Goal: Task Accomplishment & Management: Complete application form

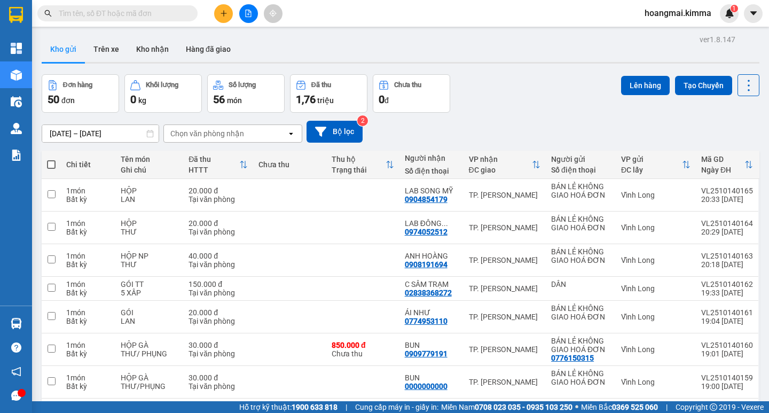
click at [221, 19] on button at bounding box center [223, 13] width 19 height 19
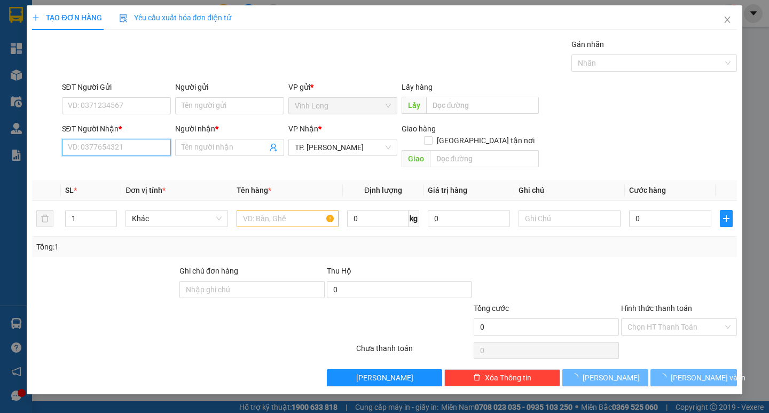
click at [133, 152] on input "SĐT Người Nhận *" at bounding box center [116, 147] width 109 height 17
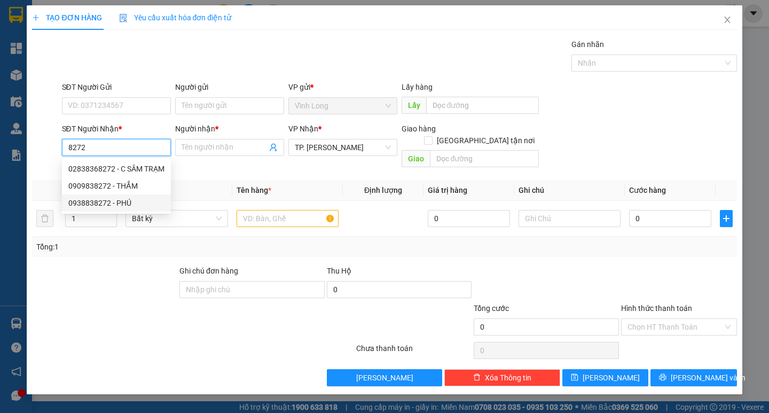
click at [130, 203] on div "0938838272 - PHÚ" at bounding box center [116, 203] width 96 height 12
type input "0938838272"
type input "PHÚ"
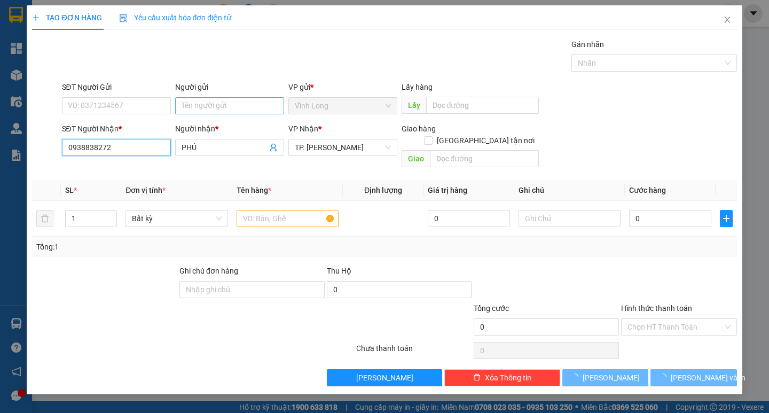
type input "0938838272"
click at [202, 110] on input "Người gửi" at bounding box center [229, 105] width 109 height 17
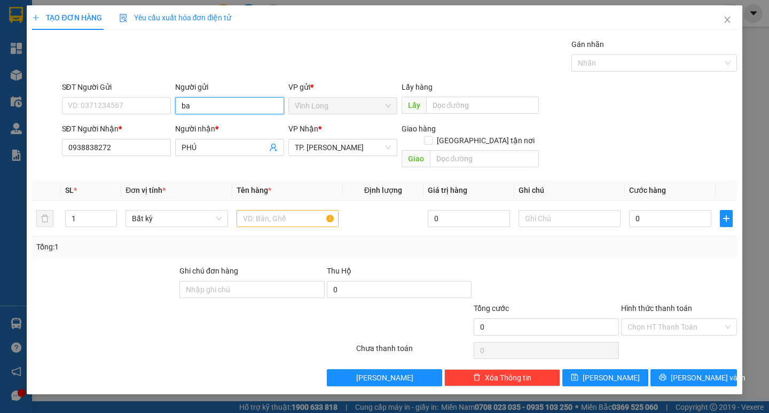
type input "b"
type input "BÁN"
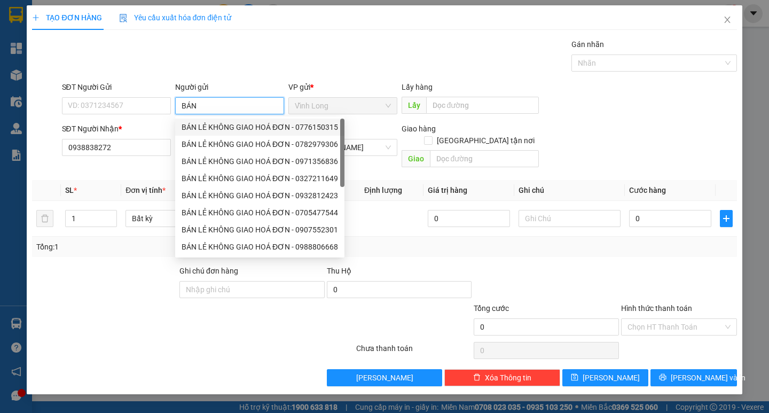
click at [211, 134] on div "BÁN LẺ KHÔNG GIAO HOÁ ĐƠN - 0776150315" at bounding box center [259, 126] width 169 height 17
type input "0776150315"
type input "BÁN LẺ KHÔNG GIAO HOÁ ĐƠN"
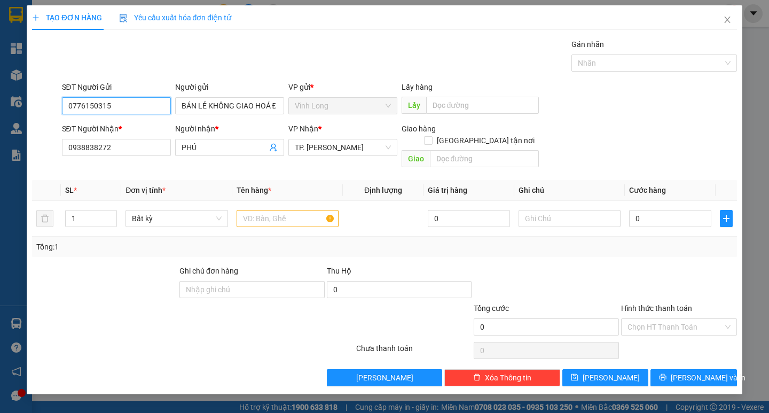
drag, startPoint x: 64, startPoint y: 108, endPoint x: 13, endPoint y: 109, distance: 51.2
click at [33, 109] on div "SĐT Người Gửi 0776150315 0776150315 Người gửi BÁN LẺ KHÔNG GIAO HOÁ ĐƠN VP gửi …" at bounding box center [384, 99] width 706 height 37
click at [181, 57] on div "Gói vận chuyển * Tiêu chuẩn Gán nhãn Nhãn" at bounding box center [399, 56] width 679 height 37
click at [267, 210] on input "text" at bounding box center [287, 218] width 102 height 17
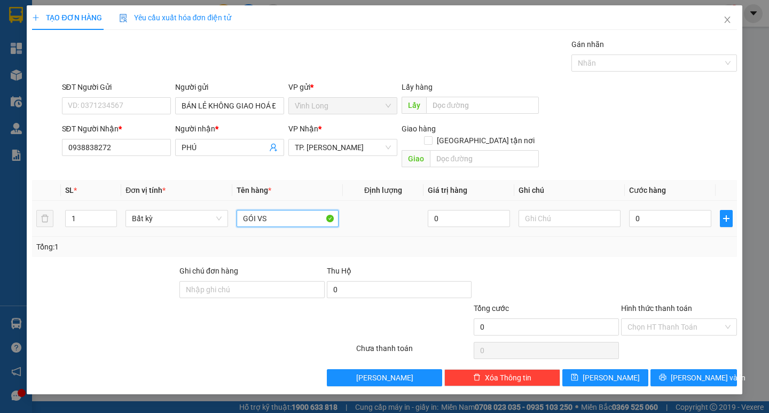
type input "GÓI VS"
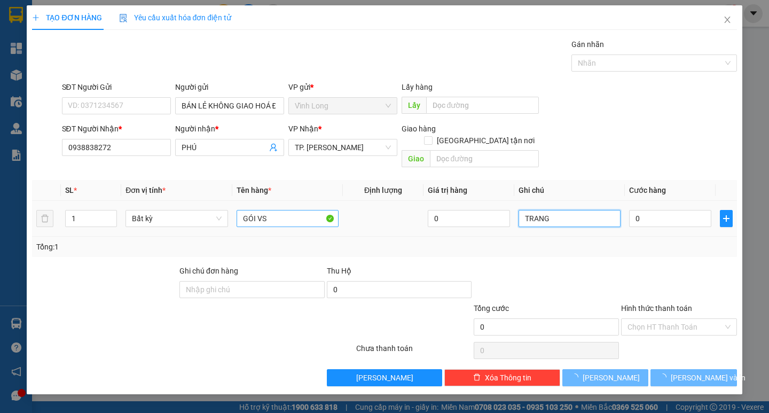
type input "TRANG"
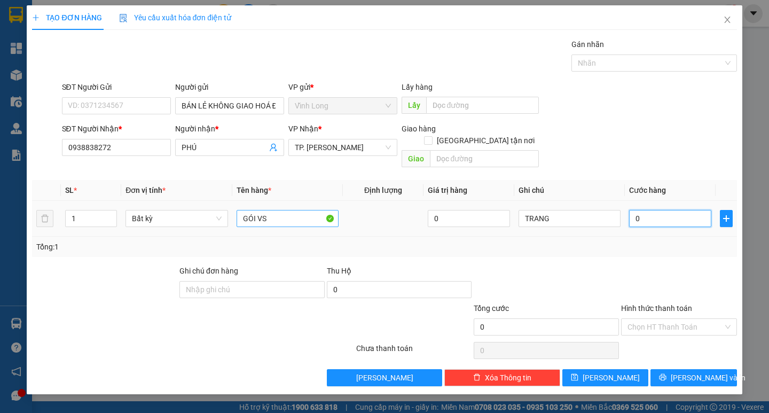
type input "2"
type input "20"
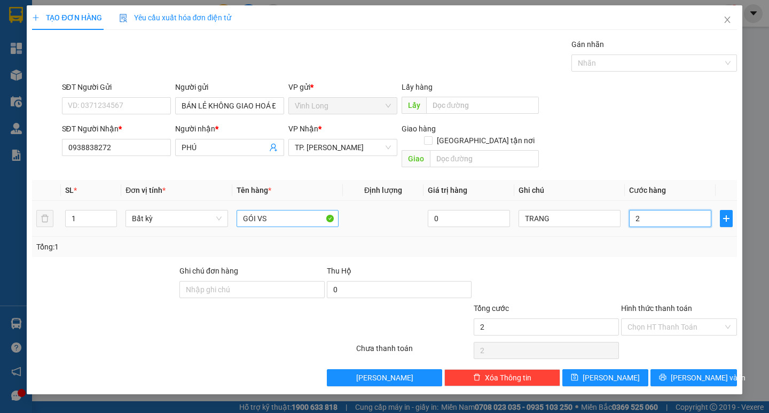
type input "20"
type input "20.000"
click at [680, 323] on div "Hình thức thanh toán Chọn HT Thanh Toán" at bounding box center [679, 320] width 116 height 37
click at [666, 339] on div "Chọn HT Thanh Toán" at bounding box center [679, 349] width 118 height 21
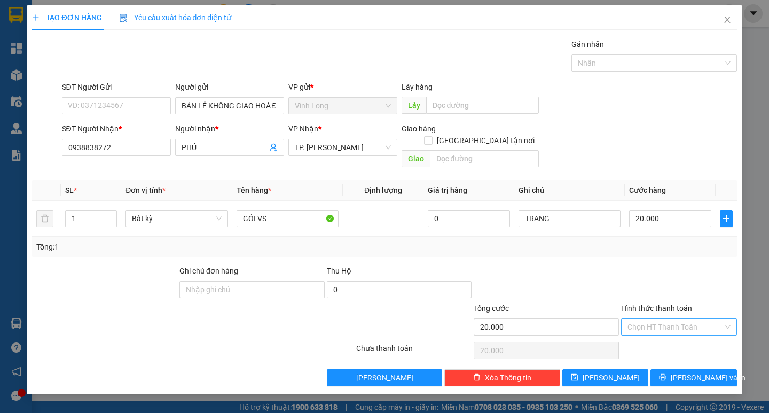
click at [654, 319] on input "Hình thức thanh toán" at bounding box center [675, 327] width 96 height 16
click at [654, 338] on div "Tại văn phòng" at bounding box center [678, 336] width 103 height 12
type input "0"
click at [666, 373] on icon "printer" at bounding box center [662, 376] width 7 height 7
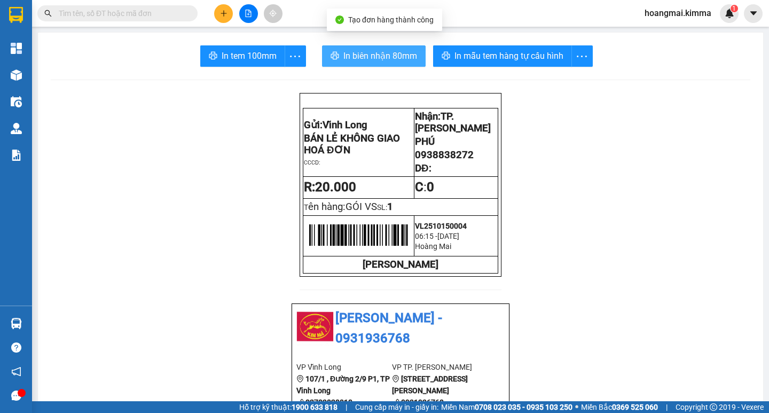
click at [371, 58] on span "In biên nhận 80mm" at bounding box center [380, 55] width 74 height 13
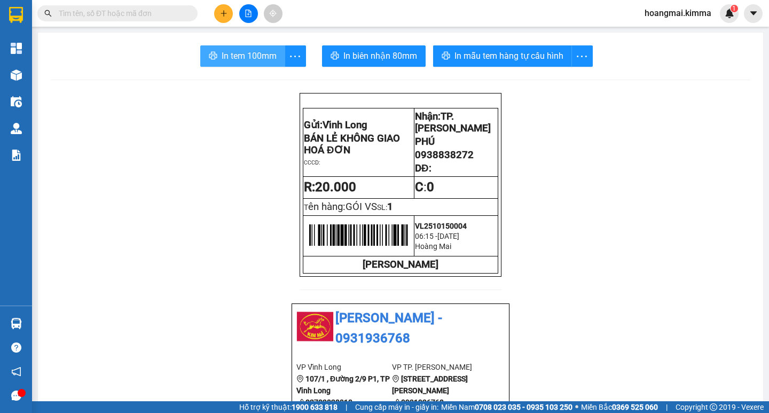
click at [247, 55] on span "In tem 100mm" at bounding box center [248, 55] width 55 height 13
click at [274, 56] on button "In tem 100mm" at bounding box center [242, 55] width 85 height 21
click at [218, 12] on button at bounding box center [223, 13] width 19 height 19
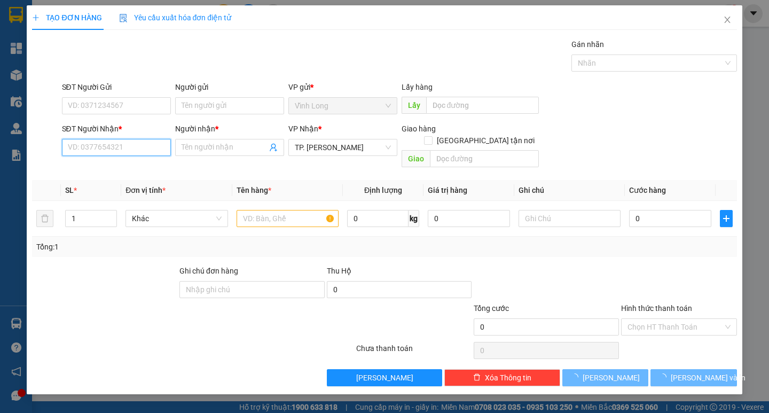
click at [113, 142] on input "SĐT Người Nhận *" at bounding box center [116, 147] width 109 height 17
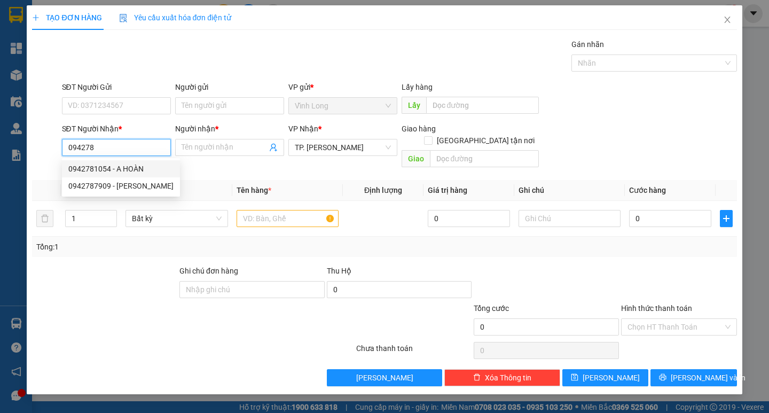
click at [129, 166] on div "0942781054 - A HOÀN" at bounding box center [120, 169] width 105 height 12
type input "0942781054"
type input "A HOÀN"
type input "0942781054"
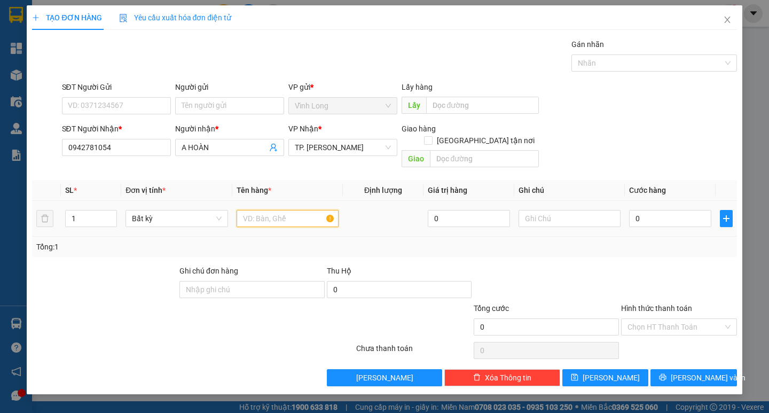
click at [307, 214] on input "text" at bounding box center [287, 218] width 102 height 17
type input "HỘP"
type input "TRANG"
type input "2"
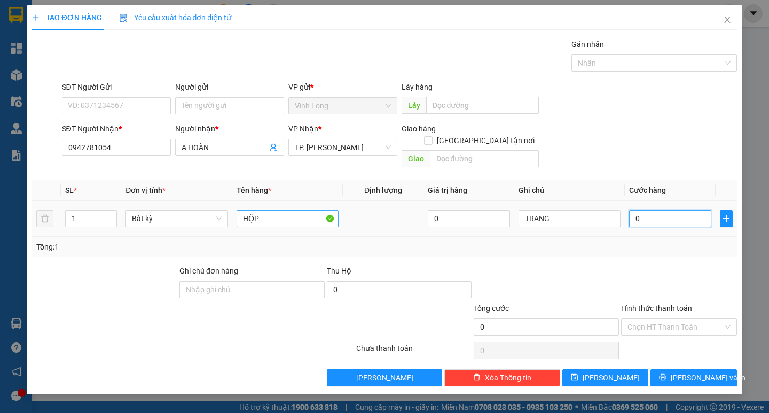
type input "2"
type input "20"
type input "20.000"
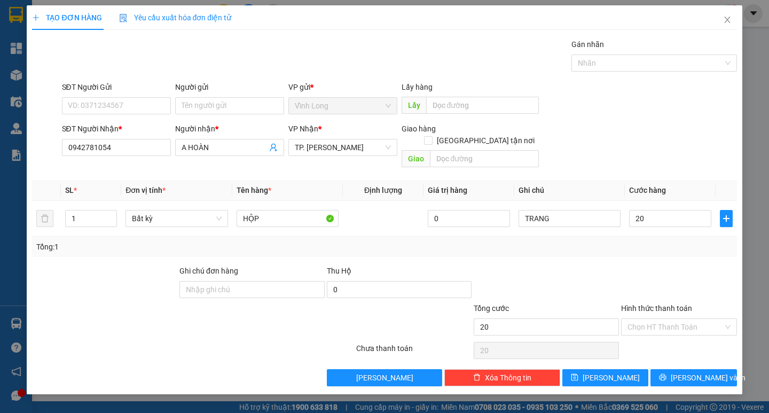
type input "20.000"
drag, startPoint x: 243, startPoint y: 115, endPoint x: 230, endPoint y: 99, distance: 20.8
click at [233, 108] on div "Người gửi Tên người gửi" at bounding box center [229, 99] width 109 height 37
click at [229, 99] on input "Người gửi" at bounding box center [229, 105] width 109 height 17
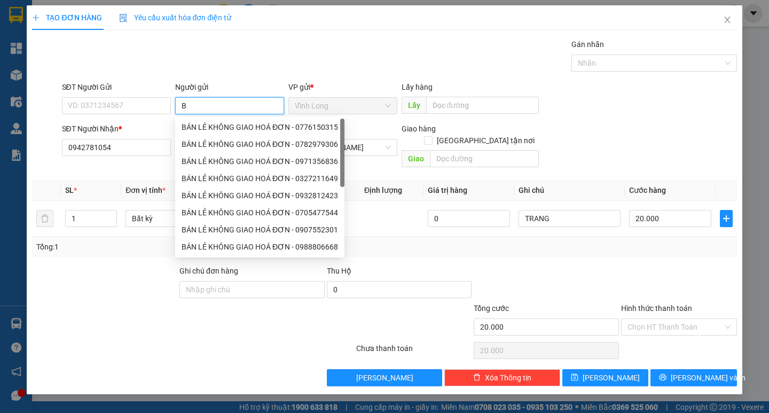
type input "BÁ"
click at [239, 134] on div "BÁN LẺ KHÔNG GIAO HOÁ ĐƠN - 0776150315" at bounding box center [259, 126] width 169 height 17
type input "0776150315"
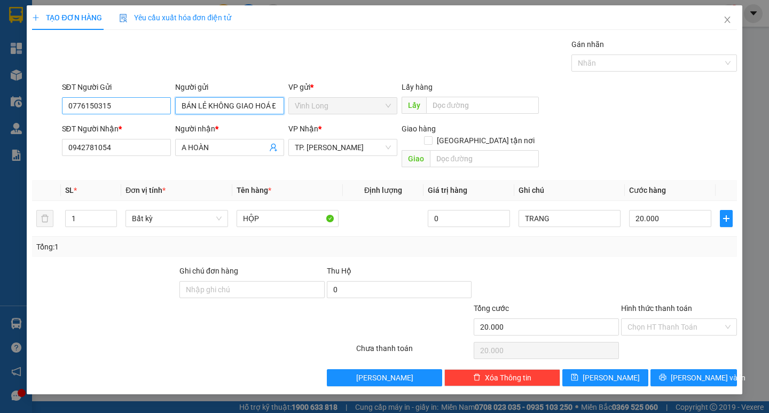
type input "BÁN LẺ KHÔNG GIAO HOÁ ĐƠN"
drag, startPoint x: 120, startPoint y: 110, endPoint x: 33, endPoint y: 110, distance: 87.0
click at [79, 110] on input "0776150315" at bounding box center [116, 105] width 109 height 17
type input "0"
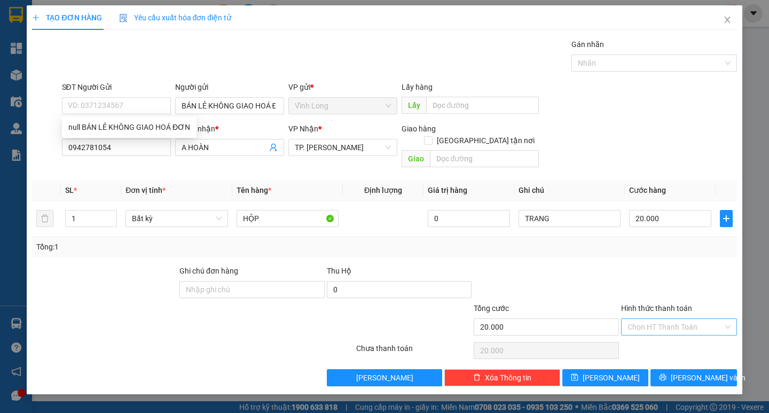
click at [662, 319] on input "Hình thức thanh toán" at bounding box center [675, 327] width 96 height 16
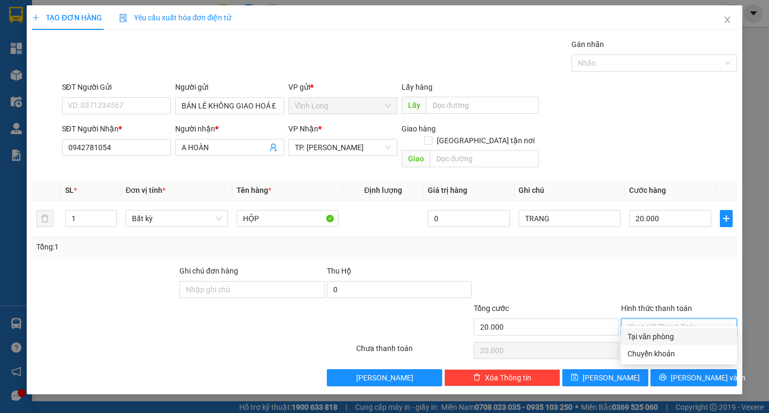
click at [645, 337] on div "Tại văn phòng" at bounding box center [678, 336] width 103 height 12
type input "0"
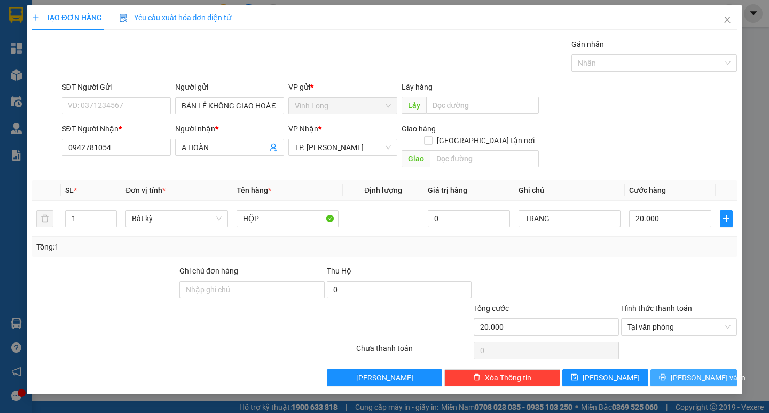
click at [691, 371] on span "[PERSON_NAME] và In" at bounding box center [707, 377] width 75 height 12
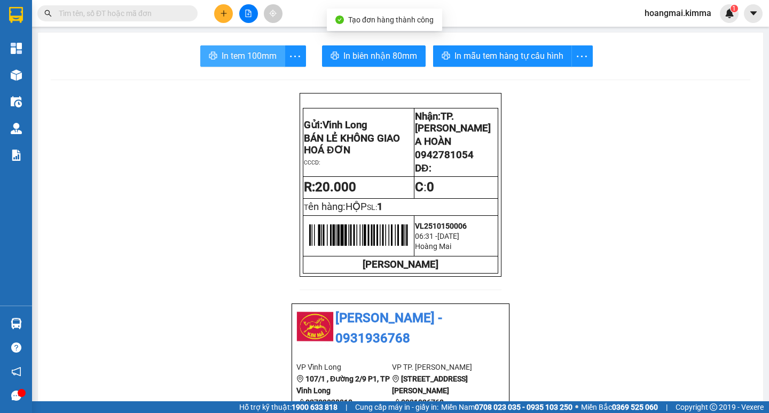
click at [235, 58] on span "In tem 100mm" at bounding box center [248, 55] width 55 height 13
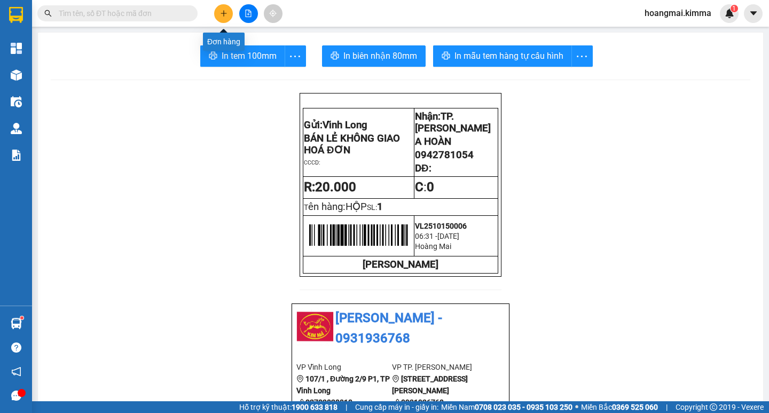
click at [218, 18] on button at bounding box center [223, 13] width 19 height 19
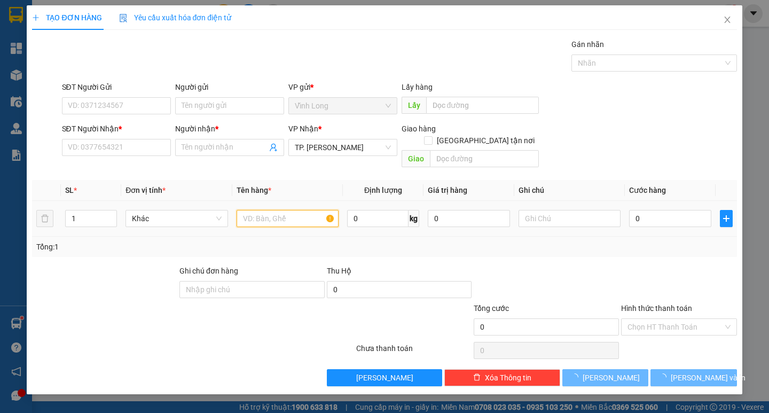
click at [275, 210] on input "text" at bounding box center [287, 218] width 102 height 17
type input "BALÔ"
type input "0"
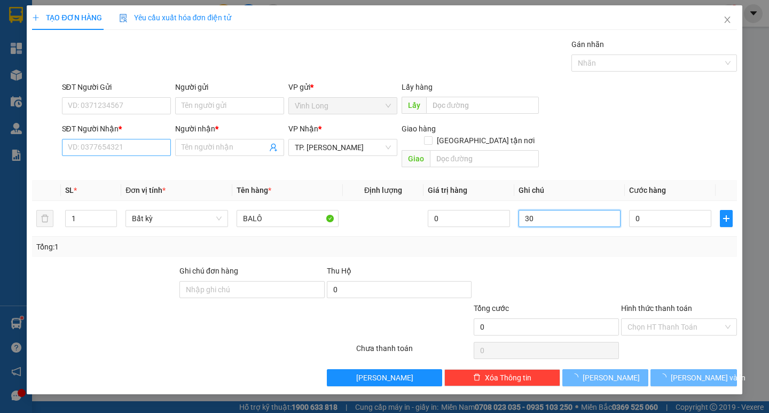
type input "30"
click at [126, 139] on input "SĐT Người Nhận *" at bounding box center [116, 147] width 109 height 17
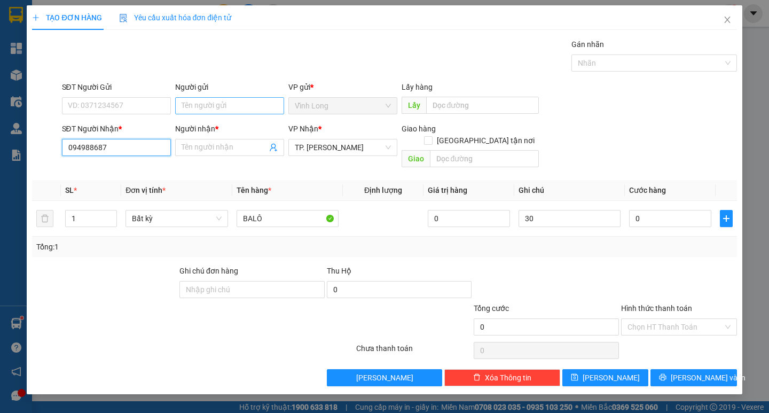
type input "0949886872"
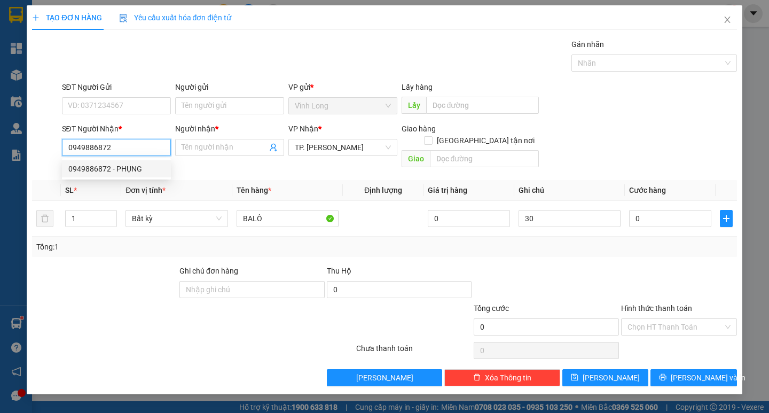
click at [91, 169] on div "0949886872 - PHỤNG" at bounding box center [116, 169] width 96 height 12
type input "PHỤNG"
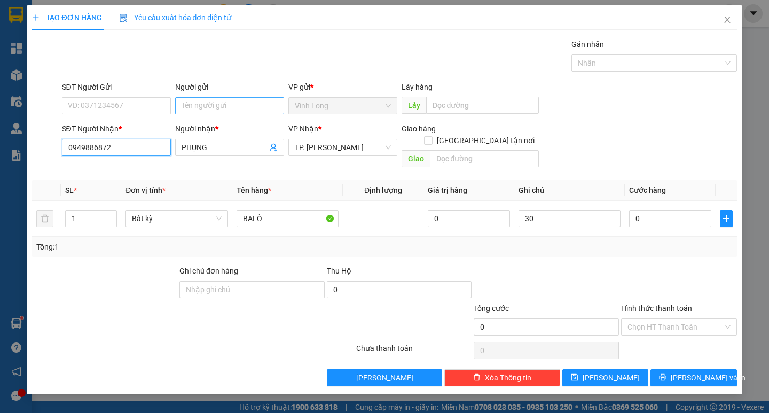
type input "0949886872"
click at [221, 105] on input "Người gửi" at bounding box center [229, 105] width 109 height 17
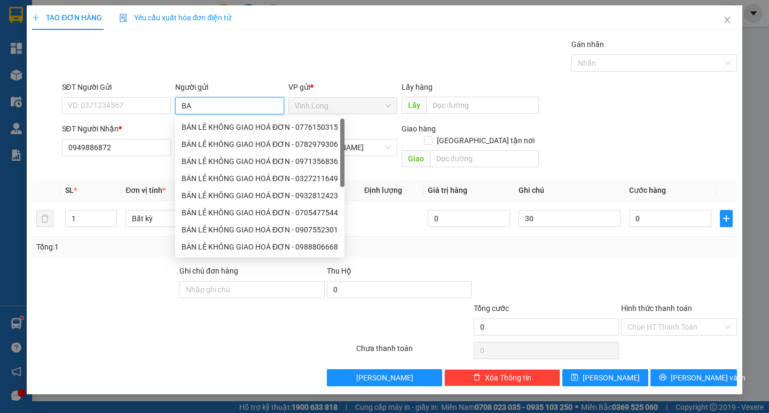
type input "BAN"
click at [228, 132] on div "BÁN LẺ KHÔNG GIAO HOÁ ĐƠN - 0776150315" at bounding box center [259, 127] width 156 height 12
type input "0776150315"
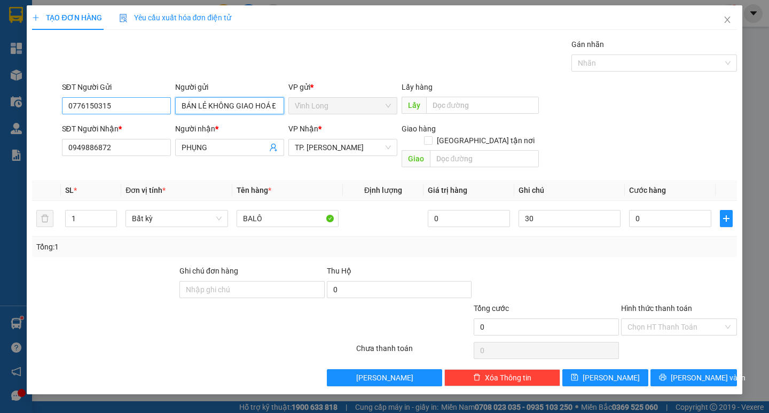
type input "BÁN LẺ KHÔNG GIAO HOÁ ĐƠN"
drag, startPoint x: 127, startPoint y: 103, endPoint x: 13, endPoint y: 104, distance: 113.7
click at [16, 104] on div "TẠO ĐƠN HÀNG Yêu cầu xuất hóa đơn điện tử Transit Pickup Surcharge Ids Transit …" at bounding box center [384, 206] width 769 height 413
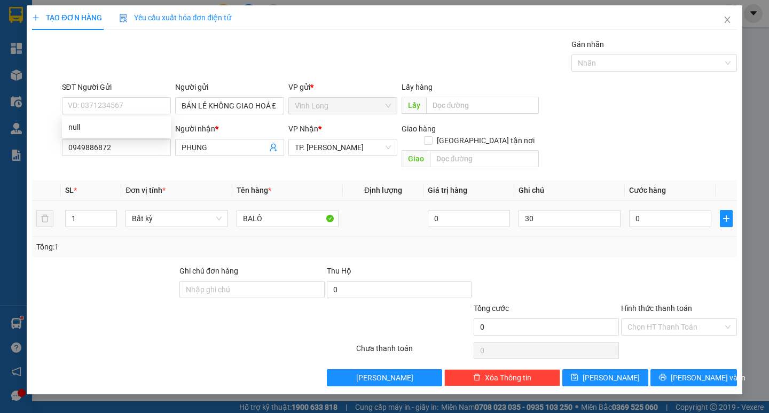
click at [681, 208] on div "0" at bounding box center [670, 218] width 82 height 21
click at [569, 220] on td "30" at bounding box center [569, 219] width 110 height 36
click at [561, 210] on input "30" at bounding box center [569, 218] width 102 height 17
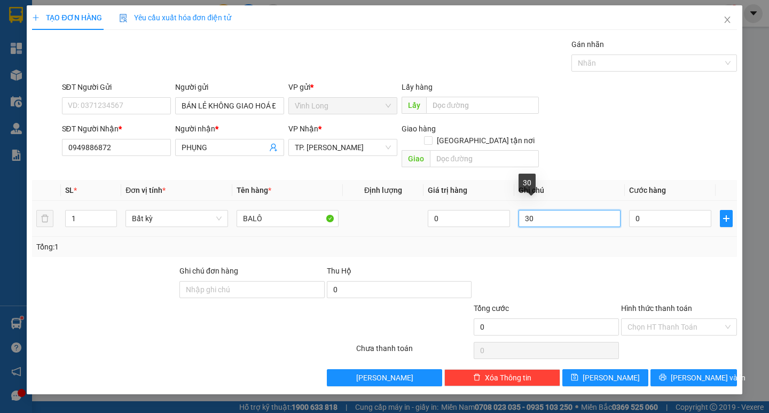
type input "3"
type input "TRANG"
type input "3"
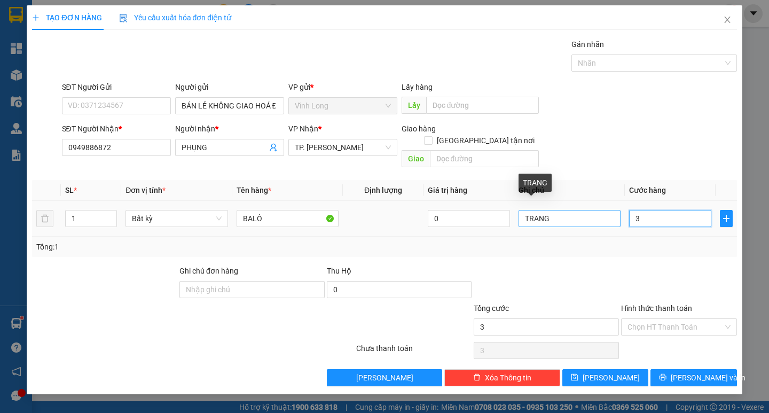
type input "30"
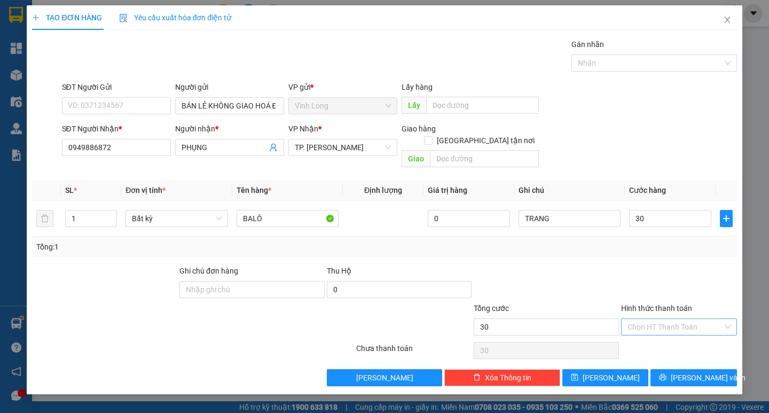
type input "30.000"
drag, startPoint x: 660, startPoint y: 308, endPoint x: 660, endPoint y: 334, distance: 25.6
click at [661, 323] on div "Chọn HT Thanh Toán" at bounding box center [679, 326] width 116 height 17
click at [661, 334] on div "Tại văn phòng" at bounding box center [678, 336] width 103 height 12
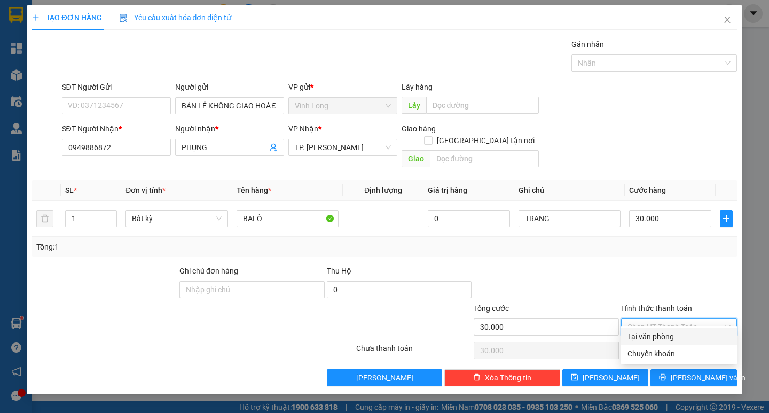
type input "0"
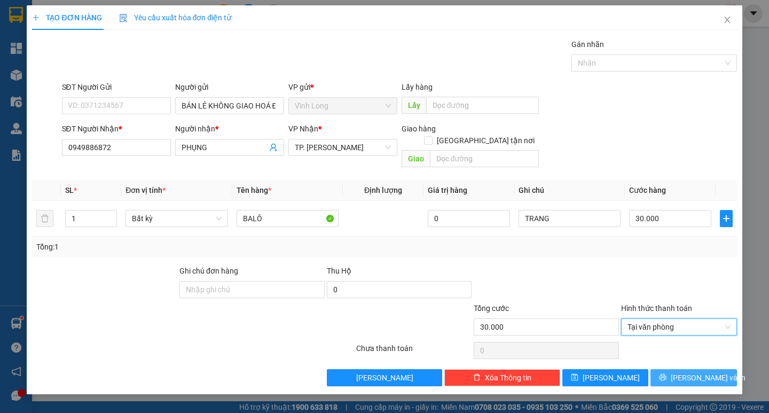
click at [681, 369] on button "[PERSON_NAME] và In" at bounding box center [693, 377] width 86 height 17
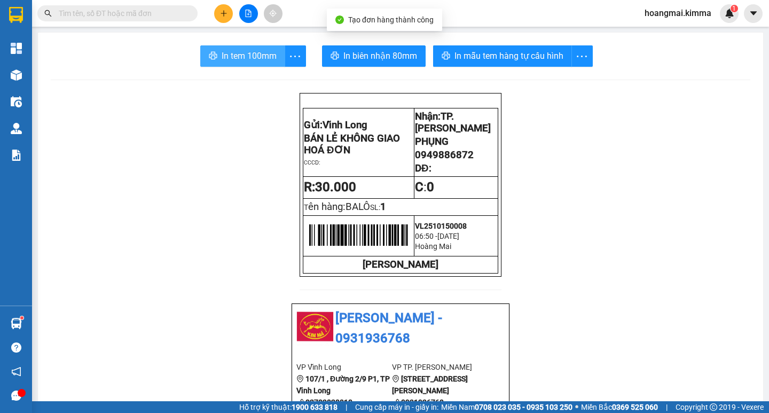
click at [239, 64] on button "In tem 100mm" at bounding box center [242, 55] width 85 height 21
click at [221, 57] on span "In tem 100mm" at bounding box center [248, 55] width 55 height 13
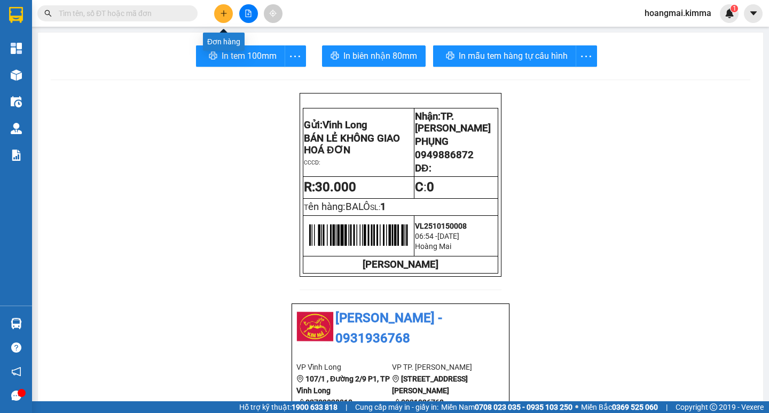
click at [223, 14] on icon "plus" at bounding box center [223, 13] width 7 height 7
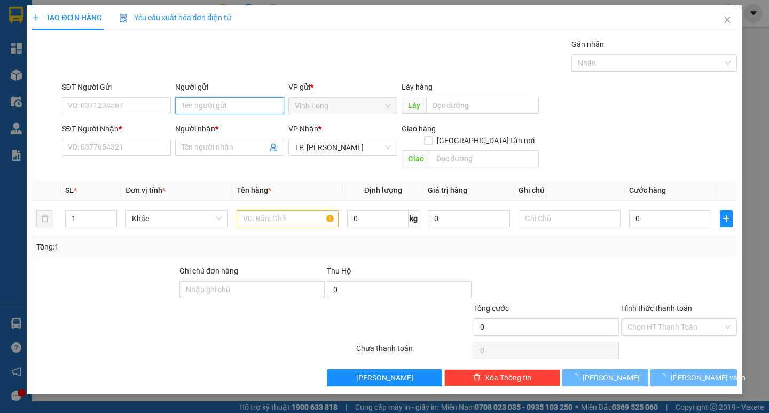
click at [203, 108] on input "Người gửi" at bounding box center [229, 105] width 109 height 17
type input "PHỤNG"
click at [154, 143] on input "SĐT Người Nhận *" at bounding box center [116, 147] width 109 height 17
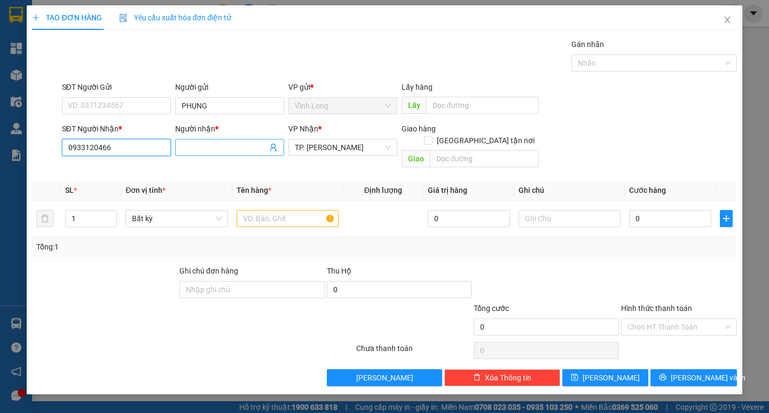
type input "0933120466"
click at [238, 145] on input "Người nhận *" at bounding box center [223, 147] width 85 height 12
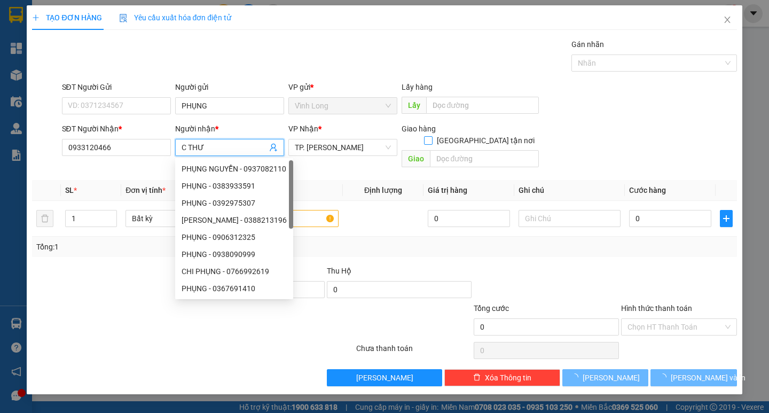
type input "C THƯ"
click at [431, 136] on input "Giao tận nơi" at bounding box center [427, 139] width 7 height 7
checkbox input "true"
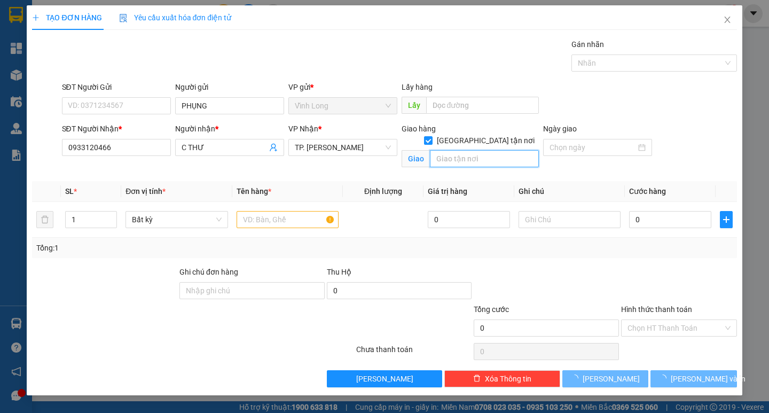
click at [473, 150] on input "text" at bounding box center [484, 158] width 109 height 17
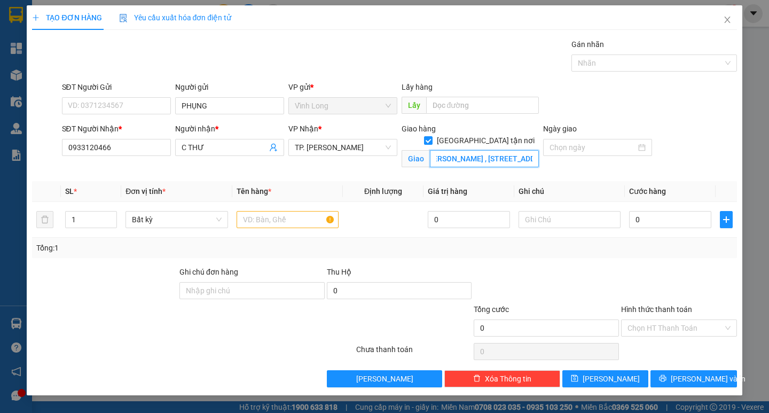
scroll to position [0, 162]
type input "008 LÔ B , CHUNG CƯ TÔN THẤT THUYẾT , ĐƯỜNG VÌNH HỘI , P4 , QUẬN 4"
click at [273, 221] on input "text" at bounding box center [287, 219] width 102 height 17
type input "THÙNG MUS"
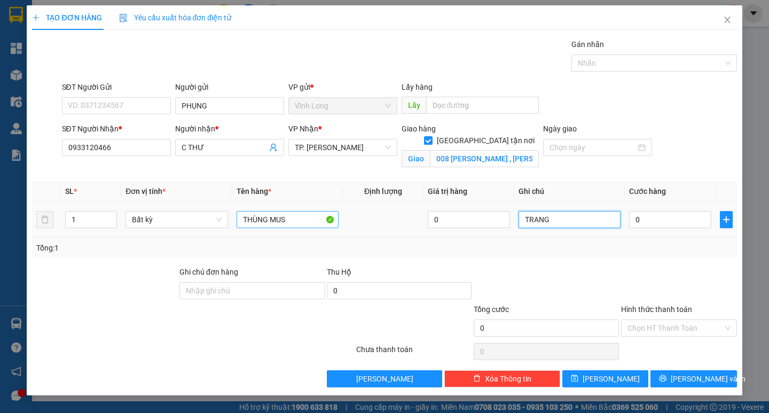
type input "TRANG"
type input "1"
type input "11"
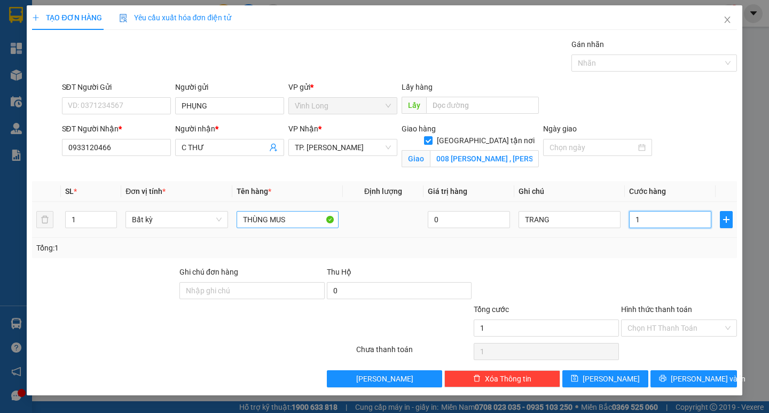
type input "11"
type input "110"
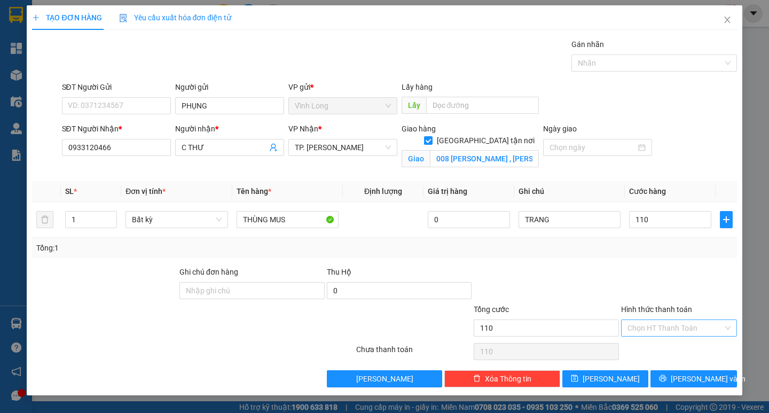
type input "110.000"
click at [650, 322] on input "Hình thức thanh toán" at bounding box center [675, 328] width 96 height 16
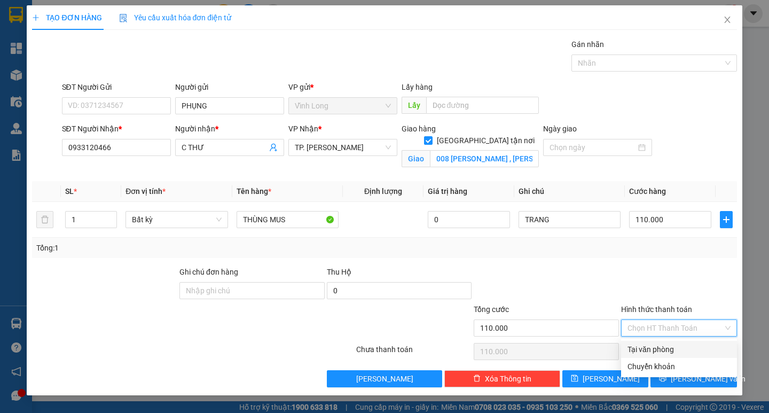
click at [655, 350] on div "Tại văn phòng" at bounding box center [678, 349] width 103 height 12
type input "0"
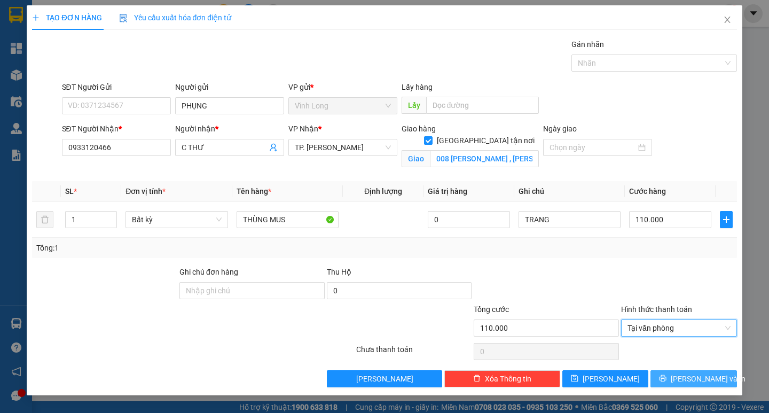
click at [694, 386] on button "Lưu và In" at bounding box center [693, 378] width 86 height 17
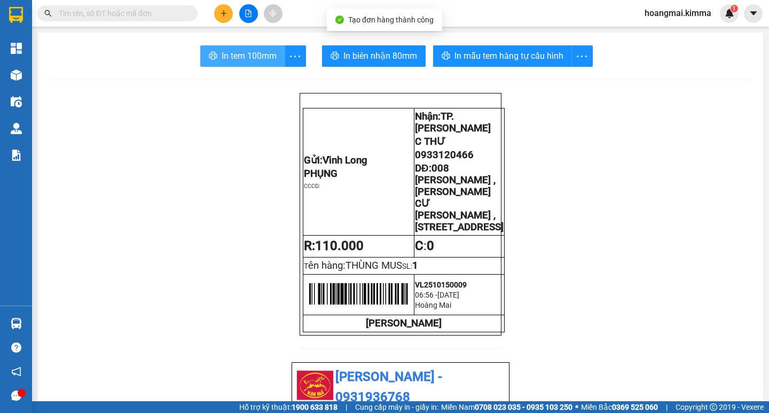
click at [245, 54] on span "In tem 100mm" at bounding box center [248, 55] width 55 height 13
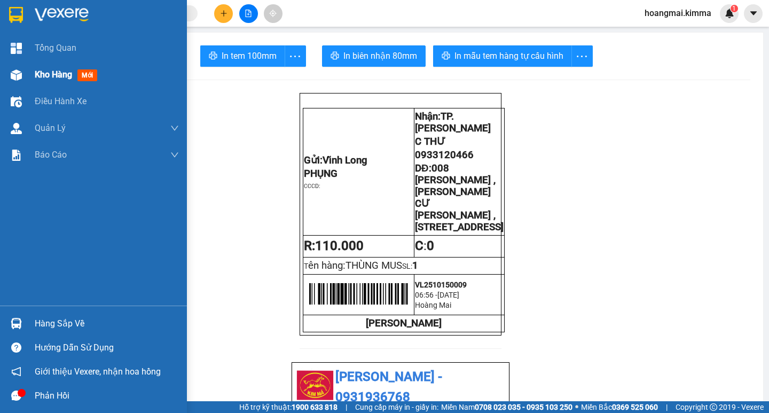
click at [37, 76] on span "Kho hàng" at bounding box center [53, 74] width 37 height 10
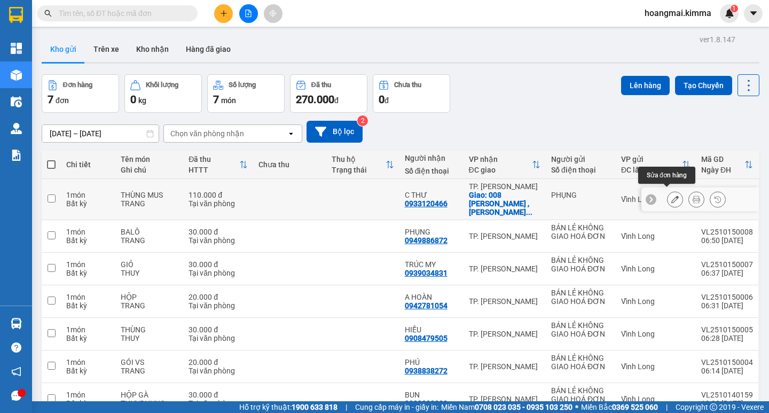
click at [671, 195] on icon at bounding box center [674, 198] width 7 height 7
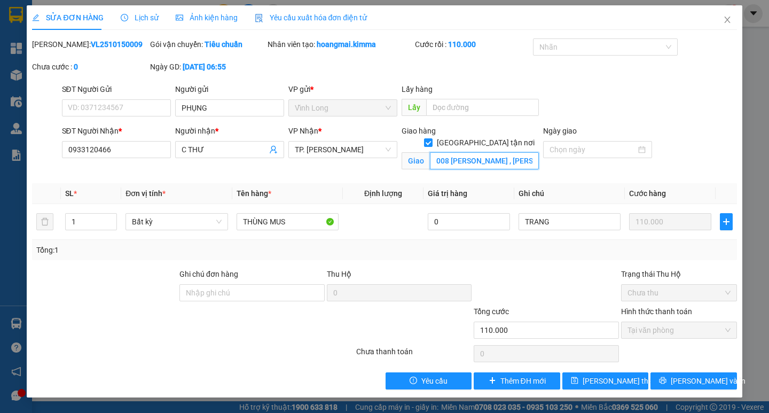
click at [441, 152] on input "008 LÔ B , CHUNG CƯ TÔN THẤT THUYẾT , ĐƯỜNG VÌNH HỘI , P4 , QUẬN 4" at bounding box center [484, 160] width 109 height 17
click at [458, 152] on input "008 LÔ B , CHUNG CƯ TÔN THẤT THUYẾT , ĐƯỜNG VÌNH HỘI , P4 , QUẬN 4" at bounding box center [484, 160] width 109 height 17
click at [500, 152] on input "008 LÔ B , CHUNG CƯ TÔN THẤT THUYẾT , ĐƯỜNG VÌNH HỘI , P4 , QUẬN 4" at bounding box center [484, 160] width 109 height 17
type input "008 LÔ B , CHUNG CƯ TÔN THẤT THUYẾT , ĐƯỜNG VĨNH HỘI , P4 , QUẬN 4"
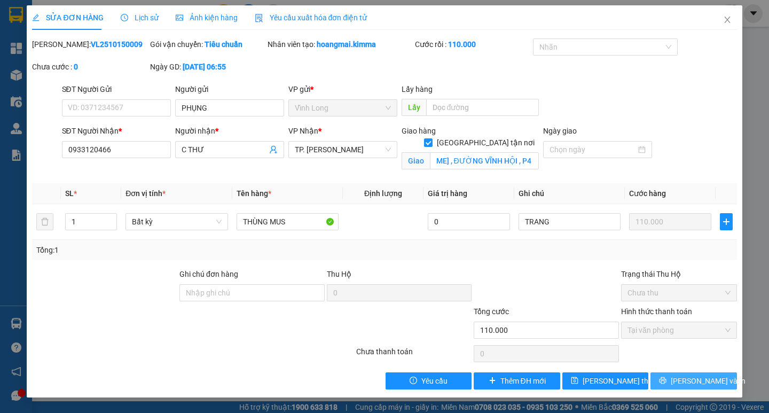
click at [698, 381] on span "Lưu và In" at bounding box center [707, 381] width 75 height 12
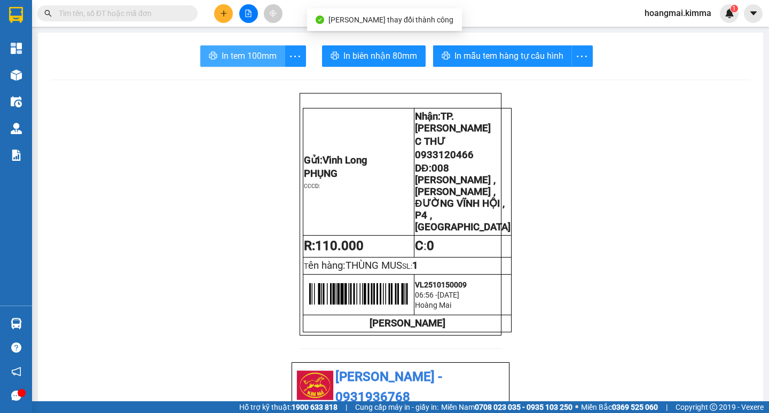
click at [258, 53] on span "In tem 100mm" at bounding box center [248, 55] width 55 height 13
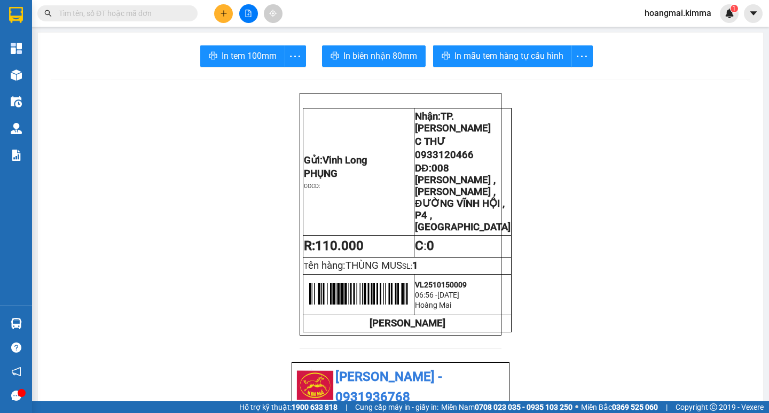
click at [219, 17] on button at bounding box center [223, 13] width 19 height 19
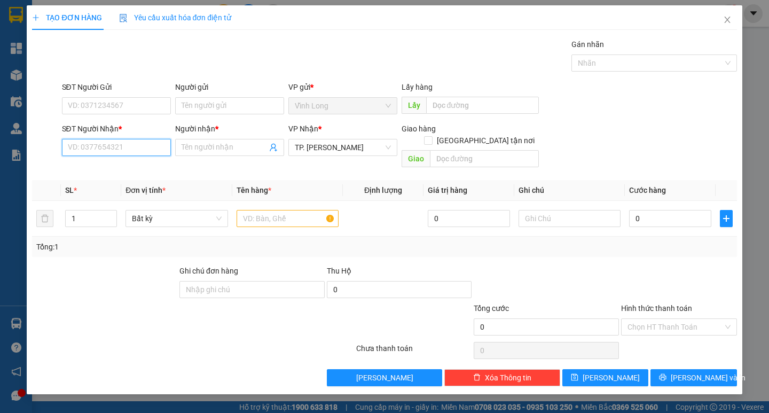
click at [138, 145] on input "SĐT Người Nhận *" at bounding box center [116, 147] width 109 height 17
type input "0337034675"
click at [137, 170] on div "0337034675 - NHỰT TRƯỜNG" at bounding box center [120, 169] width 104 height 12
type input "NHỰT TRƯỜNG"
type input "0337034675"
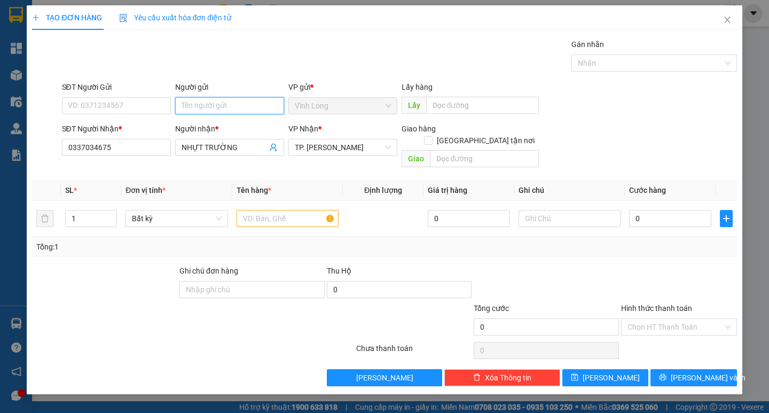
click at [200, 113] on input "Người gửi" at bounding box center [229, 105] width 109 height 17
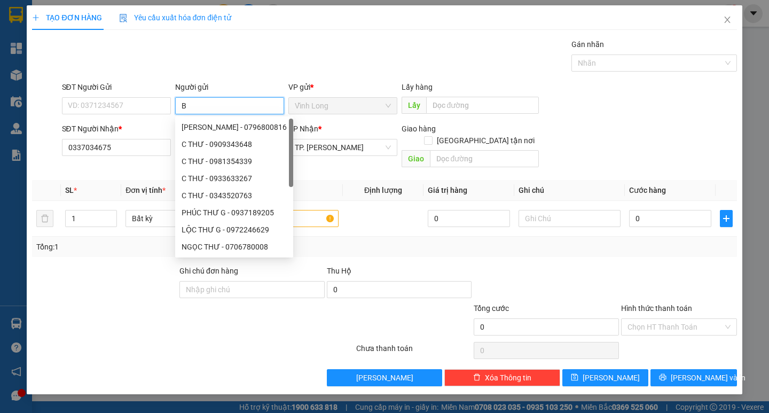
type input "BÁ"
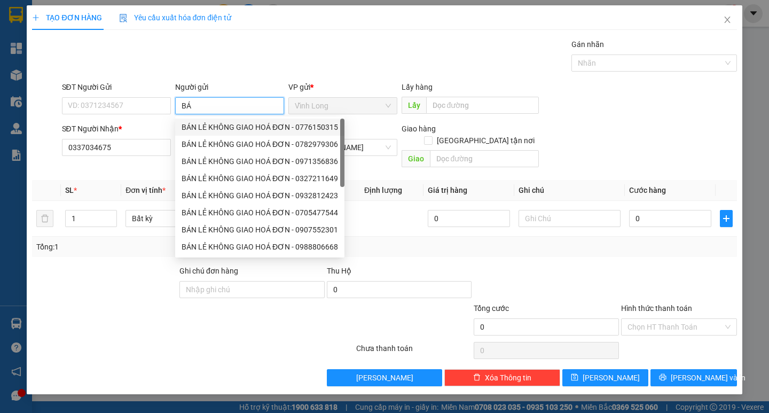
click at [209, 125] on div "BÁN LẺ KHÔNG GIAO HOÁ ĐƠN - 0776150315" at bounding box center [259, 127] width 156 height 12
type input "0776150315"
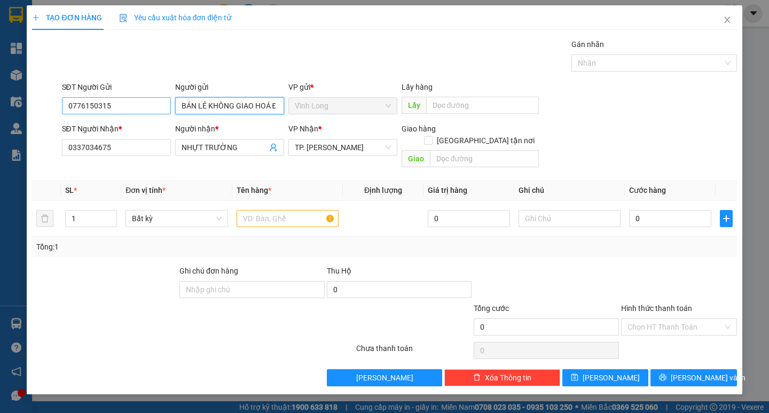
type input "BÁN LẺ KHÔNG GIAO HOÁ ĐƠN"
drag, startPoint x: 88, startPoint y: 113, endPoint x: 62, endPoint y: 112, distance: 25.6
click at [62, 112] on input "0776150315" at bounding box center [116, 105] width 109 height 17
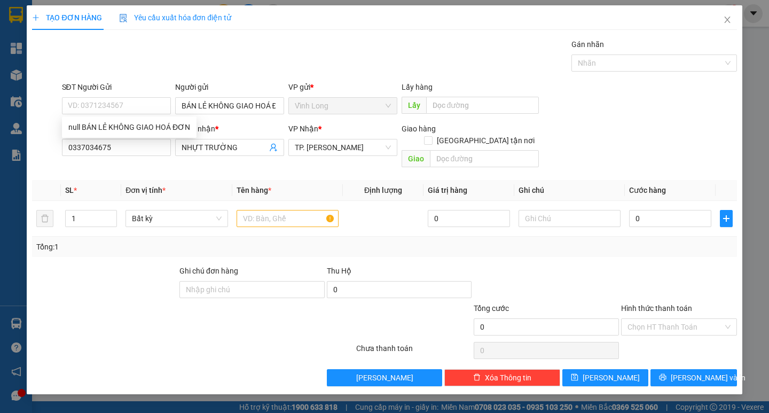
click at [177, 67] on div "Gói vận chuyển * Tiêu chuẩn Gán nhãn Nhãn" at bounding box center [399, 56] width 679 height 37
click at [262, 210] on input "text" at bounding box center [287, 218] width 102 height 17
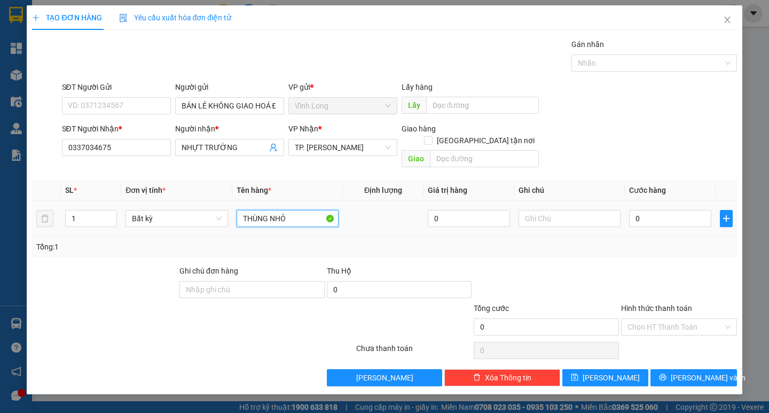
type input "THÙNG NHỎ"
type input "TRANG"
type input "3"
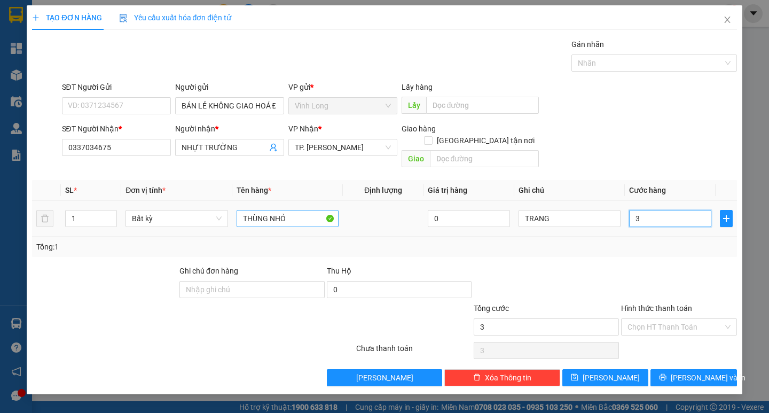
type input "30"
type input "30.000"
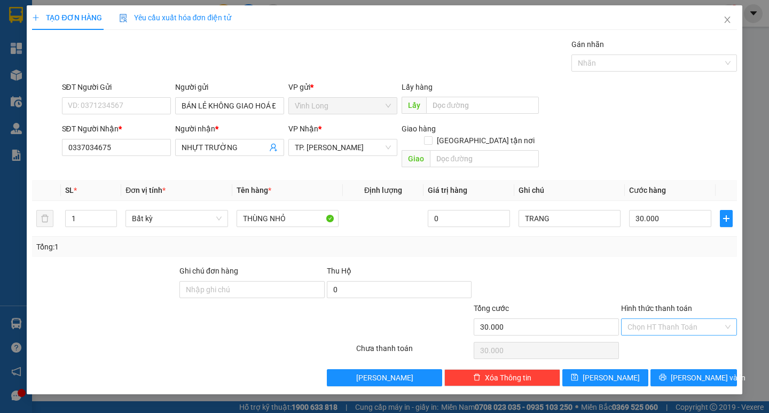
click at [659, 319] on input "Hình thức thanh toán" at bounding box center [675, 327] width 96 height 16
click at [647, 339] on div "Tại văn phòng" at bounding box center [678, 336] width 103 height 12
type input "0"
click at [699, 371] on span "[PERSON_NAME] và In" at bounding box center [707, 377] width 75 height 12
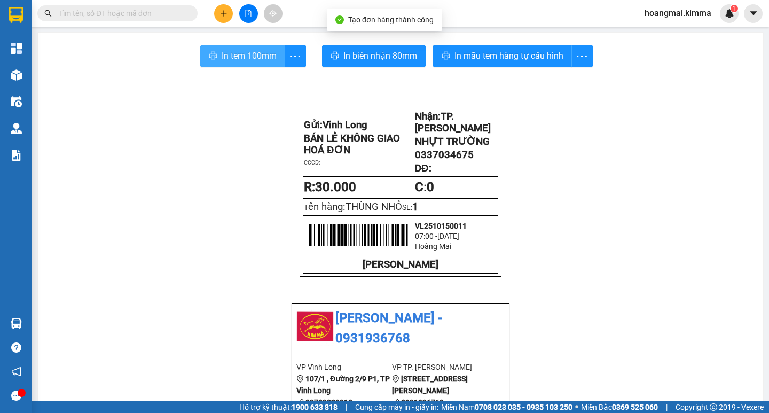
click at [250, 50] on span "In tem 100mm" at bounding box center [248, 55] width 55 height 13
click at [173, 22] on div "Kết quả tìm kiếm ( 0 ) Bộ lọc Ngày tạo đơn gần nhất No Data" at bounding box center [104, 13] width 208 height 19
drag, startPoint x: 172, startPoint y: 12, endPoint x: 166, endPoint y: 11, distance: 6.5
click at [172, 12] on input "text" at bounding box center [122, 13] width 126 height 12
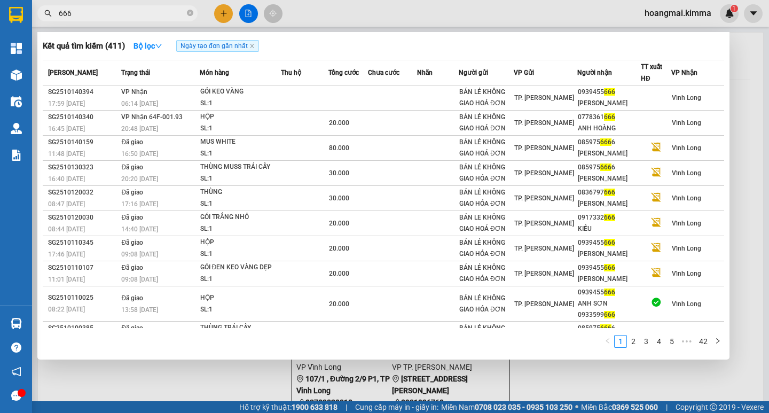
click at [57, 11] on span "666" at bounding box center [117, 13] width 160 height 16
click at [60, 11] on input "666" at bounding box center [122, 13] width 126 height 12
type input "5666"
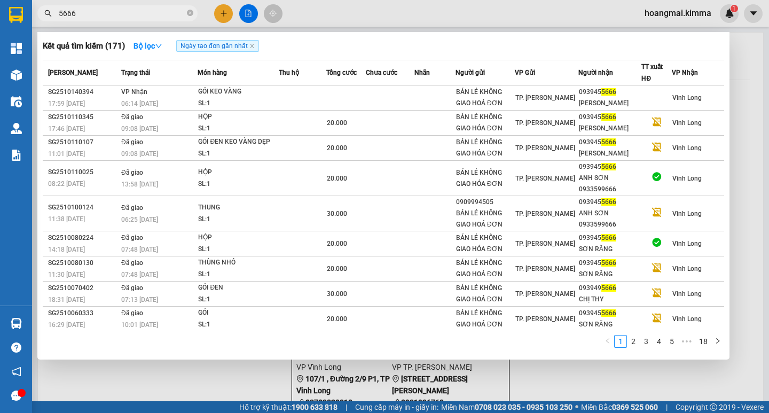
click at [0, 13] on section "Kết quả tìm kiếm ( 171 ) Bộ lọc Ngày tạo đơn gần nhất Mã ĐH Trạng thái Món hàng…" at bounding box center [384, 206] width 769 height 413
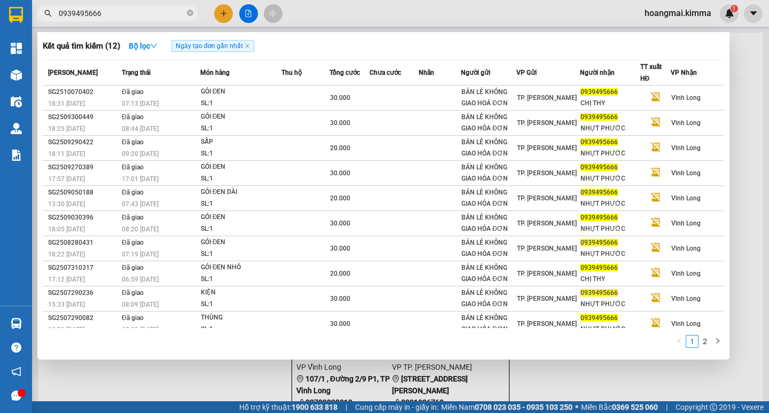
drag, startPoint x: 98, startPoint y: 15, endPoint x: 1, endPoint y: 12, distance: 96.7
click at [10, 13] on section "Kết quả tìm kiếm ( 12 ) Bộ lọc Ngày tạo đơn gần nhất Mã ĐH Trạng thái Món hàng …" at bounding box center [384, 206] width 769 height 413
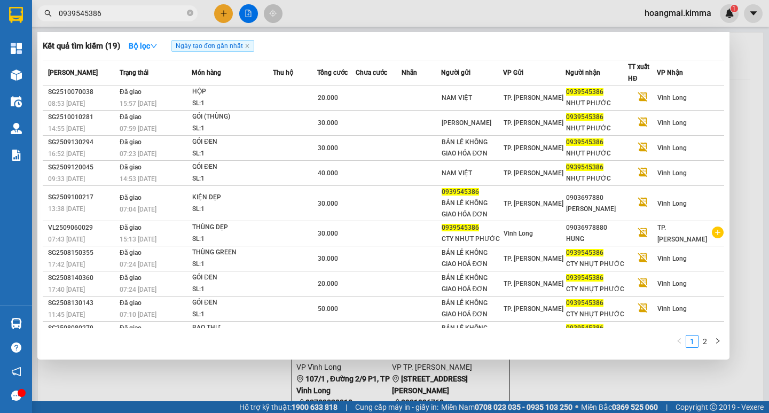
type input "0939545386"
click at [224, 19] on div at bounding box center [384, 206] width 769 height 413
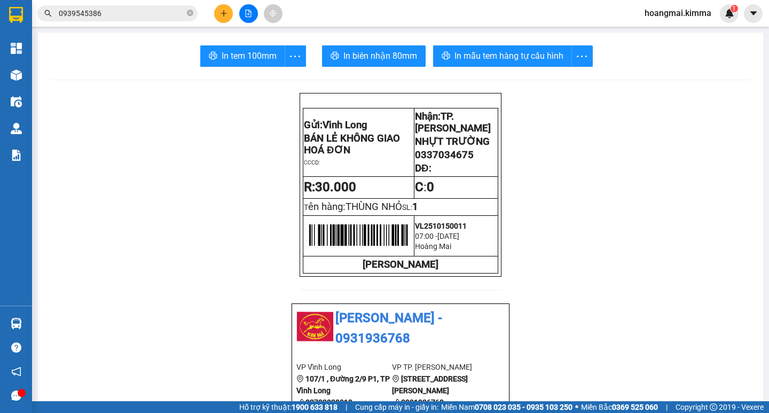
click at [218, 18] on button at bounding box center [223, 13] width 19 height 19
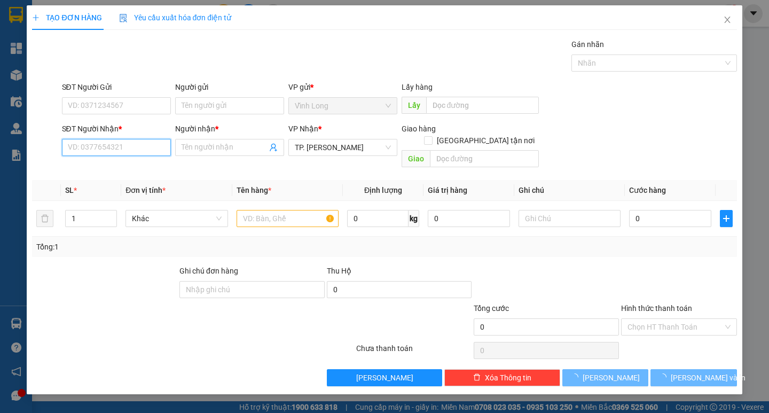
click at [141, 149] on input "SĐT Người Nhận *" at bounding box center [116, 147] width 109 height 17
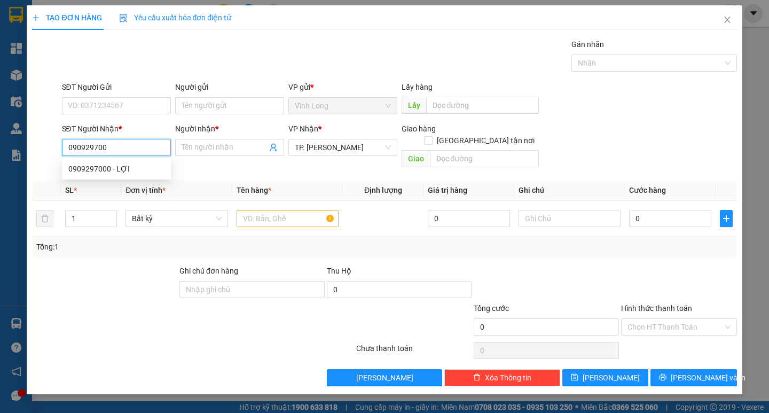
type input "0909297000"
click at [129, 165] on div "0909297000 - LỢI" at bounding box center [116, 169] width 96 height 12
type input "LỢI"
type input "0909297000"
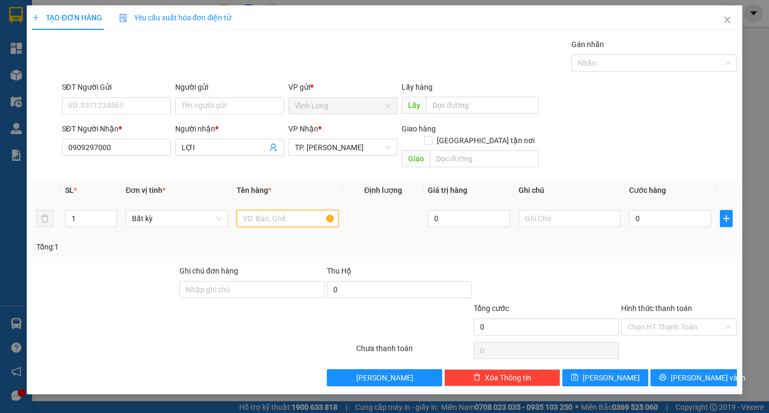
click at [303, 210] on input "text" at bounding box center [287, 218] width 102 height 17
type input "CAL"
type input "TRANG"
type input "3"
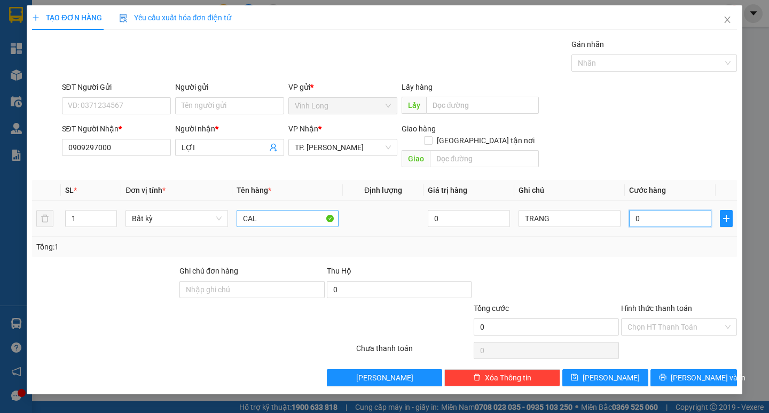
type input "3"
type input "30"
type input "30.000"
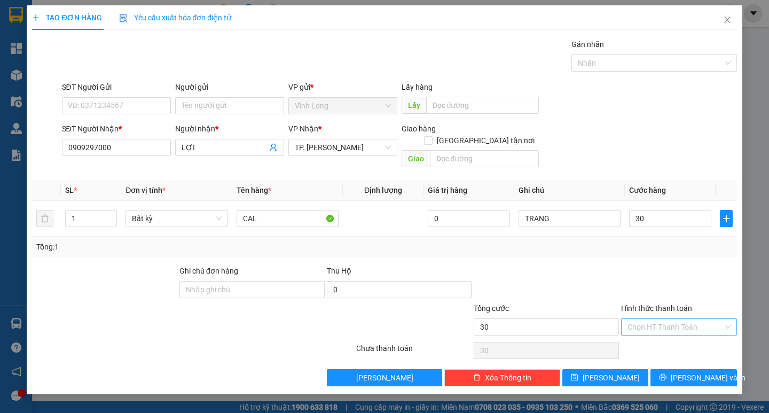
type input "30.000"
click at [675, 319] on input "Hình thức thanh toán" at bounding box center [675, 327] width 96 height 16
click at [662, 338] on div "Tại văn phòng" at bounding box center [678, 336] width 103 height 12
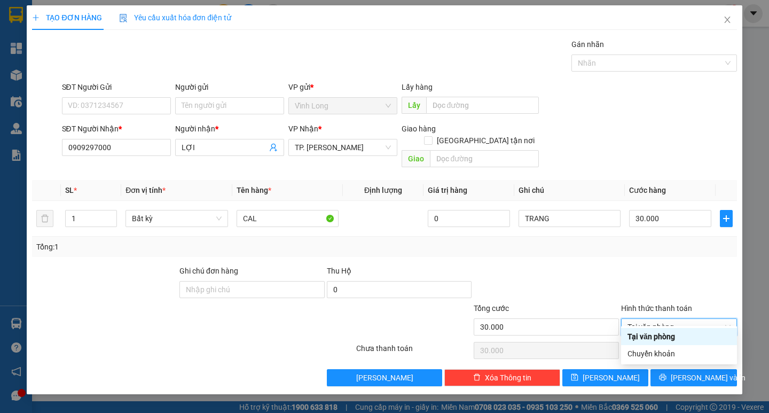
type input "0"
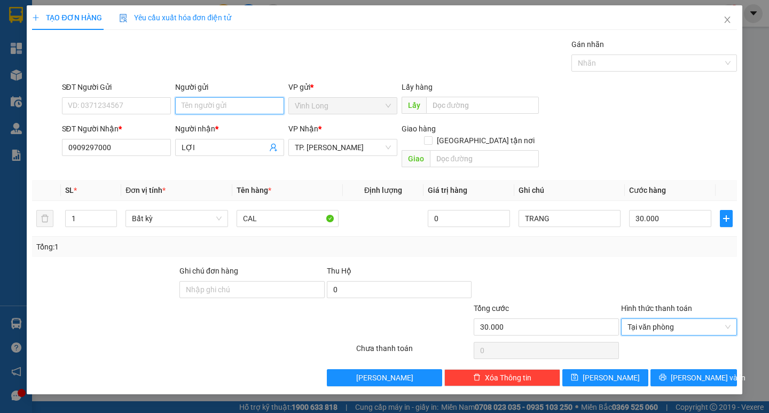
click at [266, 110] on input "Người gửi" at bounding box center [229, 105] width 109 height 17
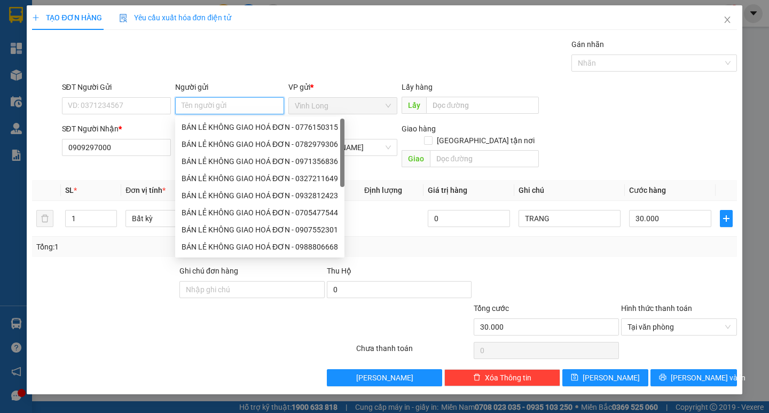
type input "A"
type input "BAN"
click at [255, 128] on div "BÁN LẺ KHÔNG GIAO HOÁ ĐƠN - 0776150315" at bounding box center [259, 127] width 156 height 12
type input "0776150315"
type input "BÁN LẺ KHÔNG GIAO HOÁ ĐƠN"
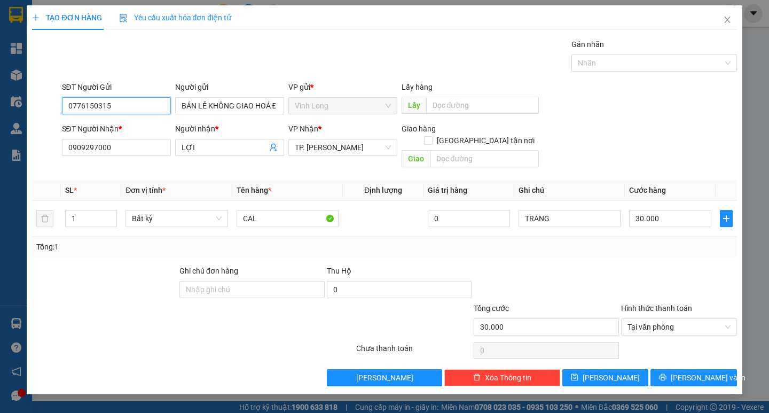
drag, startPoint x: 109, startPoint y: 97, endPoint x: 23, endPoint y: 97, distance: 85.9
click at [78, 97] on input "0776150315" at bounding box center [116, 105] width 109 height 17
type input "077"
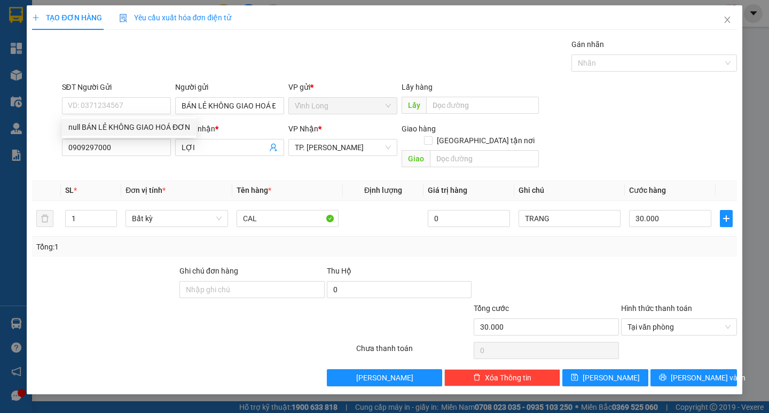
click at [624, 241] on div "Tổng: 1" at bounding box center [383, 247] width 695 height 12
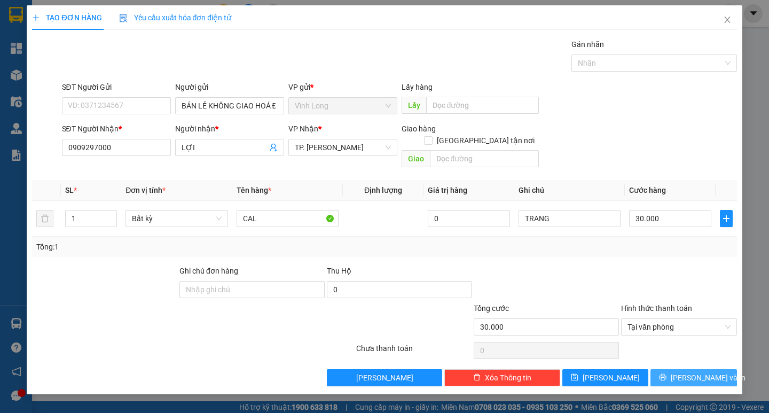
click at [681, 369] on button "[PERSON_NAME] và In" at bounding box center [693, 377] width 86 height 17
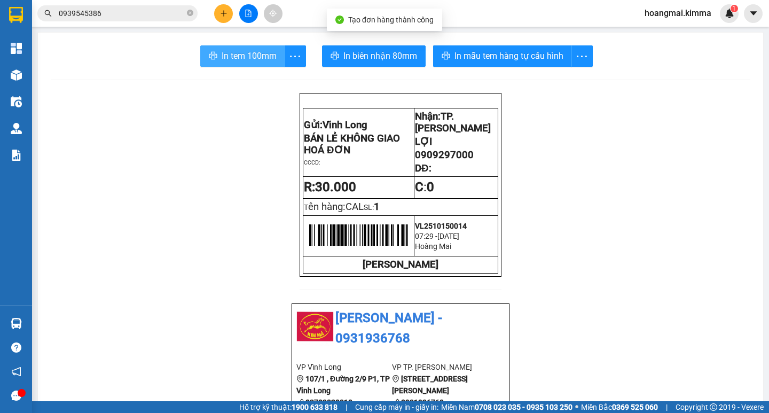
click at [252, 52] on span "In tem 100mm" at bounding box center [248, 55] width 55 height 13
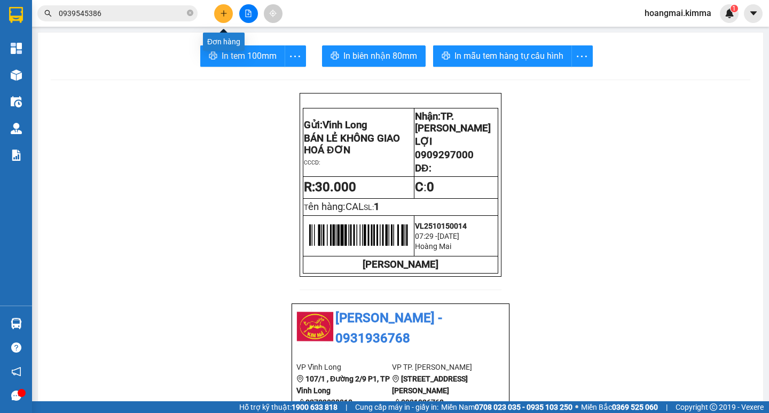
click at [220, 11] on icon "plus" at bounding box center [223, 13] width 7 height 7
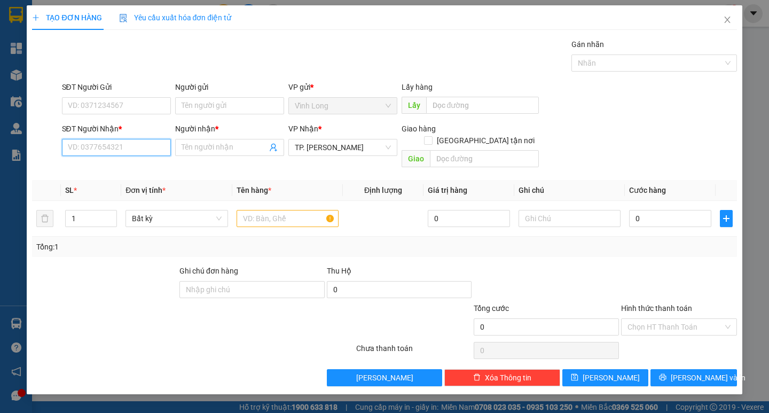
click at [141, 141] on input "SĐT Người Nhận *" at bounding box center [116, 147] width 109 height 17
type input "0355969339"
click at [212, 147] on input "Người nhận *" at bounding box center [223, 147] width 85 height 12
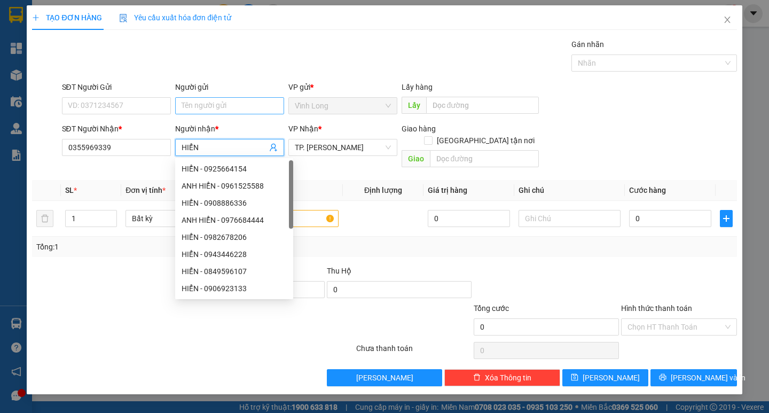
type input "HIỂN"
click at [217, 109] on input "Người gửi" at bounding box center [229, 105] width 109 height 17
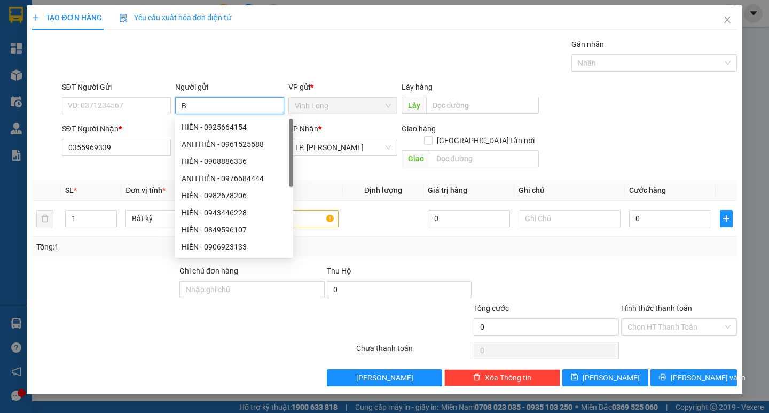
type input "BÁ"
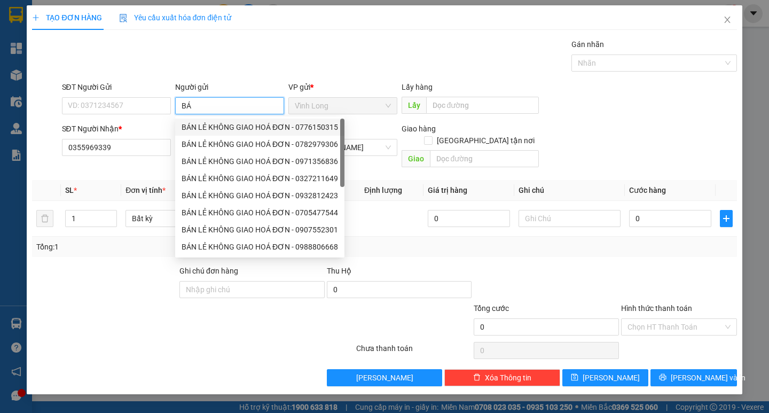
click at [230, 130] on div "BÁN LẺ KHÔNG GIAO HOÁ ĐƠN - 0776150315" at bounding box center [259, 127] width 156 height 12
type input "0776150315"
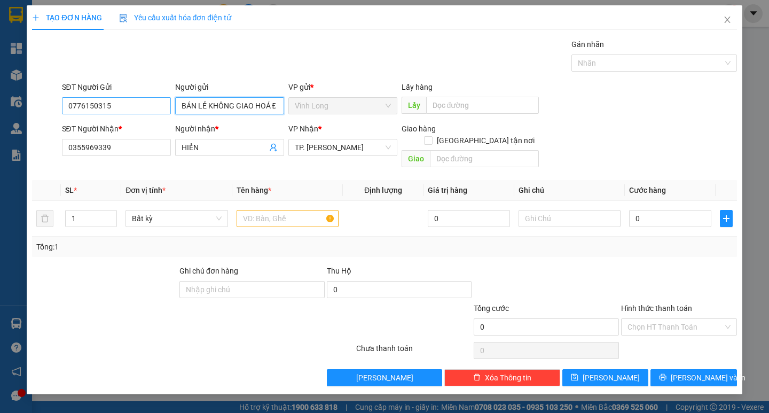
type input "BÁN LẺ KHÔNG GIAO HOÁ ĐƠN"
drag, startPoint x: 132, startPoint y: 102, endPoint x: 0, endPoint y: 111, distance: 132.7
click at [49, 111] on div "SĐT Người Gửi 0776150315 Người gửi BÁN LẺ KHÔNG GIAO HOÁ ĐƠN BÁN LẺ KHÔNG GIAO …" at bounding box center [384, 99] width 706 height 37
click at [299, 59] on div "Gói vận chuyển * Tiêu chuẩn Gán nhãn Nhãn" at bounding box center [399, 56] width 679 height 37
click at [289, 213] on input "text" at bounding box center [287, 218] width 102 height 17
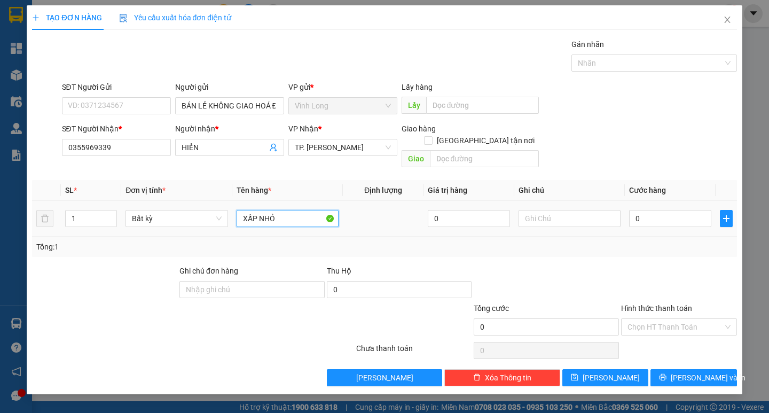
type input "XẤP NHỎ"
click at [650, 319] on input "Hình thức thanh toán" at bounding box center [675, 327] width 96 height 16
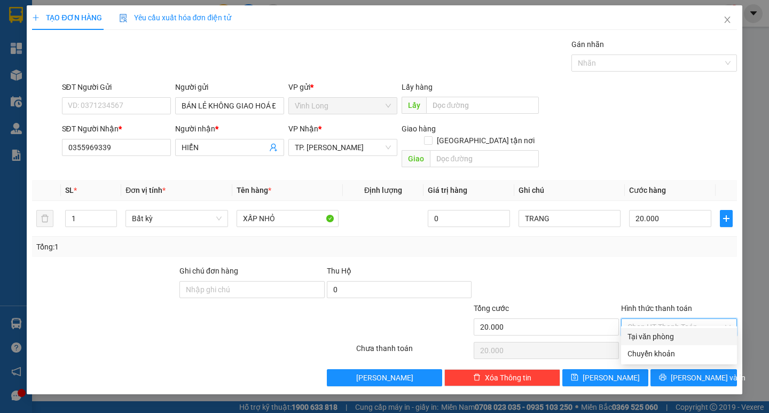
click at [652, 330] on div "Tại văn phòng" at bounding box center [679, 336] width 116 height 17
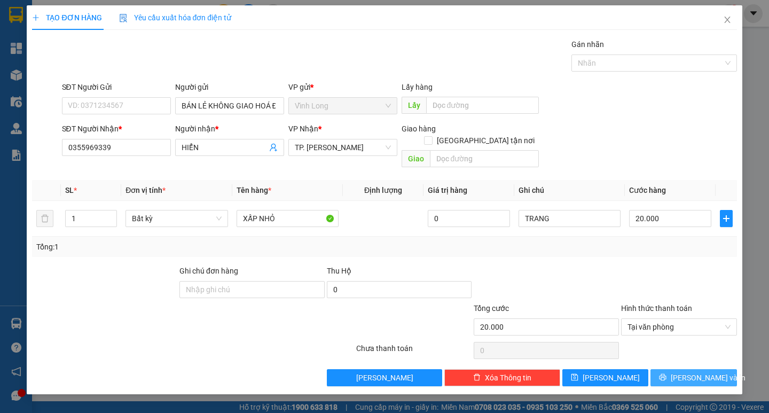
click at [666, 373] on icon "printer" at bounding box center [662, 376] width 7 height 7
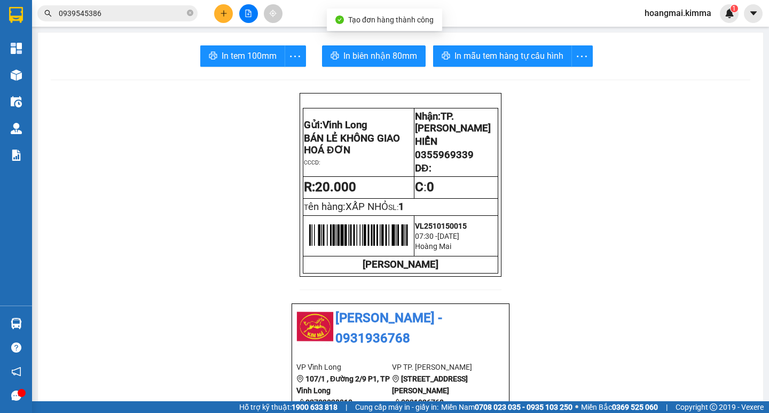
click at [250, 58] on span "In tem 100mm" at bounding box center [248, 55] width 55 height 13
click at [223, 19] on button at bounding box center [223, 13] width 19 height 19
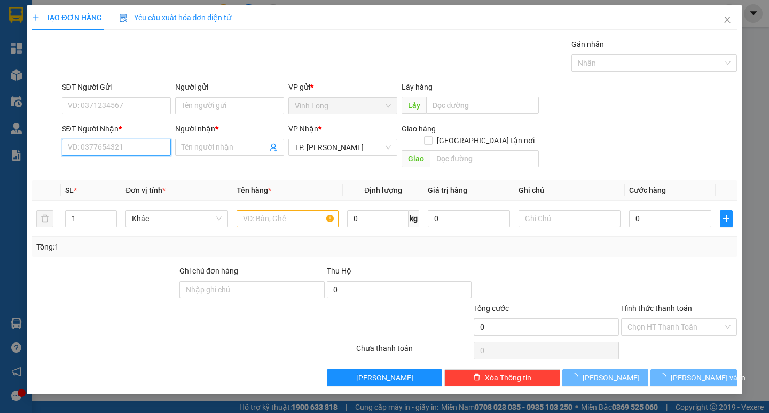
click at [125, 147] on input "SĐT Người Nhận *" at bounding box center [116, 147] width 109 height 17
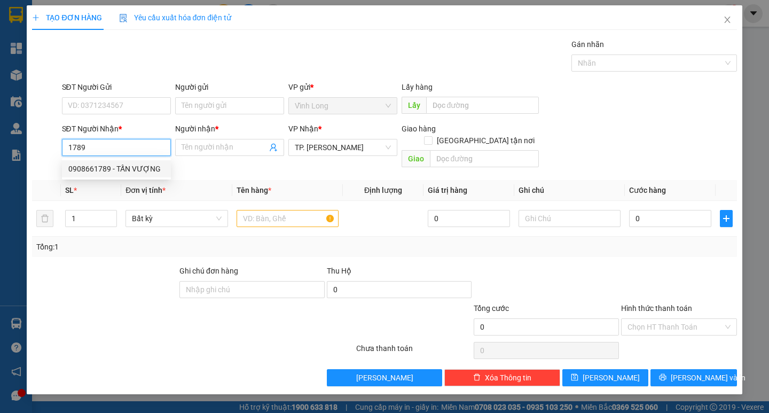
click at [131, 170] on div "0908661789 - TẤN VƯỢNG" at bounding box center [116, 169] width 96 height 12
type input "0908661789"
type input "TẤN VƯỢNG"
checkbox input "true"
type input "172 NGUYỄN CHÍ THANH P2, Q10"
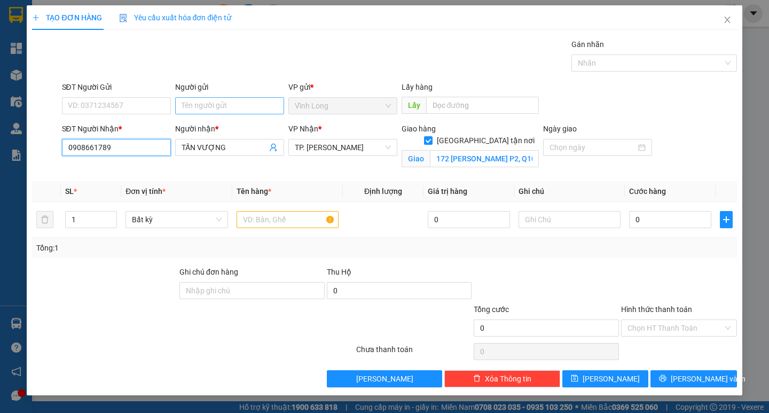
type input "0908661789"
click at [242, 109] on input "Người gửi" at bounding box center [229, 105] width 109 height 17
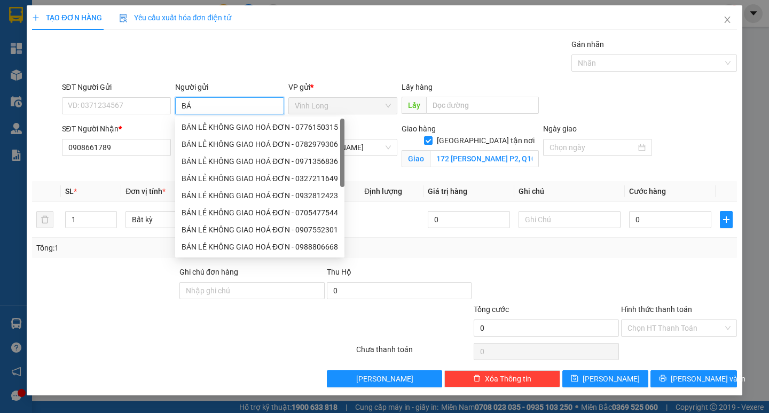
type input "BÁN"
click at [239, 129] on div "BÁN LẺ KHÔNG GIAO HOÁ ĐƠN - 0776150315" at bounding box center [259, 127] width 156 height 12
type input "0776150315"
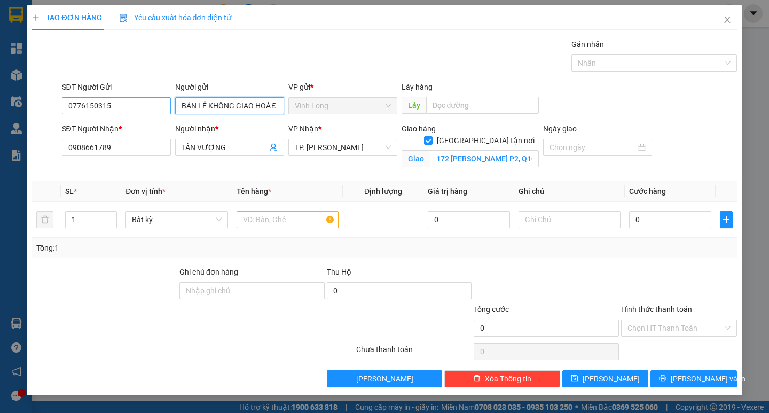
type input "BÁN LẺ KHÔNG GIAO HOÁ ĐƠN"
drag, startPoint x: 131, startPoint y: 109, endPoint x: 0, endPoint y: 165, distance: 142.5
click at [11, 143] on div "TẠO ĐƠN HÀNG Yêu cầu xuất hóa đơn điện tử Transit Pickup Surcharge Ids Transit …" at bounding box center [384, 206] width 769 height 413
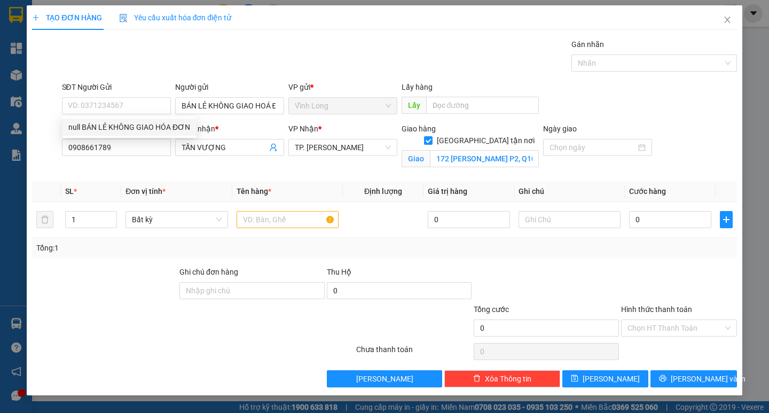
click at [328, 50] on div "Gói vận chuyển * Tiêu chuẩn Gán nhãn Nhãn" at bounding box center [399, 56] width 679 height 37
click at [298, 227] on input "text" at bounding box center [287, 219] width 102 height 17
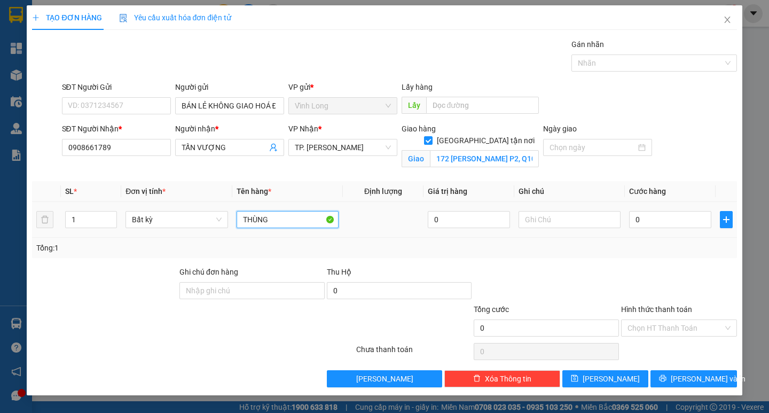
type input "THÙNG"
click at [647, 325] on input "Hình thức thanh toán" at bounding box center [675, 328] width 96 height 16
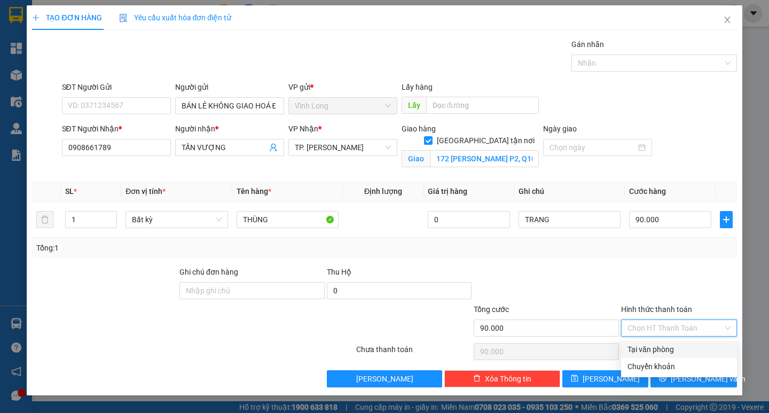
click at [651, 347] on div "Tại văn phòng" at bounding box center [678, 349] width 103 height 12
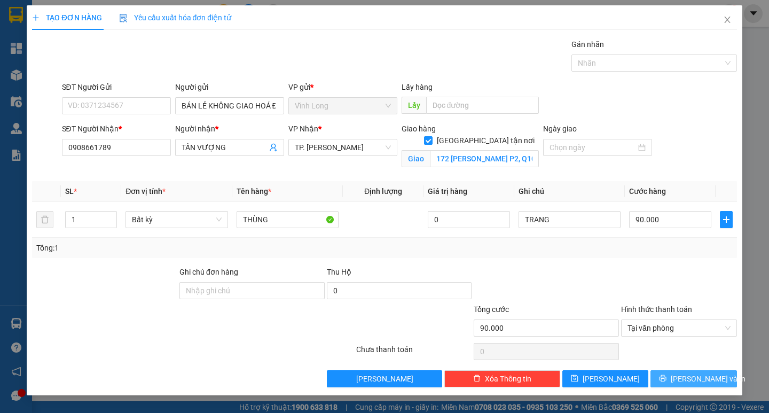
click at [680, 375] on button "[PERSON_NAME] và In" at bounding box center [693, 378] width 86 height 17
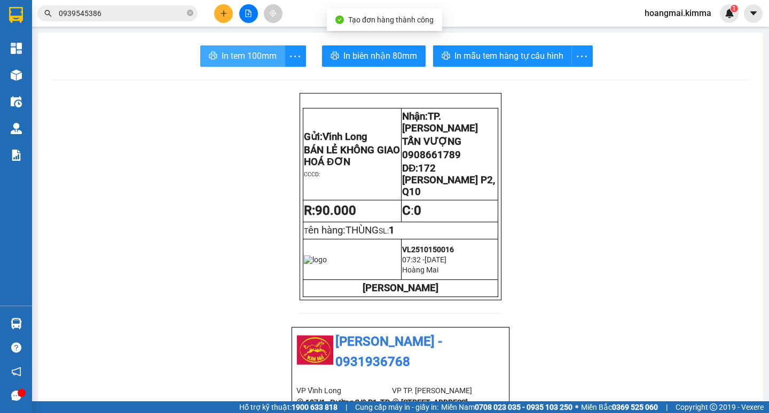
click at [266, 48] on button "In tem 100mm" at bounding box center [242, 55] width 85 height 21
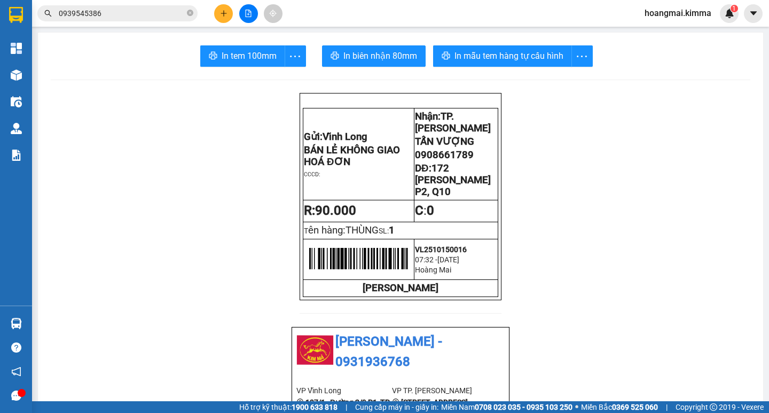
click at [220, 12] on icon "plus" at bounding box center [223, 13] width 7 height 7
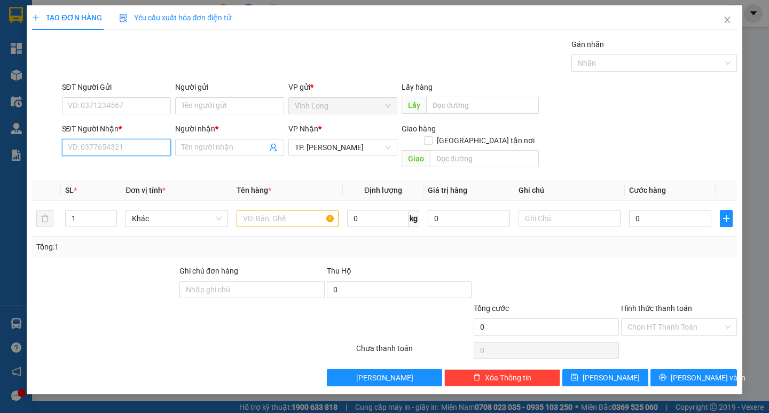
click at [117, 145] on input "SĐT Người Nhận *" at bounding box center [116, 147] width 109 height 17
type input "0939462466"
click at [216, 148] on input "Người nhận *" at bounding box center [223, 147] width 85 height 12
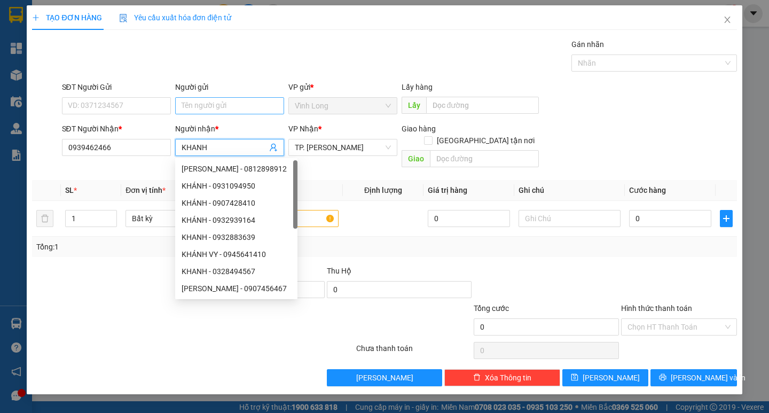
type input "KHANH"
click at [211, 109] on input "Người gửi" at bounding box center [229, 105] width 109 height 17
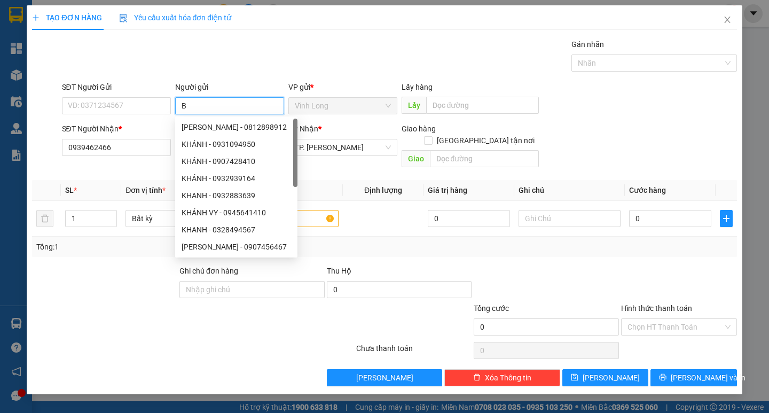
type input "BÁ"
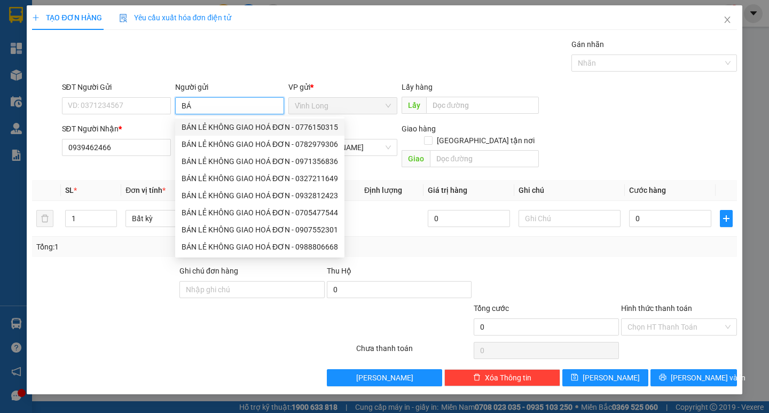
click at [222, 126] on div "BÁN LẺ KHÔNG GIAO HOÁ ĐƠN - 0776150315" at bounding box center [259, 127] width 156 height 12
type input "0776150315"
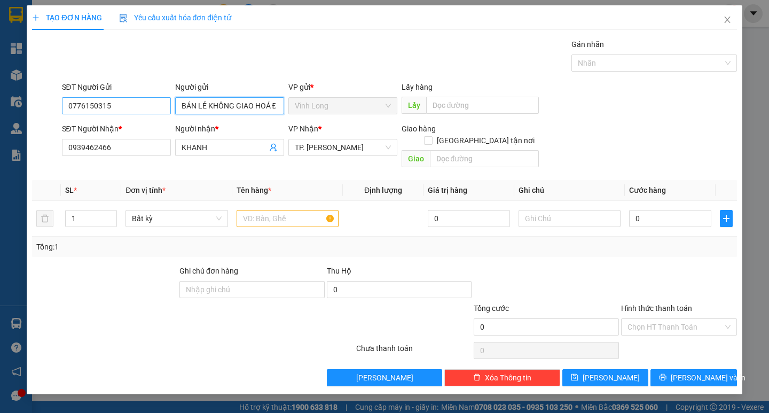
type input "BÁN LẺ KHÔNG GIAO HOÁ ĐƠN"
drag, startPoint x: 116, startPoint y: 110, endPoint x: 30, endPoint y: 117, distance: 86.2
click at [56, 110] on div "SĐT Người Gửi 0776150315 Người gửi BÁN LẺ KHÔNG GIAO HOÁ ĐƠN BÁN LẺ KHÔNG GIAO …" at bounding box center [384, 99] width 706 height 37
click at [278, 51] on div "Gói vận chuyển * Tiêu chuẩn Gán nhãn Nhãn" at bounding box center [399, 56] width 679 height 37
click at [273, 210] on input "text" at bounding box center [287, 218] width 102 height 17
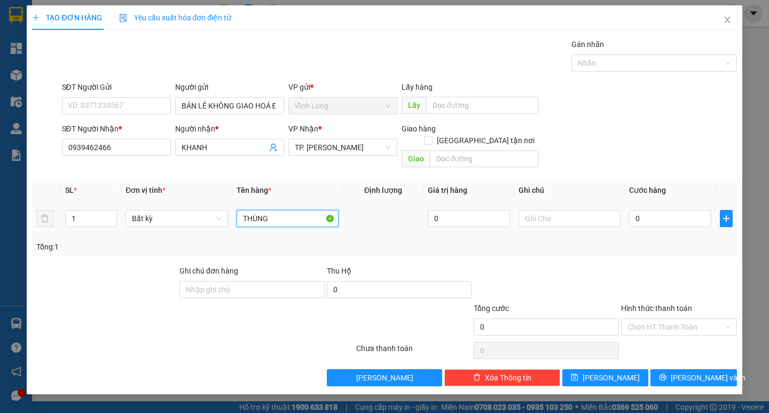
type input "THÙNG"
type input "TRANG"
type input "3"
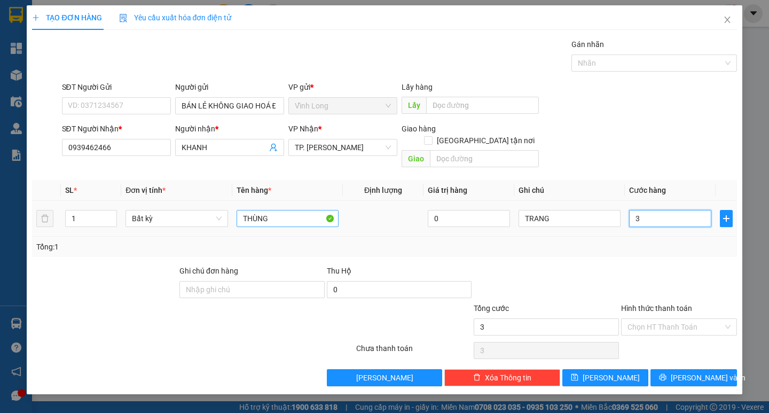
type input "30"
type input "30.000"
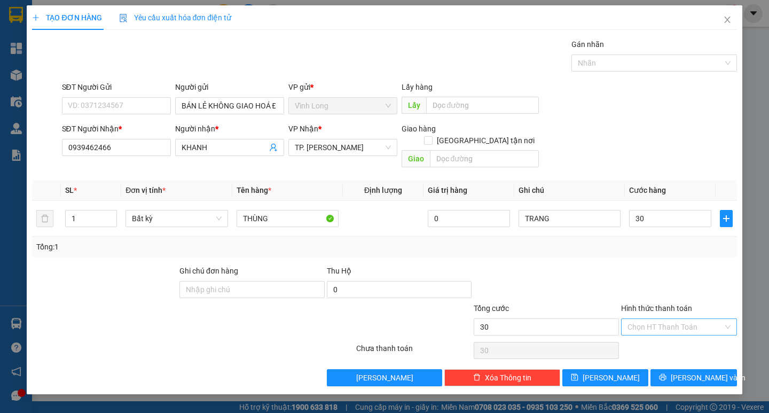
type input "30.000"
drag, startPoint x: 668, startPoint y: 319, endPoint x: 666, endPoint y: 337, distance: 17.8
click at [668, 319] on input "Hình thức thanh toán" at bounding box center [675, 327] width 96 height 16
click at [666, 337] on div "Tại văn phòng" at bounding box center [678, 336] width 103 height 12
click at [666, 373] on icon "printer" at bounding box center [662, 376] width 7 height 7
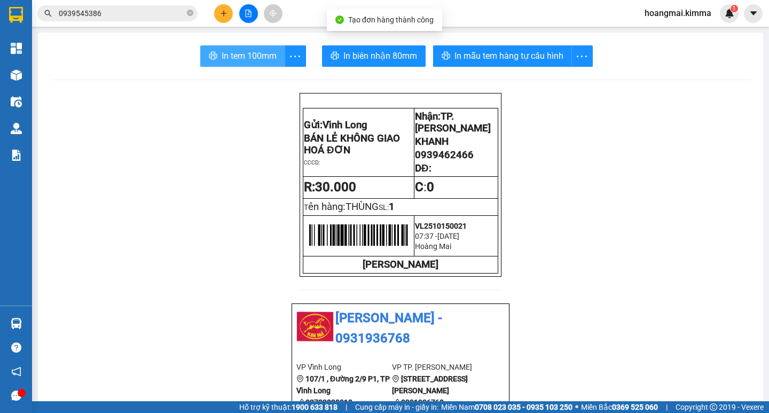
click at [251, 61] on span "In tem 100mm" at bounding box center [248, 55] width 55 height 13
click at [186, 13] on span "0939545386" at bounding box center [117, 13] width 160 height 16
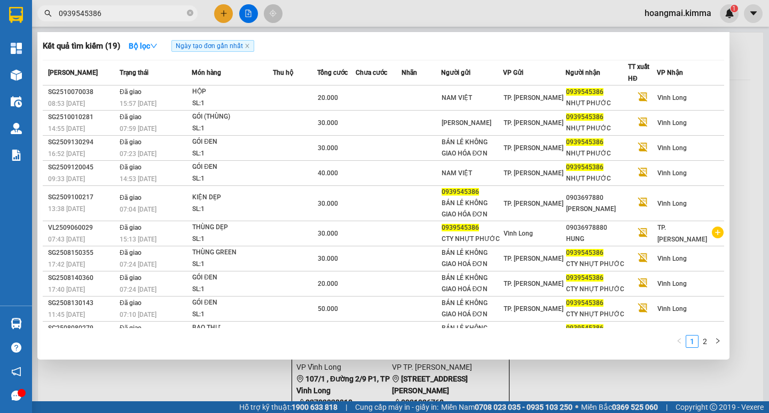
click at [170, 13] on input "0939545386" at bounding box center [122, 13] width 126 height 12
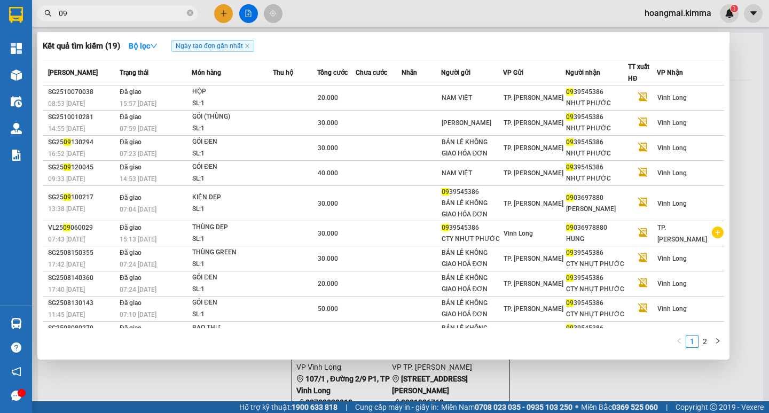
type input "0"
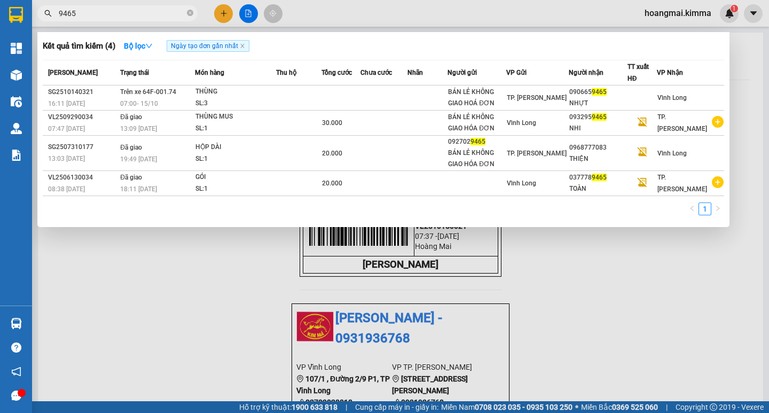
type input "9465"
click at [221, 13] on div at bounding box center [384, 206] width 769 height 413
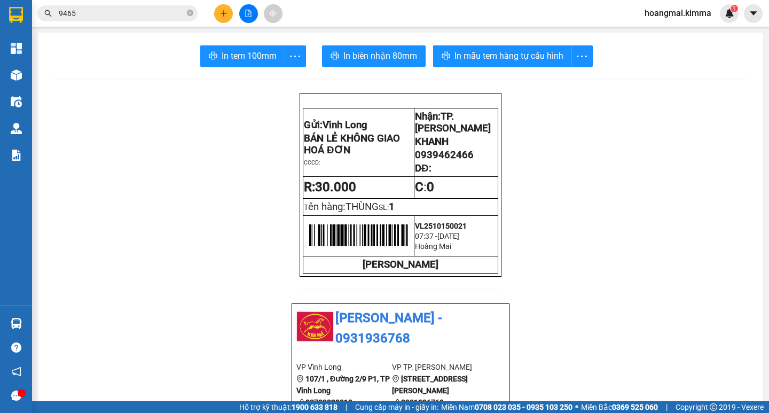
click at [222, 10] on icon "plus" at bounding box center [223, 13] width 7 height 7
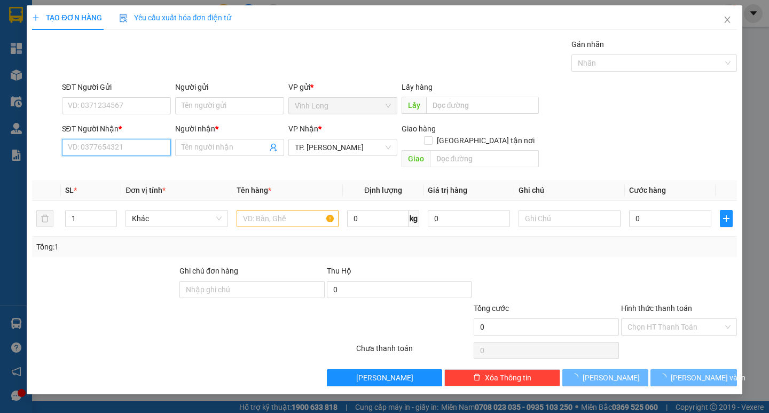
click at [157, 151] on input "SĐT Người Nhận *" at bounding box center [116, 147] width 109 height 17
click at [153, 148] on input "SĐT Người Nhận *" at bounding box center [116, 147] width 109 height 17
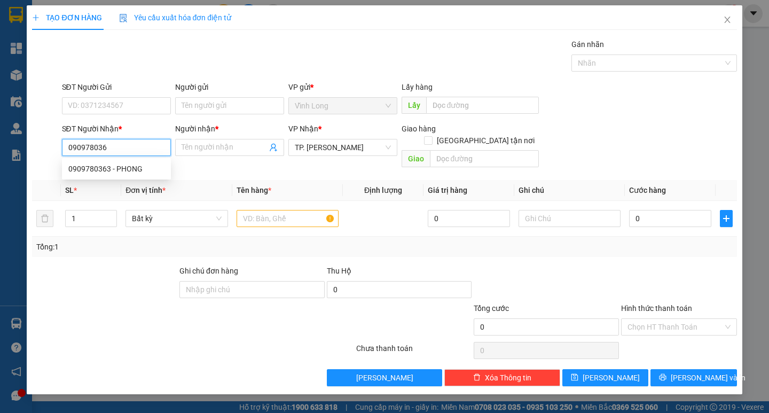
type input "0909780363"
click at [124, 168] on div "0909780363 - PHONG" at bounding box center [116, 169] width 96 height 12
type input "PHONG"
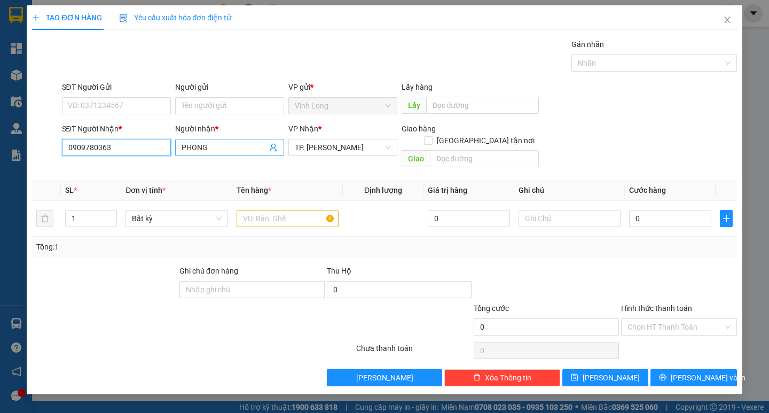
type input "0909780363"
click at [183, 145] on input "PHONG" at bounding box center [223, 147] width 85 height 12
type input "TRẦN TUẤN PHONG"
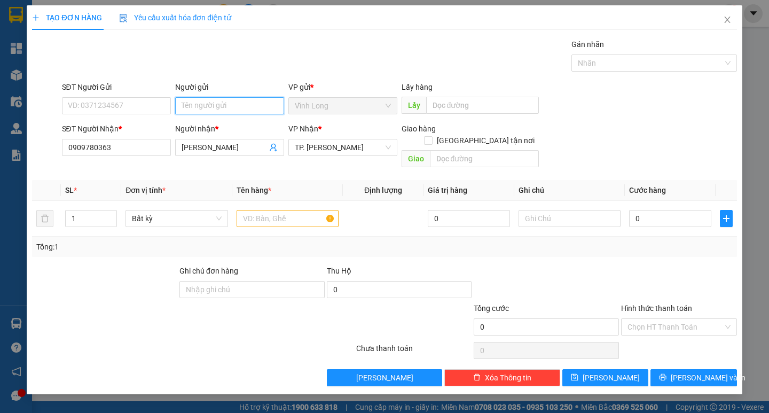
click at [239, 99] on input "Người gửi" at bounding box center [229, 105] width 109 height 17
type input "BÁN"
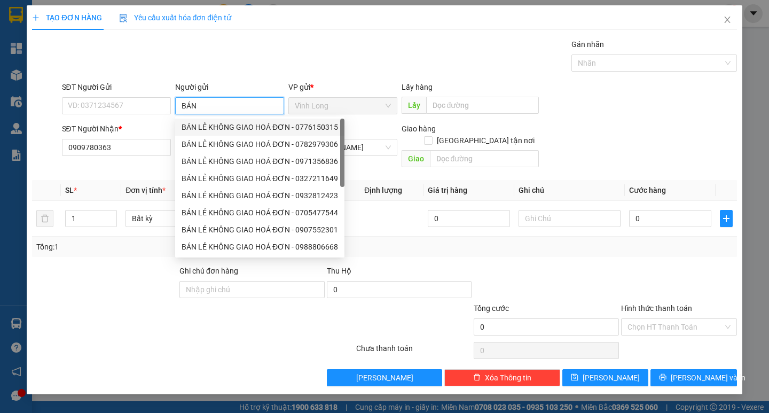
click at [231, 131] on div "BÁN LẺ KHÔNG GIAO HOÁ ĐƠN - 0776150315" at bounding box center [259, 127] width 156 height 12
type input "0776150315"
type input "BÁN LẺ KHÔNG GIAO HOÁ ĐƠN"
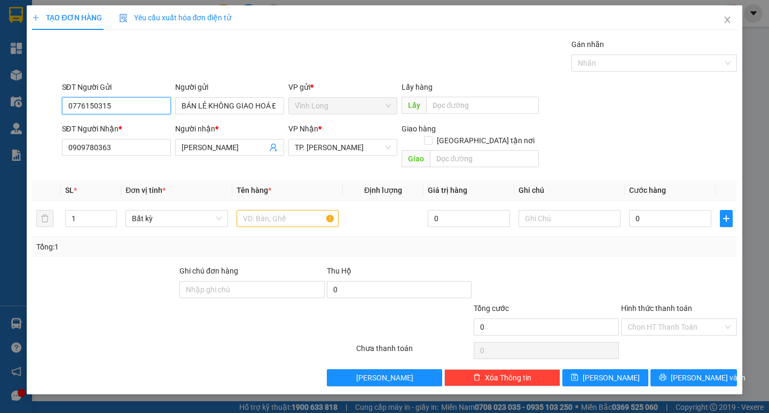
drag, startPoint x: 139, startPoint y: 110, endPoint x: 0, endPoint y: 106, distance: 138.8
click at [0, 106] on div "TẠO ĐƠN HÀNG Yêu cầu xuất hóa đơn điện tử Transit Pickup Surcharge Ids Transit …" at bounding box center [384, 206] width 769 height 413
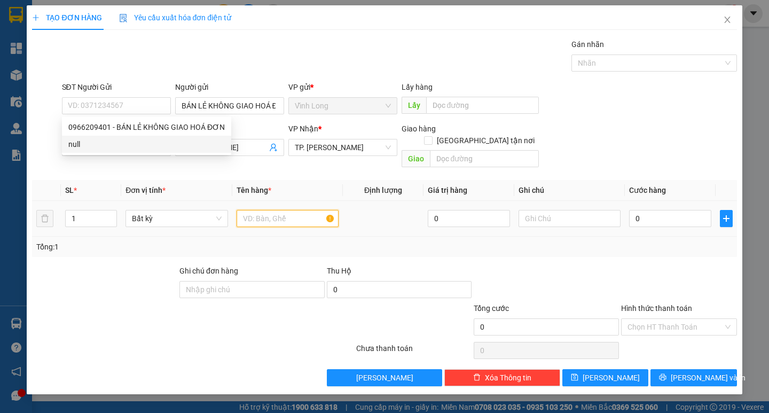
click at [249, 211] on input "text" at bounding box center [287, 218] width 102 height 17
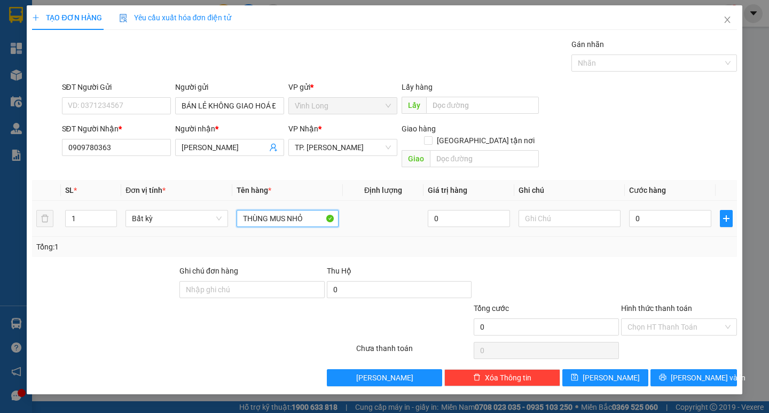
type input "THÙNG MUS NHỎ"
type input "TRANG"
type input "3"
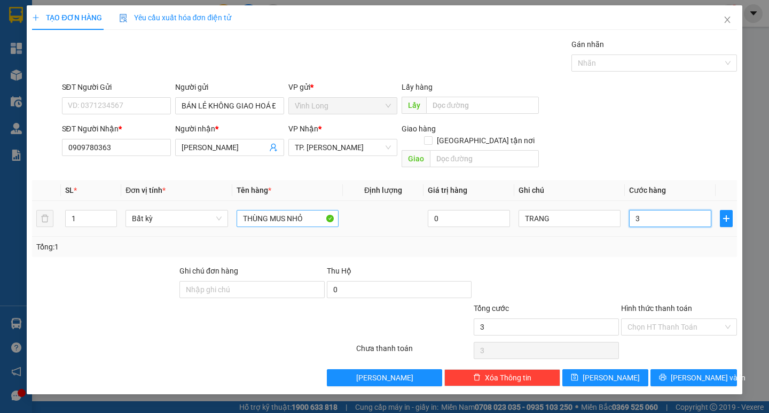
type input "30"
click at [674, 319] on input "Hình thức thanh toán" at bounding box center [675, 327] width 96 height 16
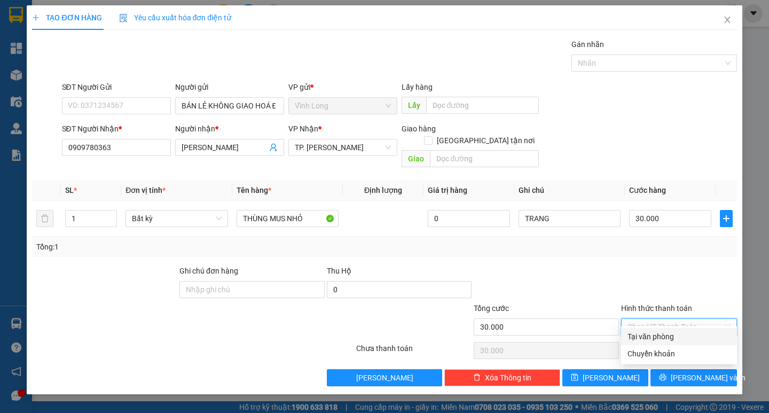
click at [661, 338] on div "Tại văn phòng" at bounding box center [678, 336] width 103 height 12
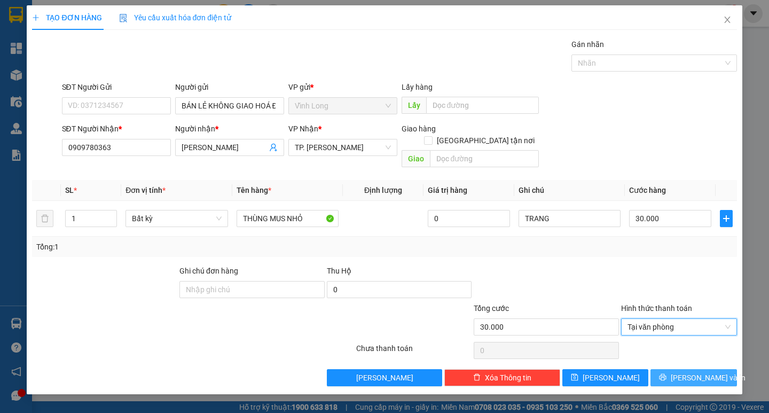
click at [683, 369] on button "[PERSON_NAME] và In" at bounding box center [693, 377] width 86 height 17
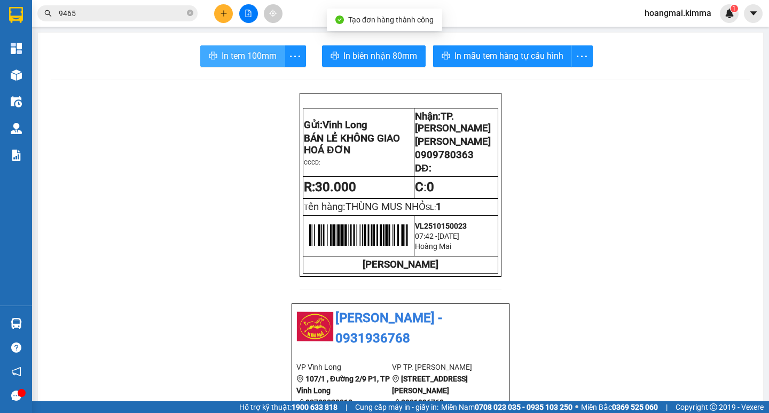
click at [237, 64] on button "In tem 100mm" at bounding box center [242, 55] width 85 height 21
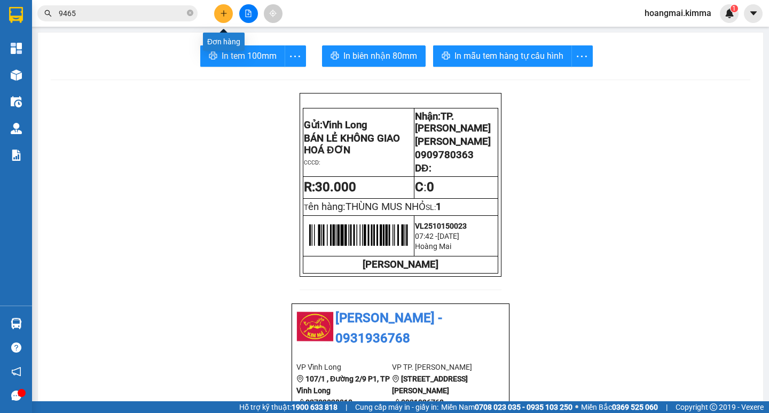
click at [224, 14] on icon "plus" at bounding box center [223, 13] width 1 height 6
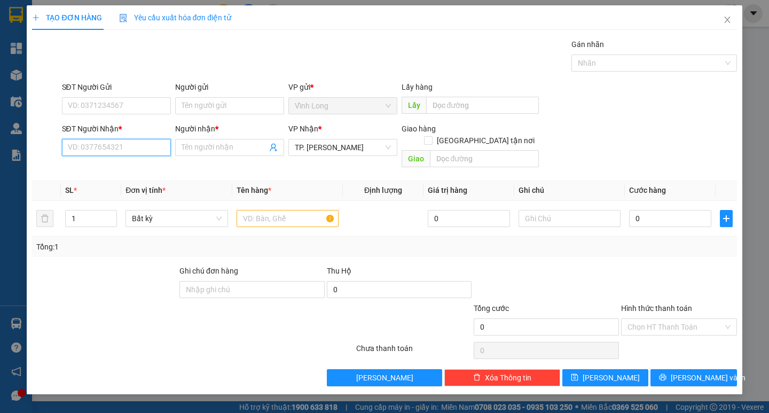
click at [143, 140] on input "SĐT Người Nhận *" at bounding box center [116, 147] width 109 height 17
click at [107, 147] on input "SĐT Người Nhận *" at bounding box center [116, 147] width 109 height 17
type input "0909674553"
click at [208, 151] on input "Người nhận *" at bounding box center [223, 147] width 85 height 12
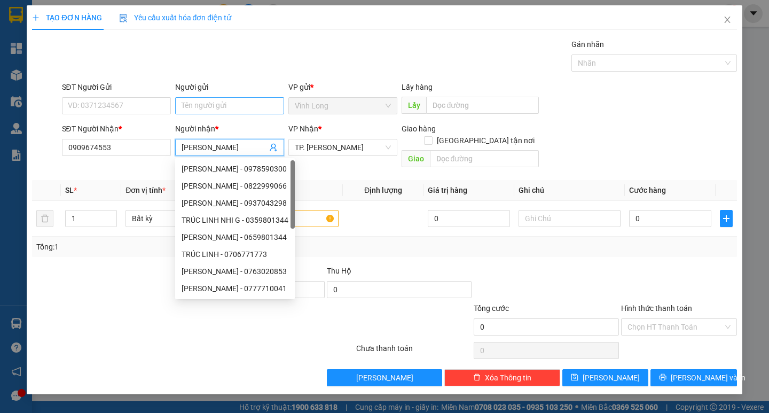
type input "TRÚC LINH"
click at [217, 102] on input "Người gửi" at bounding box center [229, 105] width 109 height 17
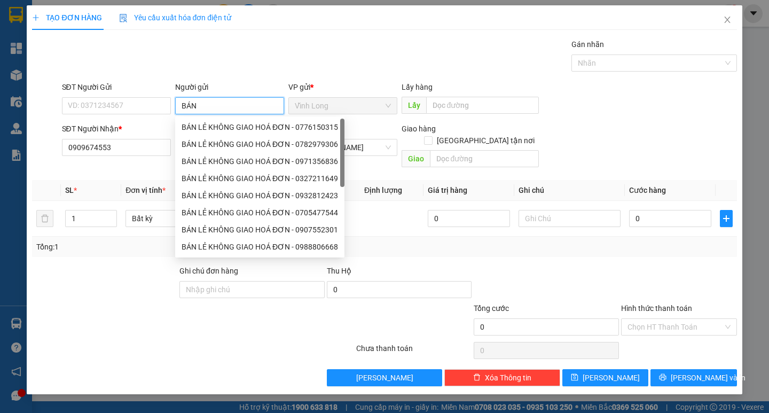
type input "BÁN"
click at [271, 39] on div "Gói vận chuyển * Tiêu chuẩn Gán nhãn Nhãn" at bounding box center [399, 56] width 679 height 37
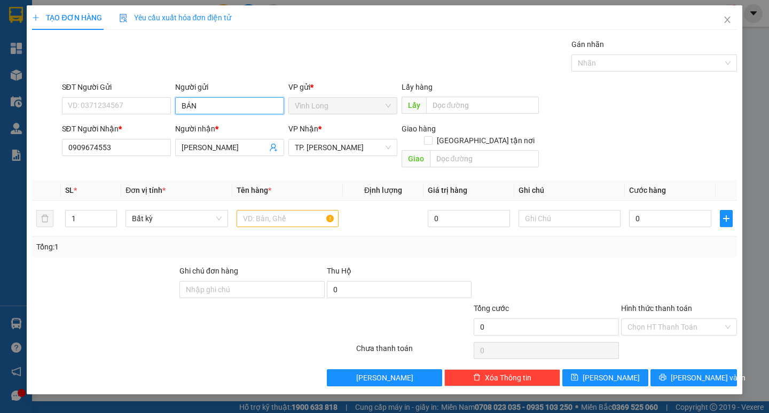
click at [230, 99] on input "BÁN" at bounding box center [229, 105] width 109 height 17
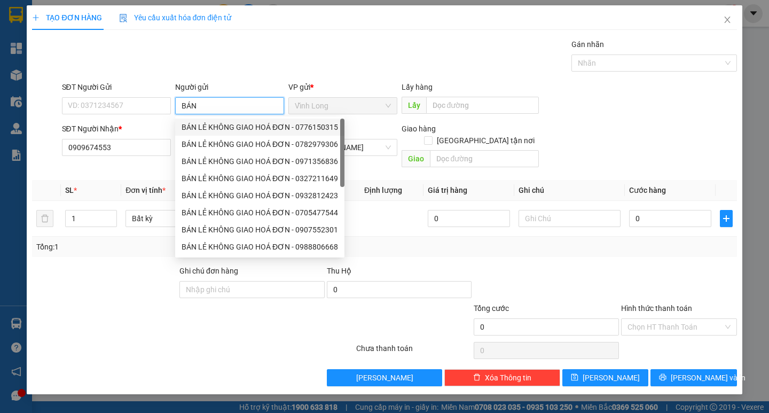
click at [234, 128] on div "BÁN LẺ KHÔNG GIAO HOÁ ĐƠN - 0776150315" at bounding box center [259, 127] width 156 height 12
type input "0776150315"
type input "BÁN LẺ KHÔNG GIAO HOÁ ĐƠN"
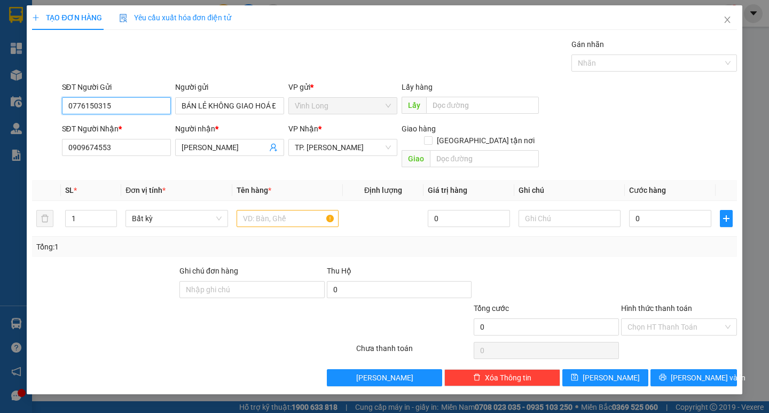
click at [52, 113] on div "SĐT Người Gửi 0776150315 Người gửi BÁN LẺ KHÔNG GIAO HOÁ ĐƠN BÁN LẺ KHÔNG GIAO …" at bounding box center [384, 99] width 706 height 37
click at [167, 81] on div "Transit Pickup Surcharge Ids Transit Deliver Surcharge Ids Transit Deliver Surc…" at bounding box center [384, 211] width 704 height 347
click at [280, 210] on input "text" at bounding box center [287, 218] width 102 height 17
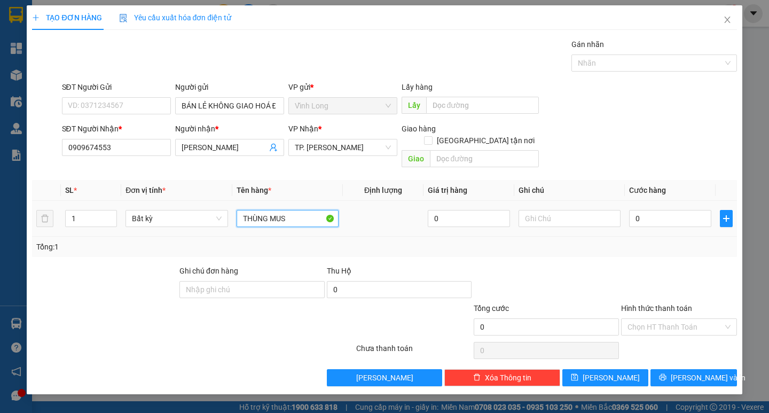
type input "THÙNG MUS"
type input "TRANG"
type input "4"
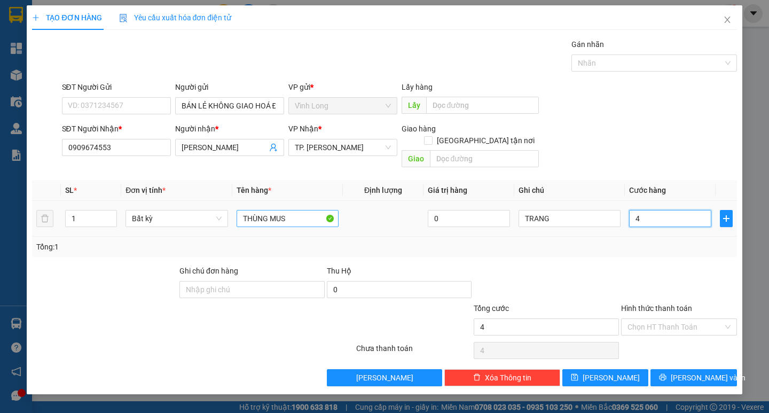
type input "40"
click at [647, 319] on input "Hình thức thanh toán" at bounding box center [675, 327] width 96 height 16
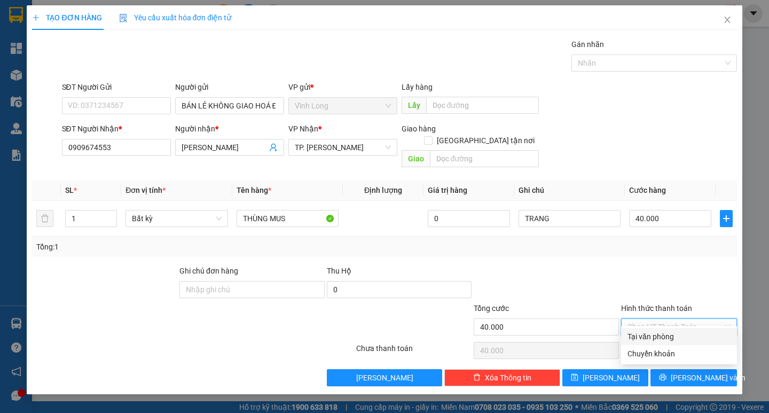
click at [655, 330] on div "Tại văn phòng" at bounding box center [678, 336] width 103 height 12
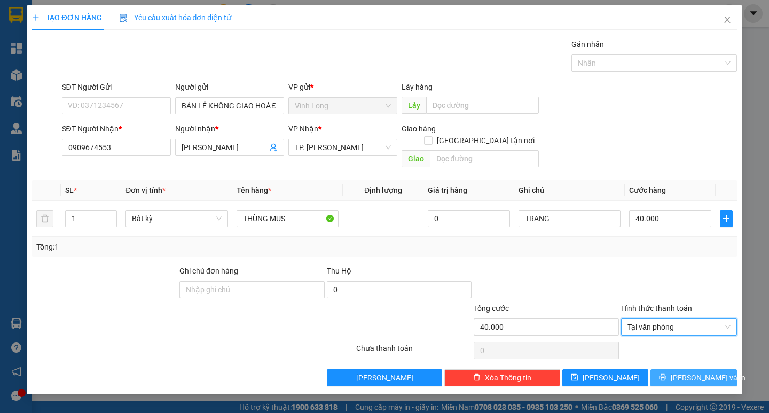
click at [666, 374] on icon "printer" at bounding box center [662, 377] width 7 height 7
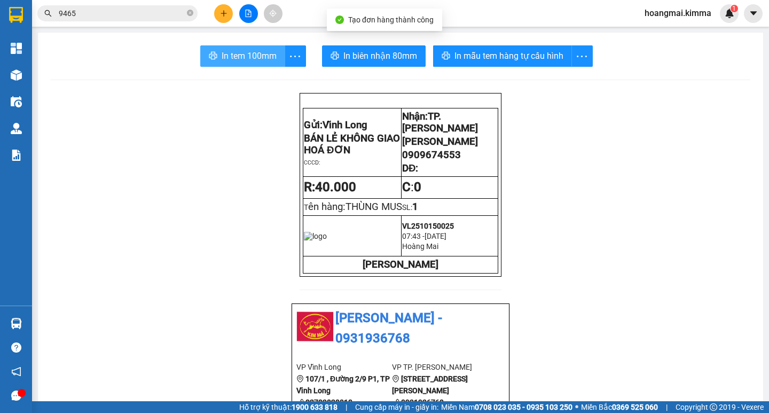
click at [266, 54] on span "In tem 100mm" at bounding box center [248, 55] width 55 height 13
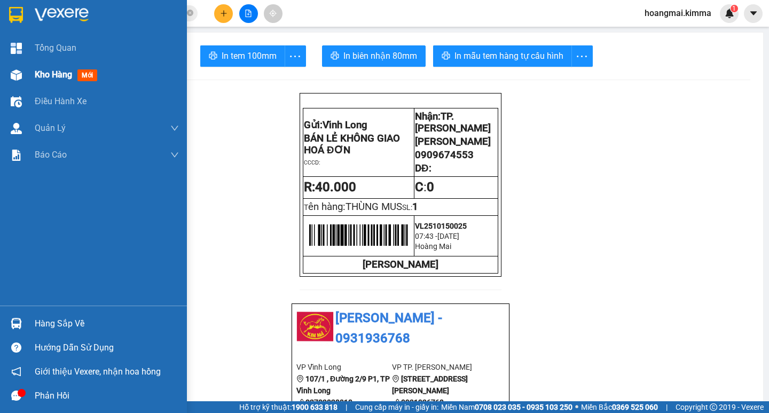
click at [46, 73] on span "Kho hàng" at bounding box center [53, 74] width 37 height 10
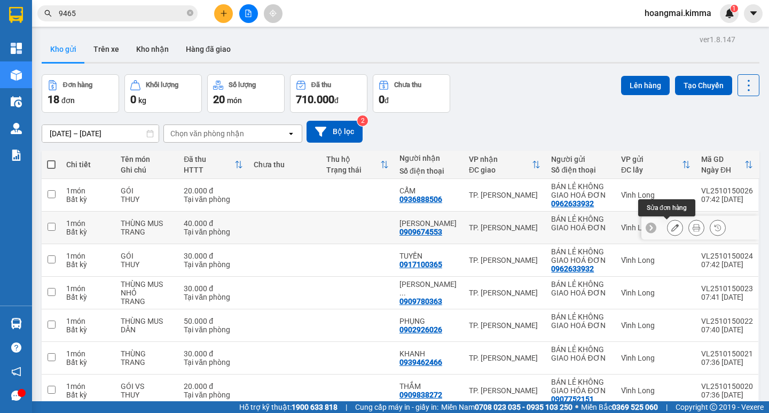
click at [671, 228] on icon at bounding box center [674, 227] width 7 height 7
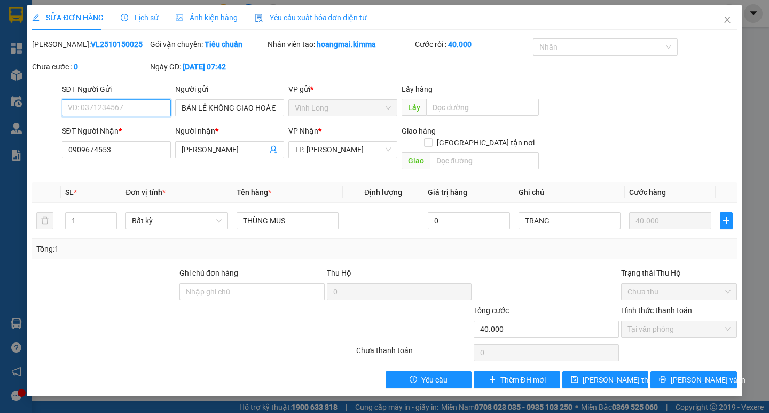
click at [153, 104] on input "SĐT Người Gửi" at bounding box center [116, 107] width 109 height 17
type input "0377316551"
click at [666, 375] on icon "printer" at bounding box center [662, 378] width 7 height 7
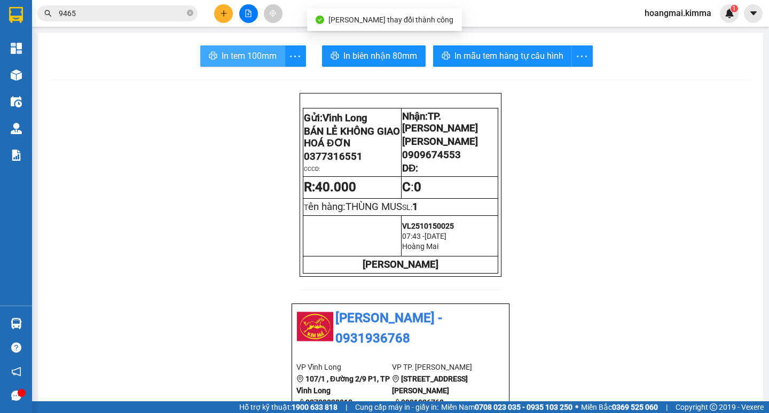
click at [264, 56] on span "In tem 100mm" at bounding box center [248, 55] width 55 height 13
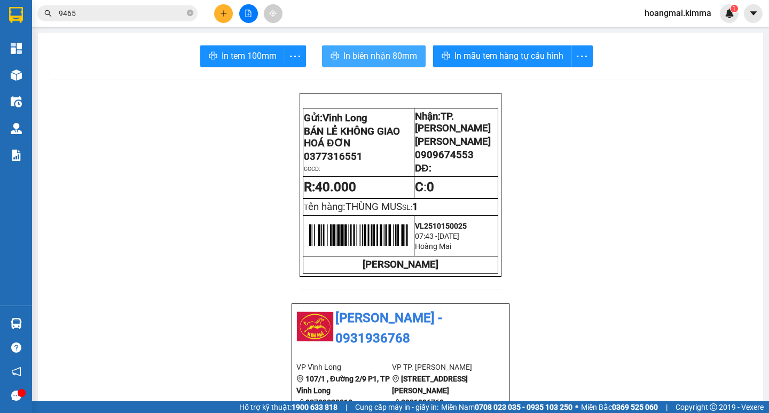
click at [343, 59] on span "In biên nhận 80mm" at bounding box center [380, 55] width 74 height 13
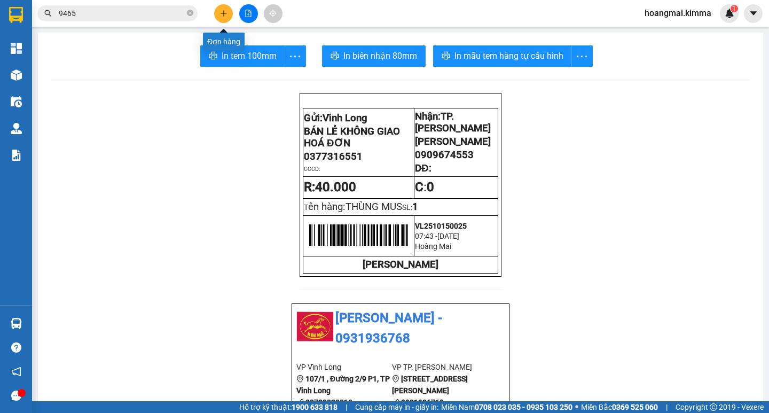
click at [225, 10] on icon "plus" at bounding box center [223, 13] width 7 height 7
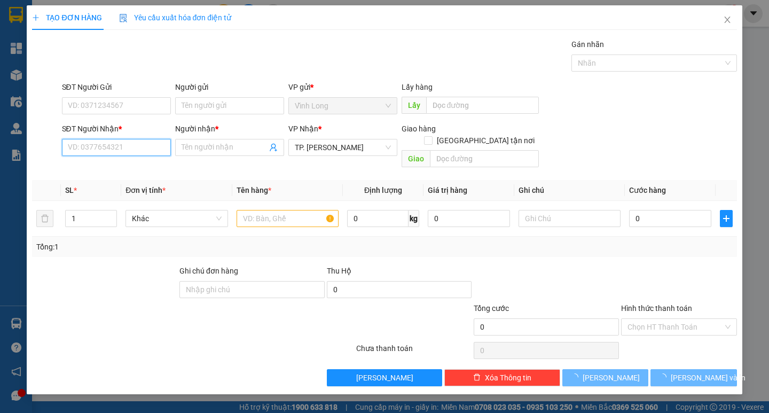
click at [124, 144] on input "SĐT Người Nhận *" at bounding box center [116, 147] width 109 height 17
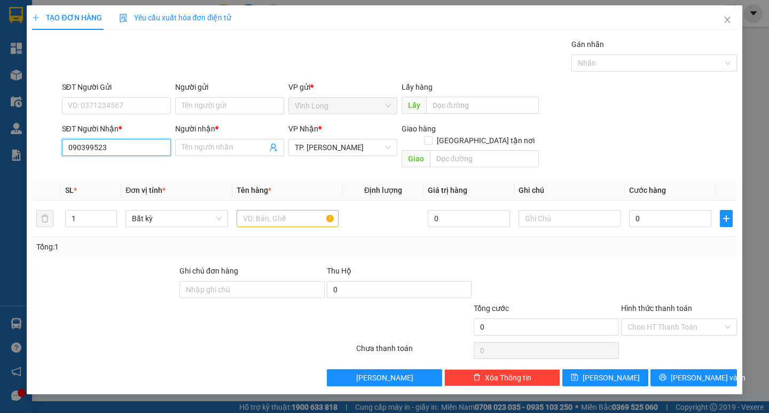
type input "0903995233"
click at [125, 168] on div "0903995233 - HÙNG" at bounding box center [116, 169] width 96 height 12
type input "HÙNG"
type input "0903995233"
click at [190, 106] on input "Người gửi" at bounding box center [229, 105] width 109 height 17
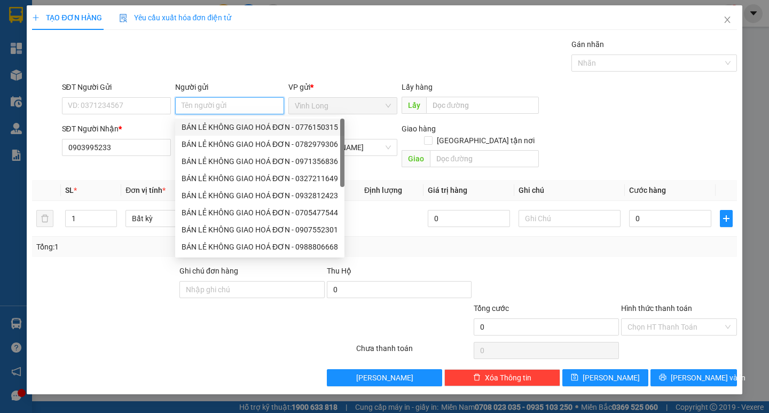
click at [202, 126] on div "BÁN LẺ KHÔNG GIAO HOÁ ĐƠN - 0776150315" at bounding box center [259, 127] width 156 height 12
type input "0776150315"
type input "BÁN LẺ KHÔNG GIAO HOÁ ĐƠN"
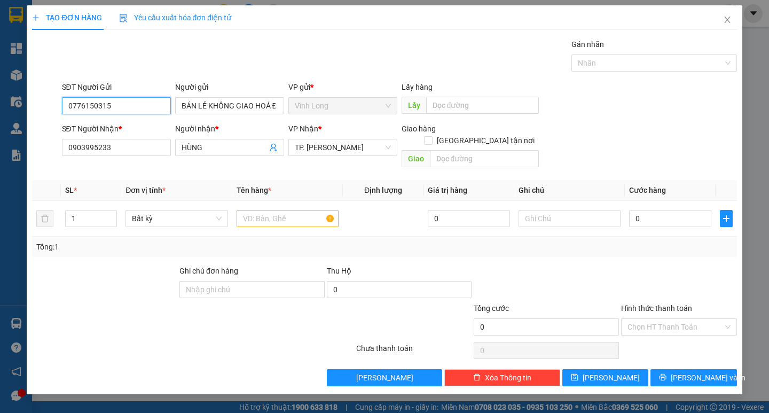
drag, startPoint x: 145, startPoint y: 99, endPoint x: 48, endPoint y: 117, distance: 98.9
click at [53, 117] on div "SĐT Người Gửi 0776150315 0776150315 Người gửi BÁN LẺ KHÔNG GIAO HOÁ ĐƠN VP gửi …" at bounding box center [384, 99] width 706 height 37
type input "0932082487"
click at [218, 54] on div "Gói vận chuyển * Tiêu chuẩn Gán nhãn Nhãn" at bounding box center [399, 56] width 679 height 37
click at [286, 208] on div at bounding box center [287, 218] width 102 height 21
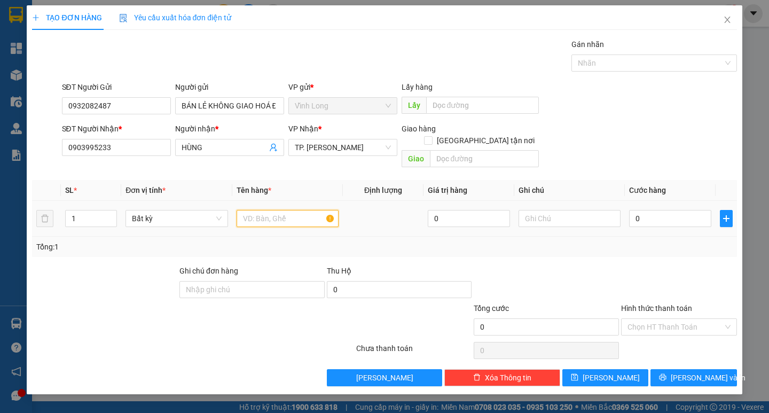
click at [295, 212] on input "text" at bounding box center [287, 218] width 102 height 17
type input "HỘP NHỎ"
type input "TRANG"
type input "2"
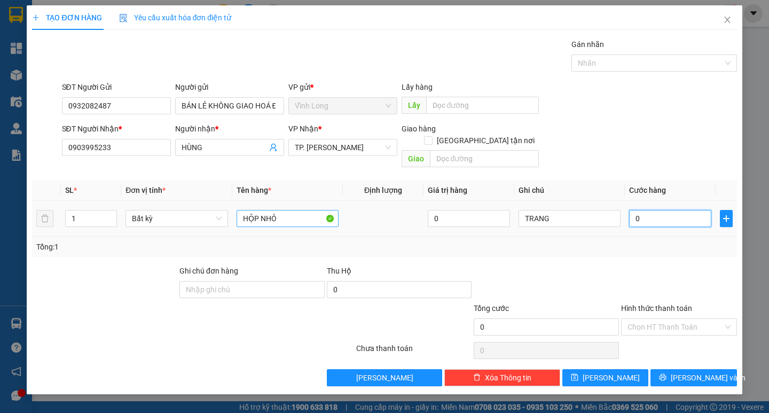
type input "2"
type input "20"
type input "20.000"
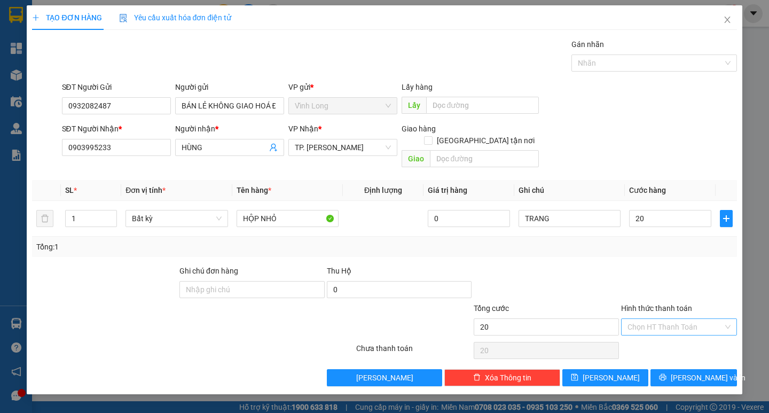
type input "20.000"
drag, startPoint x: 638, startPoint y: 312, endPoint x: 643, endPoint y: 322, distance: 11.7
click at [638, 319] on input "Hình thức thanh toán" at bounding box center [675, 327] width 96 height 16
click at [640, 328] on div "Tại văn phòng" at bounding box center [679, 336] width 116 height 17
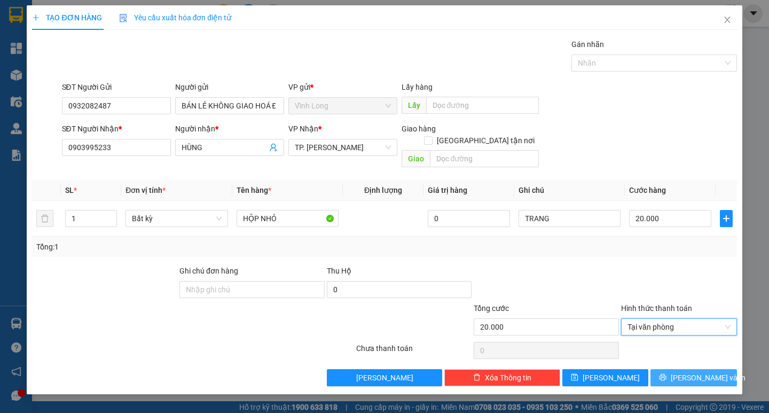
click at [671, 369] on button "[PERSON_NAME] và In" at bounding box center [693, 377] width 86 height 17
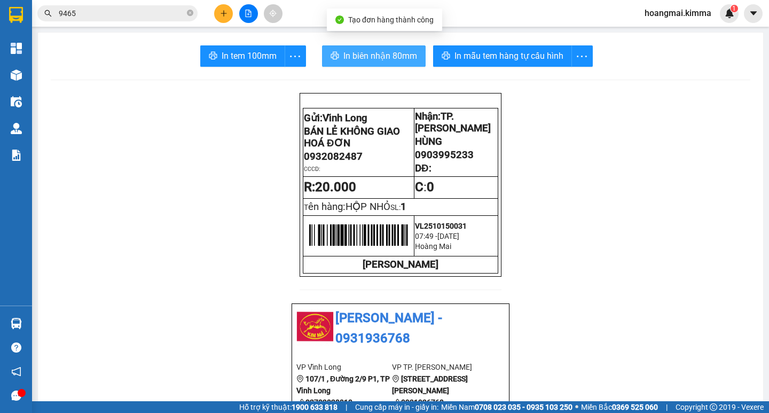
click at [353, 55] on span "In biên nhận 80mm" at bounding box center [380, 55] width 74 height 13
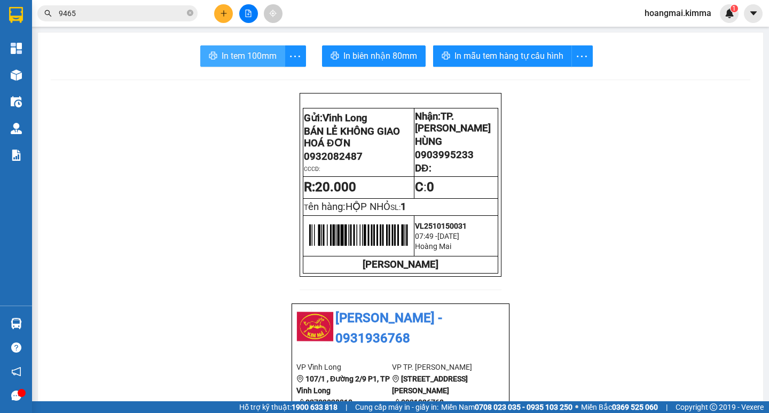
click at [228, 62] on span "In tem 100mm" at bounding box center [248, 55] width 55 height 13
click at [224, 17] on button at bounding box center [223, 13] width 19 height 19
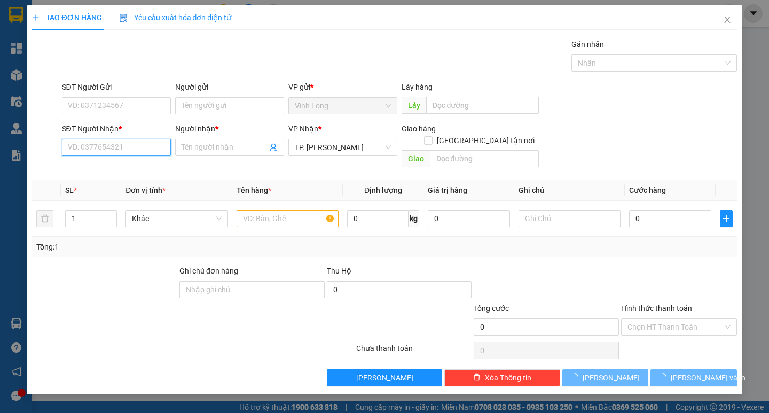
click at [124, 147] on input "SĐT Người Nhận *" at bounding box center [116, 147] width 109 height 17
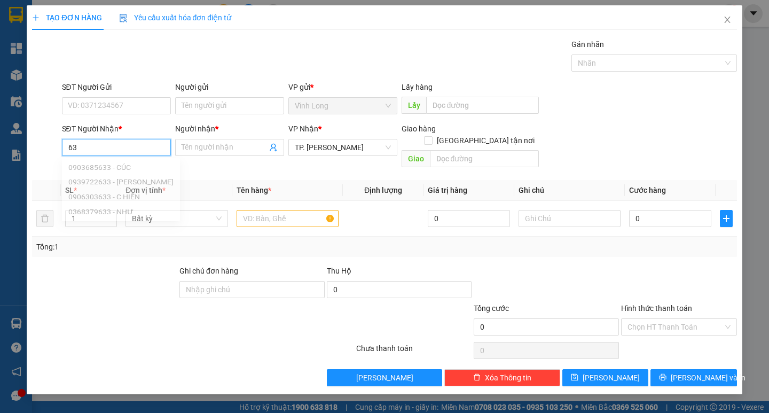
type input "6"
click at [132, 167] on div "0905776368 - LAB BAMBOO" at bounding box center [116, 169] width 96 height 12
type input "0905776368"
type input "LAB BAMBOO"
type input "0905776368"
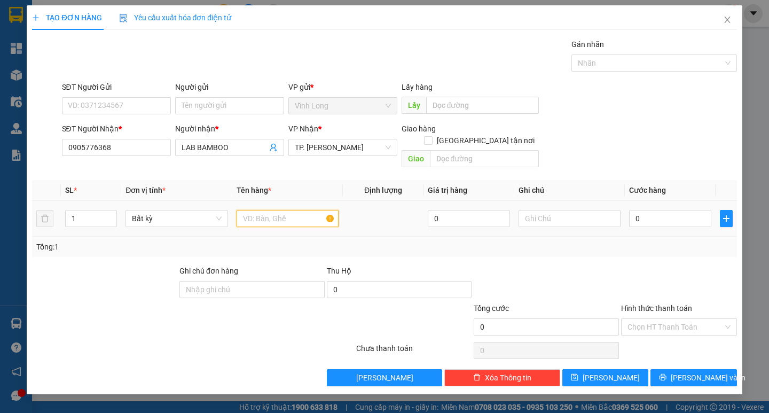
click at [264, 210] on input "text" at bounding box center [287, 218] width 102 height 17
type input "HỘP"
type input "TRANG"
type input "2"
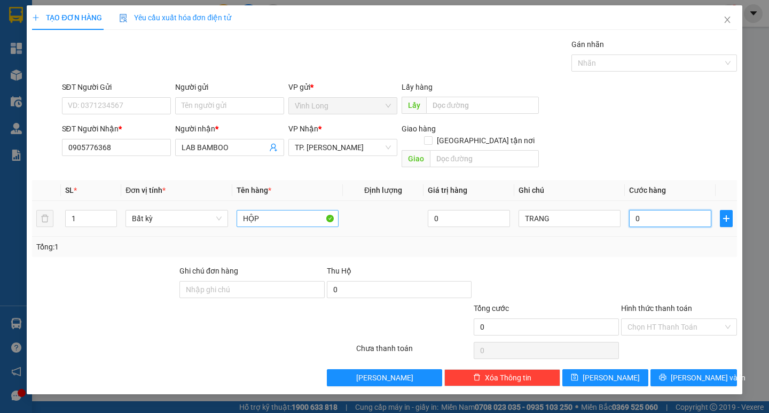
type input "2"
type input "20"
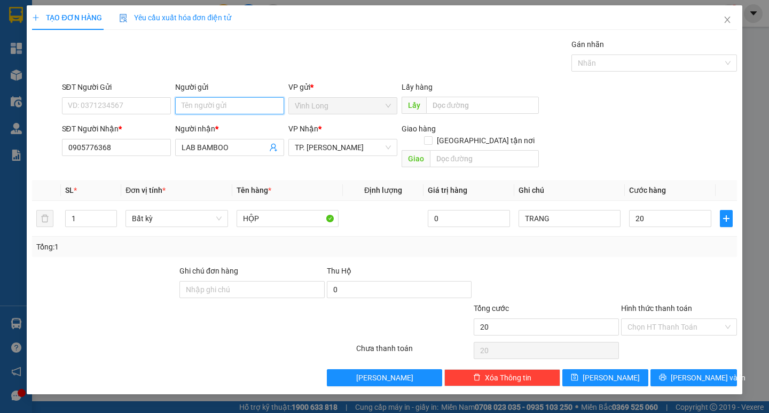
type input "20.000"
click at [215, 107] on input "Người gửi" at bounding box center [229, 105] width 109 height 17
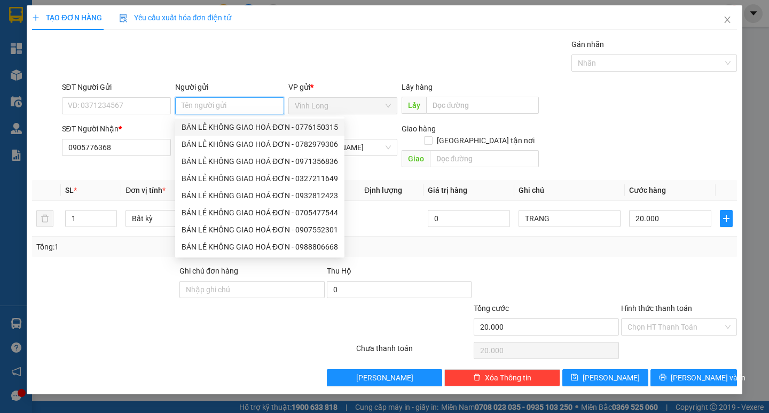
click at [226, 131] on div "BÁN LẺ KHÔNG GIAO HOÁ ĐƠN - 0776150315" at bounding box center [259, 127] width 156 height 12
type input "0776150315"
type input "BÁN LẺ KHÔNG GIAO HOÁ ĐƠN"
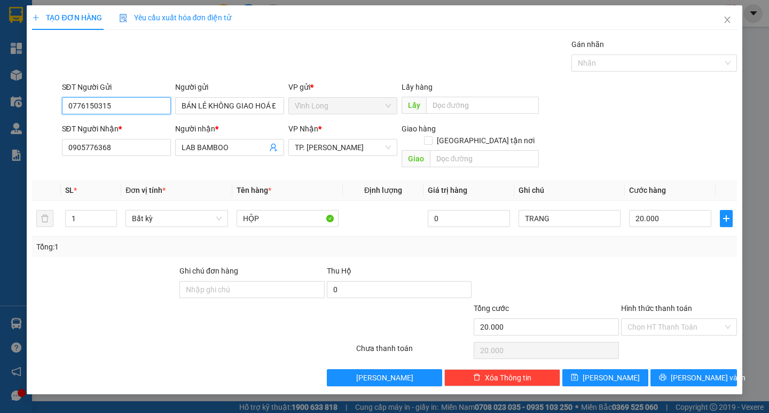
drag, startPoint x: 112, startPoint y: 112, endPoint x: 0, endPoint y: 107, distance: 111.7
click at [25, 109] on div "TẠO ĐƠN HÀNG Yêu cầu xuất hóa đơn điện tử Transit Pickup Surcharge Ids Transit …" at bounding box center [384, 206] width 769 height 413
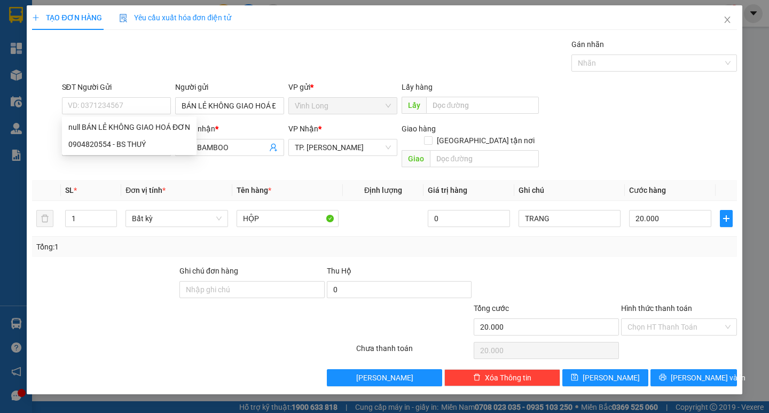
click at [383, 51] on div "Gói vận chuyển * Tiêu chuẩn Gán nhãn Nhãn" at bounding box center [399, 56] width 679 height 37
click at [643, 319] on input "Hình thức thanh toán" at bounding box center [675, 327] width 96 height 16
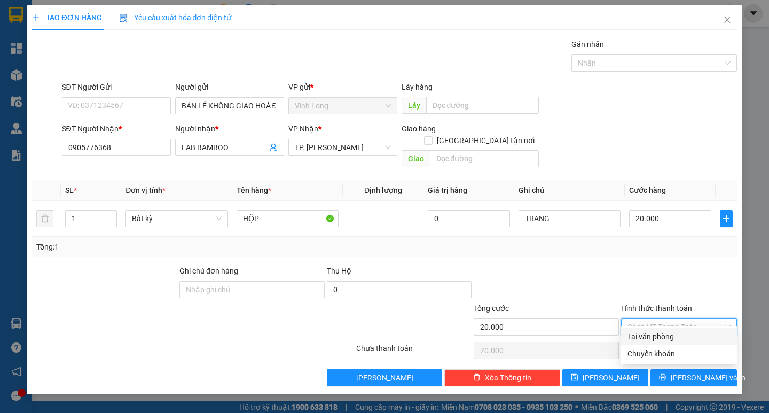
click at [649, 325] on div "Hình thức thanh toán Chọn HT Thanh Toán" at bounding box center [679, 320] width 116 height 37
click at [666, 319] on input "Hình thức thanh toán" at bounding box center [675, 327] width 96 height 16
click at [663, 337] on div "Tại văn phòng" at bounding box center [678, 336] width 103 height 12
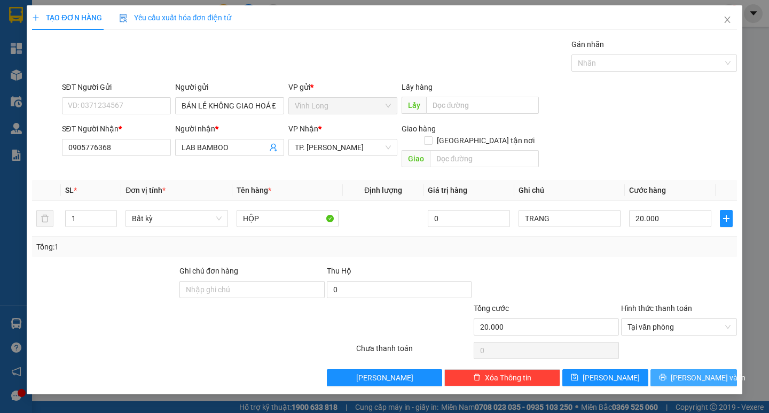
click at [700, 371] on span "[PERSON_NAME] và In" at bounding box center [707, 377] width 75 height 12
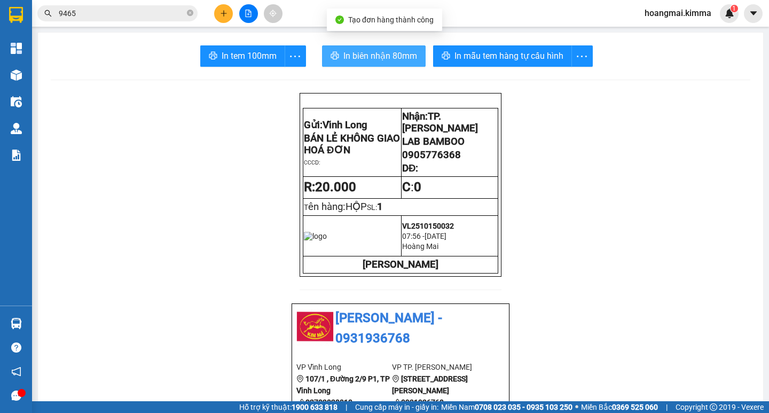
click at [371, 62] on span "In biên nhận 80mm" at bounding box center [380, 55] width 74 height 13
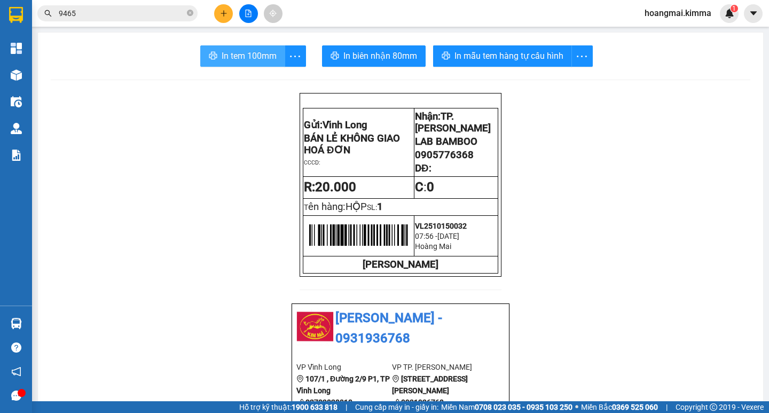
click at [221, 51] on span "In tem 100mm" at bounding box center [248, 55] width 55 height 13
click at [223, 14] on icon "plus" at bounding box center [223, 13] width 7 height 7
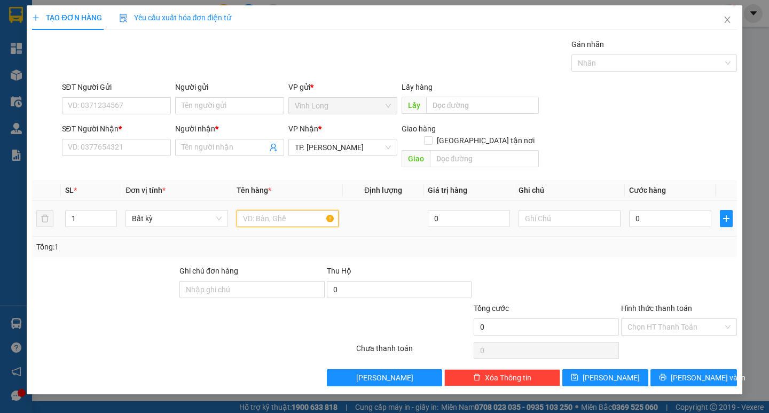
click at [276, 213] on input "text" at bounding box center [287, 218] width 102 height 17
type input "THÙNG MUS"
type input "TRANG"
type input "4"
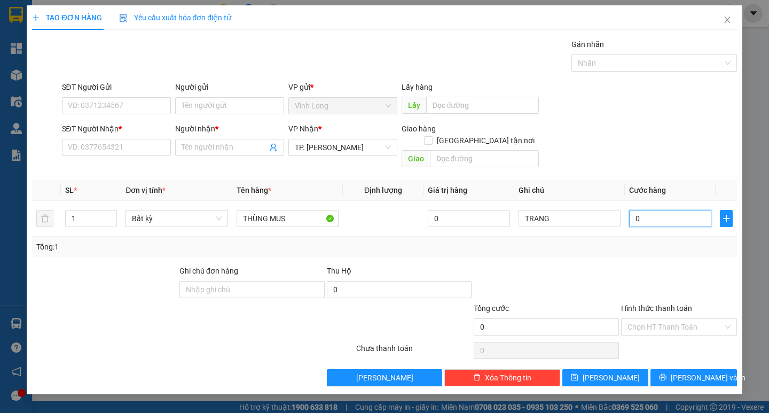
type input "4"
type input "40"
type input "40.000"
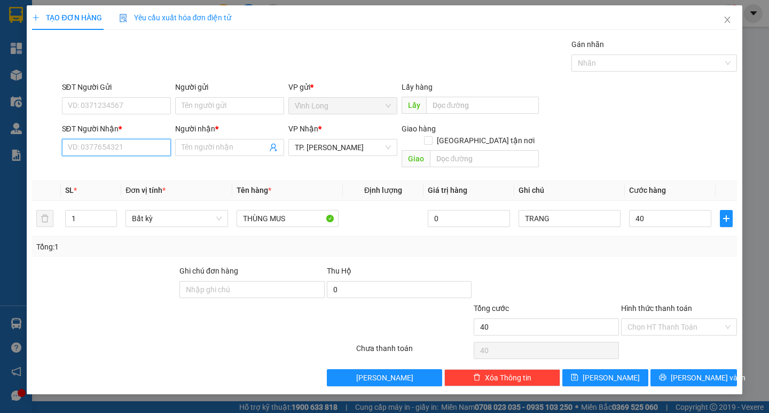
type input "40.000"
click at [120, 147] on input "SĐT Người Nhận *" at bounding box center [116, 147] width 109 height 17
type input "0901372216"
click at [129, 165] on div "0901372216 - NGUYỄN THỊ HẢI" at bounding box center [120, 169] width 105 height 12
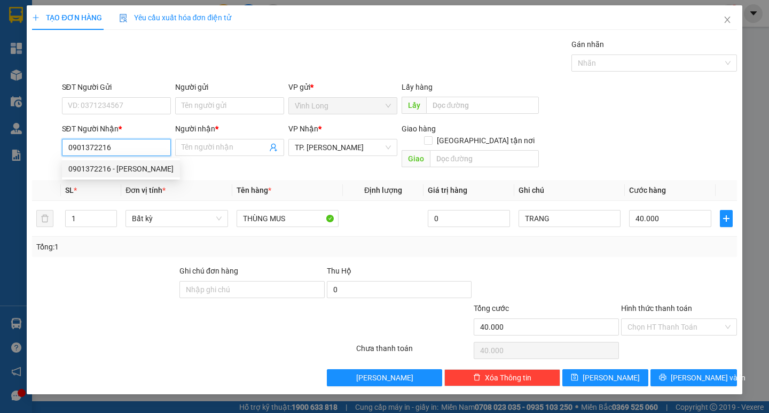
type input "NGUYỄN THỊ HẢI"
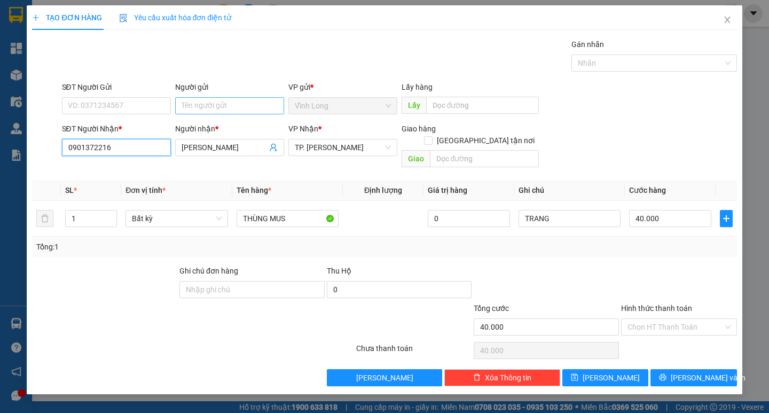
type input "0901372216"
click at [208, 105] on input "Người gửi" at bounding box center [229, 105] width 109 height 17
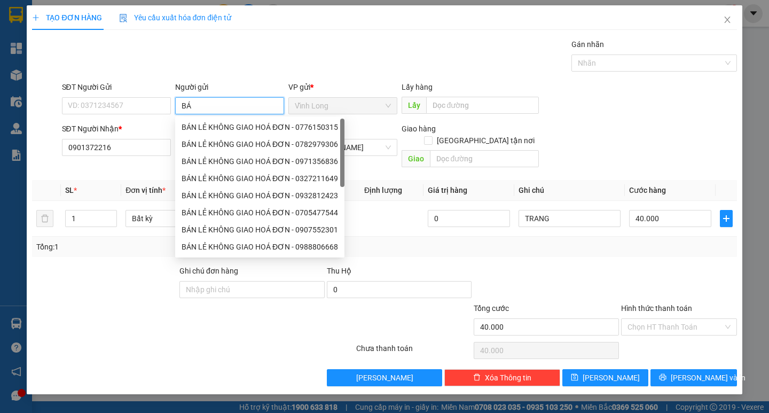
type input "BÁN"
click at [224, 128] on div "BÁN LẺ KHÔNG GIAO HOÁ ĐƠN - 0776150315" at bounding box center [259, 127] width 156 height 12
type input "0776150315"
type input "BÁN LẺ KHÔNG GIAO HOÁ ĐƠN"
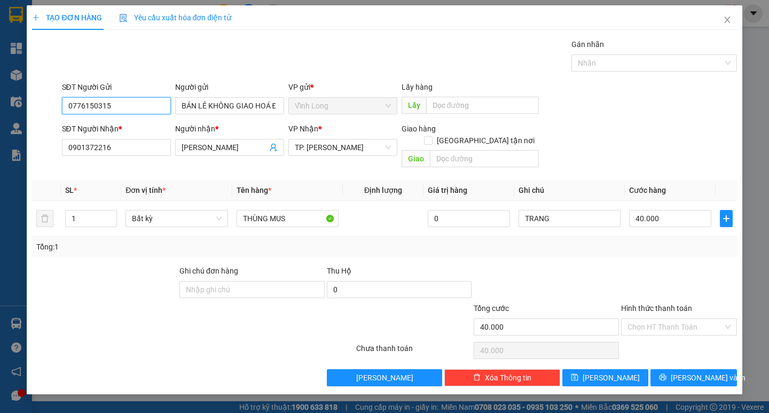
drag, startPoint x: 120, startPoint y: 102, endPoint x: 0, endPoint y: 100, distance: 119.6
click at [30, 101] on div "TẠO ĐƠN HÀNG Yêu cầu xuất hóa đơn điện tử Transit Pickup Surcharge Ids Transit …" at bounding box center [384, 199] width 715 height 389
click at [295, 48] on div "Gói vận chuyển * Tiêu chuẩn Gán nhãn Nhãn" at bounding box center [399, 56] width 679 height 37
click at [663, 319] on input "Hình thức thanh toán" at bounding box center [675, 327] width 96 height 16
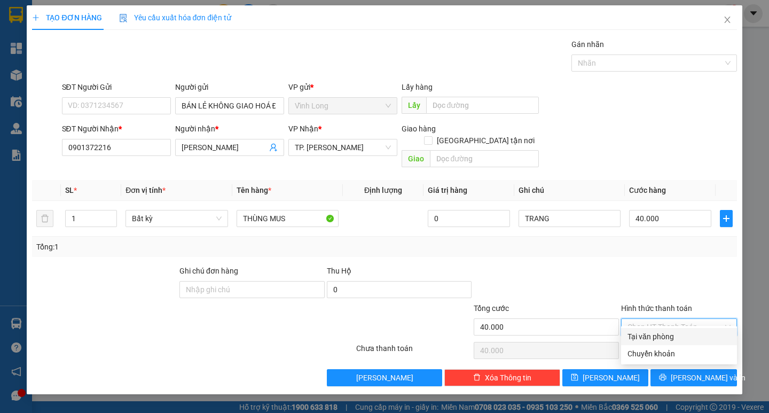
click at [662, 323] on div "Chọn HT Thanh Toán" at bounding box center [679, 326] width 116 height 17
click at [657, 319] on input "Hình thức thanh toán" at bounding box center [675, 327] width 96 height 16
click at [671, 336] on div "Tại văn phòng" at bounding box center [678, 336] width 103 height 12
type input "0"
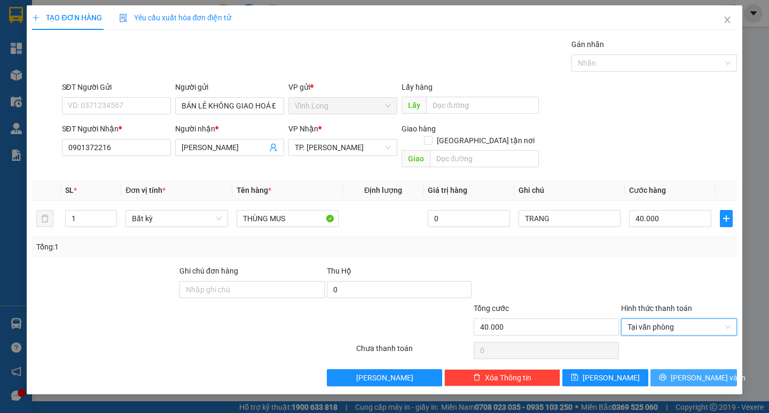
click at [696, 371] on span "[PERSON_NAME] và In" at bounding box center [707, 377] width 75 height 12
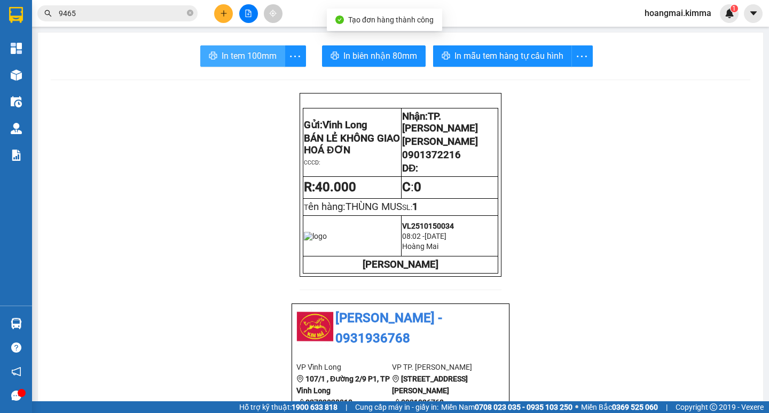
click at [244, 51] on span "In tem 100mm" at bounding box center [248, 55] width 55 height 13
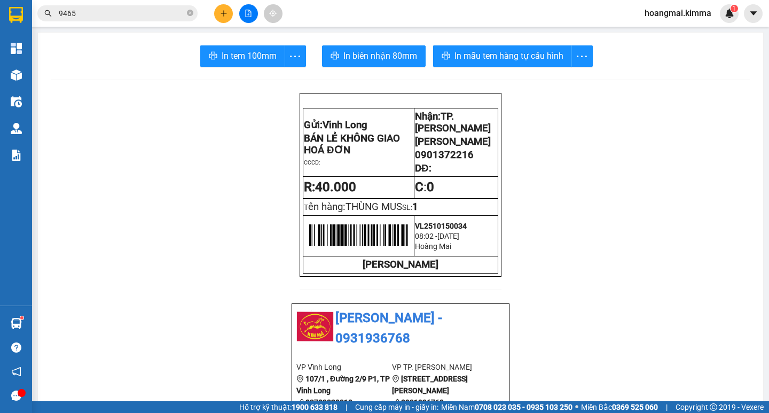
click at [220, 12] on icon "plus" at bounding box center [223, 13] width 7 height 7
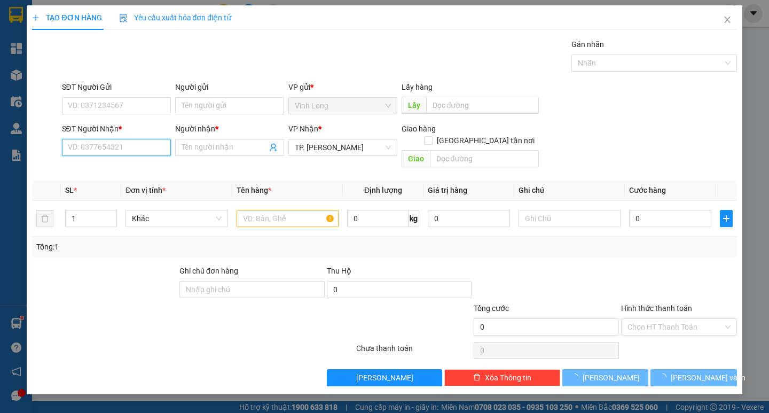
click at [143, 147] on input "SĐT Người Nhận *" at bounding box center [116, 147] width 109 height 17
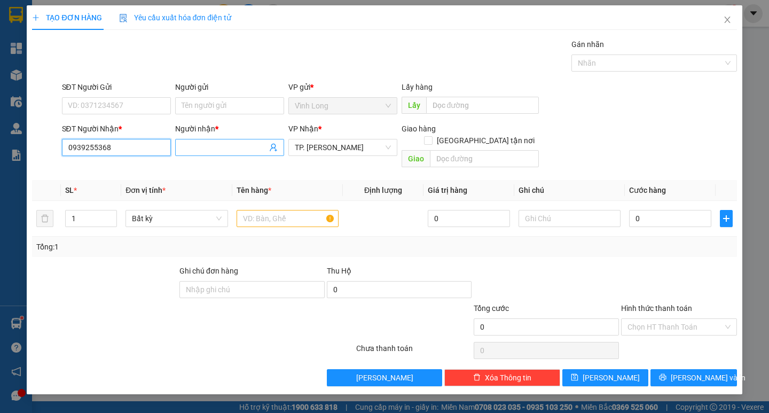
type input "0939255368"
click at [204, 150] on input "Người nhận *" at bounding box center [223, 147] width 85 height 12
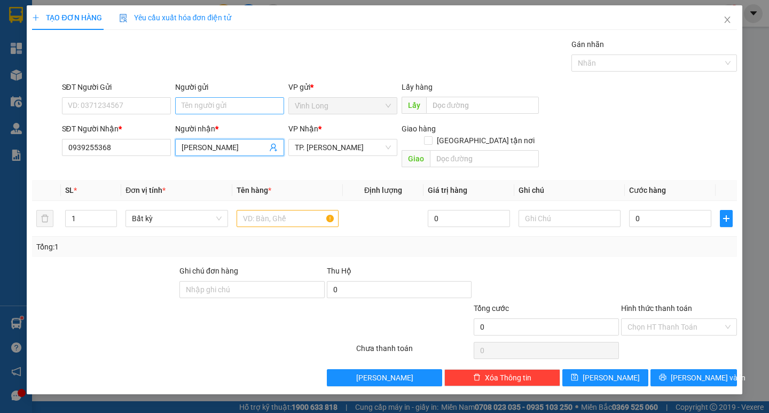
type input "TRẦN PHƯỚC LỢI"
click at [213, 104] on input "Người gửi" at bounding box center [229, 105] width 109 height 17
type input "BÁN"
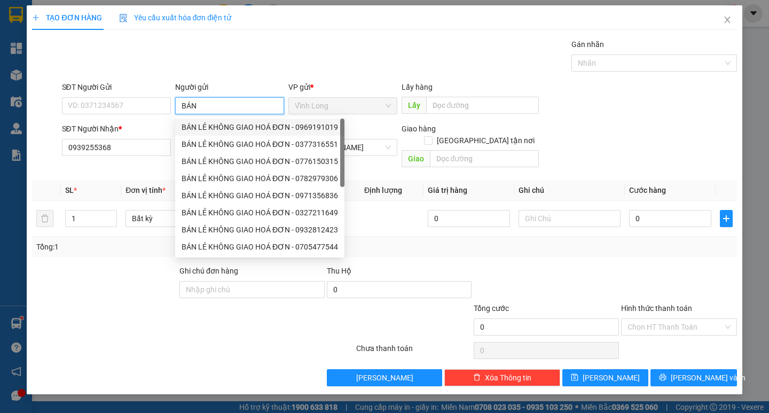
click at [216, 125] on div "BÁN LẺ KHÔNG GIAO HOÁ ĐƠN - 0969191019" at bounding box center [259, 127] width 156 height 12
type input "0969191019"
type input "BÁN LẺ KHÔNG GIAO HOÁ ĐƠN"
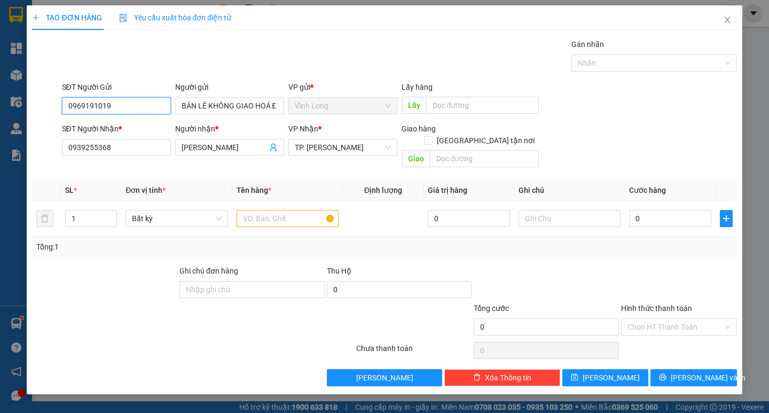
drag, startPoint x: 107, startPoint y: 107, endPoint x: 0, endPoint y: 111, distance: 107.4
click at [2, 111] on div "TẠO ĐƠN HÀNG Yêu cầu xuất hóa đơn điện tử Transit Pickup Surcharge Ids Transit …" at bounding box center [384, 206] width 769 height 413
click at [308, 67] on div "Gói vận chuyển * Tiêu chuẩn Gán nhãn Nhãn" at bounding box center [399, 56] width 679 height 37
click at [310, 218] on td at bounding box center [287, 219] width 110 height 36
click at [307, 213] on input "text" at bounding box center [287, 218] width 102 height 17
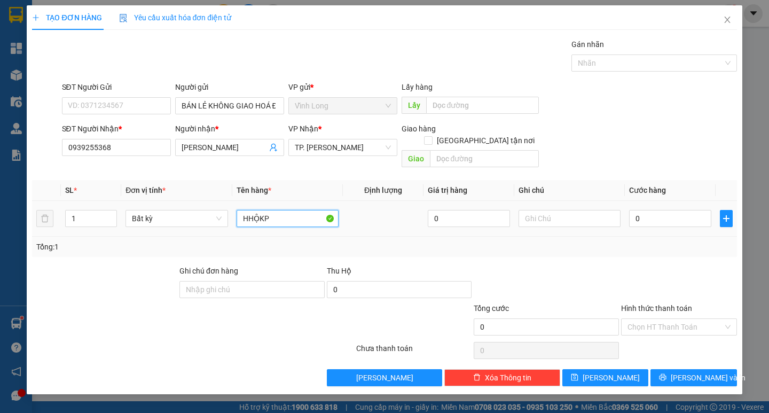
type input "HHỘKP"
type input "TRANG"
type input "2"
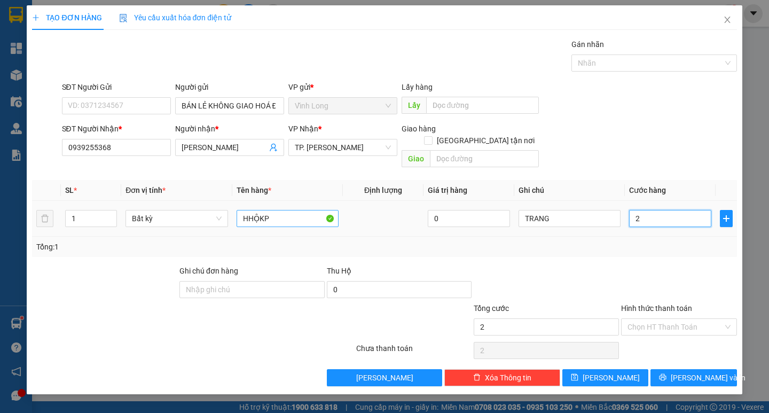
type input "20"
type input "20.000"
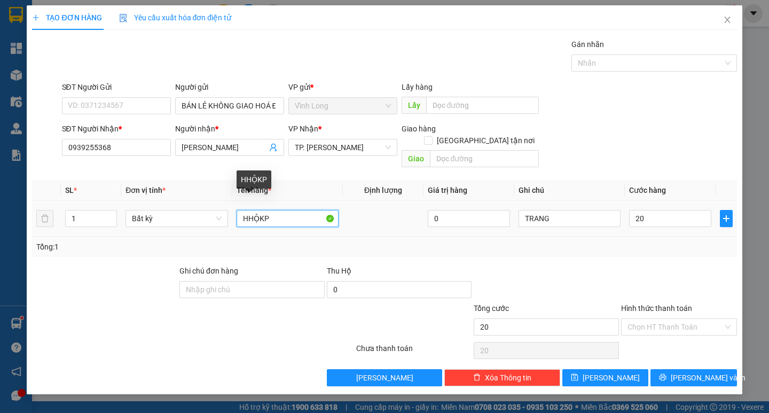
type input "20.000"
click at [249, 210] on input "HHỘKP" at bounding box center [287, 218] width 102 height 17
type input "HỘK"
click at [679, 320] on input "Hình thức thanh toán" at bounding box center [675, 327] width 96 height 16
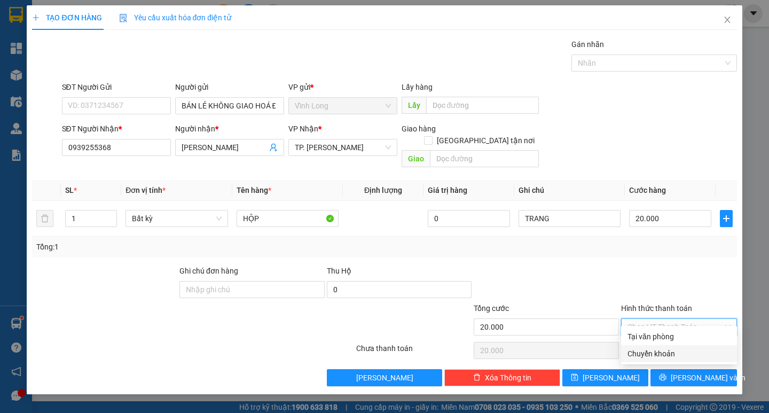
click at [669, 345] on div "Chuyển khoản" at bounding box center [679, 353] width 116 height 17
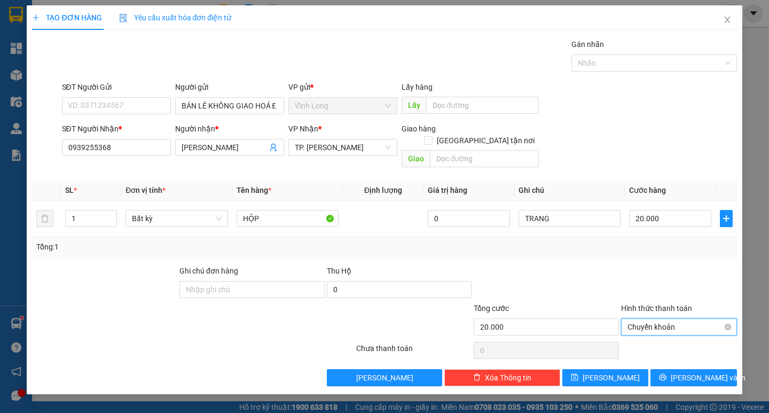
click at [665, 319] on span "Chuyển khoản" at bounding box center [678, 327] width 103 height 16
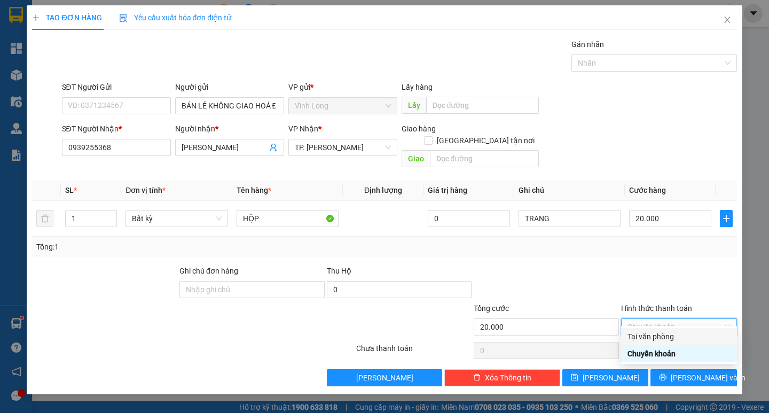
click at [660, 339] on div "Tại văn phòng" at bounding box center [678, 336] width 103 height 12
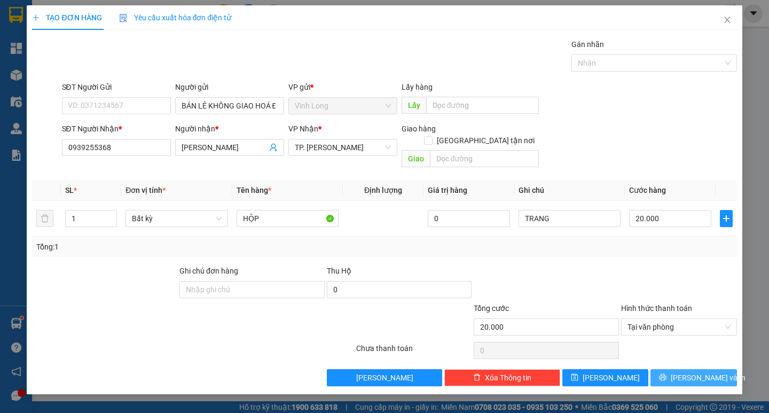
click at [681, 369] on button "[PERSON_NAME] và In" at bounding box center [693, 377] width 86 height 17
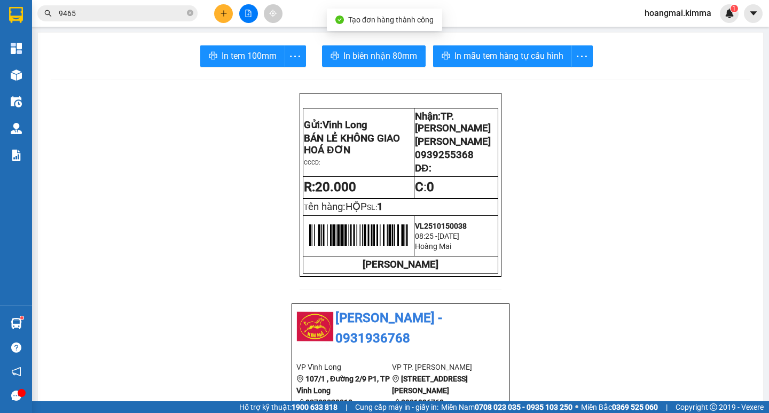
click at [231, 49] on button "In tem 100mm" at bounding box center [242, 55] width 85 height 21
click at [221, 15] on icon "plus" at bounding box center [223, 13] width 7 height 7
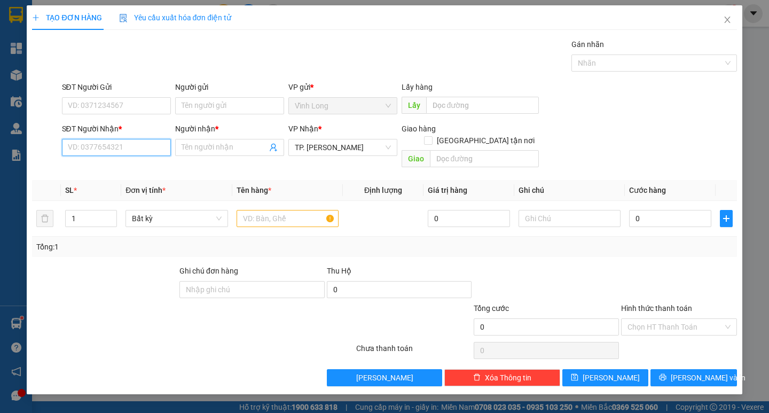
click at [96, 149] on input "SĐT Người Nhận *" at bounding box center [116, 147] width 109 height 17
type input "0978275809"
type input "2"
click at [109, 214] on icon "up" at bounding box center [111, 216] width 4 height 4
click at [274, 210] on input "text" at bounding box center [287, 218] width 102 height 17
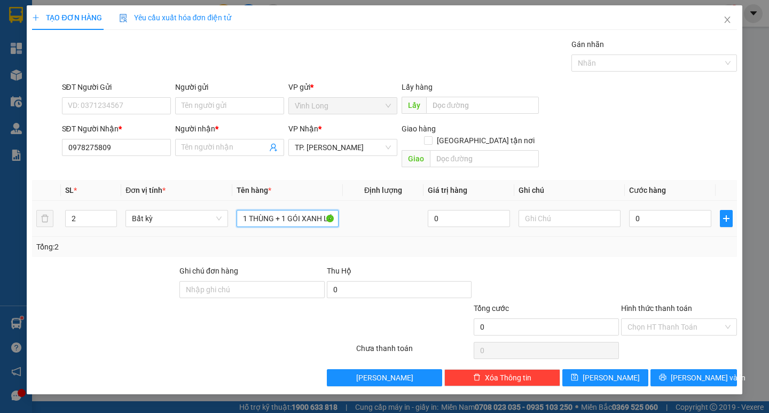
type input "1 THÙNG + 1 GÓI XANH LÁ"
click at [201, 149] on input "Người nhận *" at bounding box center [223, 147] width 85 height 12
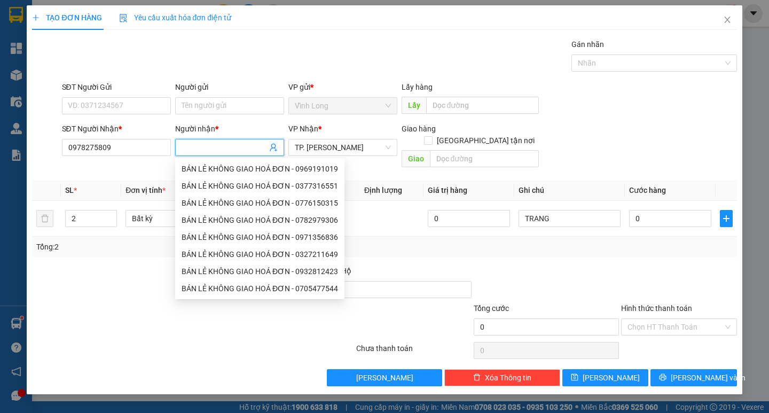
click at [201, 149] on input "Người nhận *" at bounding box center [223, 147] width 85 height 12
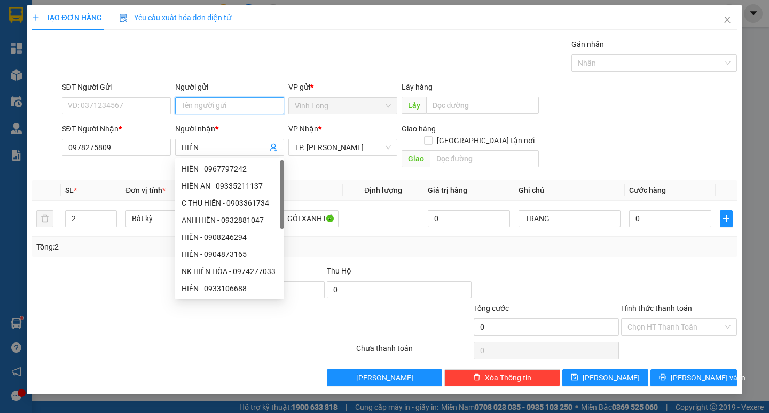
click at [209, 99] on input "Người gửi" at bounding box center [229, 105] width 109 height 17
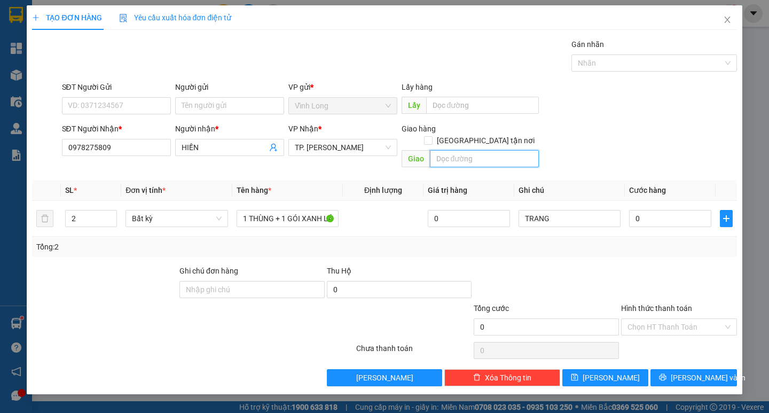
click at [447, 150] on input "text" at bounding box center [484, 158] width 109 height 17
paste input "LẠC LONG QUÂN PHƯỜNG BÌNH THỚI QUẬN"
click at [485, 134] on div "Giao hàng Giao tận nơi" at bounding box center [469, 137] width 137 height 28
click at [431, 136] on input "[GEOGRAPHIC_DATA] tận nơi" at bounding box center [427, 139] width 7 height 7
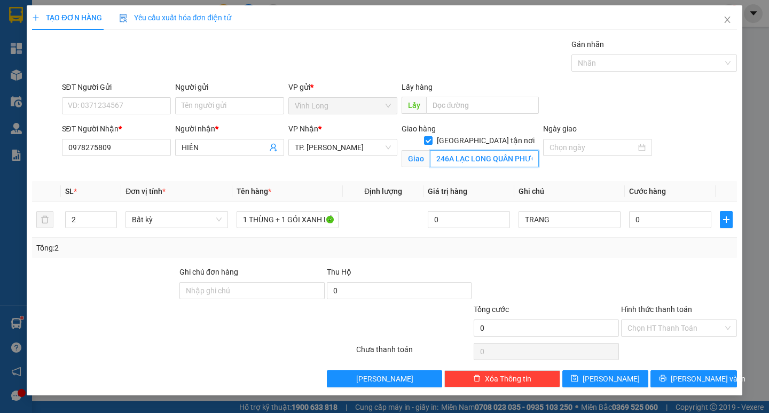
click at [497, 150] on input "246A LẠC LONG QUÂN PHƯỜNG BÌNH THỚI QUẬN" at bounding box center [484, 158] width 109 height 17
click at [501, 150] on input "246A LẠC LONG QUÂN PHƯỜNG BÌNH THỚI QUẬN 11" at bounding box center [484, 158] width 109 height 17
click at [145, 109] on input "SĐT Người Gửi" at bounding box center [116, 105] width 109 height 17
click at [187, 111] on input "Người gửi" at bounding box center [229, 105] width 109 height 17
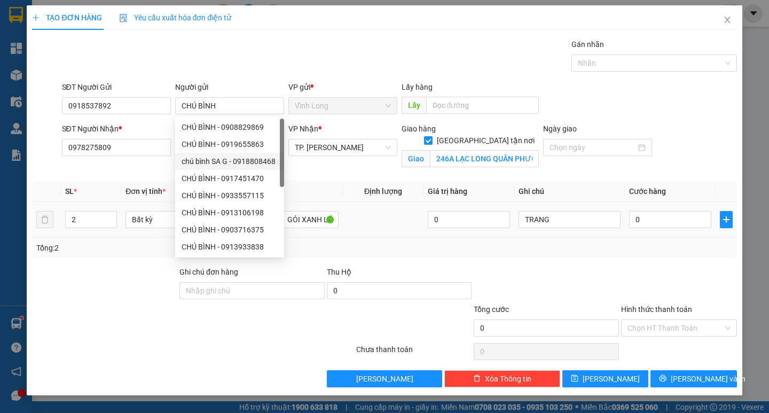
click at [661, 228] on div "0" at bounding box center [670, 219] width 82 height 21
click at [655, 220] on input "0" at bounding box center [670, 219] width 82 height 17
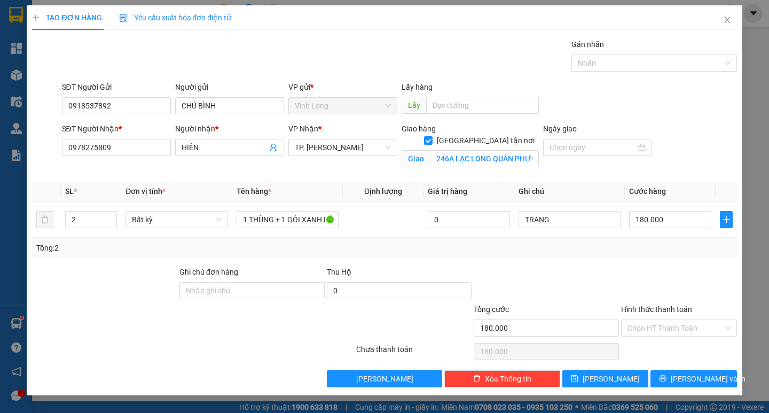
click at [616, 281] on div at bounding box center [545, 284] width 147 height 37
click at [652, 335] on input "Hình thức thanh toán" at bounding box center [675, 328] width 96 height 16
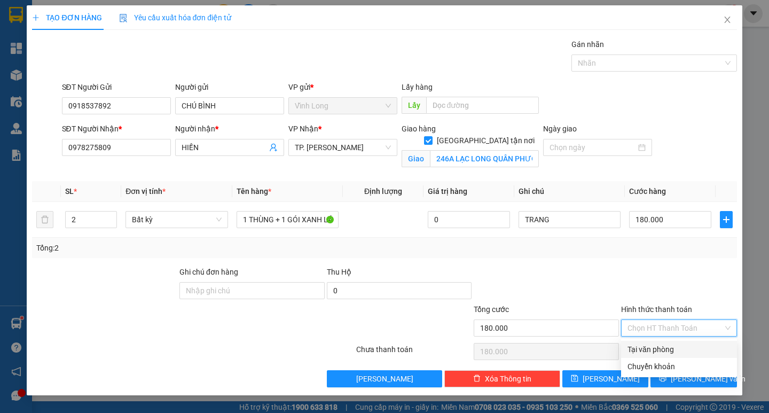
click at [649, 348] on div "Tại văn phòng" at bounding box center [678, 349] width 103 height 12
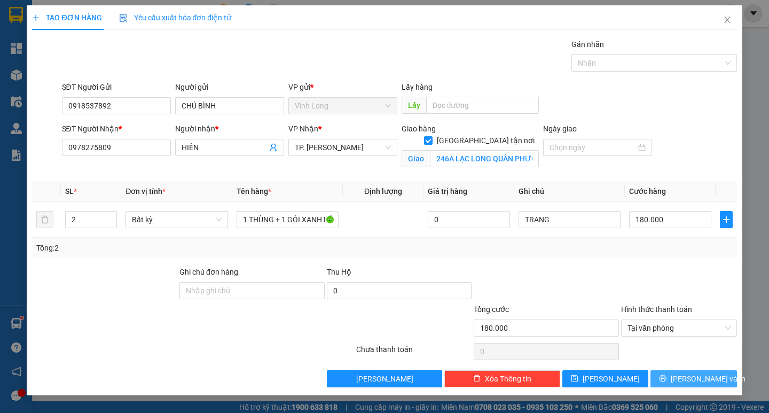
click at [684, 374] on span "[PERSON_NAME] và In" at bounding box center [707, 379] width 75 height 12
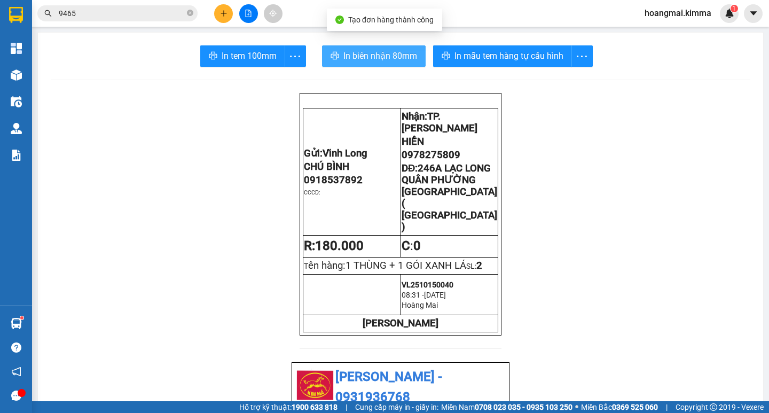
click at [381, 58] on span "In biên nhận 80mm" at bounding box center [380, 55] width 74 height 13
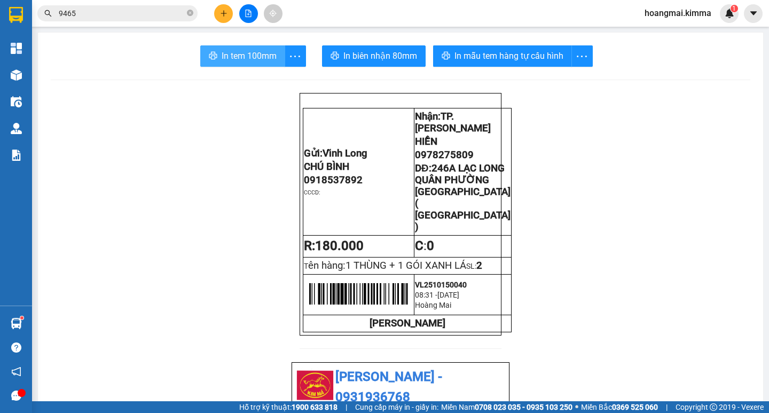
click at [264, 56] on span "In tem 100mm" at bounding box center [248, 55] width 55 height 13
click at [219, 11] on button at bounding box center [223, 13] width 19 height 19
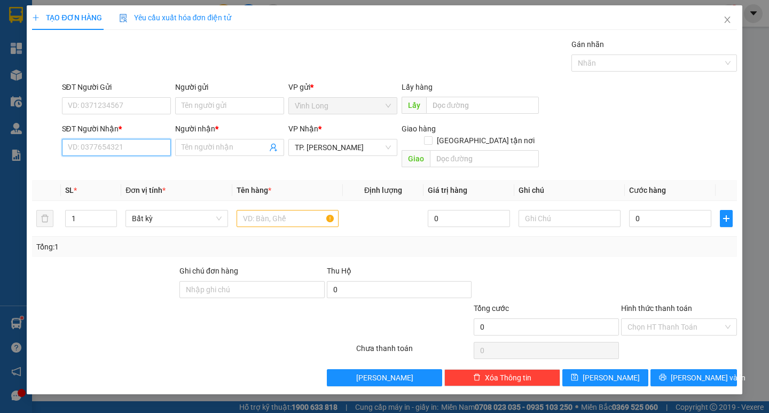
click at [147, 145] on input "SĐT Người Nhận *" at bounding box center [116, 147] width 109 height 17
click at [130, 146] on input "SĐT Người Nhận *" at bounding box center [116, 147] width 109 height 17
click at [123, 168] on div "0943292827 - HIỂU" at bounding box center [116, 169] width 96 height 12
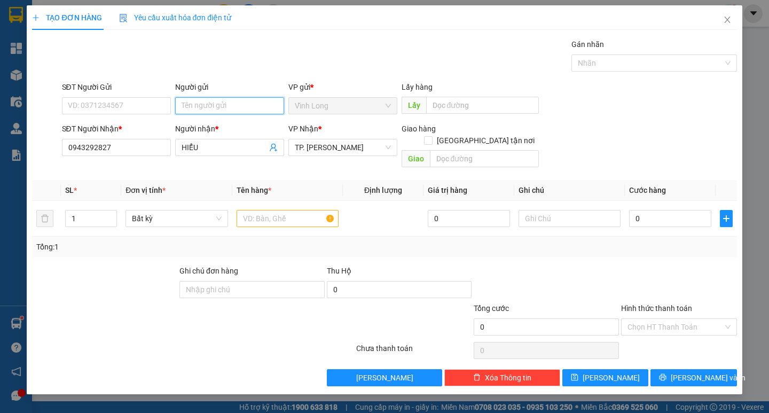
click at [204, 106] on input "Người gửi" at bounding box center [229, 105] width 109 height 17
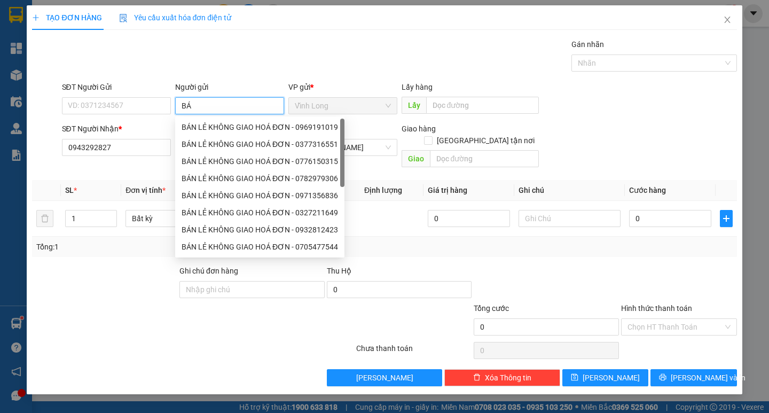
drag, startPoint x: 201, startPoint y: 125, endPoint x: 194, endPoint y: 125, distance: 6.9
click at [198, 125] on div "BÁN LẺ KHÔNG GIAO HOÁ ĐƠN - 0969191019" at bounding box center [259, 127] width 156 height 12
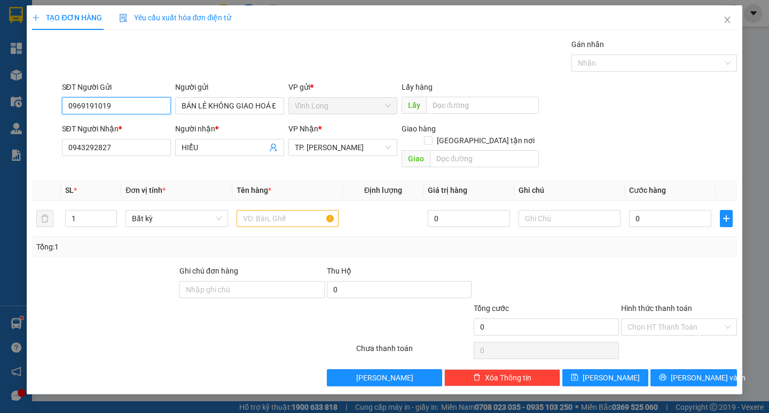
drag, startPoint x: 118, startPoint y: 105, endPoint x: 26, endPoint y: 106, distance: 91.8
click at [28, 106] on div "TẠO ĐƠN HÀNG Yêu cầu xuất hóa đơn điện tử Transit Pickup Surcharge Ids Transit …" at bounding box center [384, 199] width 715 height 389
click at [303, 55] on div "Gói vận chuyển * Tiêu chuẩn Gán nhãn Nhãn" at bounding box center [399, 56] width 679 height 37
click at [290, 210] on input "text" at bounding box center [287, 218] width 102 height 17
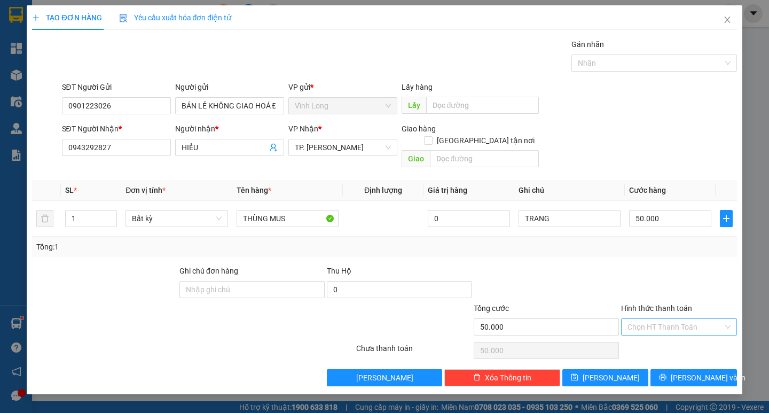
drag, startPoint x: 650, startPoint y: 313, endPoint x: 654, endPoint y: 320, distance: 7.4
click at [651, 319] on input "Hình thức thanh toán" at bounding box center [675, 327] width 96 height 16
click at [655, 332] on div "Tại văn phòng" at bounding box center [678, 336] width 103 height 12
click at [689, 371] on span "[PERSON_NAME] và In" at bounding box center [707, 377] width 75 height 12
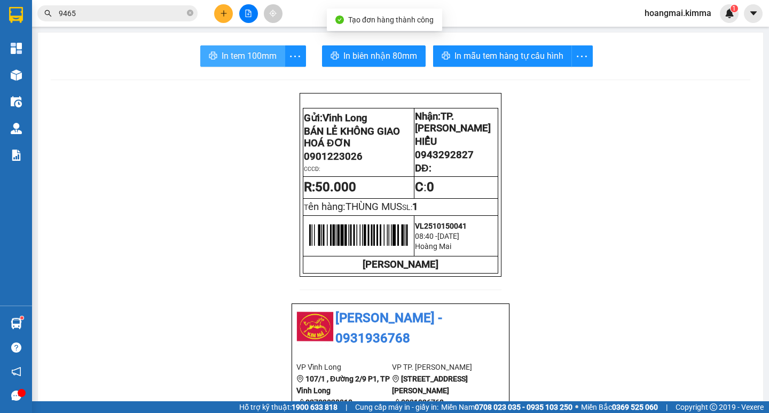
click at [238, 53] on span "In tem 100mm" at bounding box center [248, 55] width 55 height 13
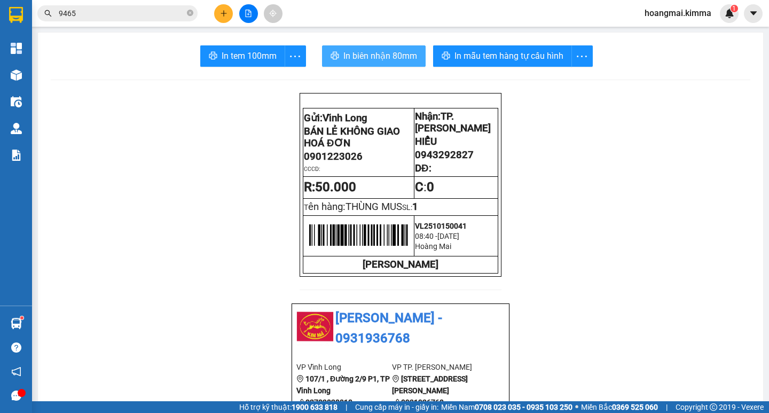
click at [365, 54] on span "In biên nhận 80mm" at bounding box center [380, 55] width 74 height 13
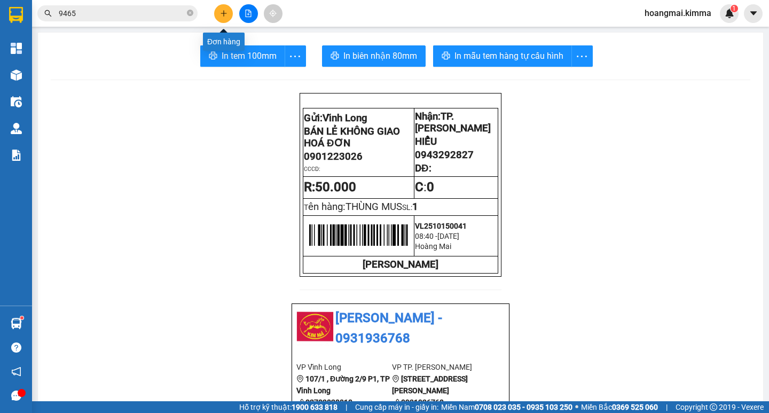
click at [218, 14] on button at bounding box center [223, 13] width 19 height 19
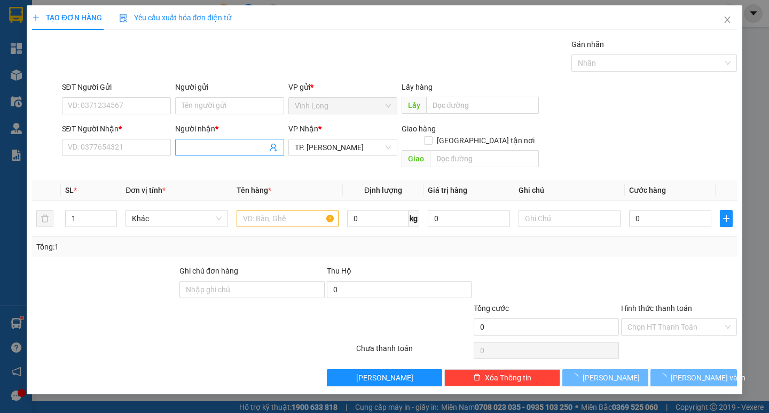
click at [214, 149] on input "Người nhận *" at bounding box center [223, 147] width 85 height 12
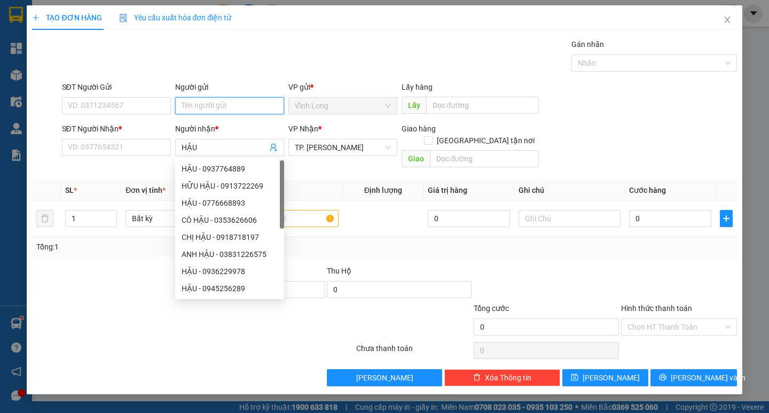
click at [205, 106] on input "Người gửi" at bounding box center [229, 105] width 109 height 17
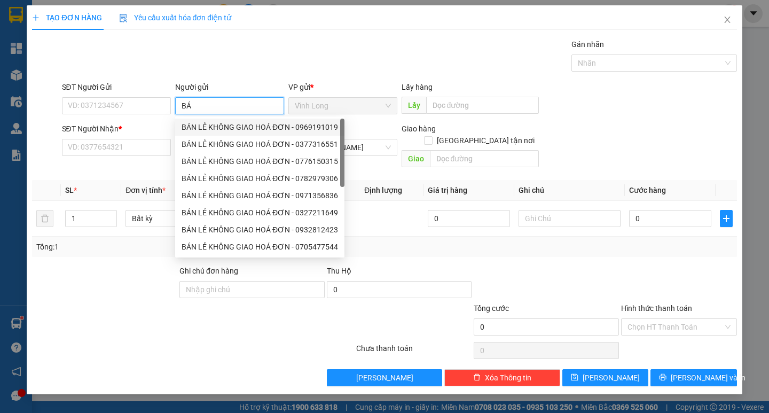
click at [208, 129] on div "BÁN LẺ KHÔNG GIAO HOÁ ĐƠN - 0969191019" at bounding box center [259, 127] width 156 height 12
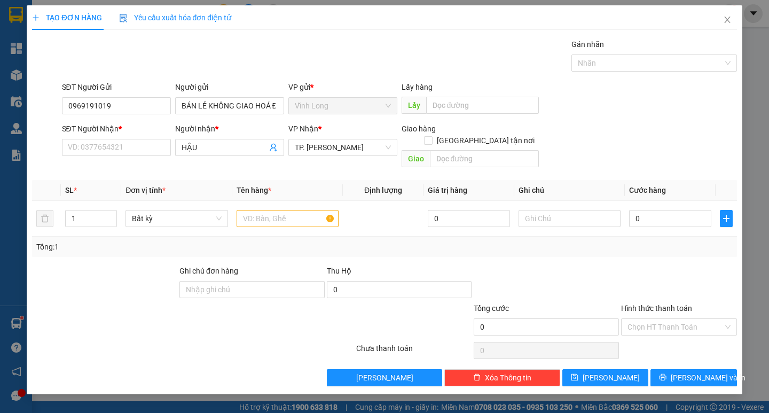
click at [46, 114] on div "SĐT Người Gửi 0969191019 Người gửi BÁN LẺ KHÔNG GIAO HOÁ ĐƠN BÁN LẺ KHÔNG GIAO …" at bounding box center [384, 99] width 706 height 37
click at [93, 146] on input "SĐT Người Nhận *" at bounding box center [116, 147] width 109 height 17
drag, startPoint x: 138, startPoint y: 107, endPoint x: 37, endPoint y: 106, distance: 100.9
click at [43, 106] on div "SĐT Người Gửi 0969191019 0969191019 Người gửi BÁN LẺ KHÔNG GIAO HOÁ ĐƠN VP gửi …" at bounding box center [384, 99] width 706 height 37
click at [282, 210] on input "text" at bounding box center [287, 218] width 102 height 17
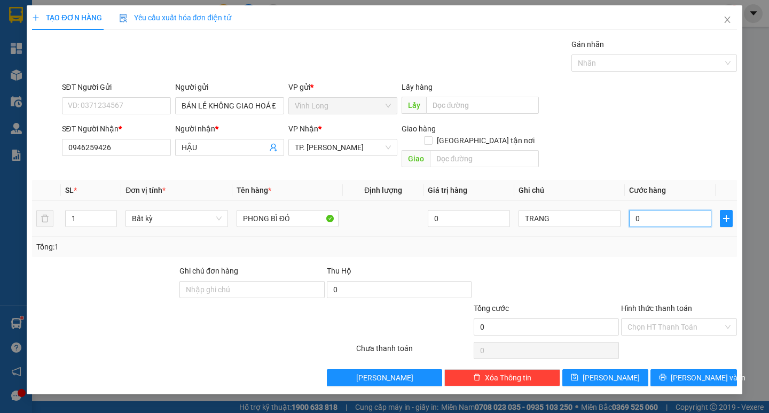
click at [655, 210] on input "0" at bounding box center [670, 218] width 82 height 17
click at [666, 320] on input "Hình thức thanh toán" at bounding box center [675, 327] width 96 height 16
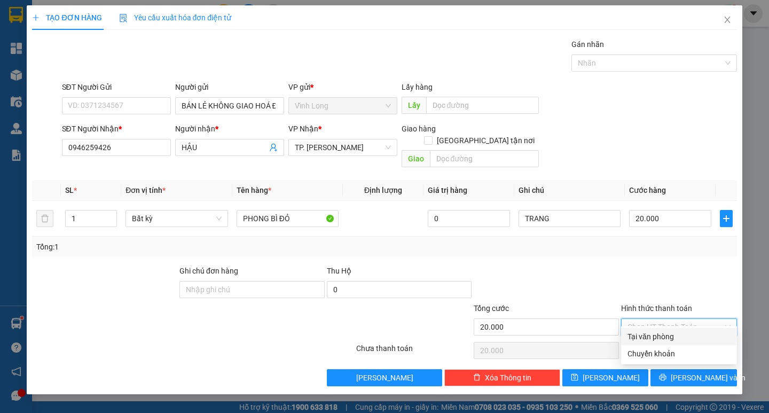
click at [658, 340] on div "Tại văn phòng" at bounding box center [678, 336] width 103 height 12
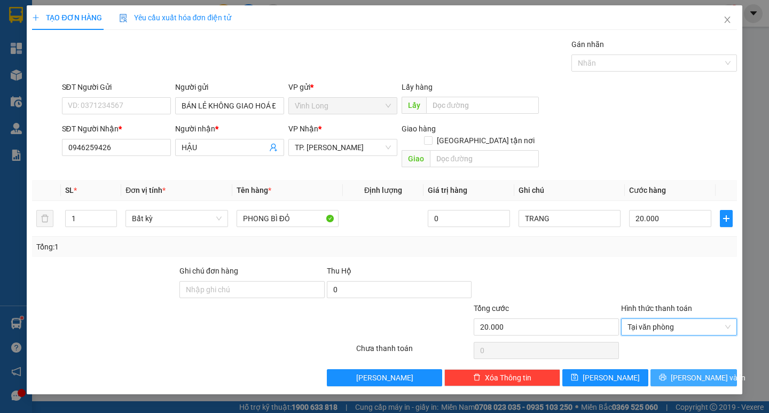
click at [668, 369] on button "[PERSON_NAME] và In" at bounding box center [693, 377] width 86 height 17
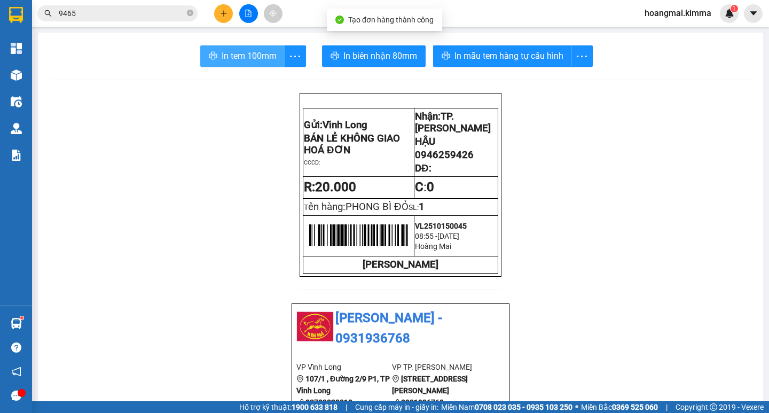
click at [240, 50] on span "In tem 100mm" at bounding box center [248, 55] width 55 height 13
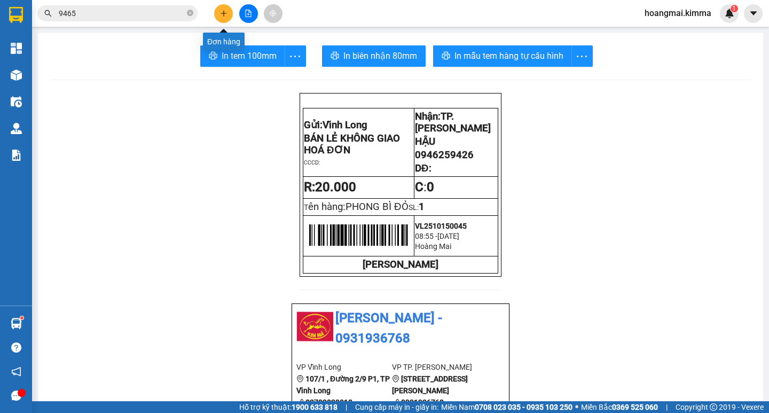
click at [221, 12] on icon "plus" at bounding box center [223, 13] width 7 height 7
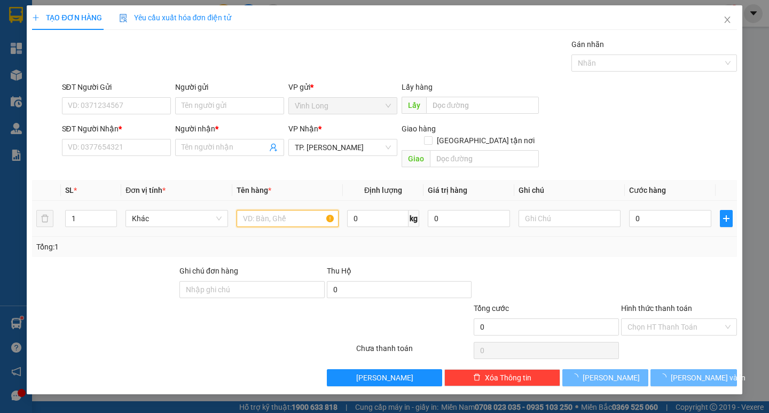
click at [251, 210] on input "text" at bounding box center [287, 218] width 102 height 17
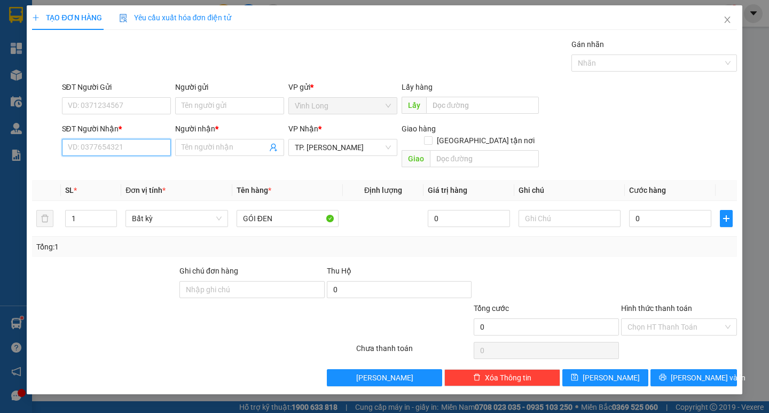
click at [140, 148] on input "SĐT Người Nhận *" at bounding box center [116, 147] width 109 height 17
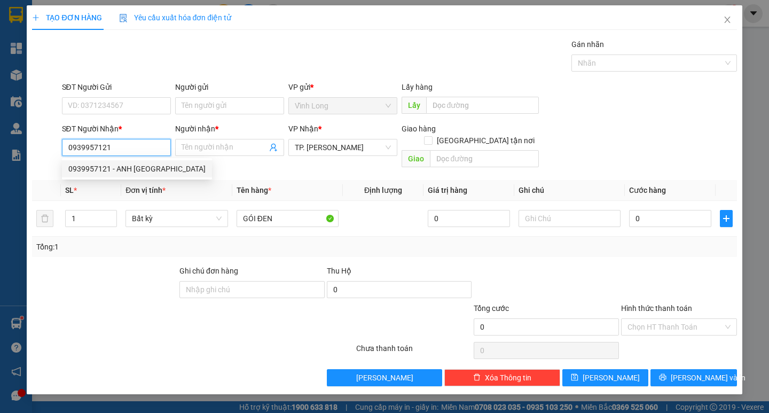
click at [144, 167] on div "0939957121 - ANH ĐỨC" at bounding box center [136, 169] width 137 height 12
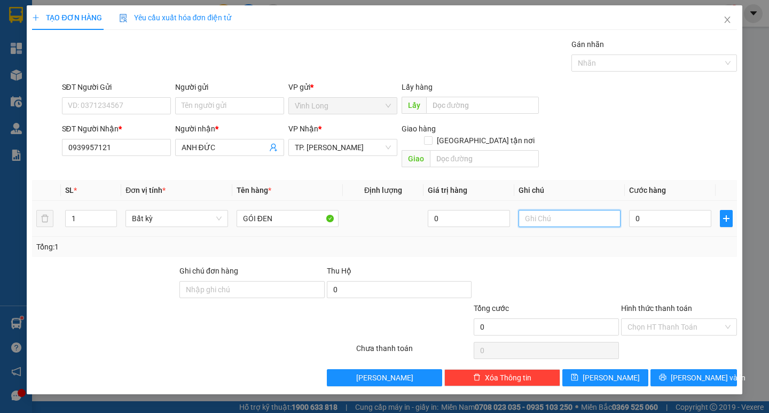
click at [530, 210] on input "text" at bounding box center [569, 218] width 102 height 17
click at [663, 210] on input "0" at bounding box center [670, 218] width 82 height 17
click at [677, 319] on input "Hình thức thanh toán" at bounding box center [675, 327] width 96 height 16
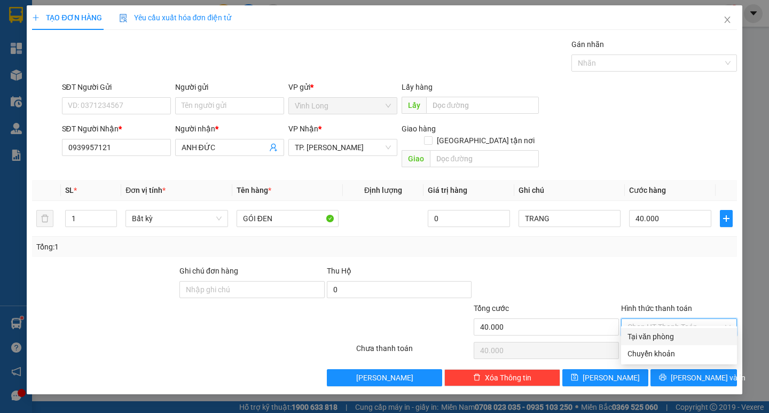
click at [655, 332] on div "Tại văn phòng" at bounding box center [678, 336] width 103 height 12
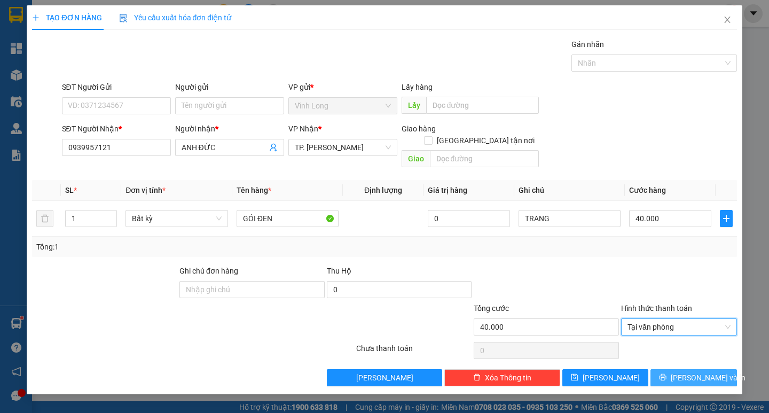
click at [666, 374] on icon "printer" at bounding box center [662, 377] width 7 height 7
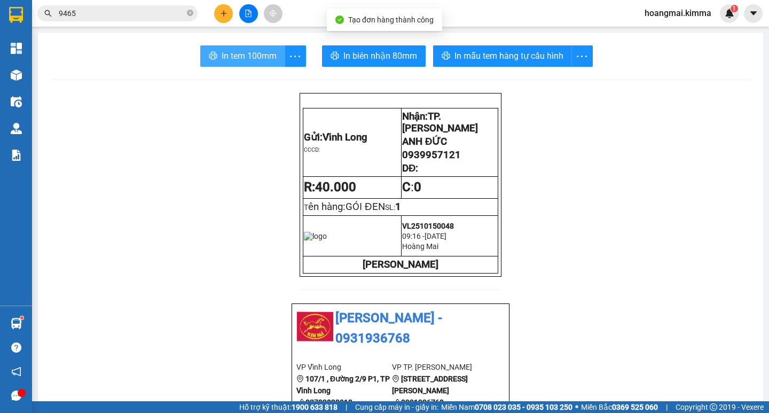
click at [265, 64] on button "In tem 100mm" at bounding box center [242, 55] width 85 height 21
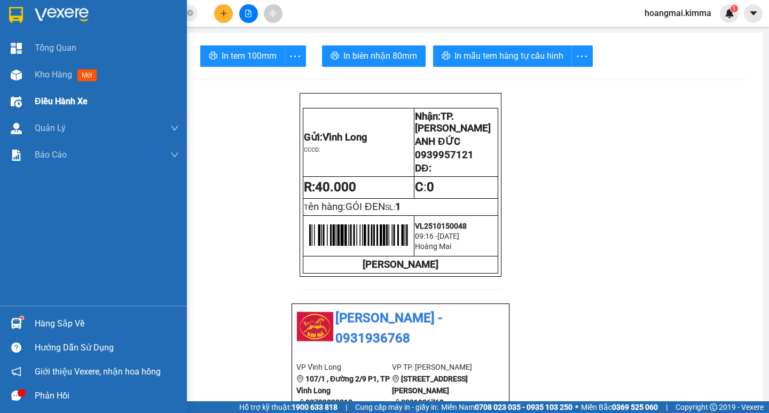
click at [61, 90] on div "Điều hành xe" at bounding box center [107, 101] width 144 height 27
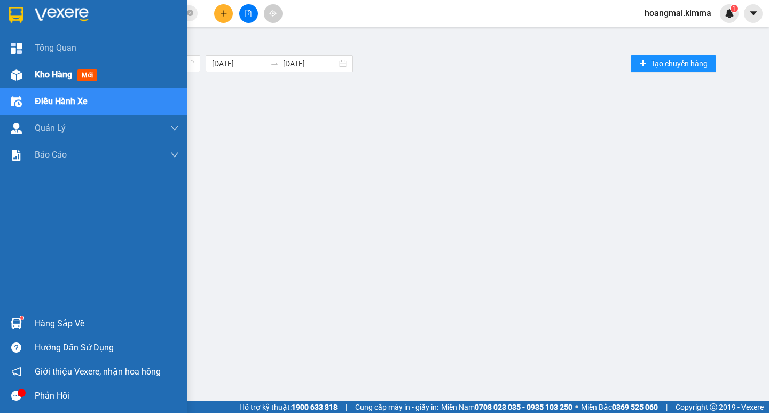
click at [63, 74] on span "Kho hàng" at bounding box center [53, 74] width 37 height 10
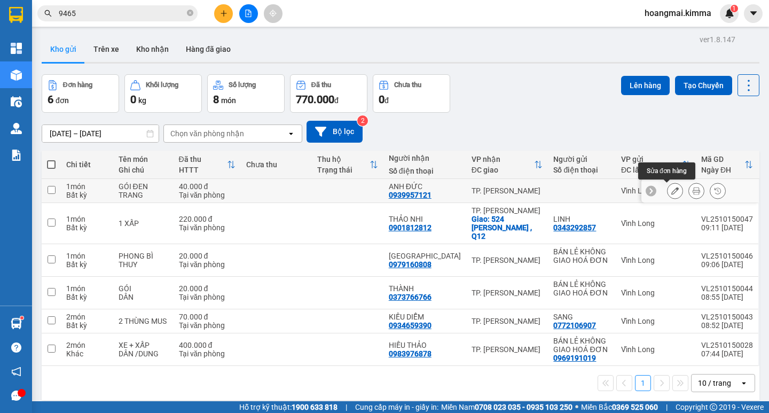
click at [671, 187] on icon at bounding box center [674, 190] width 7 height 7
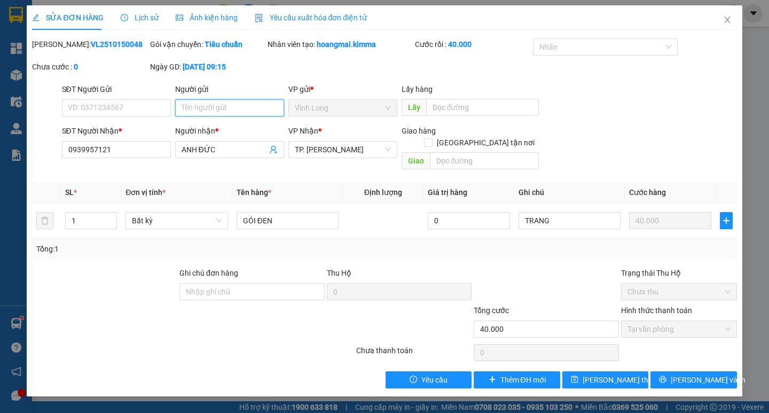
click at [192, 106] on input "Người gửi" at bounding box center [229, 107] width 109 height 17
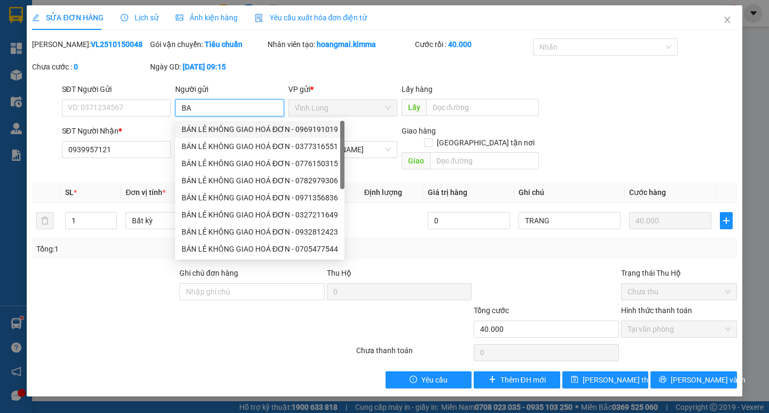
click at [203, 130] on div "BÁN LẺ KHÔNG GIAO HOÁ ĐƠN - 0969191019" at bounding box center [259, 129] width 156 height 12
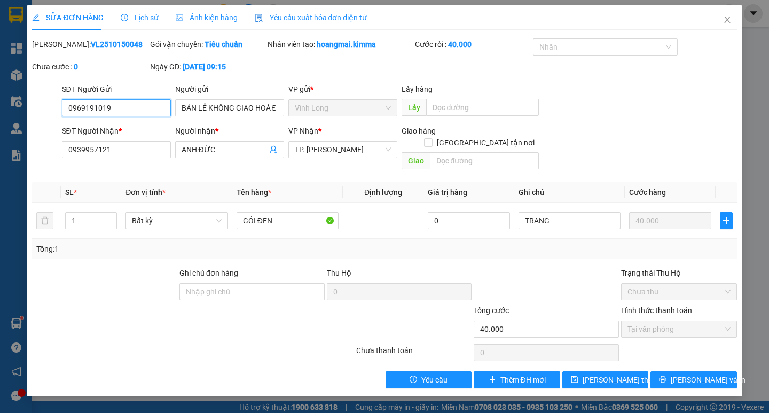
drag, startPoint x: 56, startPoint y: 105, endPoint x: 0, endPoint y: 113, distance: 56.1
click at [2, 107] on div "SỬA ĐƠN HÀNG Lịch sử Ảnh kiện hàng Yêu cầu xuất hóa đơn điện tử Total Paid Fee …" at bounding box center [384, 206] width 769 height 413
click at [691, 374] on span "[PERSON_NAME] và In" at bounding box center [707, 380] width 75 height 12
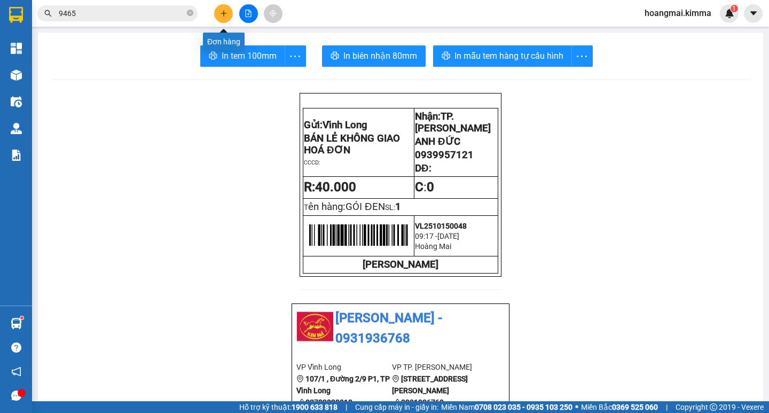
click at [223, 10] on icon "plus" at bounding box center [223, 13] width 7 height 7
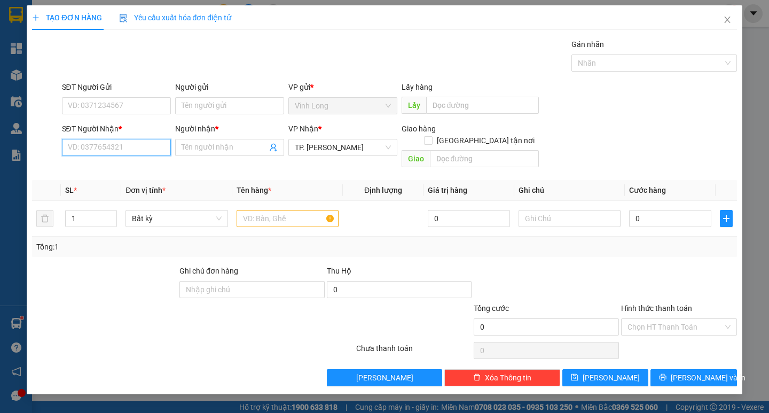
click at [87, 140] on input "SĐT Người Nhận *" at bounding box center [116, 147] width 109 height 17
click at [94, 161] on div "0896628839 - TRUNG" at bounding box center [116, 168] width 109 height 17
click at [120, 97] on div "SĐT Người Gửi" at bounding box center [116, 89] width 109 height 16
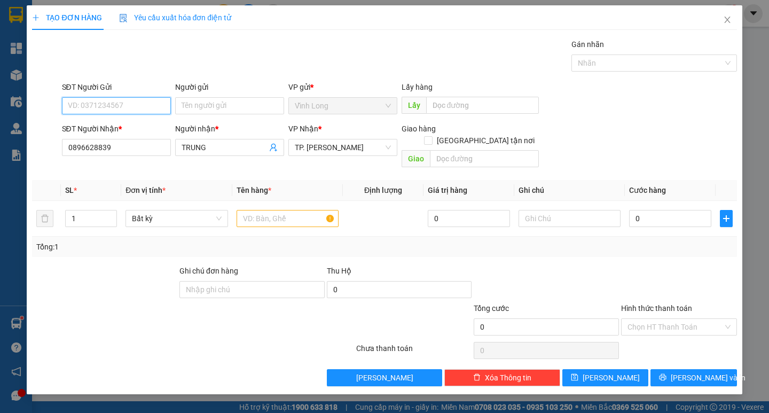
click at [144, 102] on input "SĐT Người Gửi" at bounding box center [116, 105] width 109 height 17
click at [141, 130] on div "0906709552 - HỒNG NGỌC VIÊN" at bounding box center [120, 127] width 105 height 12
click at [270, 210] on input "text" at bounding box center [287, 218] width 102 height 17
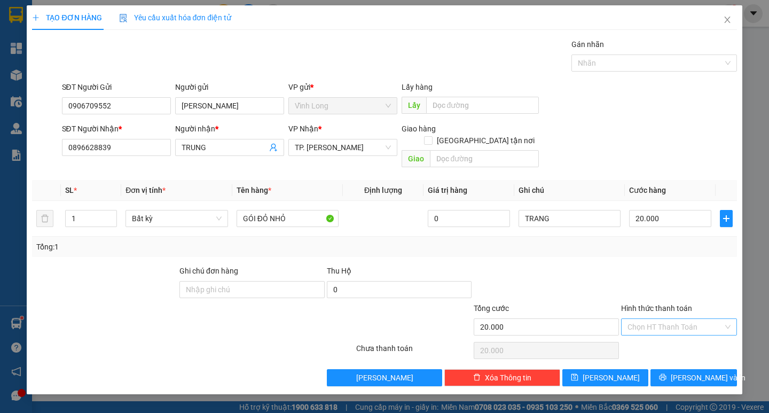
click at [663, 320] on input "Hình thức thanh toán" at bounding box center [675, 327] width 96 height 16
click at [652, 345] on div "Chuyển khoản" at bounding box center [679, 353] width 116 height 17
click at [656, 319] on span "Chuyển khoản" at bounding box center [678, 327] width 103 height 16
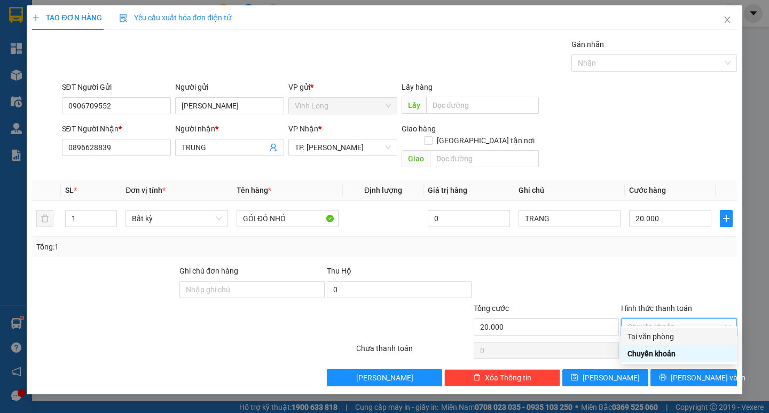
click at [658, 331] on div "Tại văn phòng" at bounding box center [678, 336] width 103 height 12
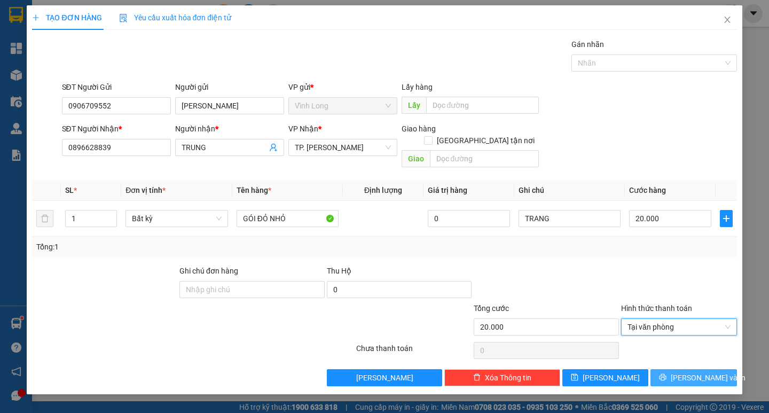
click at [691, 371] on span "[PERSON_NAME] và In" at bounding box center [707, 377] width 75 height 12
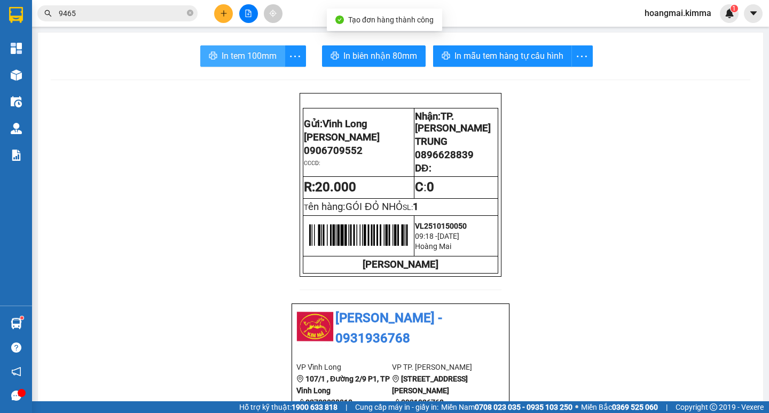
click at [226, 50] on span "In tem 100mm" at bounding box center [248, 55] width 55 height 13
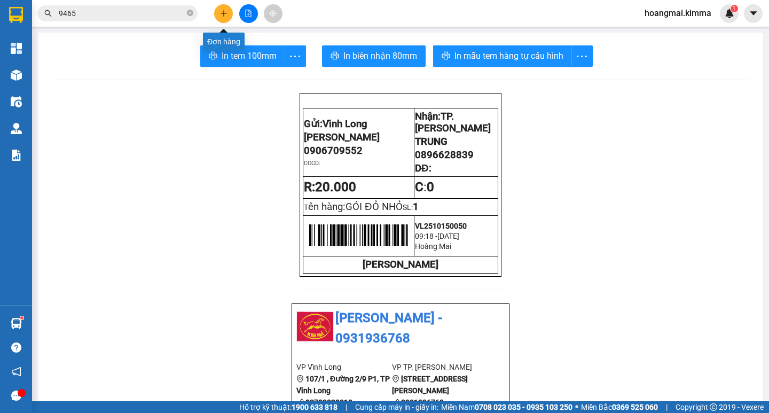
click at [220, 13] on icon "plus" at bounding box center [223, 13] width 7 height 7
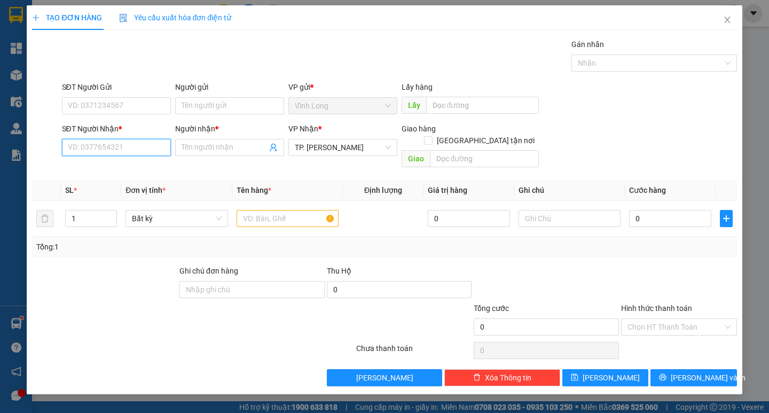
click at [122, 144] on input "SĐT Người Nhận *" at bounding box center [116, 147] width 109 height 17
click at [242, 210] on input "text" at bounding box center [287, 218] width 102 height 17
click at [145, 140] on input "SĐT Người Nhận *" at bounding box center [116, 147] width 109 height 17
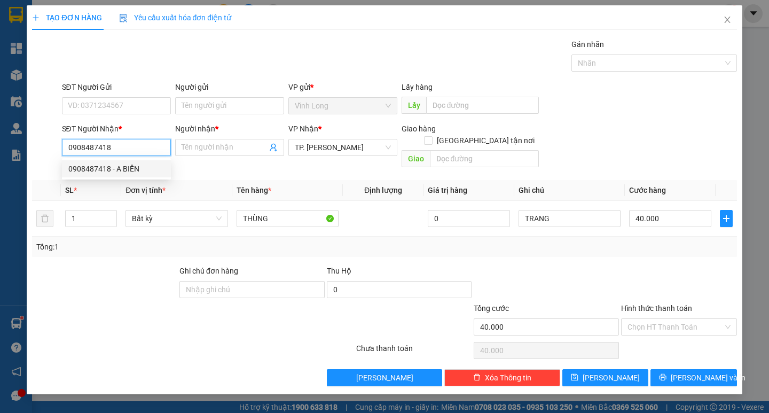
click at [131, 166] on div "0908487418 - A BIỂN" at bounding box center [116, 169] width 96 height 12
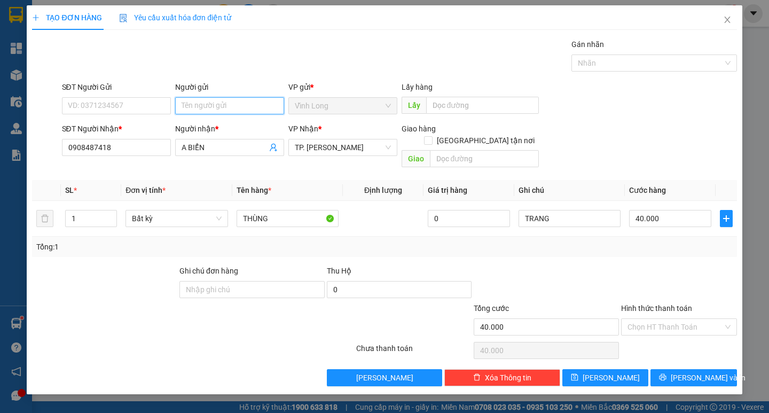
click at [191, 105] on input "Người gửi" at bounding box center [229, 105] width 109 height 17
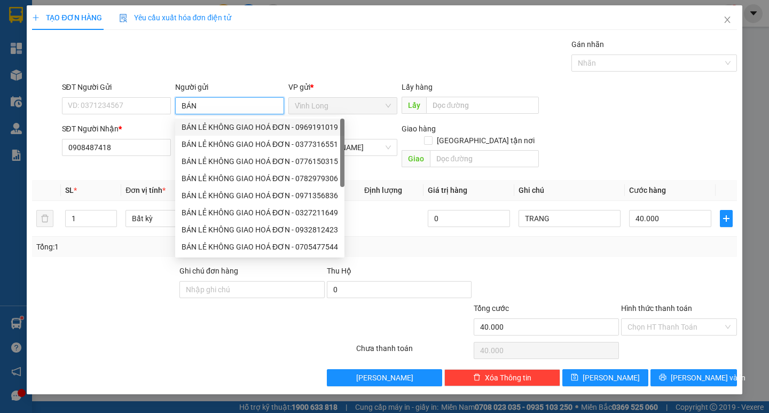
click at [195, 129] on div "BÁN LẺ KHÔNG GIAO HOÁ ĐƠN - 0969191019" at bounding box center [259, 127] width 156 height 12
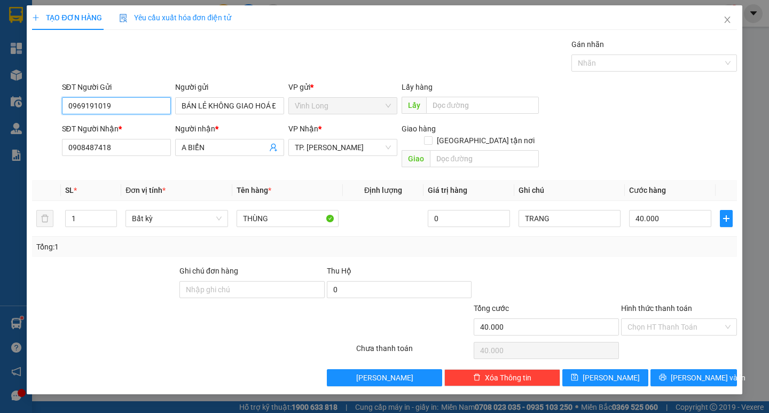
drag, startPoint x: 150, startPoint y: 109, endPoint x: 0, endPoint y: 107, distance: 150.0
click at [0, 111] on div "TẠO ĐƠN HÀNG Yêu cầu xuất hóa đơn điện tử Transit Pickup Surcharge Ids Transit …" at bounding box center [384, 206] width 769 height 413
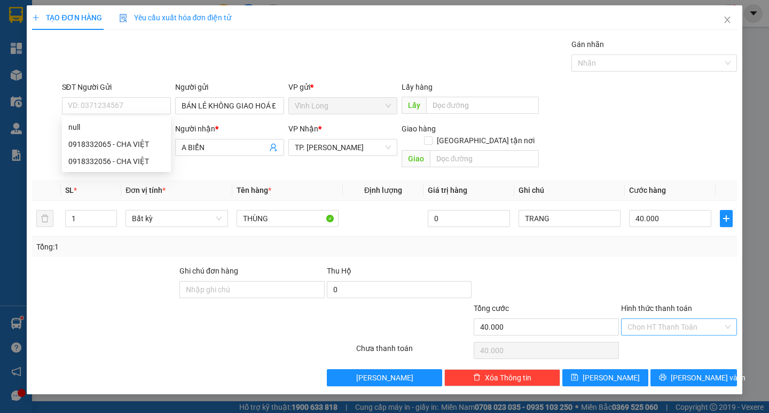
click at [663, 319] on input "Hình thức thanh toán" at bounding box center [675, 327] width 96 height 16
click at [658, 329] on div "Tại văn phòng" at bounding box center [679, 336] width 116 height 17
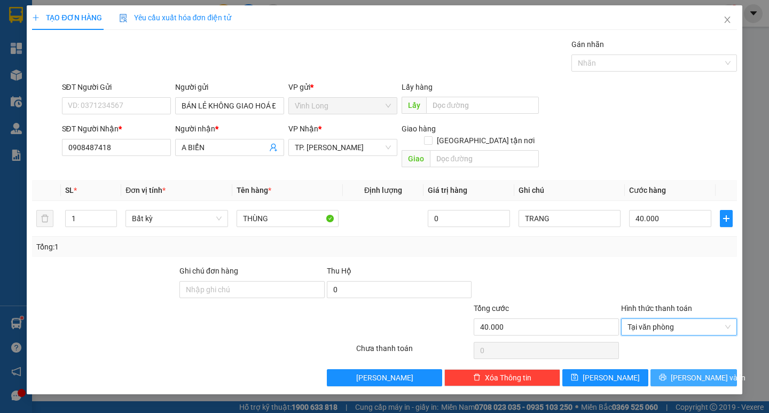
click at [670, 369] on button "[PERSON_NAME] và In" at bounding box center [693, 377] width 86 height 17
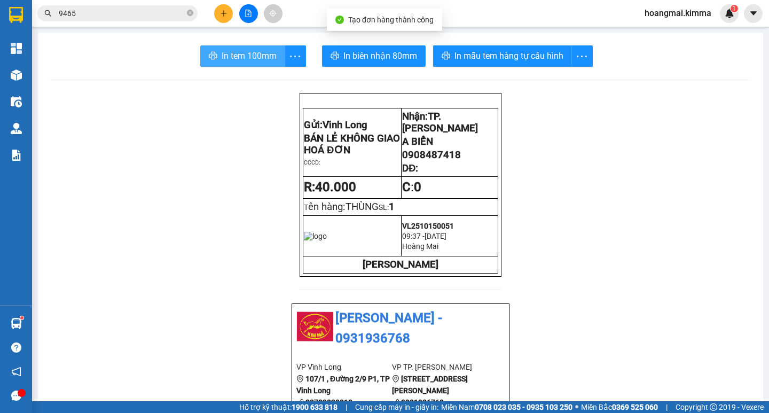
click at [248, 54] on span "In tem 100mm" at bounding box center [248, 55] width 55 height 13
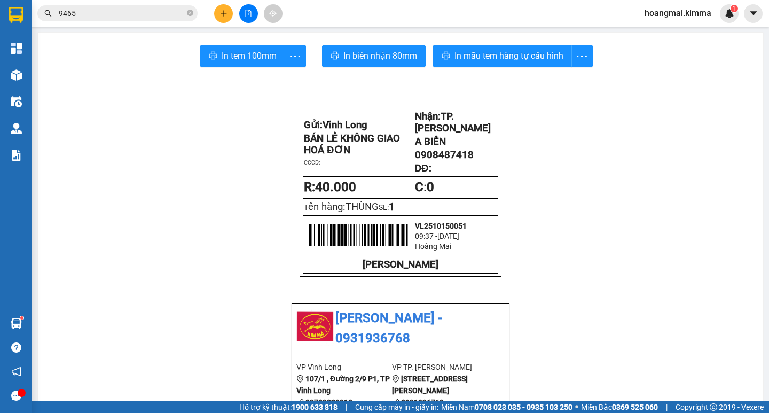
click at [220, 18] on button at bounding box center [223, 13] width 19 height 19
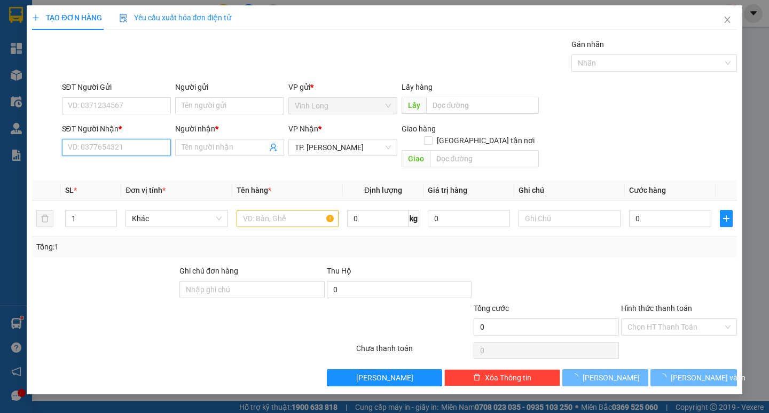
click at [142, 145] on input "SĐT Người Nhận *" at bounding box center [116, 147] width 109 height 17
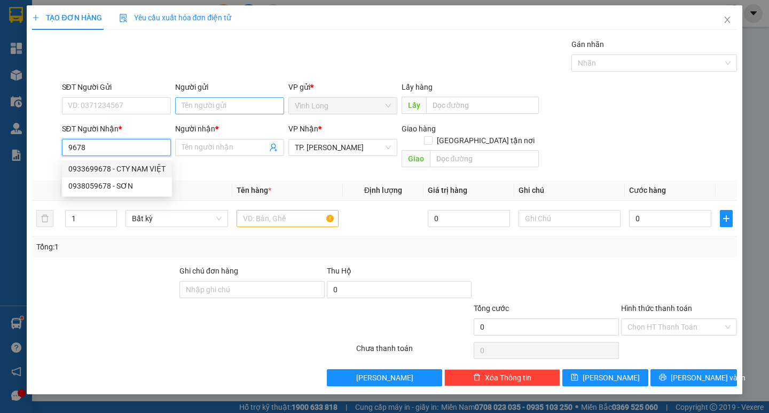
drag, startPoint x: 138, startPoint y: 166, endPoint x: 215, endPoint y: 105, distance: 98.4
click at [138, 166] on div "0933699678 - CTY NAM VIỆT" at bounding box center [116, 169] width 97 height 12
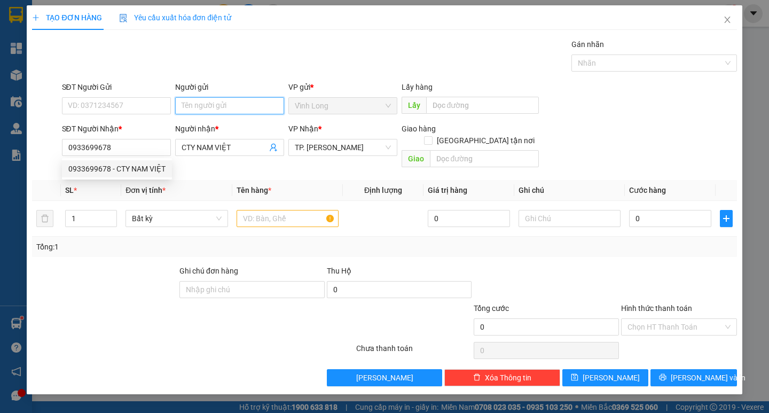
drag, startPoint x: 215, startPoint y: 100, endPoint x: 200, endPoint y: 99, distance: 15.0
click at [211, 99] on input "Người gửi" at bounding box center [229, 105] width 109 height 17
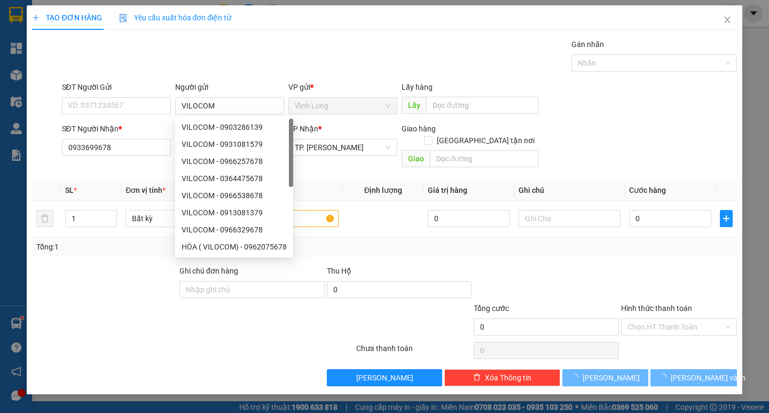
click at [244, 61] on div "Gói vận chuyển * Tiêu chuẩn Gán nhãn Nhãn" at bounding box center [399, 56] width 679 height 37
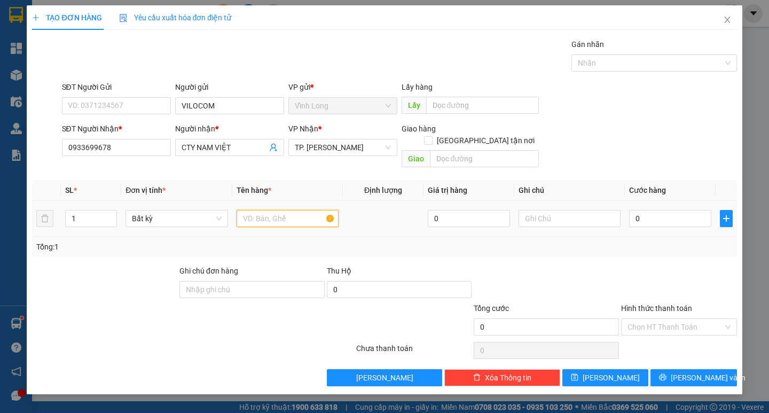
click at [304, 210] on input "text" at bounding box center [287, 218] width 102 height 17
drag, startPoint x: 660, startPoint y: 306, endPoint x: 665, endPoint y: 322, distance: 17.4
click at [662, 318] on div "Chọn HT Thanh Toán" at bounding box center [679, 326] width 116 height 17
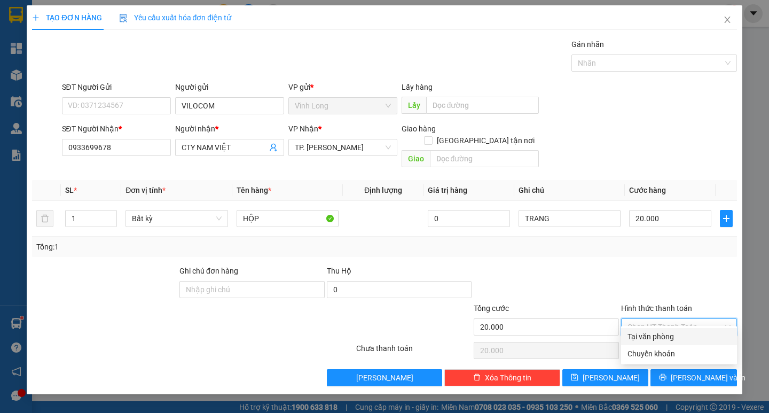
click at [659, 341] on div "Tại văn phòng" at bounding box center [678, 336] width 103 height 12
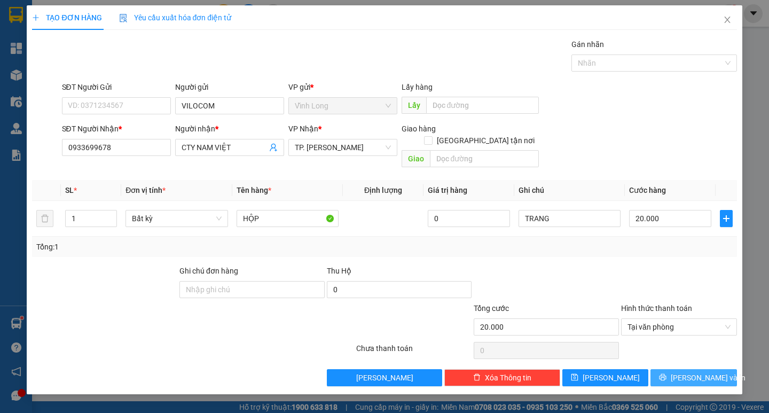
click at [671, 369] on button "[PERSON_NAME] và In" at bounding box center [693, 377] width 86 height 17
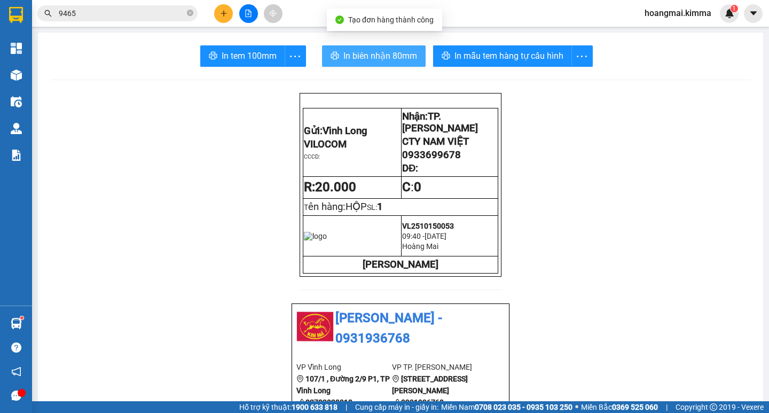
click at [362, 54] on span "In biên nhận 80mm" at bounding box center [380, 55] width 74 height 13
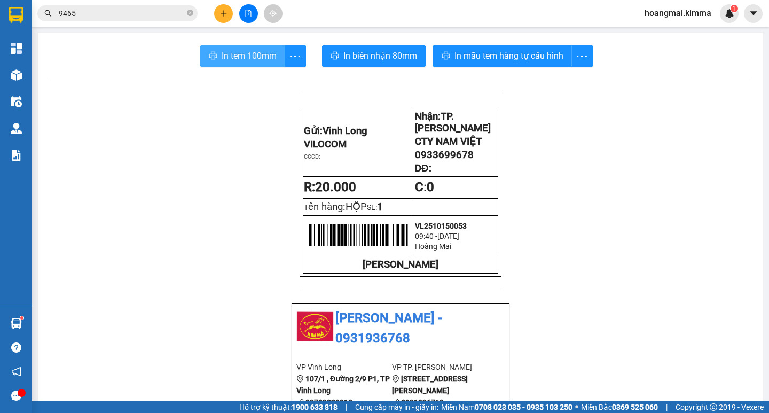
click at [236, 59] on span "In tem 100mm" at bounding box center [248, 55] width 55 height 13
click at [220, 15] on icon "plus" at bounding box center [223, 13] width 7 height 7
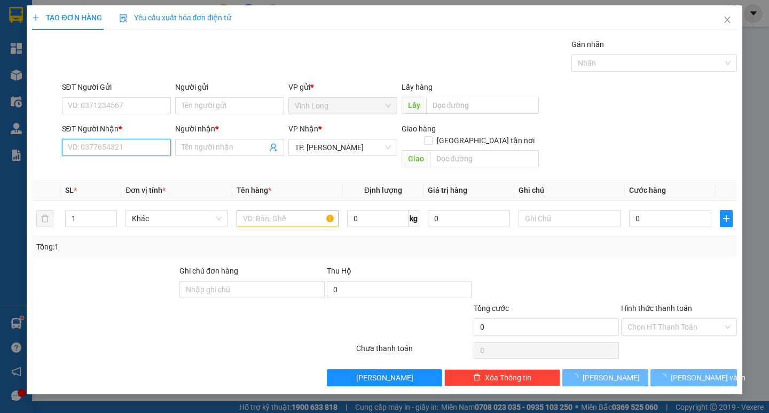
click at [144, 143] on input "SĐT Người Nhận *" at bounding box center [116, 147] width 109 height 17
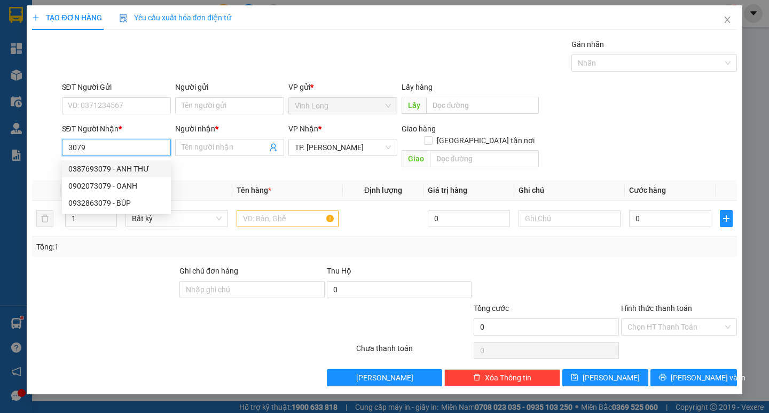
click at [69, 147] on input "3079" at bounding box center [116, 147] width 109 height 17
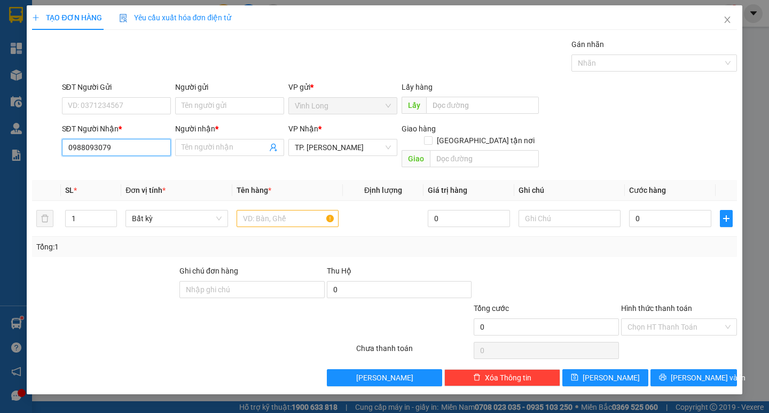
click at [137, 151] on input "0988093079" at bounding box center [116, 147] width 109 height 17
click at [193, 147] on input "Người nhận *" at bounding box center [223, 147] width 85 height 12
click at [196, 144] on input "CHJJ PHƯƠNG" at bounding box center [223, 147] width 85 height 12
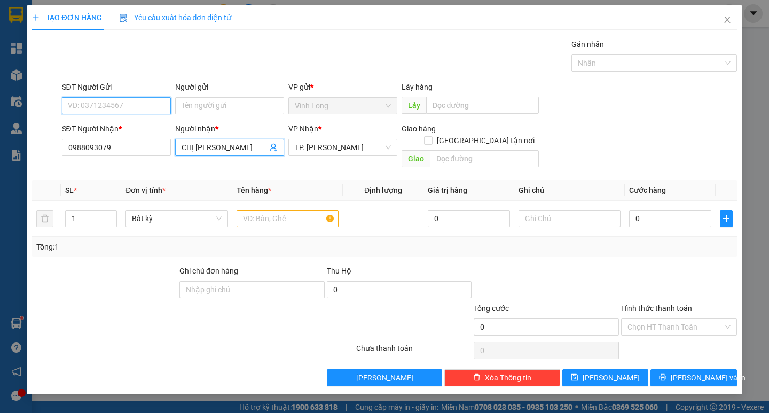
click at [131, 106] on input "SĐT Người Gửi" at bounding box center [116, 105] width 109 height 17
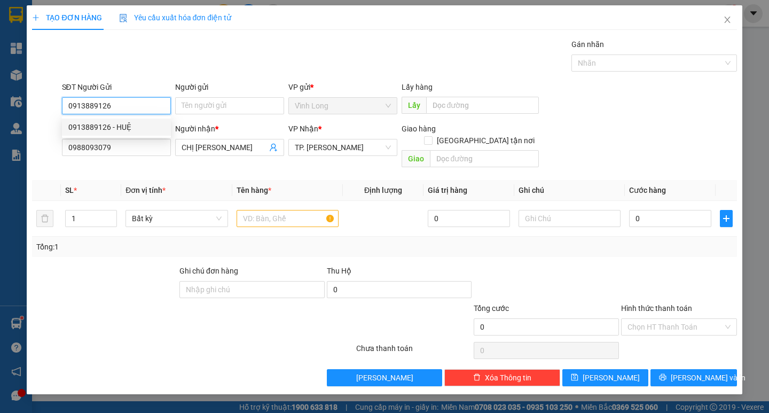
click at [131, 122] on div "0913889126 - HUỆ" at bounding box center [116, 127] width 96 height 12
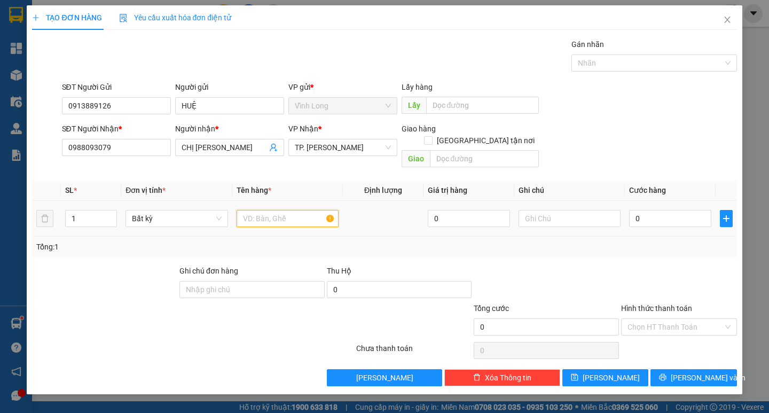
click at [265, 210] on input "text" at bounding box center [287, 218] width 102 height 17
click at [431, 136] on input "[GEOGRAPHIC_DATA] tận nơi" at bounding box center [427, 139] width 7 height 7
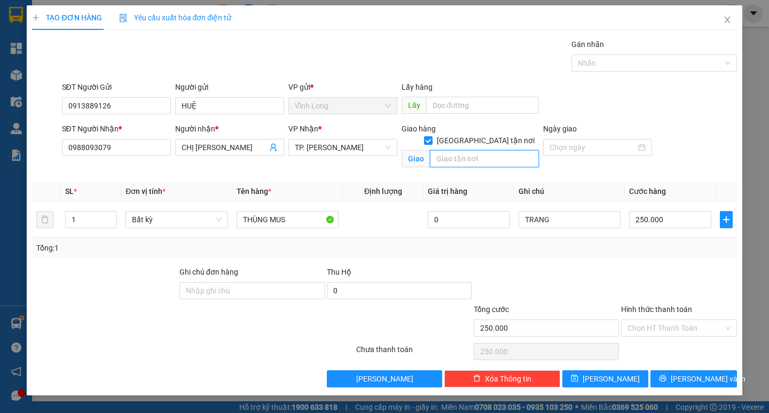
click at [474, 150] on input "text" at bounding box center [484, 158] width 109 height 17
click at [656, 328] on input "Hình thức thanh toán" at bounding box center [675, 328] width 96 height 16
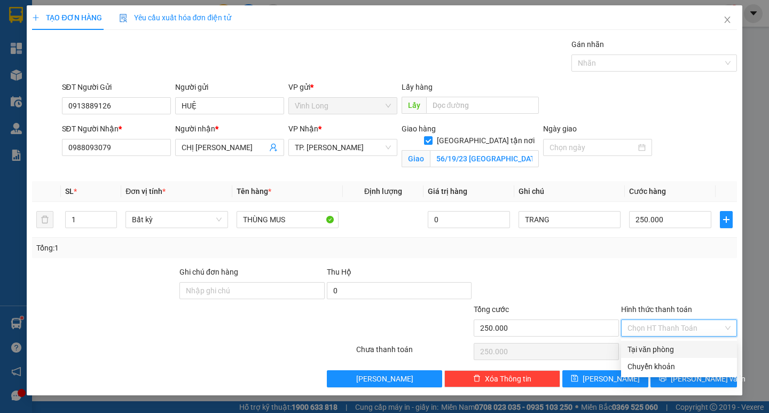
click at [659, 349] on div "Tại văn phòng" at bounding box center [678, 349] width 103 height 12
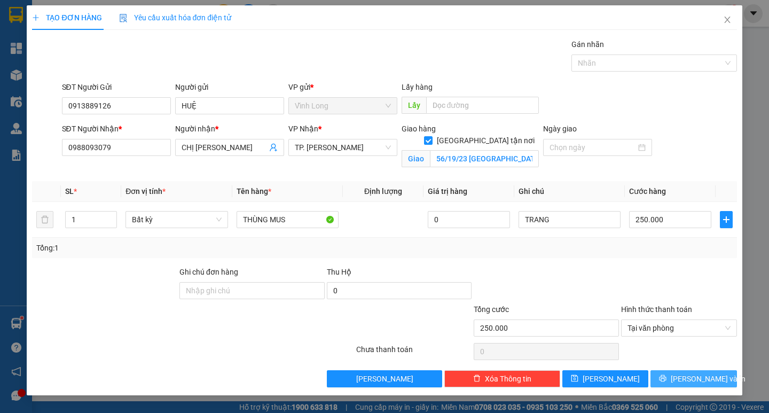
click at [684, 377] on span "[PERSON_NAME] và In" at bounding box center [707, 379] width 75 height 12
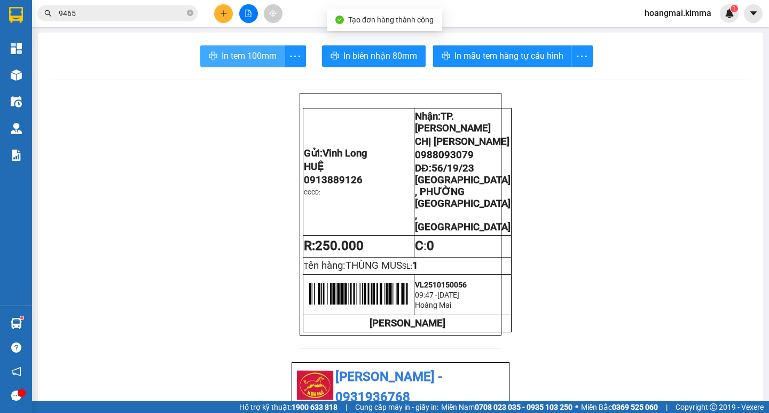
click at [232, 56] on span "In tem 100mm" at bounding box center [248, 55] width 55 height 13
drag, startPoint x: 222, startPoint y: 21, endPoint x: 220, endPoint y: 14, distance: 7.3
click at [220, 14] on button at bounding box center [223, 13] width 19 height 19
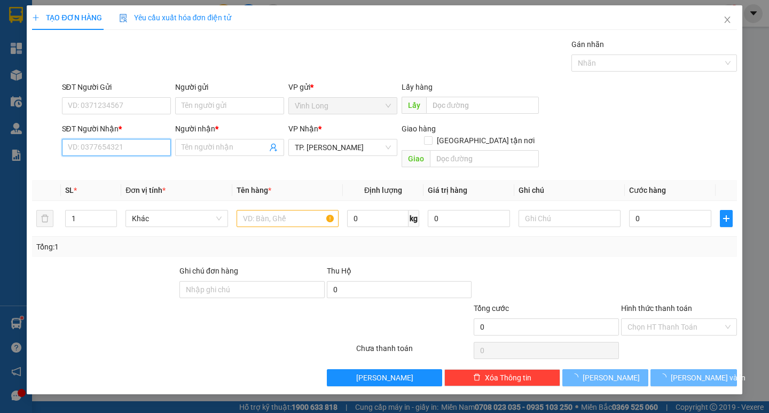
click at [96, 139] on input "SĐT Người Nhận *" at bounding box center [116, 147] width 109 height 17
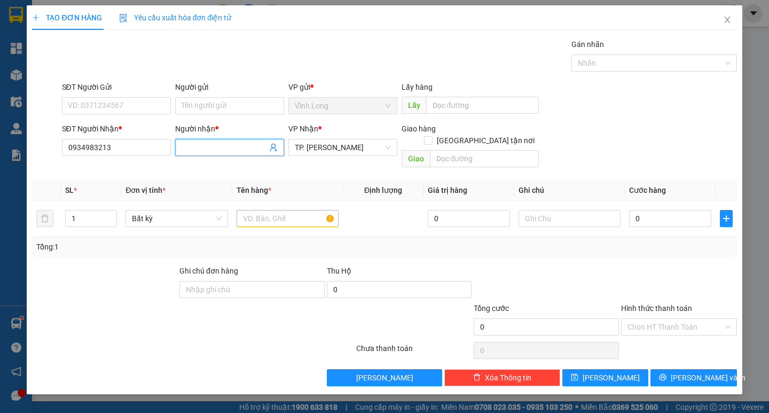
click at [199, 153] on span at bounding box center [229, 147] width 109 height 17
click at [199, 145] on input "Người nhận *" at bounding box center [223, 147] width 85 height 12
click at [227, 96] on div "Người gửi" at bounding box center [229, 89] width 109 height 16
click at [232, 97] on input "Người gửi" at bounding box center [229, 105] width 109 height 17
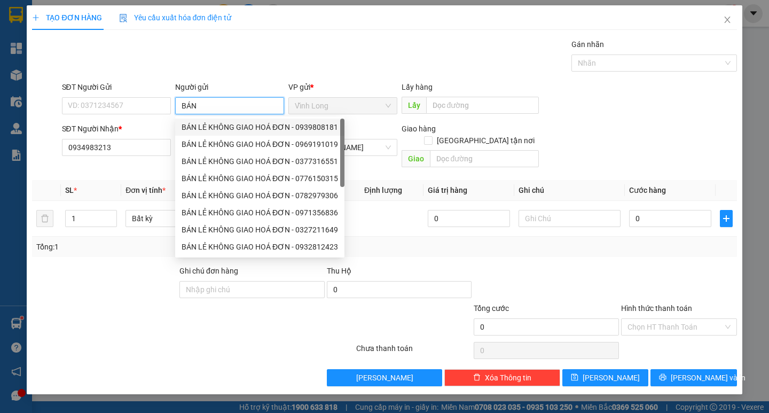
click at [232, 124] on div "BÁN LẺ KHÔNG GIAO HOÁ ĐƠN - 0939808181" at bounding box center [259, 127] width 156 height 12
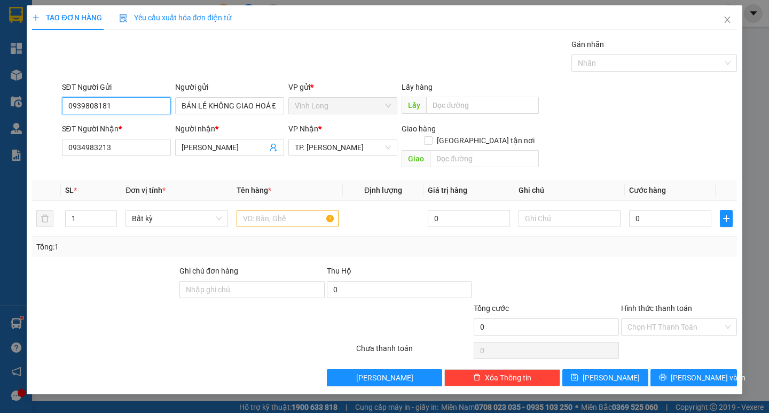
drag, startPoint x: 47, startPoint y: 105, endPoint x: 0, endPoint y: 107, distance: 47.0
click at [0, 105] on div "TẠO ĐƠN HÀNG Yêu cầu xuất hóa đơn điện tử Transit Pickup Surcharge Ids Transit …" at bounding box center [384, 206] width 769 height 413
click at [281, 63] on div "Gói vận chuyển * Tiêu chuẩn Gán nhãn Nhãn" at bounding box center [399, 56] width 679 height 37
click at [281, 210] on input "text" at bounding box center [287, 218] width 102 height 17
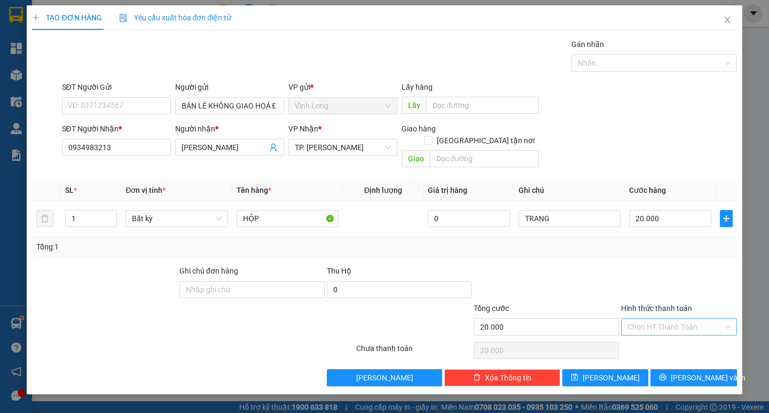
drag, startPoint x: 651, startPoint y: 313, endPoint x: 653, endPoint y: 321, distance: 8.2
click at [651, 319] on input "Hình thức thanh toán" at bounding box center [675, 327] width 96 height 16
click at [655, 335] on div "Tại văn phòng" at bounding box center [678, 336] width 103 height 12
click at [687, 371] on span "[PERSON_NAME] và In" at bounding box center [707, 377] width 75 height 12
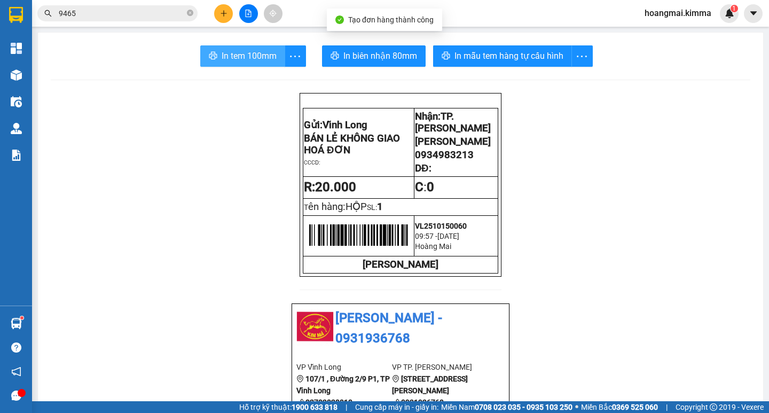
drag, startPoint x: 248, startPoint y: 48, endPoint x: 400, endPoint y: 53, distance: 151.7
click at [250, 49] on button "In tem 100mm" at bounding box center [242, 55] width 85 height 21
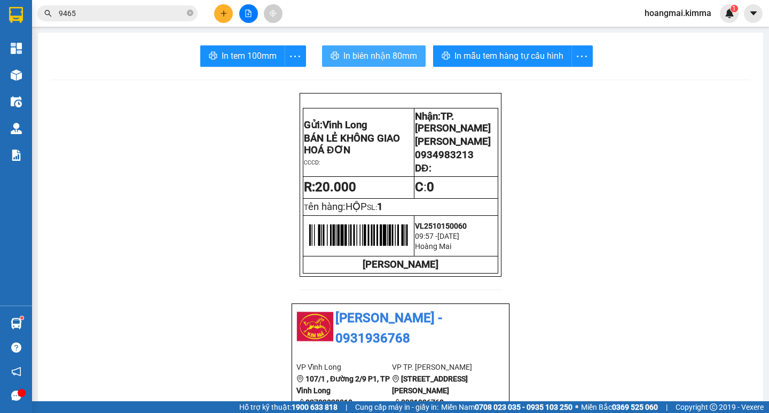
click at [371, 56] on span "In biên nhận 80mm" at bounding box center [380, 55] width 74 height 13
click at [227, 11] on button at bounding box center [223, 13] width 19 height 19
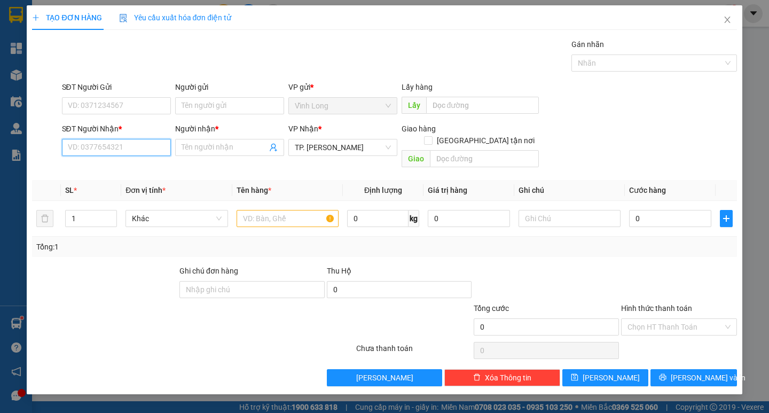
click at [144, 149] on input "SĐT Người Nhận *" at bounding box center [116, 147] width 109 height 17
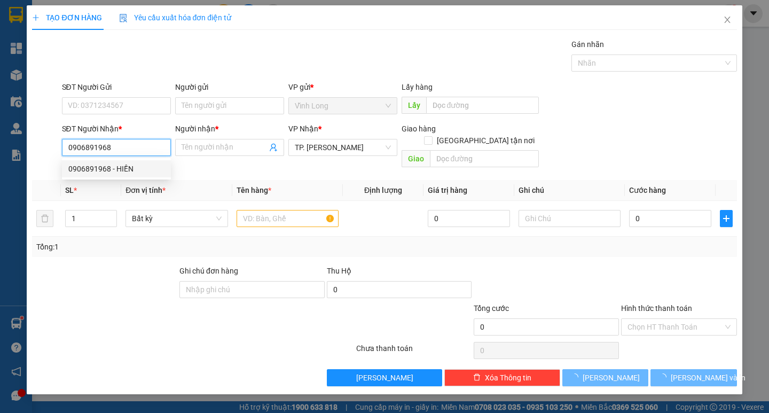
click at [115, 173] on div "0906891968 - HIỀN" at bounding box center [116, 169] width 96 height 12
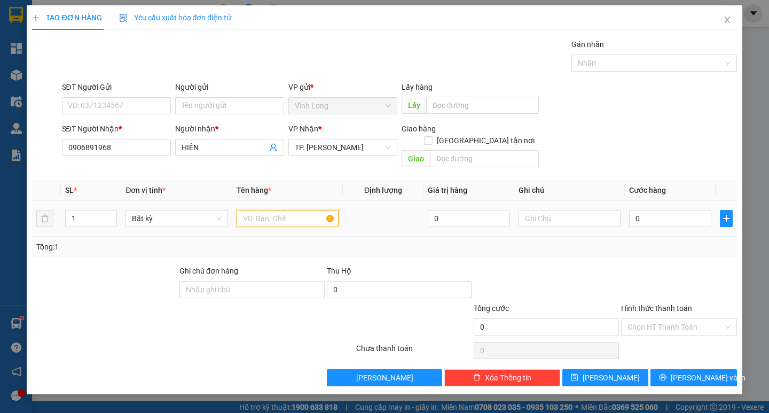
click at [296, 210] on input "text" at bounding box center [287, 218] width 102 height 17
drag, startPoint x: 296, startPoint y: 210, endPoint x: 213, endPoint y: 209, distance: 82.7
click at [216, 210] on tr "1 Bất kỳ HỘP 0 TRANG 40.000" at bounding box center [384, 219] width 704 height 36
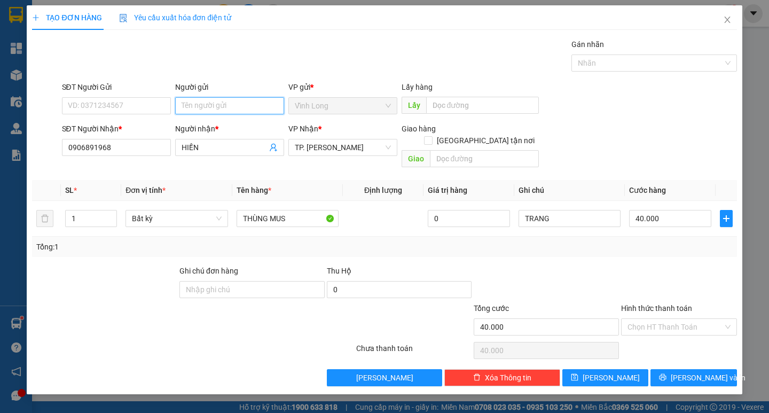
click at [191, 106] on input "Người gửi" at bounding box center [229, 105] width 109 height 17
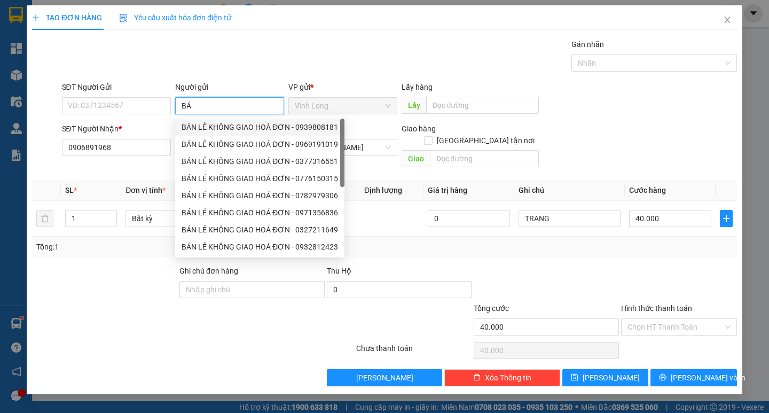
click at [200, 126] on div "BÁN LẺ KHÔNG GIAO HOÁ ĐƠN - 0939808181" at bounding box center [259, 127] width 156 height 12
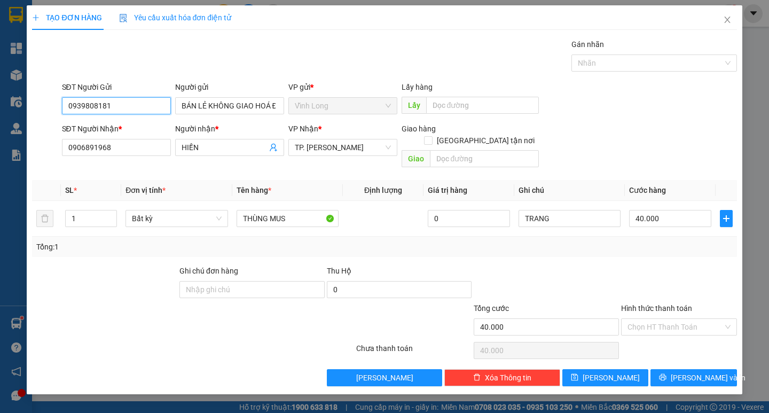
drag, startPoint x: 118, startPoint y: 104, endPoint x: 0, endPoint y: 107, distance: 118.5
click at [0, 105] on div "TẠO ĐƠN HÀNG Yêu cầu xuất hóa đơn điện tử Transit Pickup Surcharge Ids Transit …" at bounding box center [384, 206] width 769 height 413
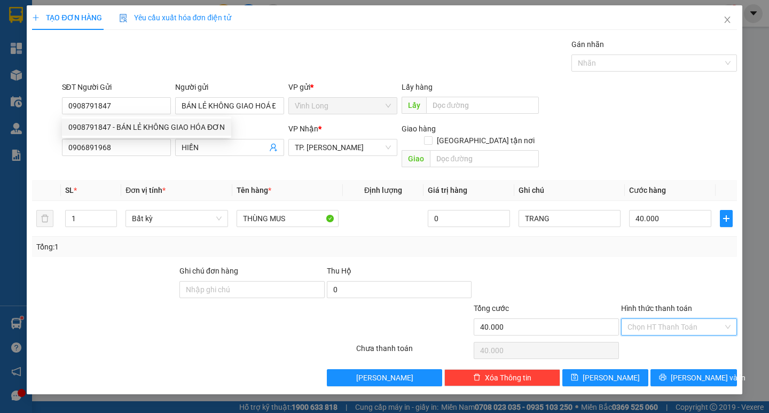
click at [643, 320] on input "Hình thức thanh toán" at bounding box center [675, 327] width 96 height 16
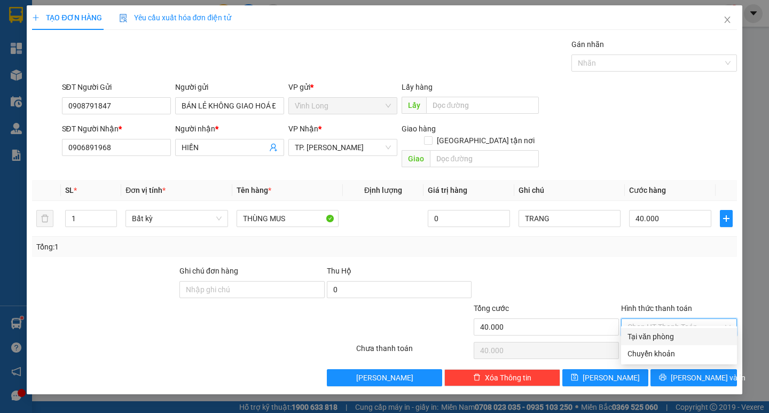
click at [643, 330] on div "Tại văn phòng" at bounding box center [679, 336] width 116 height 17
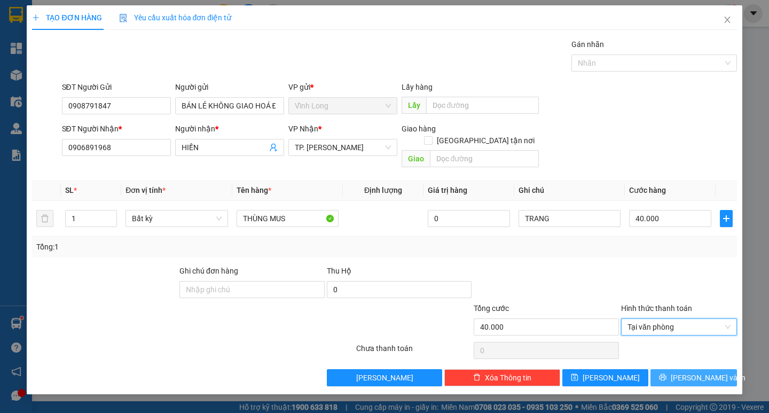
click at [666, 373] on icon "printer" at bounding box center [662, 376] width 7 height 7
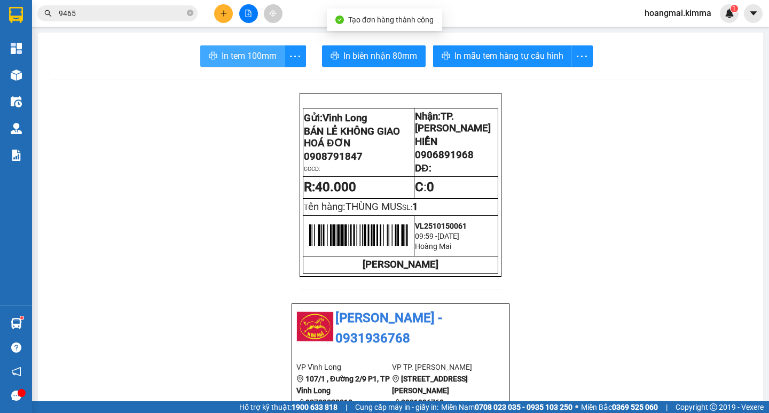
click at [255, 52] on span "In tem 100mm" at bounding box center [248, 55] width 55 height 13
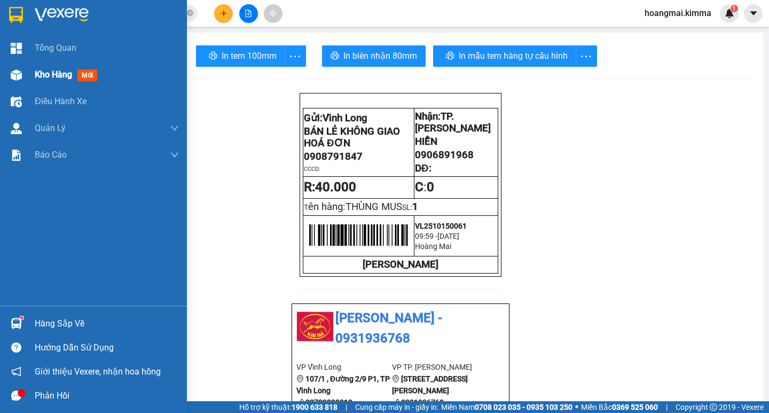
click at [57, 76] on span "Kho hàng" at bounding box center [53, 74] width 37 height 10
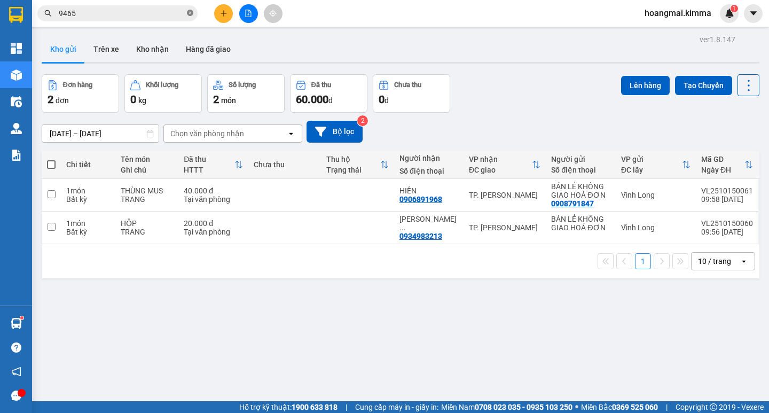
drag, startPoint x: 187, startPoint y: 13, endPoint x: 193, endPoint y: 13, distance: 5.9
click at [188, 13] on icon "close-circle" at bounding box center [190, 13] width 6 height 6
click at [219, 13] on button at bounding box center [223, 13] width 19 height 19
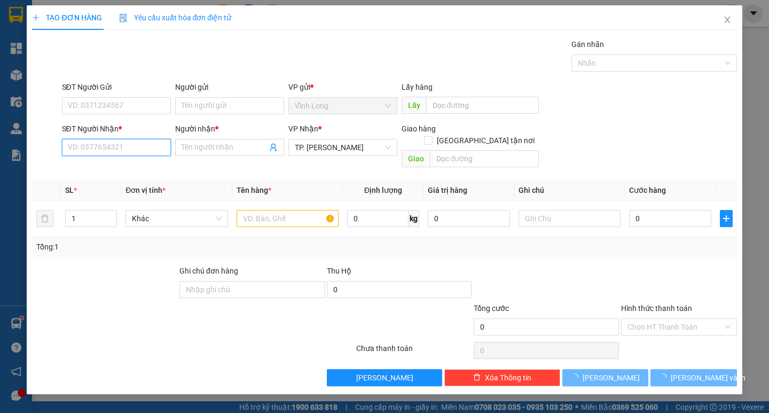
click at [150, 148] on input "SĐT Người Nhận *" at bounding box center [116, 147] width 109 height 17
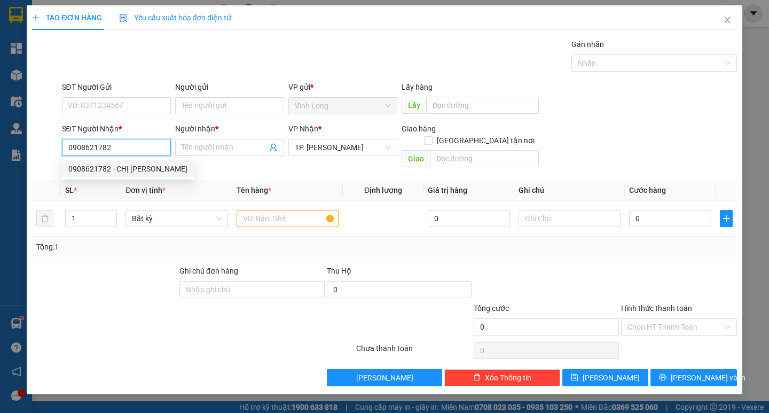
click at [141, 170] on div "0908621782 - CHỊ KIỀU TRANG" at bounding box center [127, 169] width 119 height 12
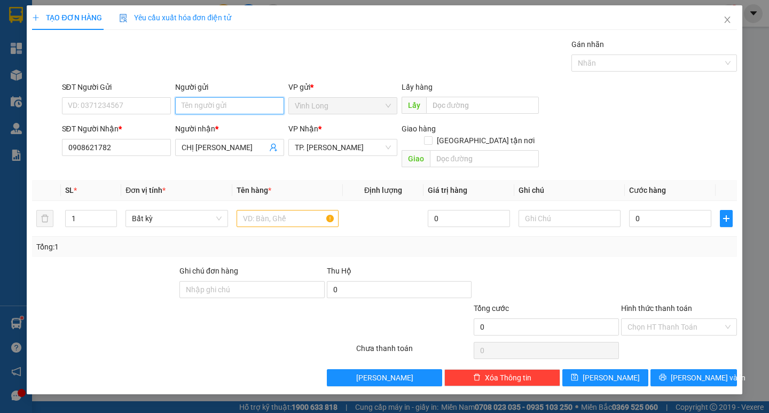
click at [201, 102] on input "Người gửi" at bounding box center [229, 105] width 109 height 17
click at [200, 129] on div "Người nhận *" at bounding box center [229, 129] width 109 height 12
click at [200, 141] on input "CHỊ KIỀU TRANG" at bounding box center [223, 147] width 85 height 12
click at [206, 110] on input "BNZ" at bounding box center [229, 105] width 109 height 17
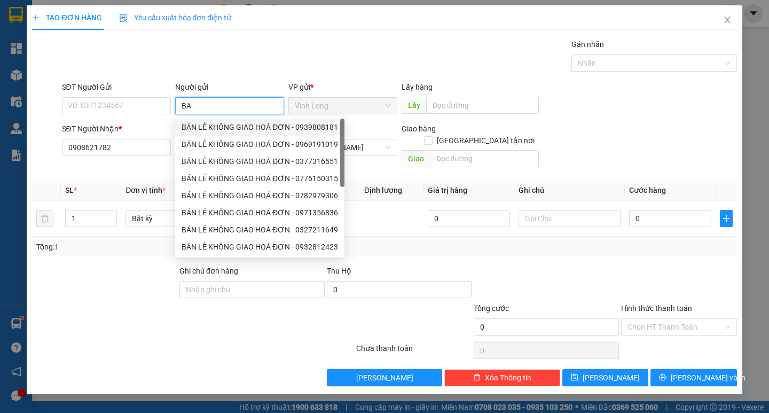
click at [204, 120] on div "BÁN LẺ KHÔNG GIAO HOÁ ĐƠN - 0939808181" at bounding box center [259, 126] width 169 height 17
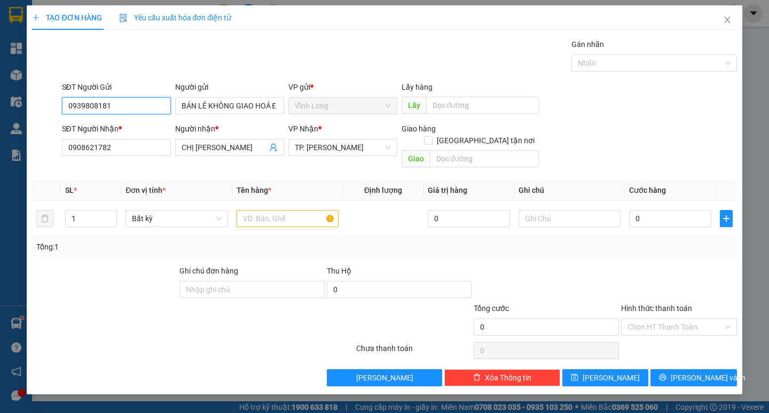
drag, startPoint x: 159, startPoint y: 107, endPoint x: 0, endPoint y: 128, distance: 159.8
click at [0, 128] on div "TẠO ĐƠN HÀNG Yêu cầu xuất hóa đơn điện tử Transit Pickup Surcharge Ids Transit …" at bounding box center [384, 206] width 769 height 413
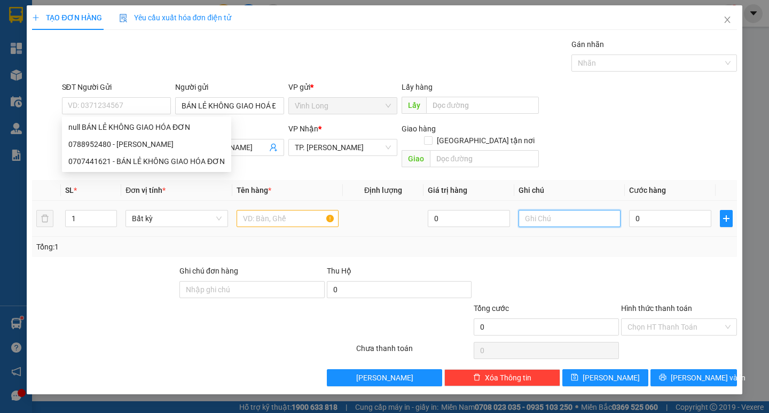
click at [533, 210] on input "text" at bounding box center [569, 218] width 102 height 17
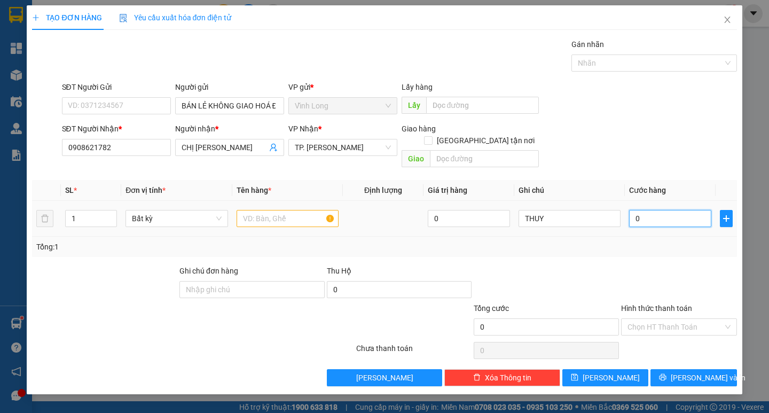
click at [639, 210] on input "0" at bounding box center [670, 218] width 82 height 17
click at [294, 210] on input "text" at bounding box center [287, 218] width 102 height 17
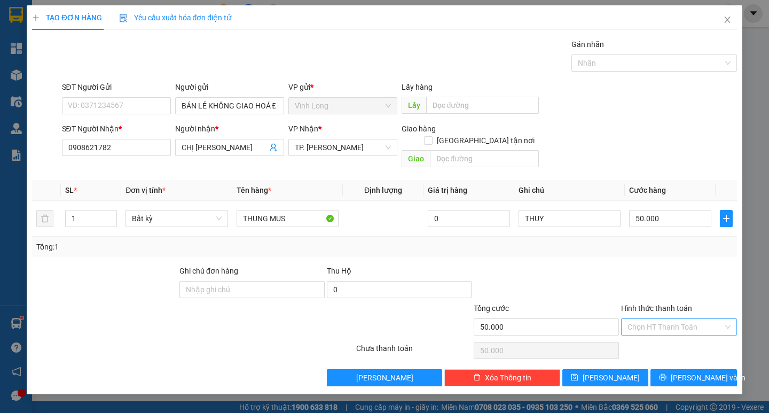
drag, startPoint x: 663, startPoint y: 308, endPoint x: 657, endPoint y: 321, distance: 14.6
click at [662, 319] on input "Hình thức thanh toán" at bounding box center [675, 327] width 96 height 16
click at [646, 334] on div "Tại văn phòng" at bounding box center [678, 336] width 103 height 12
click at [669, 369] on button "[PERSON_NAME] và In" at bounding box center [693, 377] width 86 height 17
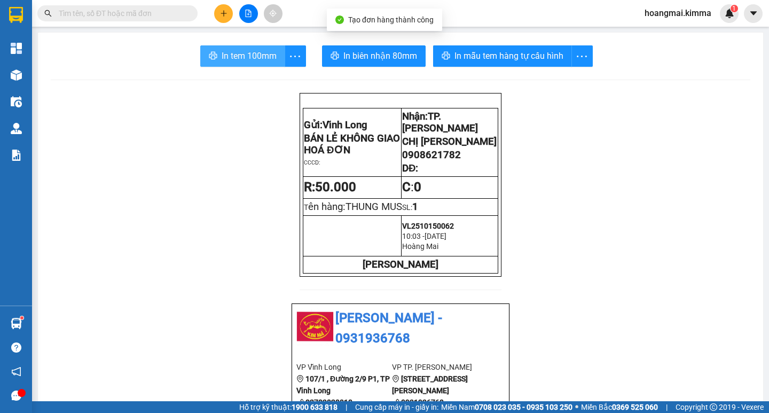
click at [226, 56] on span "In tem 100mm" at bounding box center [248, 55] width 55 height 13
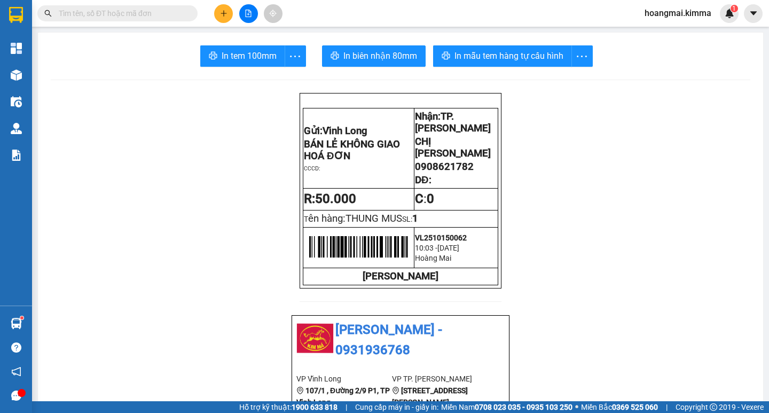
click at [225, 9] on button at bounding box center [223, 13] width 19 height 19
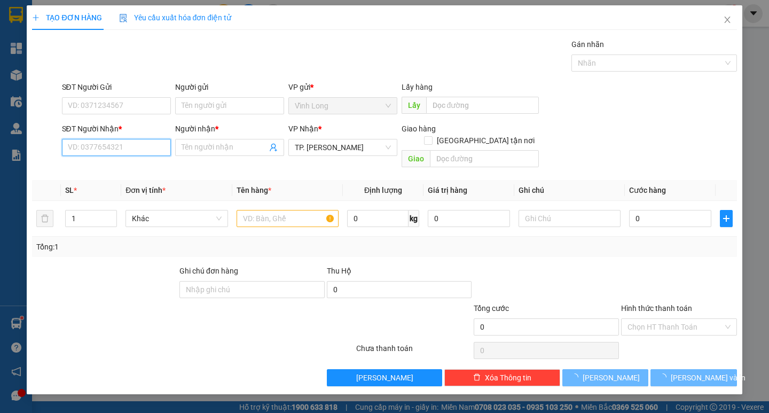
click at [110, 146] on input "SĐT Người Nhận *" at bounding box center [116, 147] width 109 height 17
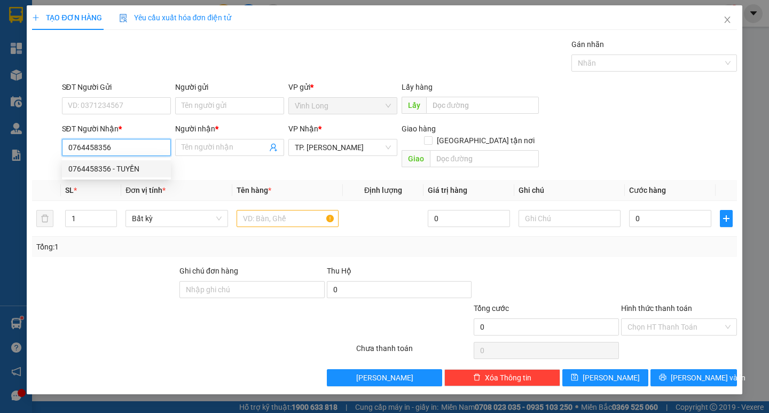
click at [118, 164] on div "0764458356 - TUYỀN" at bounding box center [116, 169] width 96 height 12
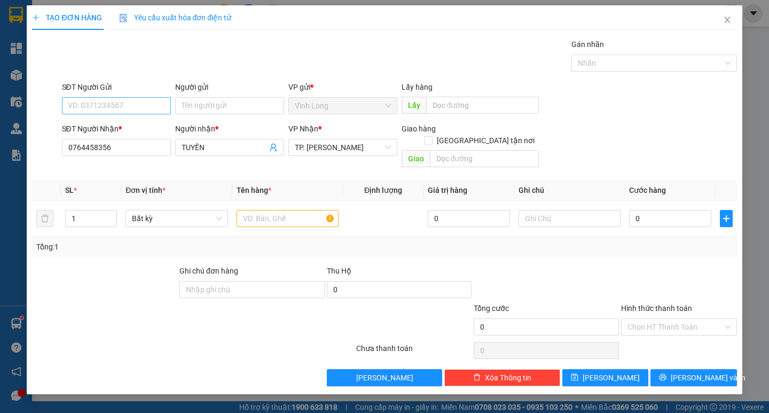
click at [133, 115] on div "SĐT Người Gửi VD: 0371234567" at bounding box center [116, 99] width 109 height 37
click at [131, 106] on input "SĐT Người Gửi" at bounding box center [116, 105] width 109 height 17
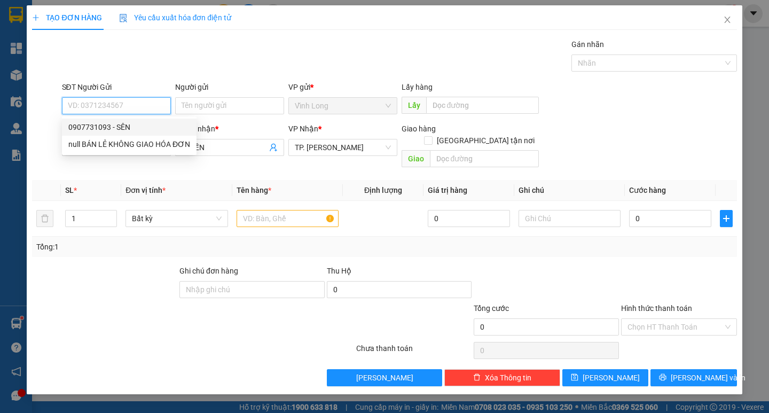
click at [131, 122] on div "0907731093 - SÊN" at bounding box center [129, 127] width 122 height 12
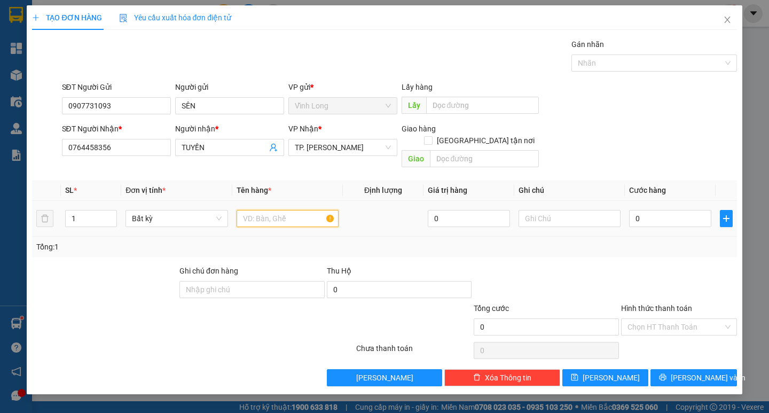
click at [271, 210] on input "text" at bounding box center [287, 218] width 102 height 17
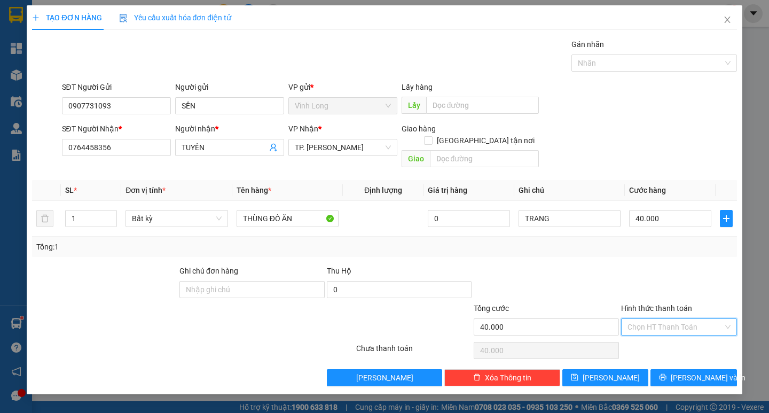
click at [662, 319] on input "Hình thức thanh toán" at bounding box center [675, 327] width 96 height 16
click at [664, 329] on div "Tại văn phòng" at bounding box center [679, 336] width 116 height 17
click at [691, 371] on span "[PERSON_NAME] và In" at bounding box center [707, 377] width 75 height 12
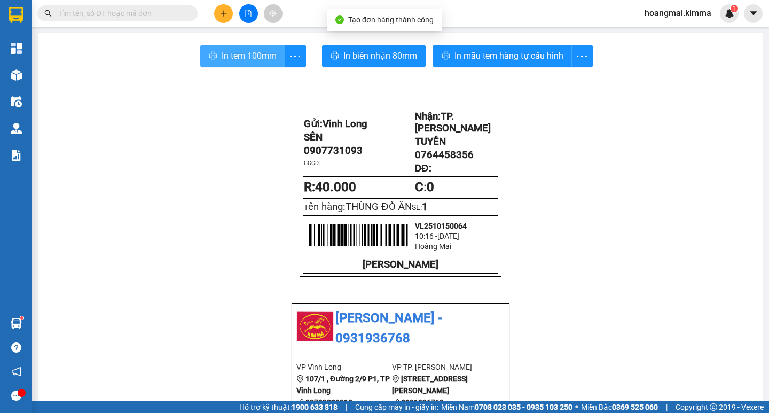
click at [234, 52] on span "In tem 100mm" at bounding box center [248, 55] width 55 height 13
click at [234, 9] on div at bounding box center [248, 13] width 80 height 19
click at [230, 10] on button at bounding box center [223, 13] width 19 height 19
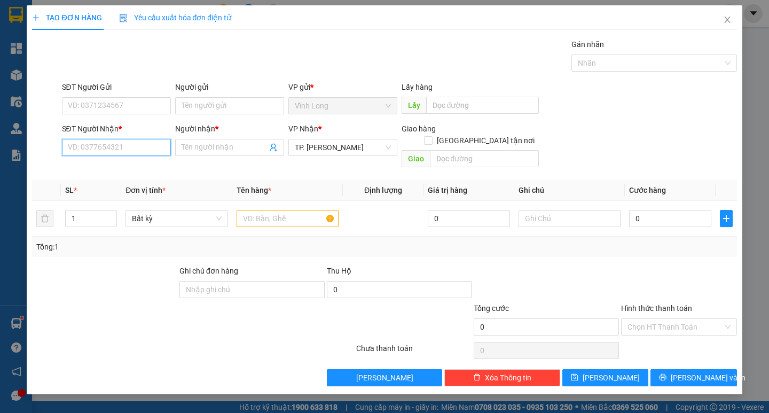
click at [156, 149] on input "SĐT Người Nhận *" at bounding box center [116, 147] width 109 height 17
click at [130, 171] on div "0933444081 - PHƯƠNG" at bounding box center [116, 169] width 96 height 12
click at [109, 212] on span "up" at bounding box center [111, 215] width 6 height 6
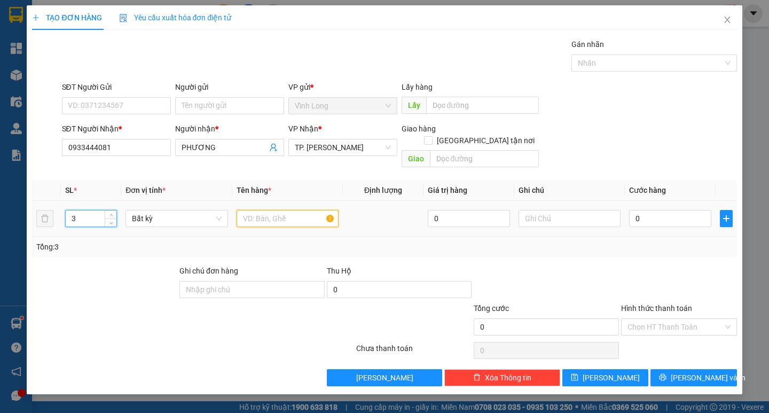
click at [282, 210] on input "text" at bounding box center [287, 218] width 102 height 17
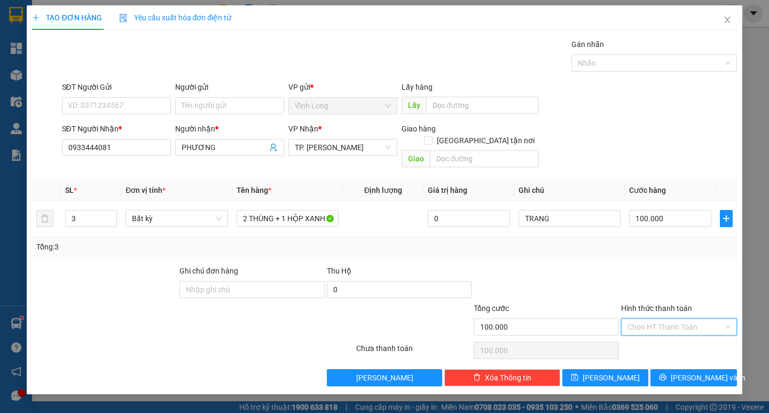
click at [645, 319] on input "Hình thức thanh toán" at bounding box center [675, 327] width 96 height 16
click at [636, 342] on div "Tại văn phòng" at bounding box center [678, 336] width 103 height 12
click at [521, 210] on input "TRANG" at bounding box center [569, 218] width 102 height 17
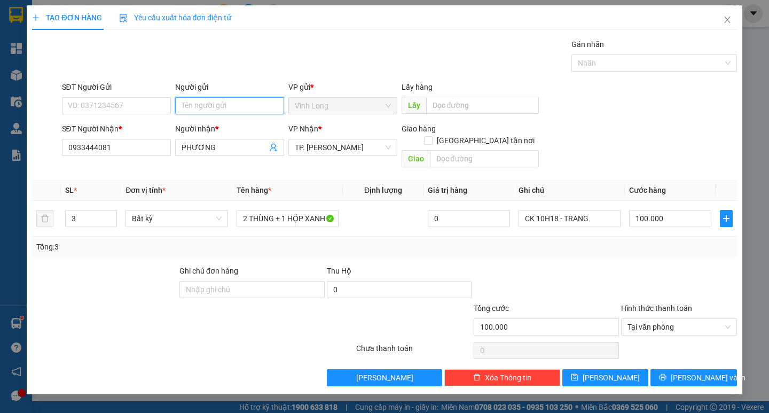
click at [201, 110] on input "Người gửi" at bounding box center [229, 105] width 109 height 17
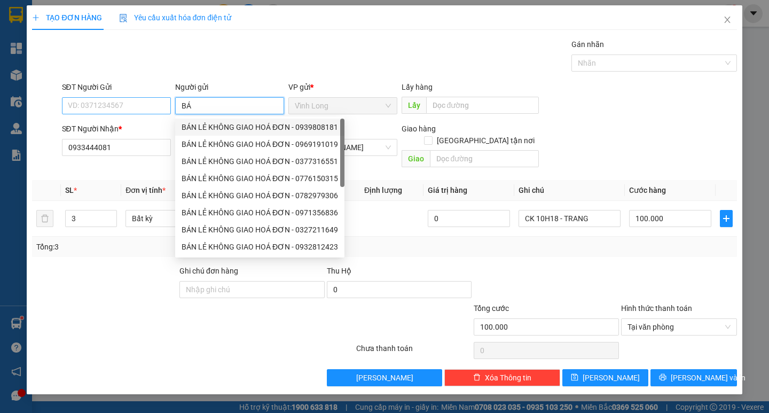
drag, startPoint x: 199, startPoint y: 107, endPoint x: 136, endPoint y: 106, distance: 63.0
click at [138, 106] on div "SĐT Người Gửi VD: 0371234567 Người gửi BÁ VP gửi * Vĩnh Long Lấy hàng Lấy" at bounding box center [399, 99] width 679 height 37
click at [103, 112] on input "SĐT Người Gửi" at bounding box center [116, 105] width 109 height 17
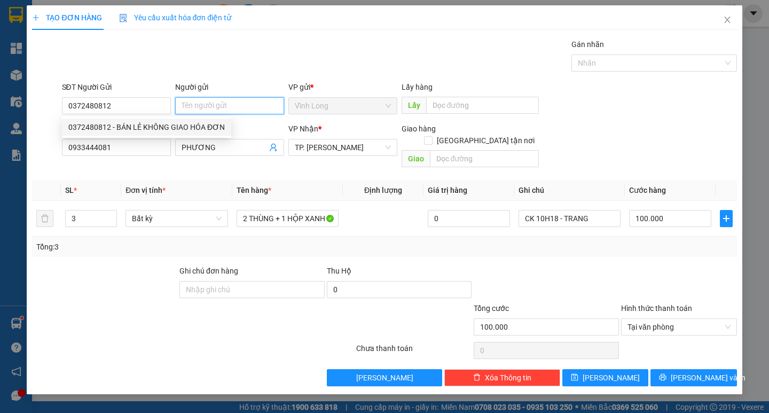
click at [210, 109] on input "Người gửi" at bounding box center [229, 105] width 109 height 17
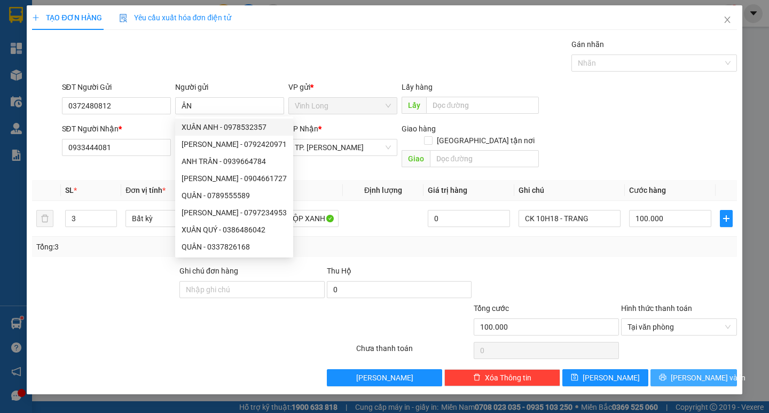
click at [666, 373] on icon "printer" at bounding box center [662, 376] width 7 height 7
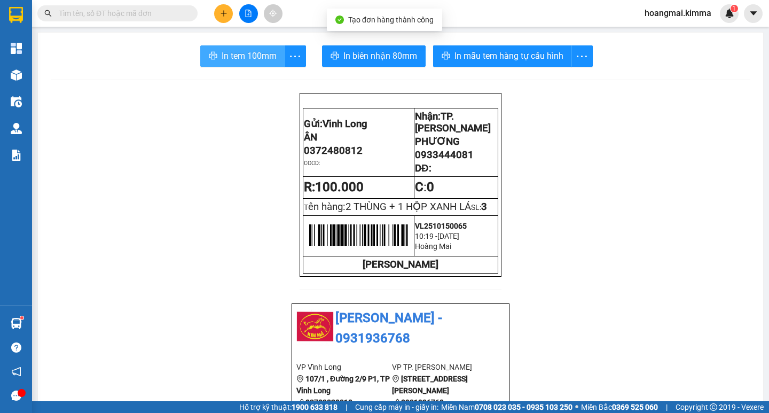
click at [262, 56] on span "In tem 100mm" at bounding box center [248, 55] width 55 height 13
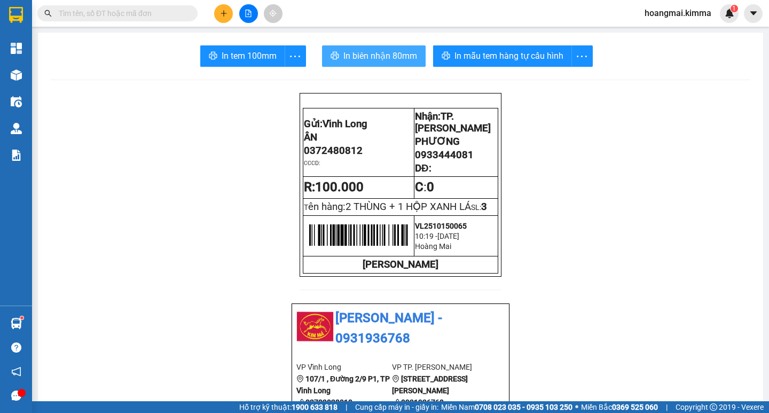
click at [333, 52] on icon "printer" at bounding box center [334, 55] width 9 height 9
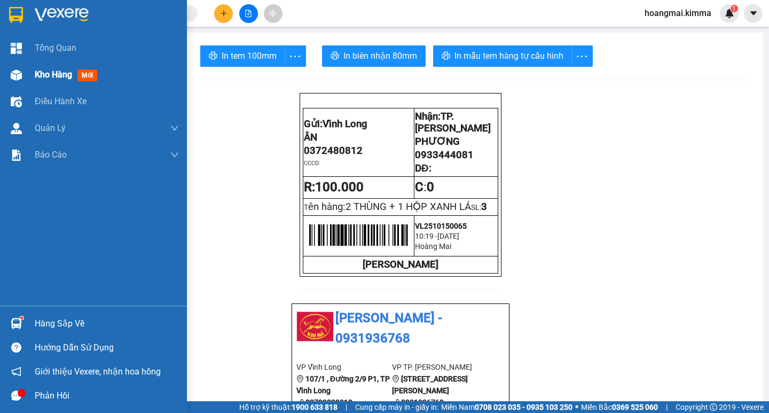
click at [67, 78] on span "Kho hàng" at bounding box center [53, 74] width 37 height 10
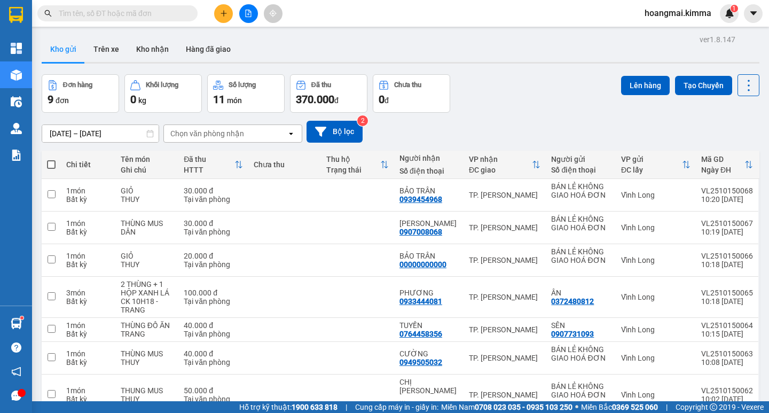
click at [250, 12] on icon "file-add" at bounding box center [247, 13] width 7 height 7
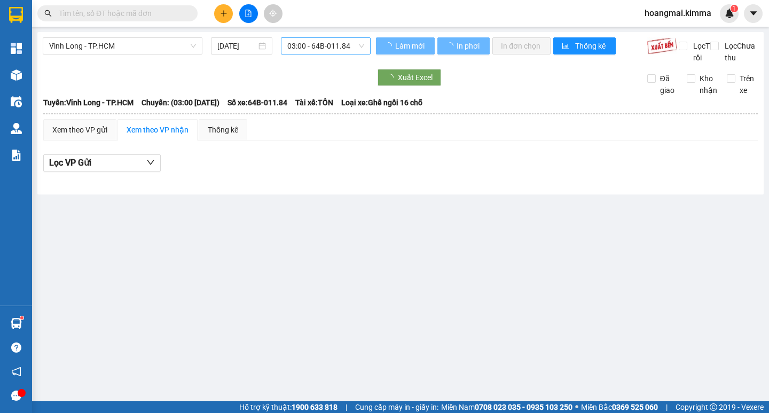
click at [304, 44] on span "03:00 - 64B-011.84" at bounding box center [325, 46] width 77 height 16
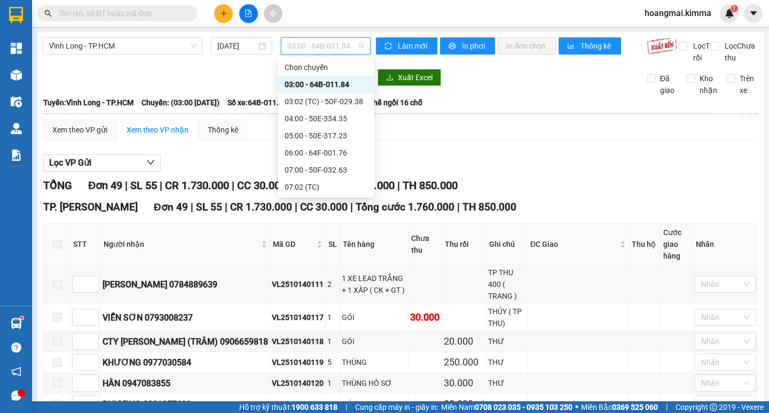
click at [336, 232] on div "10:00 - 64F-001.95" at bounding box center [325, 238] width 83 height 12
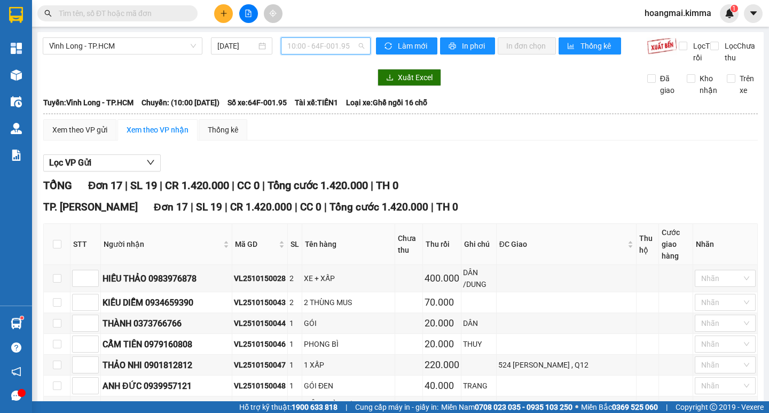
click at [310, 48] on span "10:00 - 64F-001.95" at bounding box center [325, 46] width 77 height 16
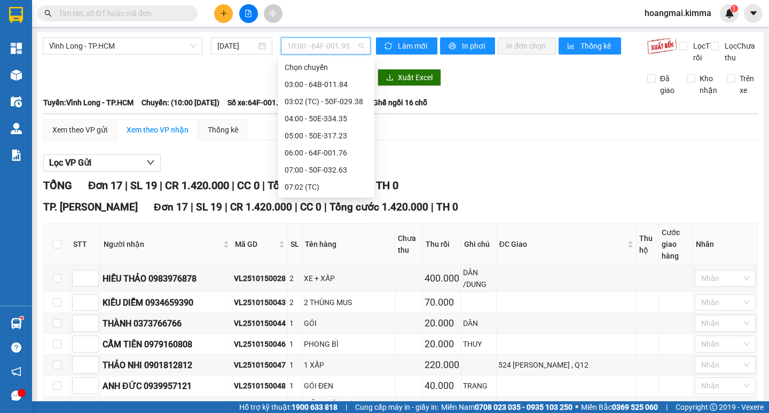
click at [316, 249] on div "11:00 - 64F-001.87" at bounding box center [325, 255] width 83 height 12
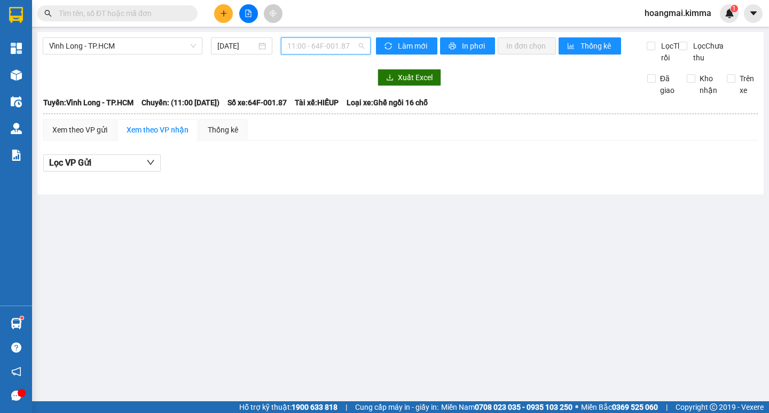
click at [297, 42] on span "11:00 - 64F-001.87" at bounding box center [325, 46] width 77 height 16
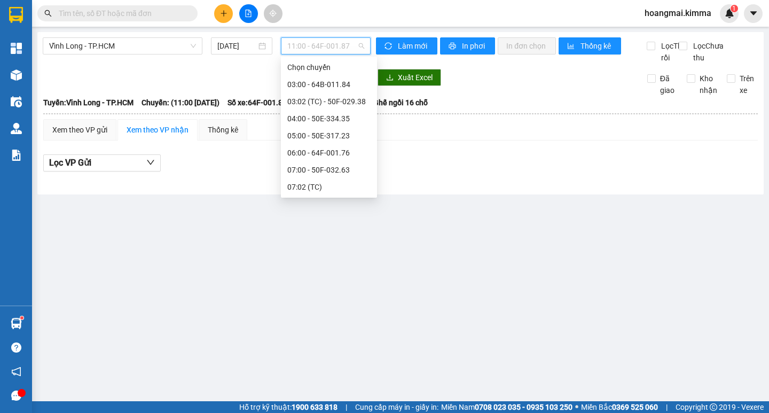
click at [306, 198] on div "08:00 - 64F-001.98" at bounding box center [328, 204] width 83 height 12
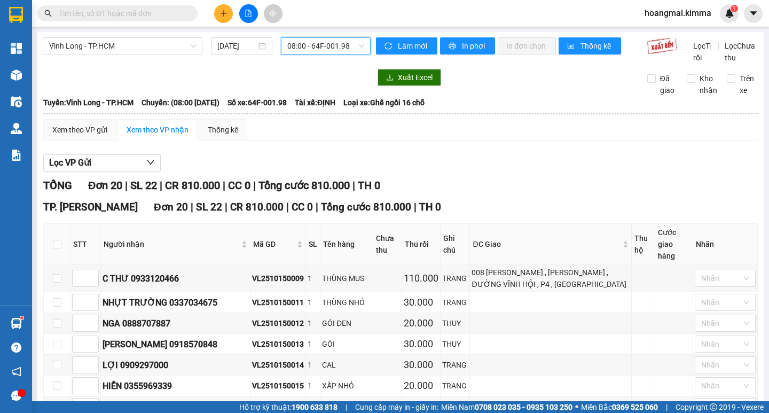
click at [293, 45] on span "08:00 - 64F-001.98" at bounding box center [325, 46] width 77 height 16
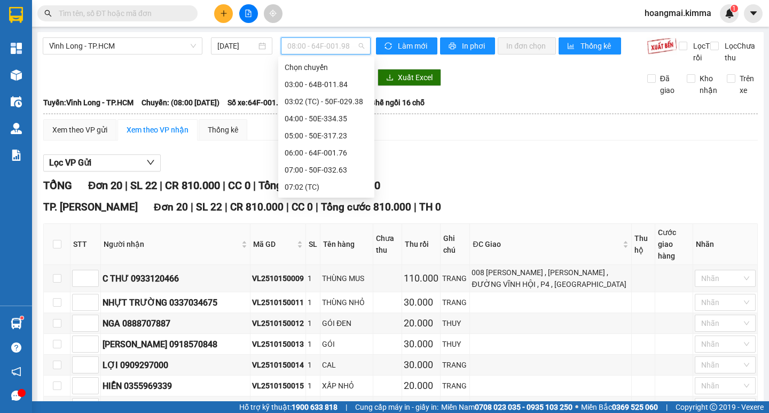
click at [310, 215] on div "09:00 - 64F-001.90" at bounding box center [325, 221] width 83 height 12
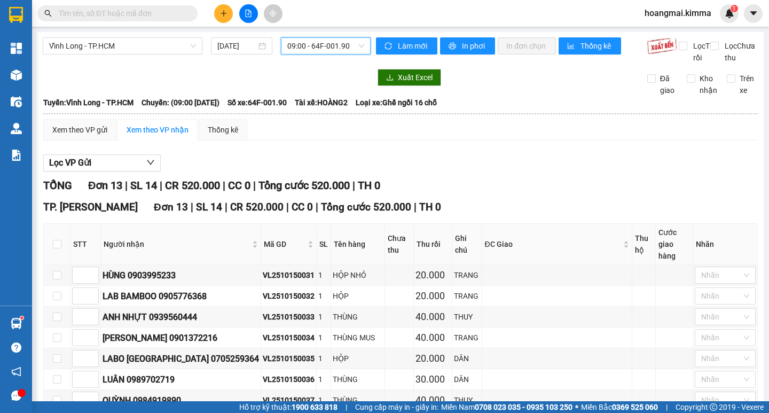
click at [287, 44] on span "09:00 - 64F-001.90" at bounding box center [325, 46] width 77 height 16
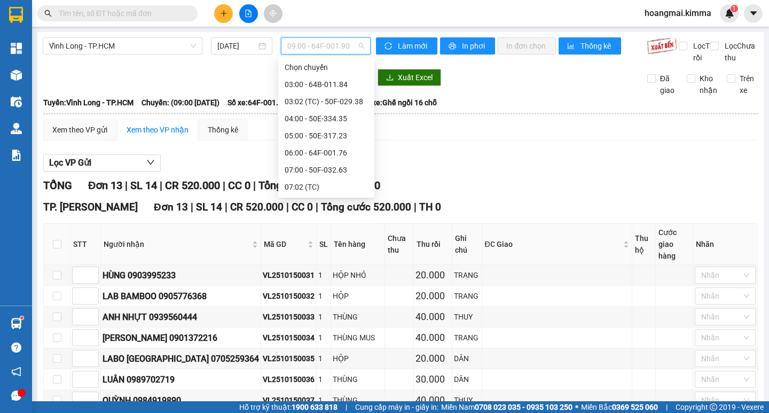
click at [312, 232] on div "10:00 - 64F-001.95" at bounding box center [325, 238] width 83 height 12
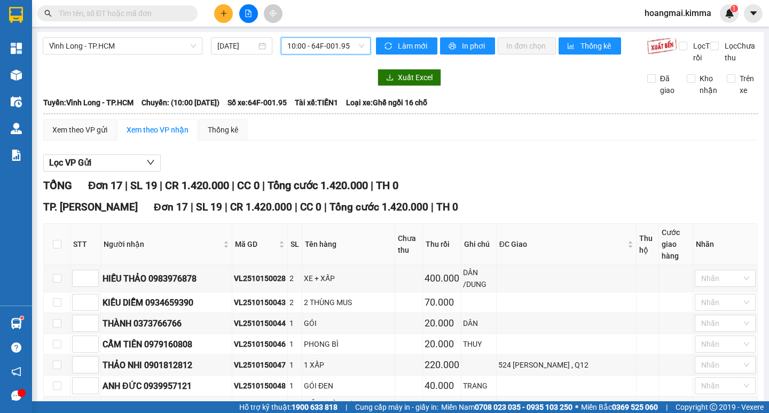
click at [223, 11] on icon "plus" at bounding box center [223, 13] width 7 height 7
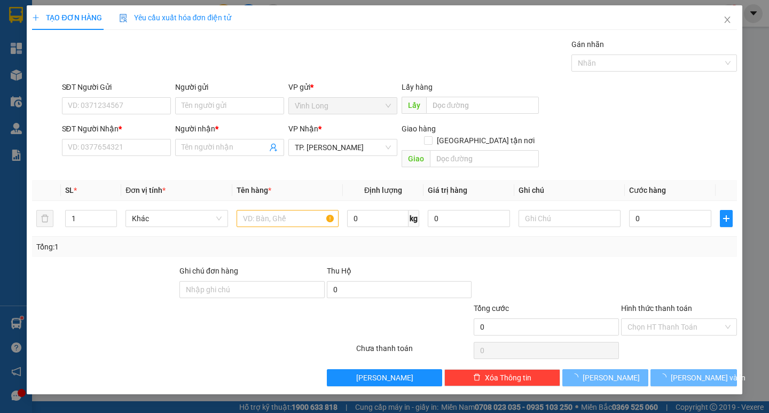
click at [139, 156] on div "SĐT Người Nhận * VD: 0377654321" at bounding box center [116, 141] width 109 height 37
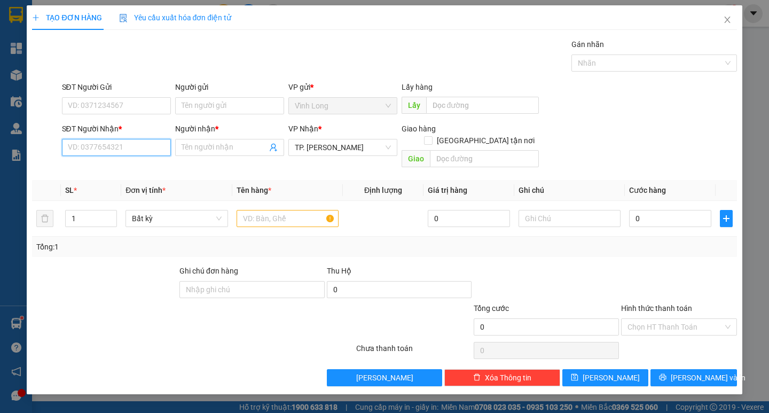
click at [138, 149] on input "SĐT Người Nhận *" at bounding box center [116, 147] width 109 height 17
click at [138, 164] on div "0364277325 - NGỌC LY" at bounding box center [120, 169] width 105 height 12
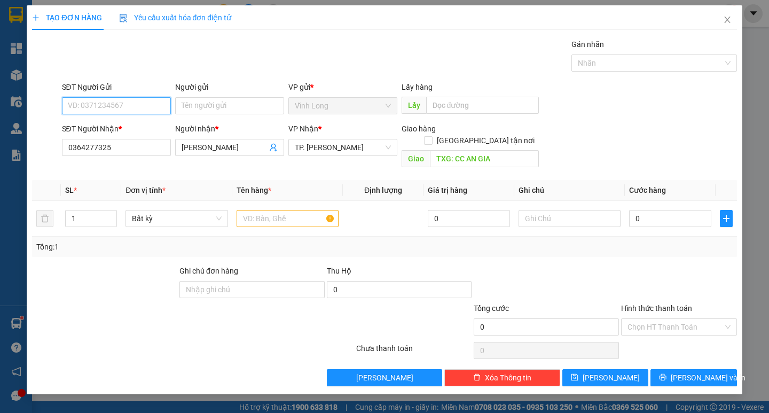
click at [129, 102] on input "SĐT Người Gửi" at bounding box center [116, 105] width 109 height 17
click at [136, 125] on div "0939521524 - C HẰNG" at bounding box center [120, 127] width 105 height 12
click at [286, 210] on input "text" at bounding box center [287, 218] width 102 height 17
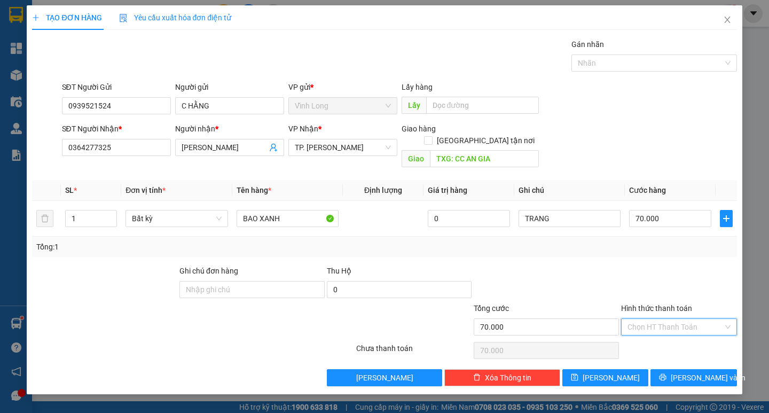
click at [652, 319] on input "Hình thức thanh toán" at bounding box center [675, 327] width 96 height 16
click at [648, 326] on div "Transit Pickup Surcharge Ids Transit Deliver Surcharge Ids Transit Deliver Surc…" at bounding box center [384, 211] width 704 height 347
click at [652, 319] on input "Hình thức thanh toán" at bounding box center [675, 327] width 96 height 16
click at [658, 342] on div "Tại văn phòng" at bounding box center [679, 336] width 116 height 17
click at [703, 371] on span "[PERSON_NAME] và In" at bounding box center [707, 377] width 75 height 12
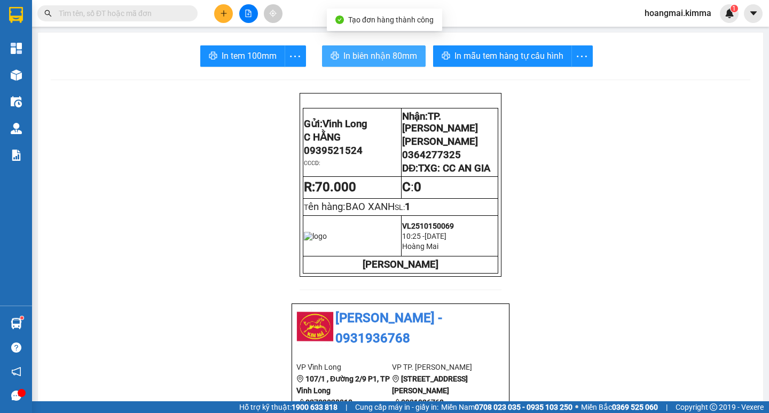
click at [349, 56] on span "In biên nhận 80mm" at bounding box center [380, 55] width 74 height 13
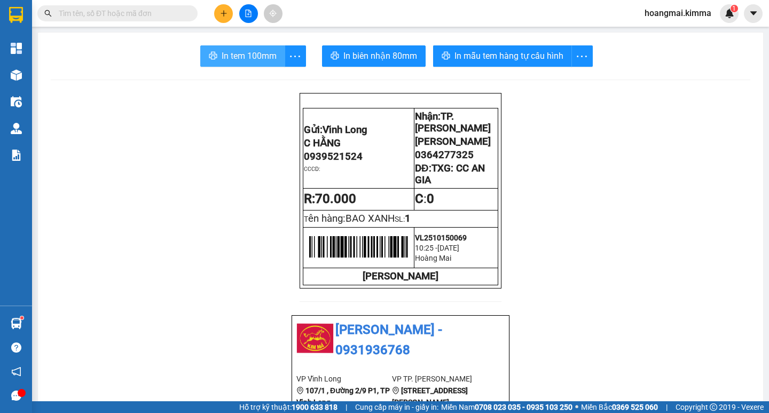
click at [240, 63] on button "In tem 100mm" at bounding box center [242, 55] width 85 height 21
click at [251, 13] on icon "file-add" at bounding box center [249, 13] width 6 height 7
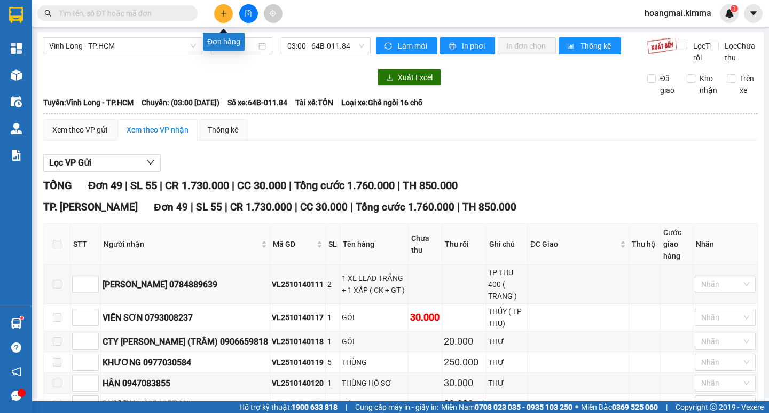
click at [223, 11] on icon "plus" at bounding box center [223, 13] width 7 height 7
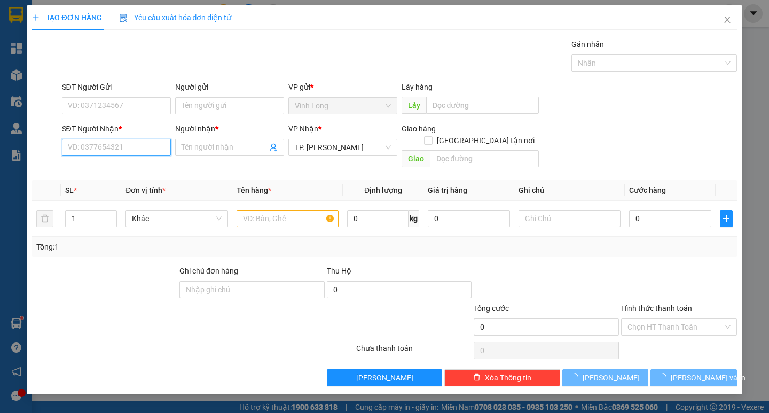
click at [141, 147] on input "SĐT Người Nhận *" at bounding box center [116, 147] width 109 height 17
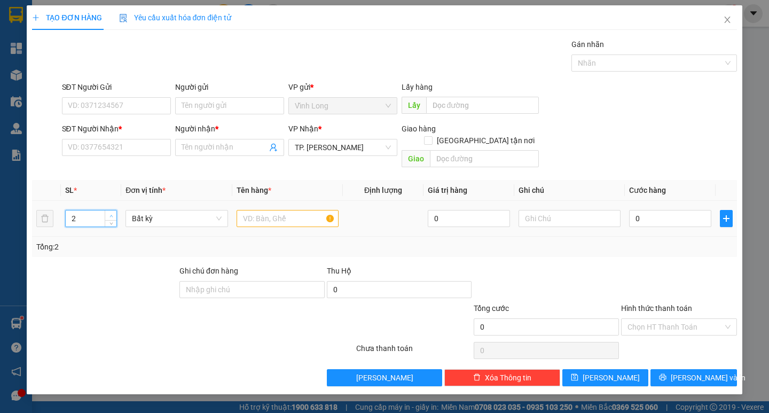
click at [109, 214] on icon "up" at bounding box center [111, 216] width 4 height 4
click at [270, 211] on input "text" at bounding box center [287, 218] width 102 height 17
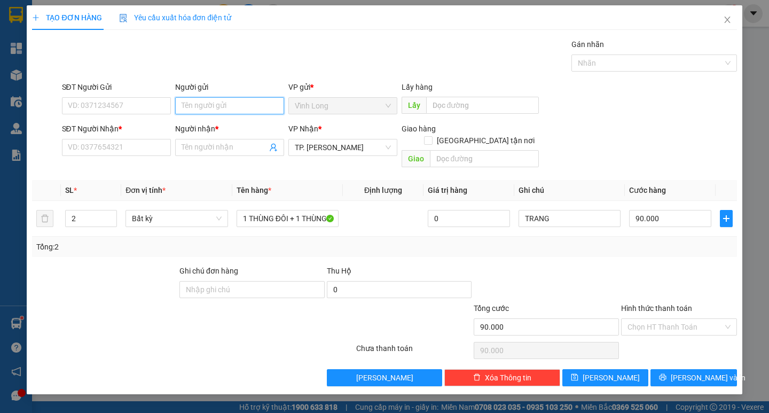
click at [222, 101] on input "Người gửi" at bounding box center [229, 105] width 109 height 17
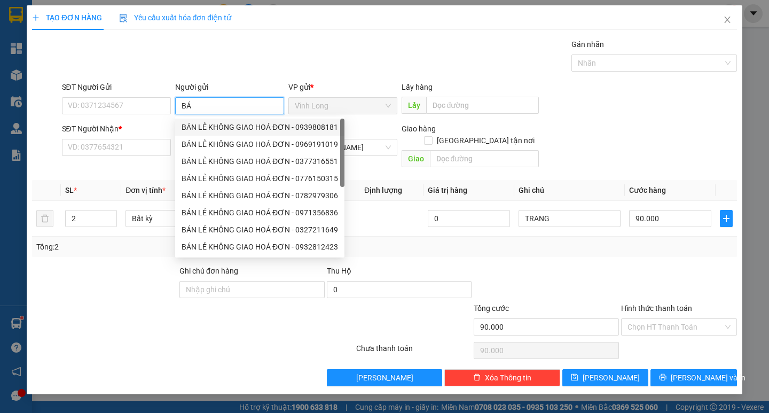
drag, startPoint x: 213, startPoint y: 128, endPoint x: 163, endPoint y: 135, distance: 50.6
click at [212, 128] on div "BÁN LẺ KHÔNG GIAO HOÁ ĐƠN - 0939808181" at bounding box center [259, 127] width 156 height 12
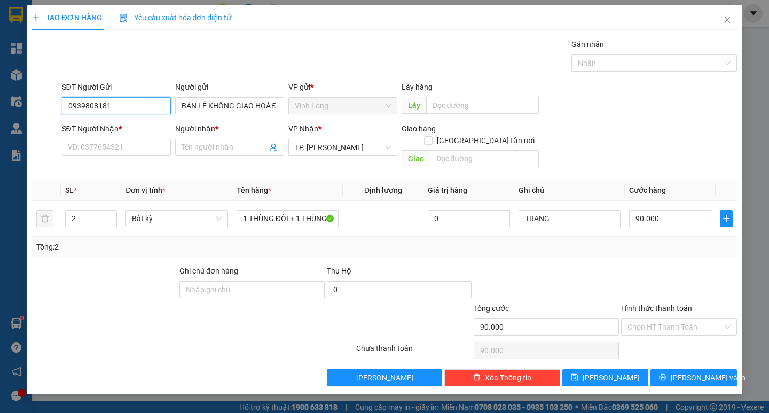
drag, startPoint x: 137, startPoint y: 113, endPoint x: 36, endPoint y: 109, distance: 100.9
click at [44, 110] on div "SĐT Người Gửi 0939808181 Người gửi BÁN LẺ KHÔNG GIAO HOÁ ĐƠN BÁN LẺ KHÔNG GIAO …" at bounding box center [384, 99] width 706 height 37
drag, startPoint x: 117, startPoint y: 105, endPoint x: 48, endPoint y: 103, distance: 68.9
click at [48, 103] on div "SĐT Người Gửi 0908875213 0908875213 Người gửi BÁN LẺ KHÔNG GIAO HOÁ ĐƠN VP gửi …" at bounding box center [384, 99] width 706 height 37
drag, startPoint x: 93, startPoint y: 146, endPoint x: 85, endPoint y: 143, distance: 8.1
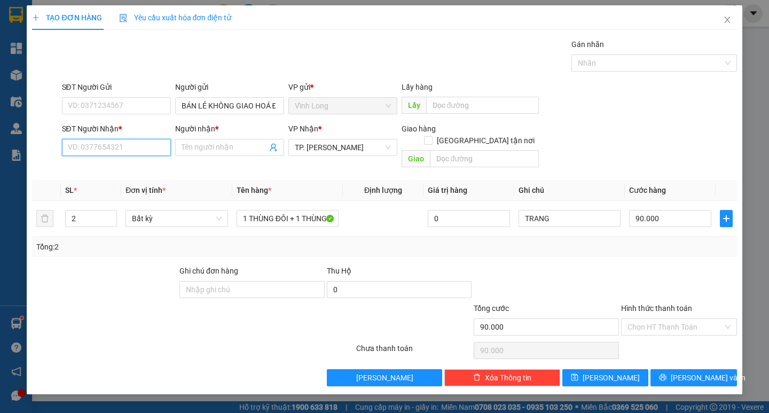
paste input "0908875213"
click at [186, 149] on input "Người nhận *" at bounding box center [223, 147] width 85 height 12
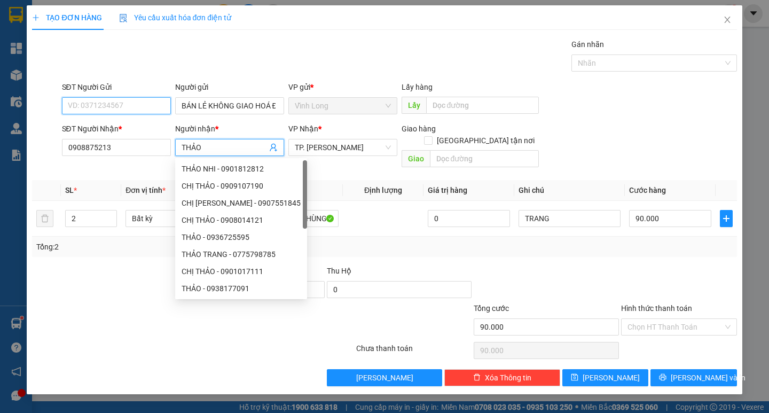
click at [134, 104] on input "SĐT Người Gửi" at bounding box center [116, 105] width 109 height 17
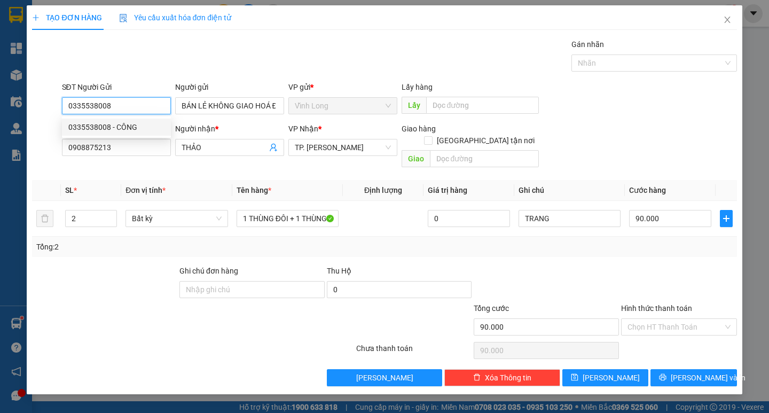
click at [132, 127] on div "0335538008 - CÔNG" at bounding box center [116, 127] width 96 height 12
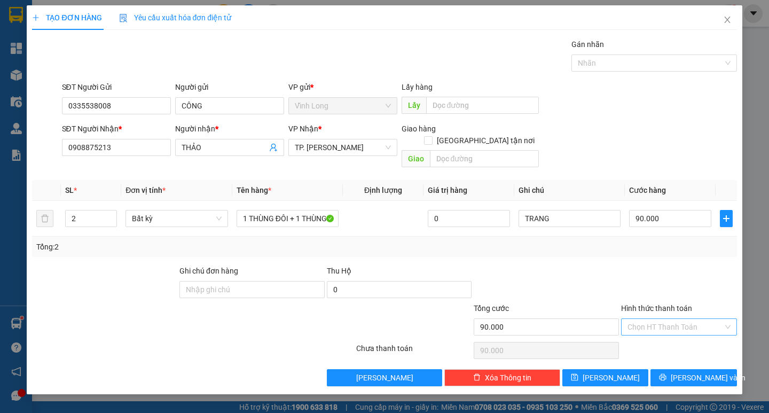
click at [660, 319] on input "Hình thức thanh toán" at bounding box center [675, 327] width 96 height 16
drag, startPoint x: 661, startPoint y: 323, endPoint x: 658, endPoint y: 330, distance: 6.9
click at [660, 333] on div "Tại văn phòng" at bounding box center [678, 336] width 103 height 12
click at [690, 371] on span "[PERSON_NAME] và In" at bounding box center [707, 377] width 75 height 12
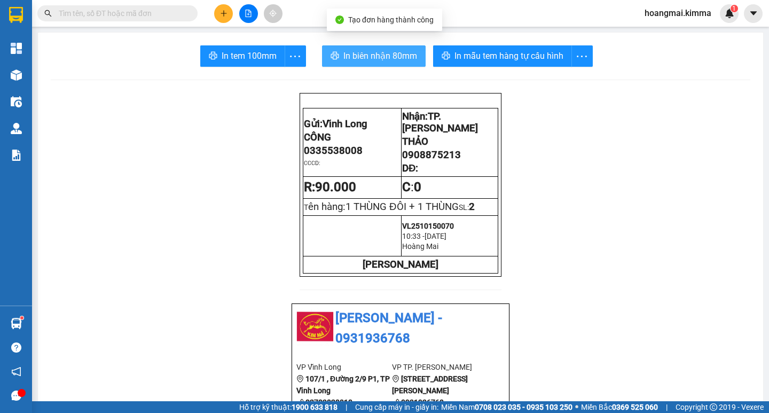
click at [368, 53] on span "In biên nhận 80mm" at bounding box center [380, 55] width 74 height 13
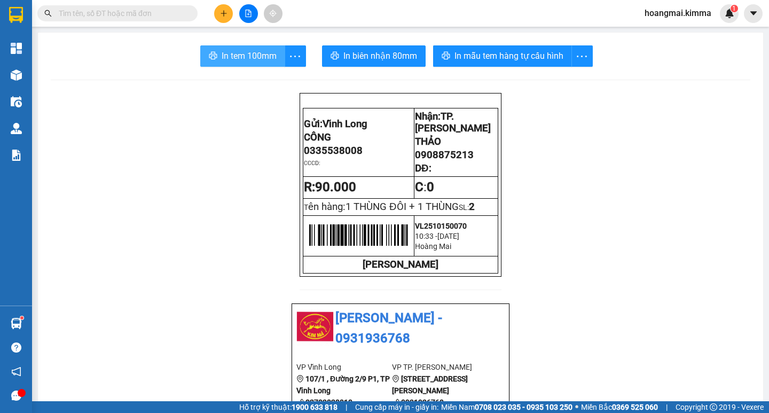
click at [241, 60] on span "In tem 100mm" at bounding box center [248, 55] width 55 height 13
paste input "VL2510150050"
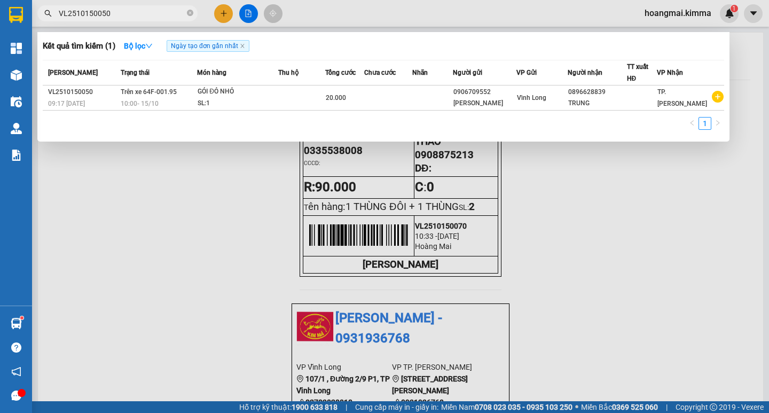
click at [187, 9] on span at bounding box center [190, 14] width 6 height 10
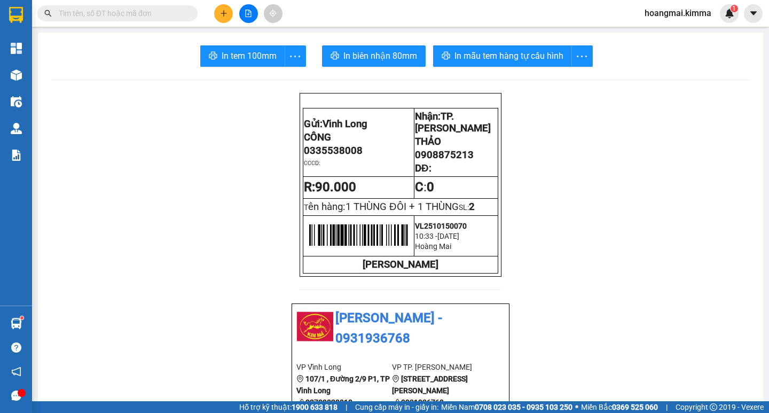
paste input "VL2510150053"
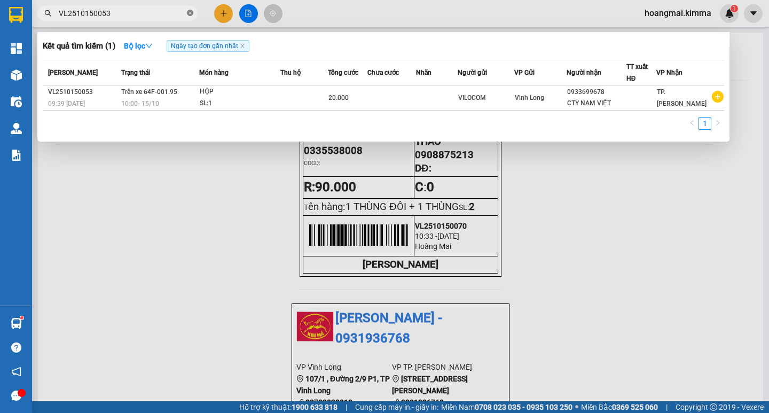
click at [190, 12] on icon "close-circle" at bounding box center [190, 13] width 6 height 6
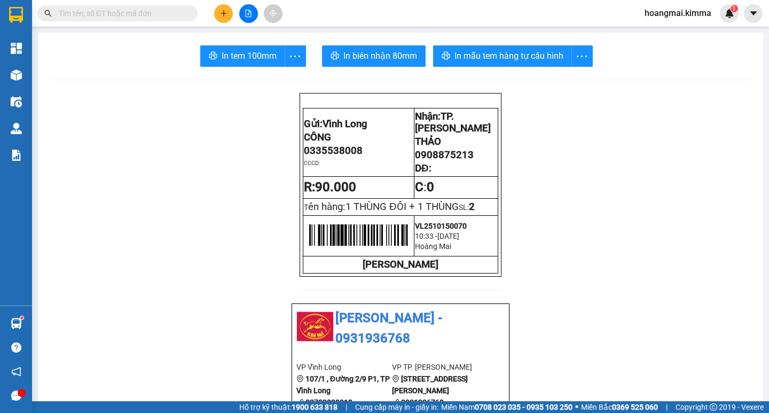
paste input "VL2510150058"
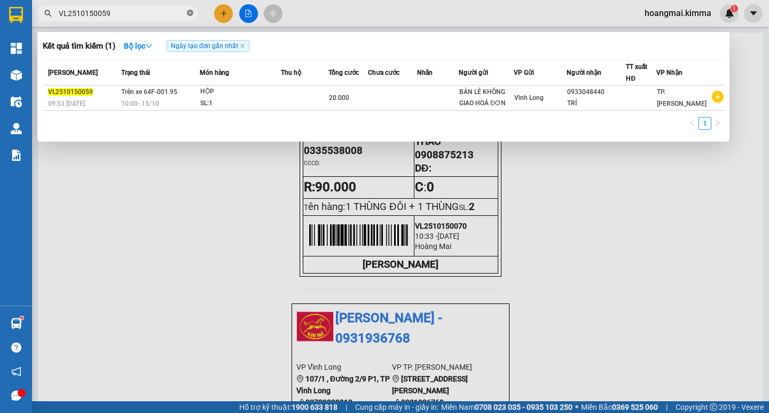
click at [189, 11] on icon "close-circle" at bounding box center [190, 13] width 6 height 6
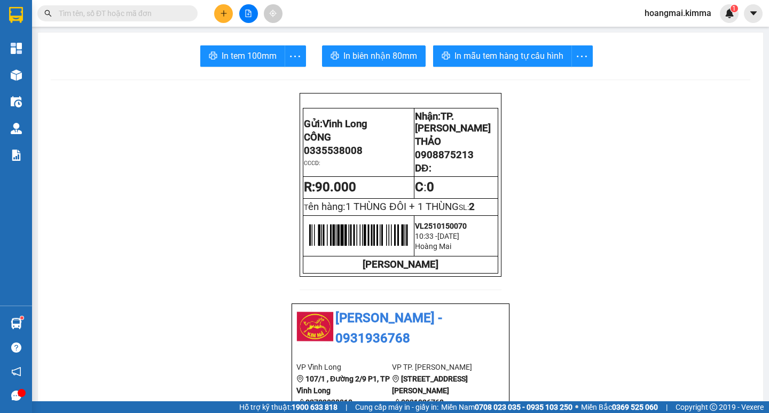
click at [172, 11] on input "text" at bounding box center [122, 13] width 126 height 12
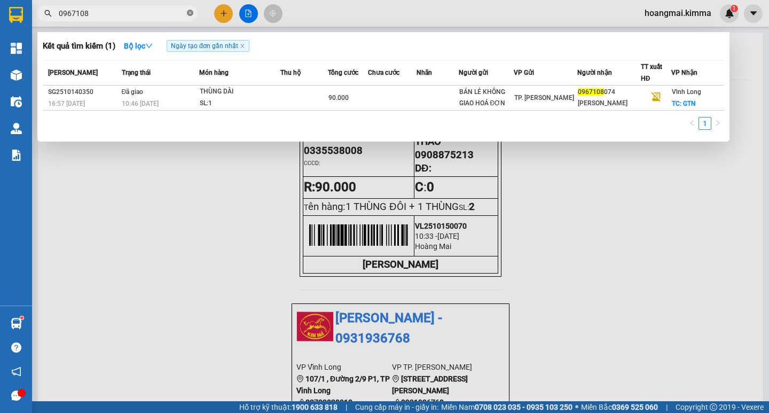
click at [190, 13] on icon "close-circle" at bounding box center [190, 13] width 6 height 6
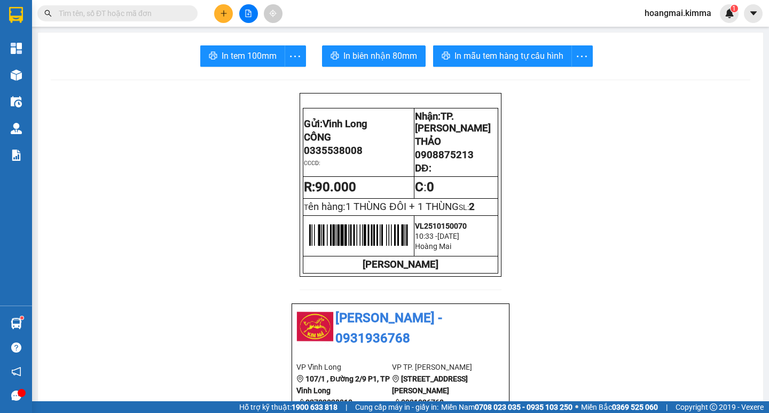
paste input "VL2510150046"
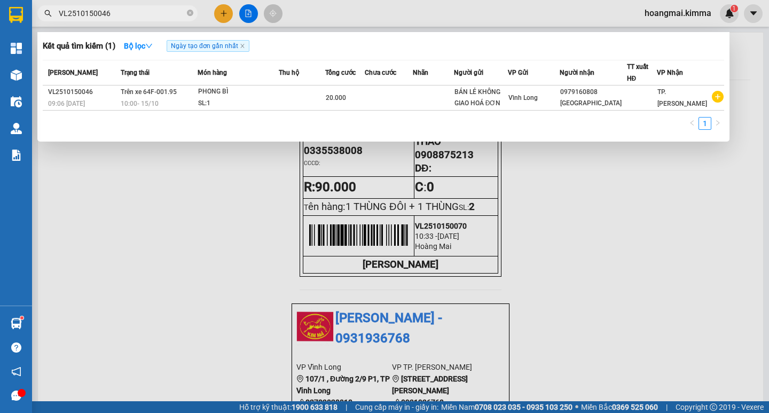
click at [221, 13] on div at bounding box center [384, 206] width 769 height 413
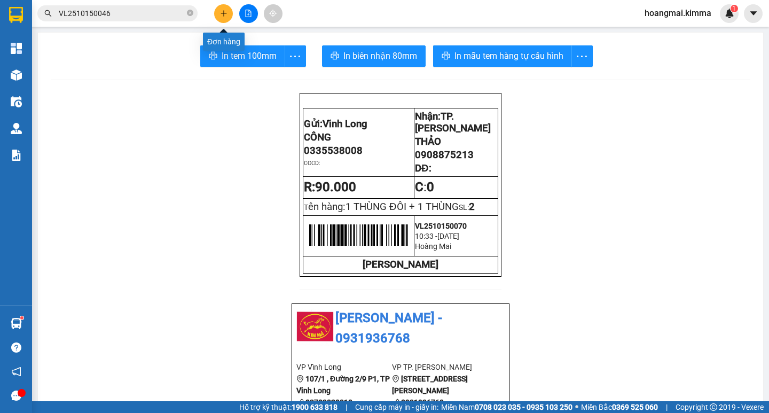
click at [220, 7] on button at bounding box center [223, 13] width 19 height 19
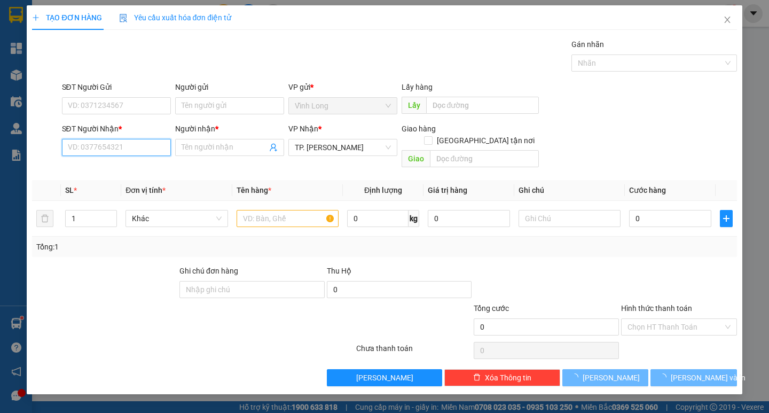
click at [121, 145] on input "SĐT Người Nhận *" at bounding box center [116, 147] width 109 height 17
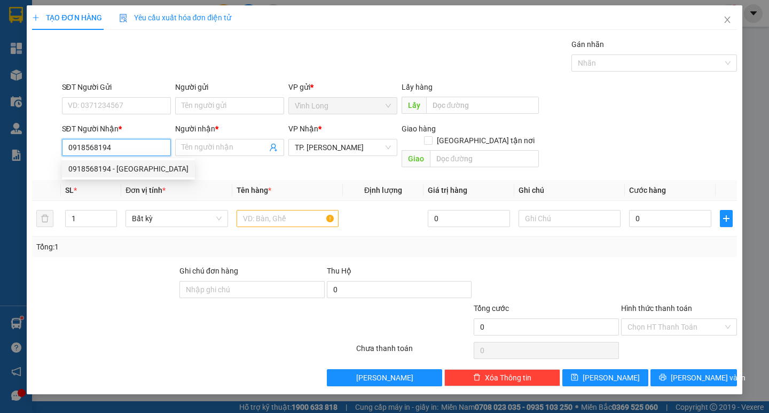
click at [121, 168] on div "0918568194 - HƯNG PHÚ" at bounding box center [128, 169] width 120 height 12
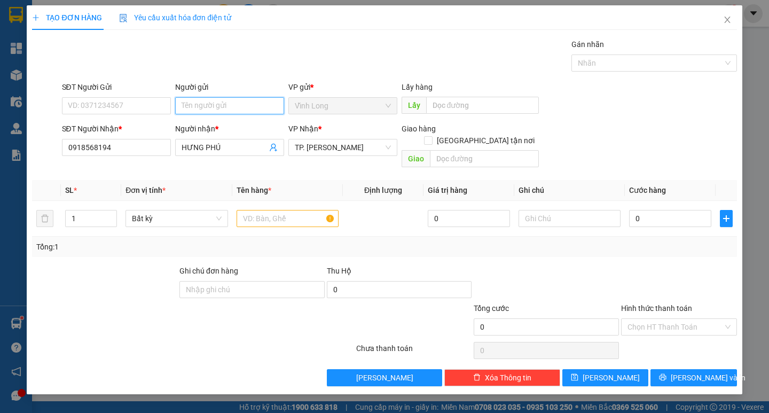
click at [220, 100] on input "Người gửi" at bounding box center [229, 105] width 109 height 17
click at [295, 36] on div "TẠO ĐƠN HÀNG Yêu cầu xuất hóa đơn điện tử Transit Pickup Surcharge Ids Transit …" at bounding box center [384, 195] width 704 height 381
drag, startPoint x: 281, startPoint y: 211, endPoint x: 279, endPoint y: 204, distance: 7.6
click at [279, 210] on input "text" at bounding box center [287, 218] width 102 height 17
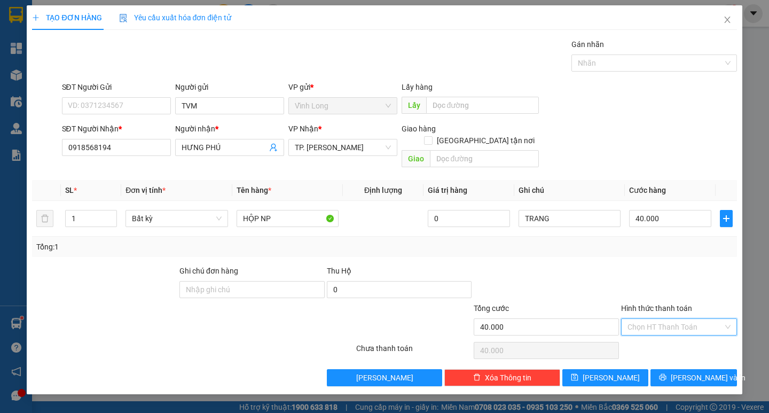
click at [642, 319] on input "Hình thức thanh toán" at bounding box center [675, 327] width 96 height 16
drag, startPoint x: 642, startPoint y: 330, endPoint x: 654, endPoint y: 343, distance: 17.7
click at [640, 330] on div "Tại văn phòng" at bounding box center [678, 336] width 103 height 12
click at [672, 359] on div "Transit Pickup Surcharge Ids Transit Deliver Surcharge Ids Transit Deliver Surc…" at bounding box center [384, 211] width 704 height 347
click at [689, 371] on span "[PERSON_NAME] và In" at bounding box center [707, 377] width 75 height 12
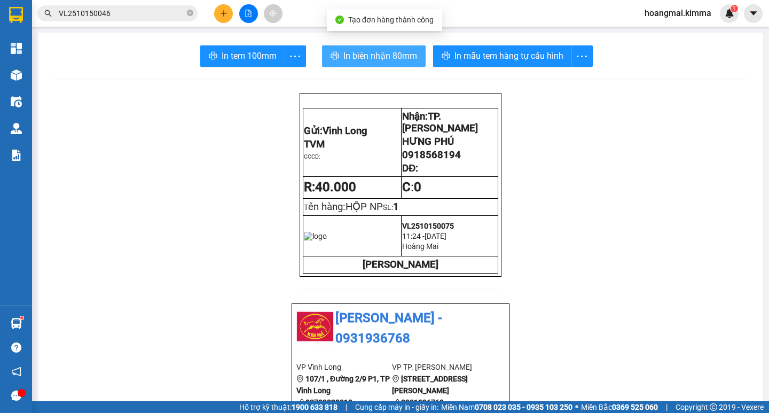
drag, startPoint x: 370, startPoint y: 59, endPoint x: 453, endPoint y: 161, distance: 130.9
click at [370, 59] on span "In biên nhận 80mm" at bounding box center [380, 55] width 74 height 13
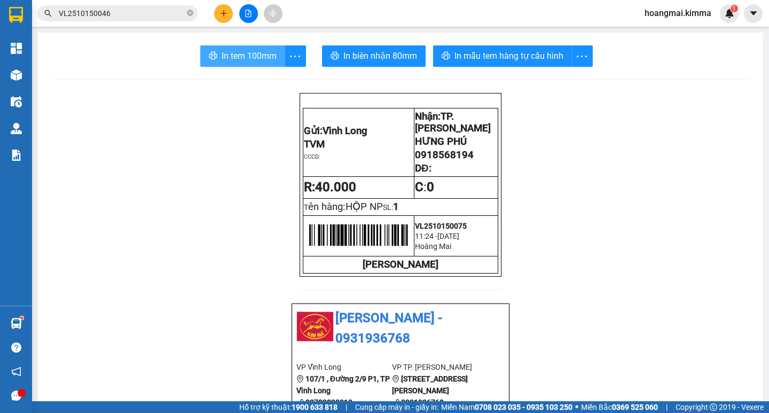
click at [241, 62] on span "In tem 100mm" at bounding box center [248, 55] width 55 height 13
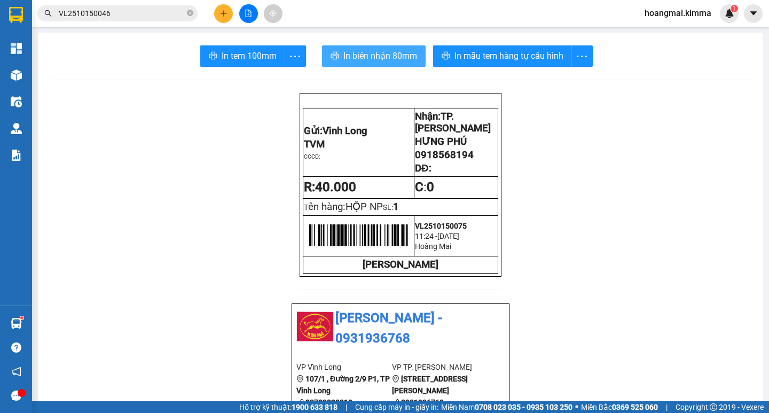
click at [357, 53] on span "In biên nhận 80mm" at bounding box center [380, 55] width 74 height 13
click at [223, 11] on icon "plus" at bounding box center [223, 13] width 7 height 7
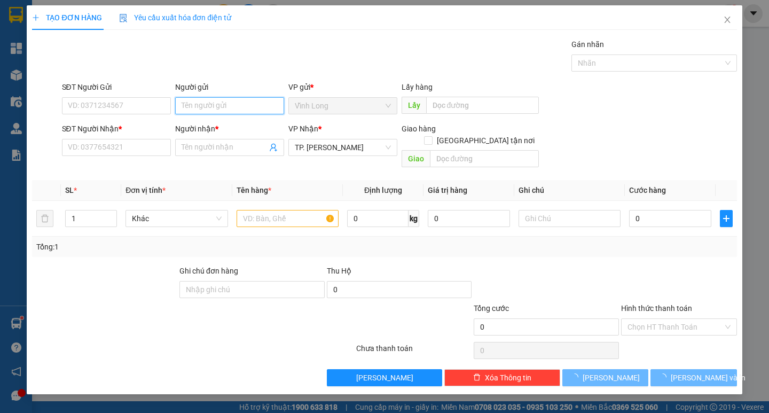
click at [227, 99] on input "Người gửi" at bounding box center [229, 105] width 109 height 17
click at [134, 147] on input "SĐT Người Nhận *" at bounding box center [116, 147] width 109 height 17
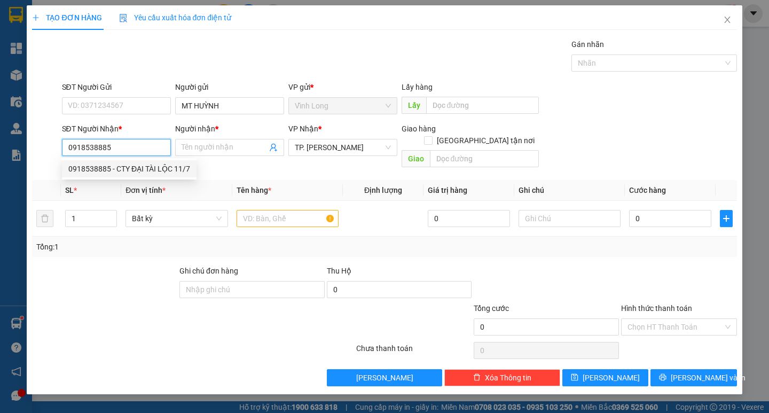
click at [147, 172] on div "0918538885 - CTY ĐẠI TÀI LỘC 11/7" at bounding box center [129, 169] width 122 height 12
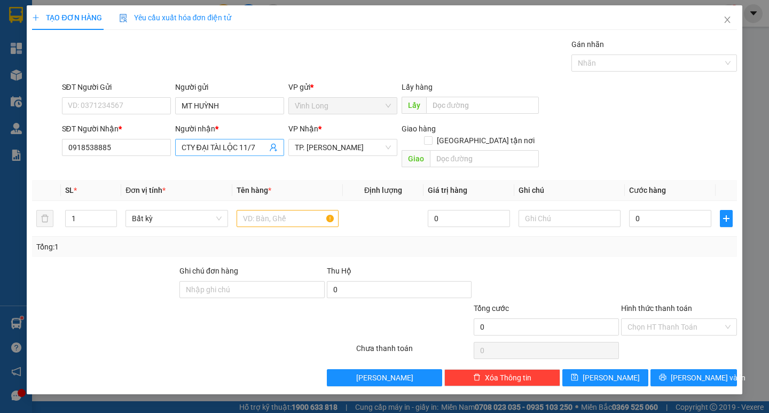
click at [261, 141] on span "CTY ĐẠI TÀI LỘC 11/7" at bounding box center [229, 147] width 109 height 17
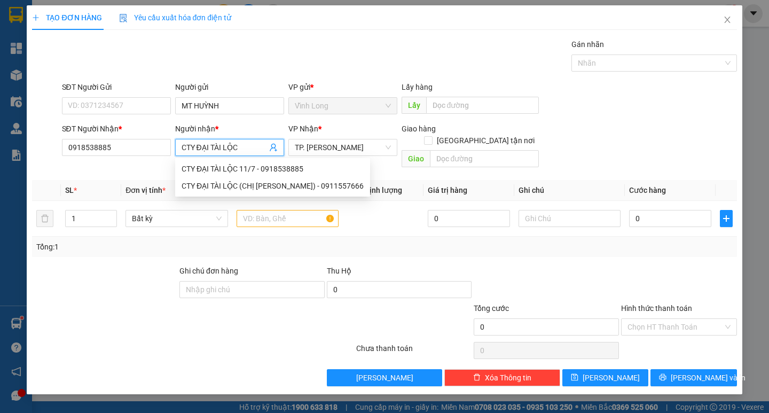
click at [278, 68] on div "Gói vận chuyển * Tiêu chuẩn Gán nhãn Nhãn" at bounding box center [399, 56] width 679 height 37
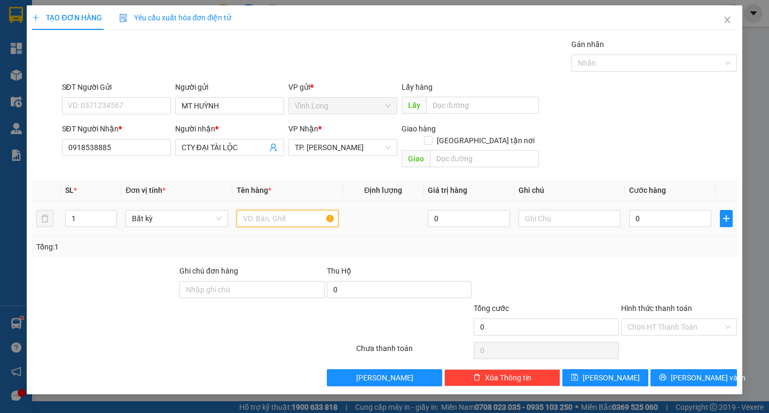
click at [289, 210] on input "text" at bounding box center [287, 218] width 102 height 17
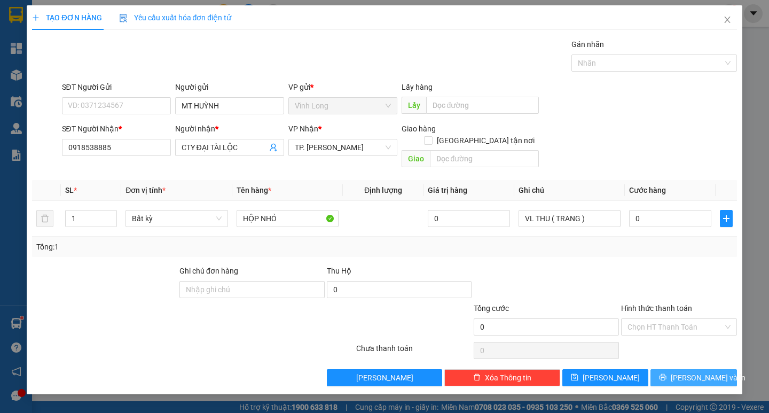
click at [683, 369] on button "[PERSON_NAME] và In" at bounding box center [693, 377] width 86 height 17
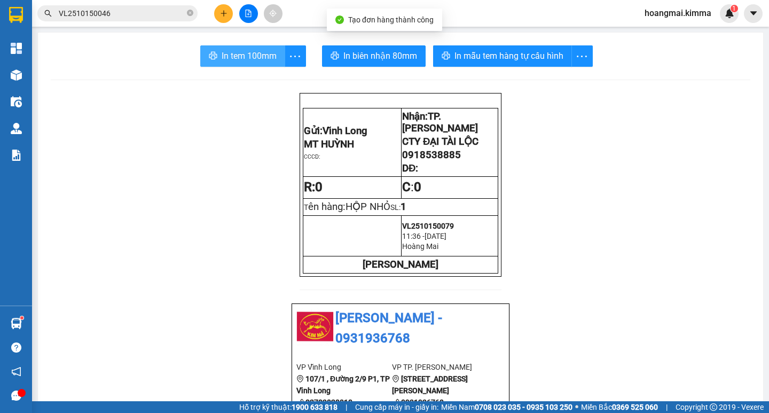
click at [259, 59] on span "In tem 100mm" at bounding box center [248, 55] width 55 height 13
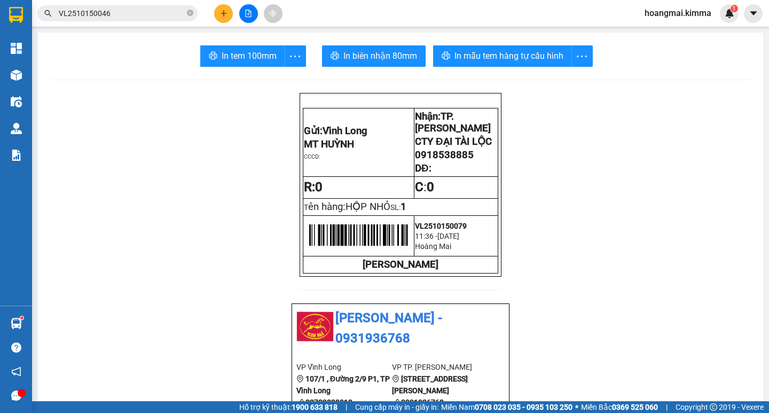
click at [228, 4] on div at bounding box center [248, 13] width 80 height 19
click at [223, 10] on icon "plus" at bounding box center [223, 13] width 7 height 7
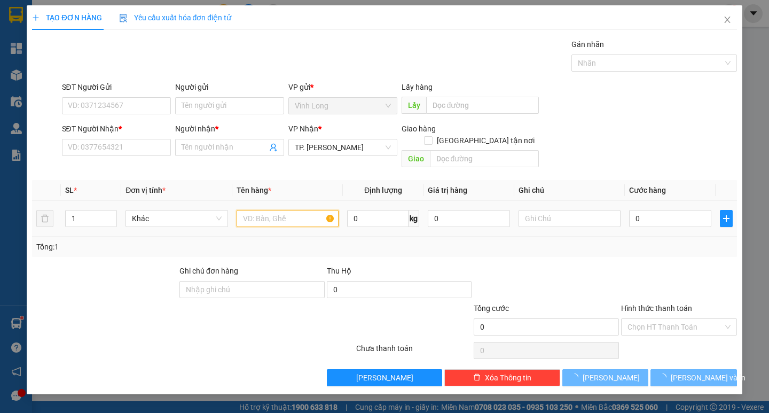
click at [261, 212] on input "text" at bounding box center [287, 218] width 102 height 17
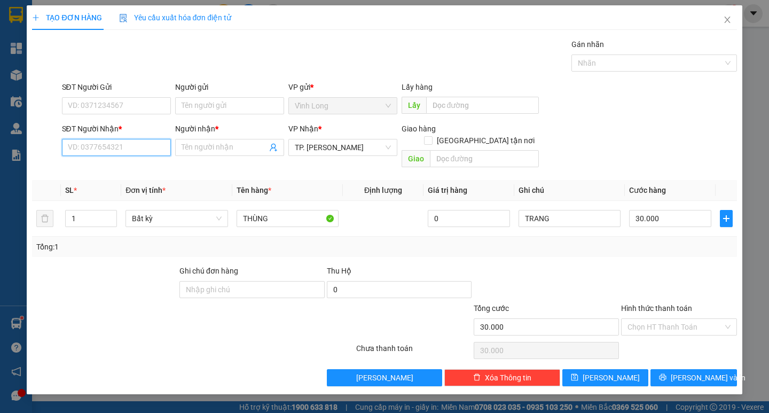
click at [153, 149] on input "SĐT Người Nhận *" at bounding box center [116, 147] width 109 height 17
click at [670, 320] on input "Hình thức thanh toán" at bounding box center [675, 327] width 96 height 16
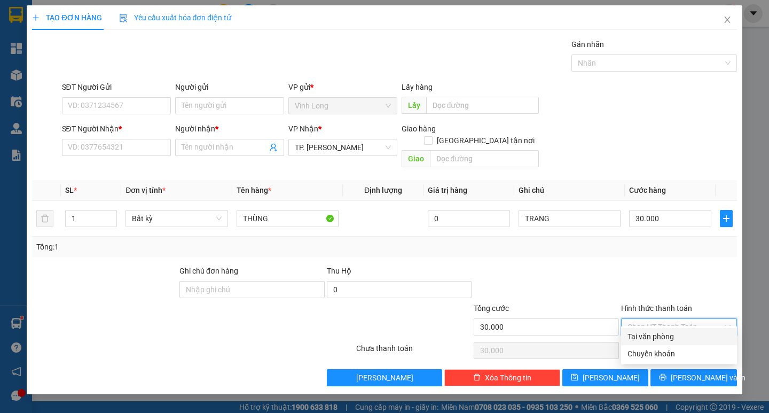
click at [666, 333] on div "Tại văn phòng" at bounding box center [678, 336] width 103 height 12
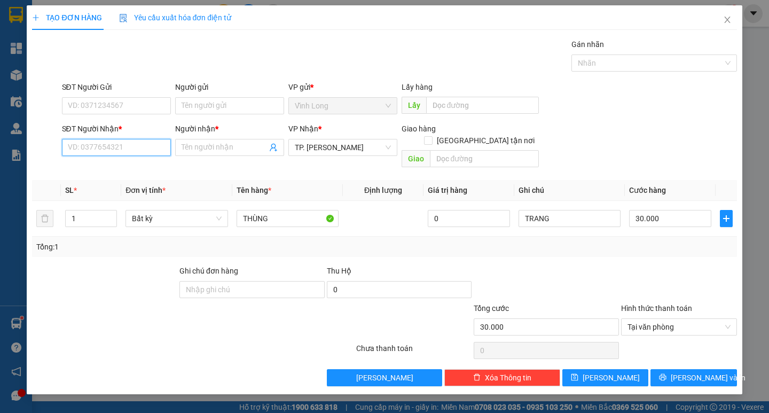
click at [104, 147] on input "SĐT Người Nhận *" at bounding box center [116, 147] width 109 height 17
click at [109, 171] on div "0383449696 - QUÂN" at bounding box center [116, 169] width 96 height 12
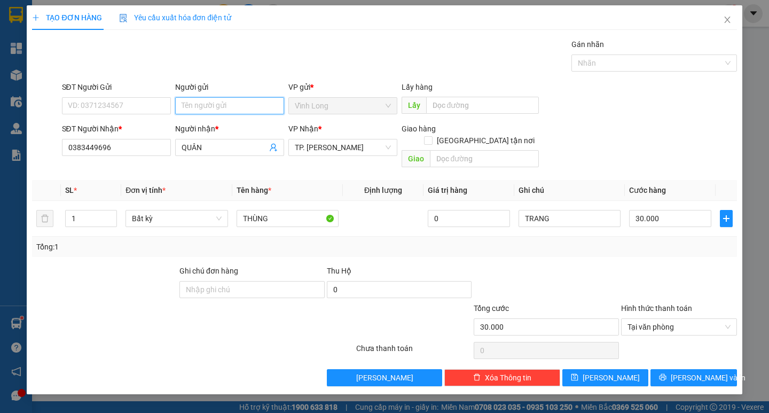
click at [238, 98] on input "Người gửi" at bounding box center [229, 105] width 109 height 17
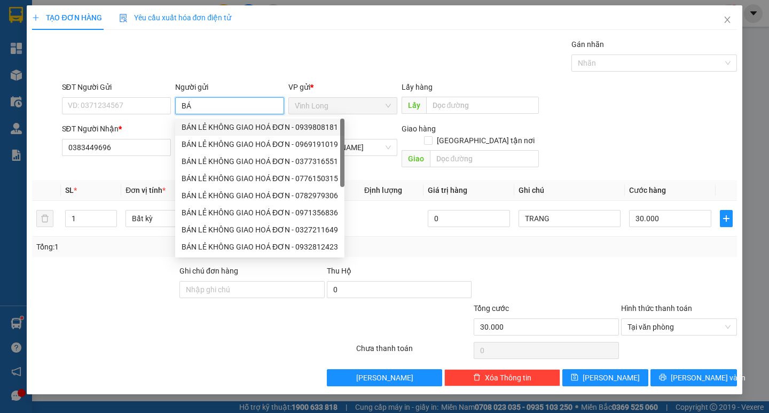
click at [222, 126] on div "BÁN LẺ KHÔNG GIAO HOÁ ĐƠN - 0939808181" at bounding box center [259, 127] width 156 height 12
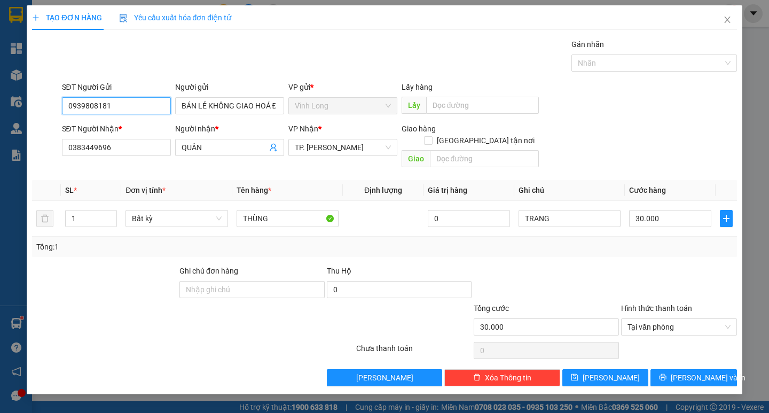
drag, startPoint x: 109, startPoint y: 108, endPoint x: 0, endPoint y: 130, distance: 111.1
click at [6, 120] on div "TẠO ĐƠN HÀNG Yêu cầu xuất hóa đơn điện tử Transit Pickup Surcharge Ids Transit …" at bounding box center [384, 206] width 769 height 413
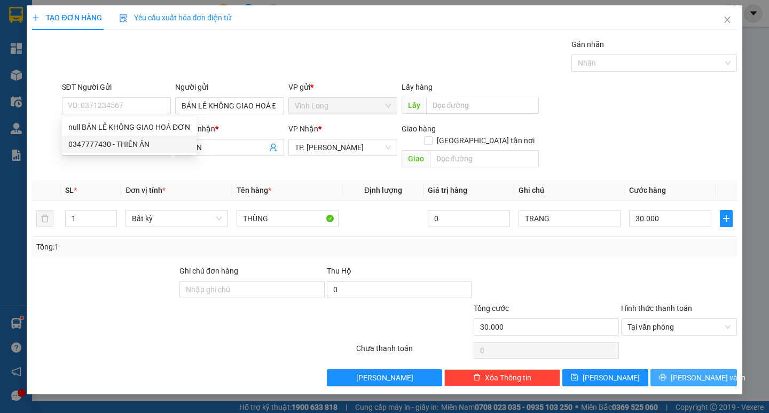
click at [685, 371] on span "[PERSON_NAME] và In" at bounding box center [707, 377] width 75 height 12
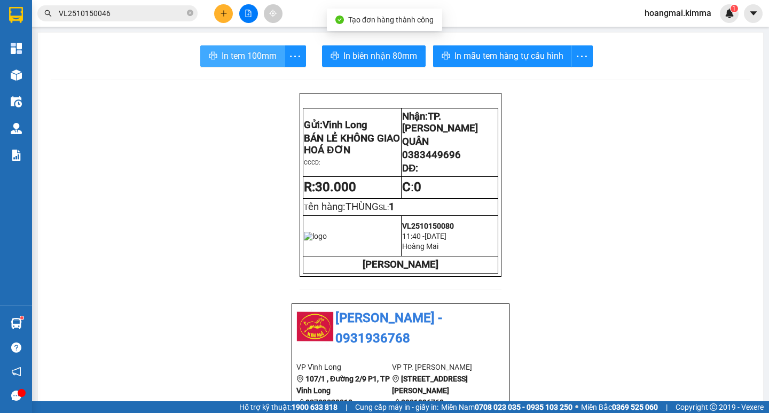
click at [231, 48] on button "In tem 100mm" at bounding box center [242, 55] width 85 height 21
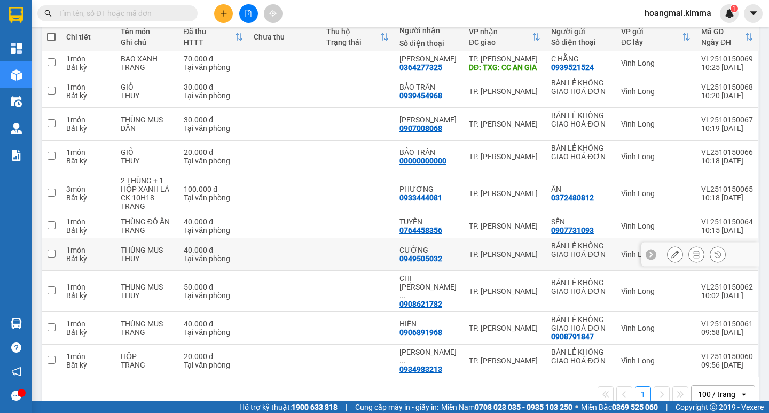
scroll to position [139, 0]
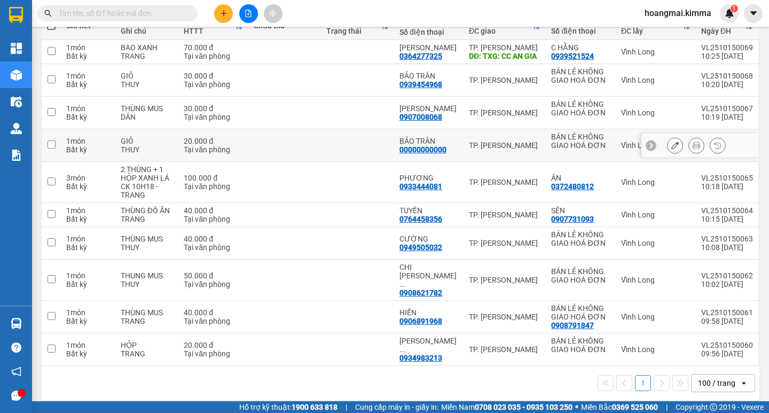
click at [667, 141] on button at bounding box center [674, 145] width 15 height 19
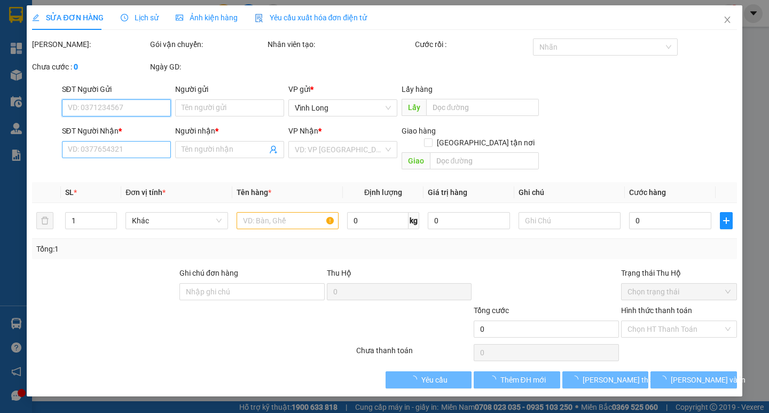
type input "BÁN LẺ KHÔNG GIAO HOÁ ĐƠN"
type input "00000000000"
type input "BẢO TRÂN"
type input "20.000"
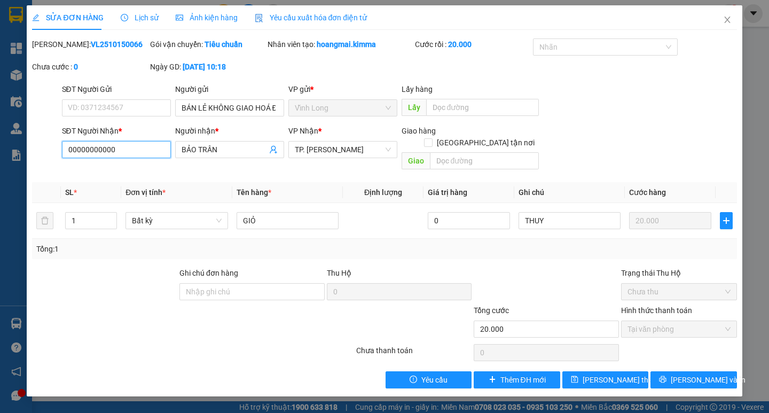
click at [25, 152] on div "SỬA ĐƠN HÀNG Lịch sử Ảnh kiện hàng Yêu cầu xuất hóa đơn điện tử Total Paid Fee …" at bounding box center [384, 206] width 769 height 413
type input "0973666644"
drag, startPoint x: 237, startPoint y: 153, endPoint x: 122, endPoint y: 147, distance: 115.5
click at [145, 147] on div "SĐT Người Nhận * 0973666644 Người nhận * BẢO TRÂN BẢO TRÂN VP Nhận * TP. Hồ Chí…" at bounding box center [399, 149] width 679 height 49
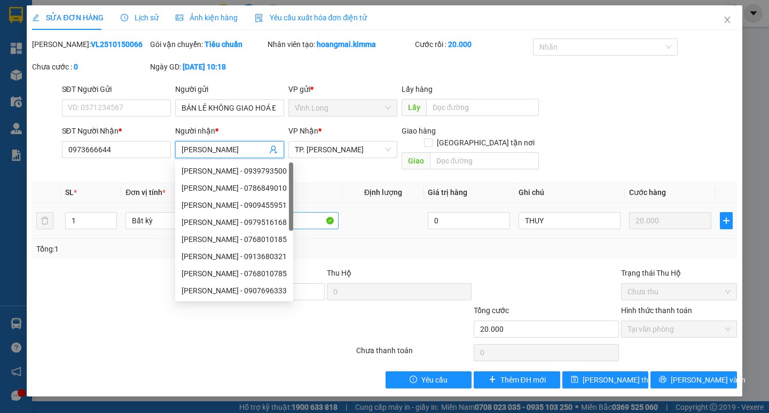
type input "ANH VŨ"
click at [303, 215] on input "GIỎ" at bounding box center [287, 220] width 102 height 17
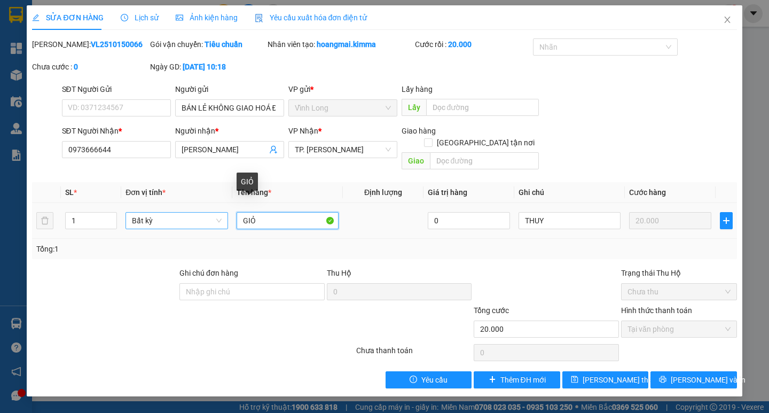
drag, startPoint x: 305, startPoint y: 211, endPoint x: 189, endPoint y: 211, distance: 115.8
click at [189, 211] on tr "1 Bất kỳ GIỎ 0 THUY 20.000" at bounding box center [384, 221] width 704 height 36
type input "HỘP"
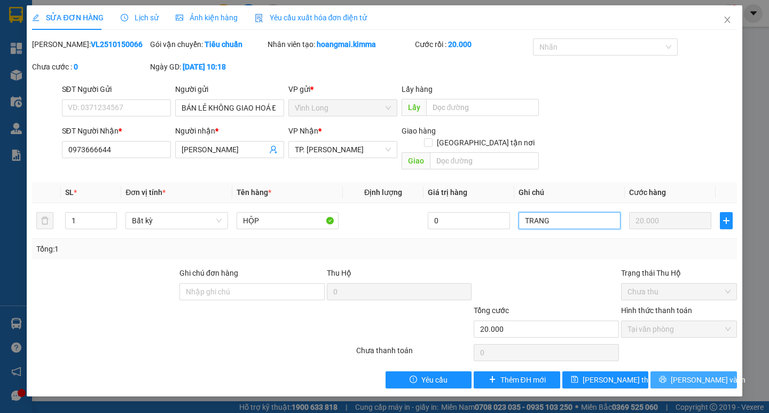
type input "TRANG"
click at [694, 374] on span "Lưu và In" at bounding box center [707, 380] width 75 height 12
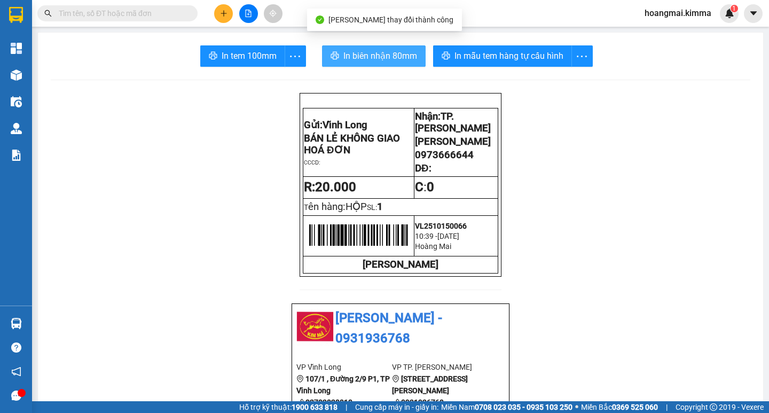
click at [395, 60] on span "In biên nhận 80mm" at bounding box center [380, 55] width 74 height 13
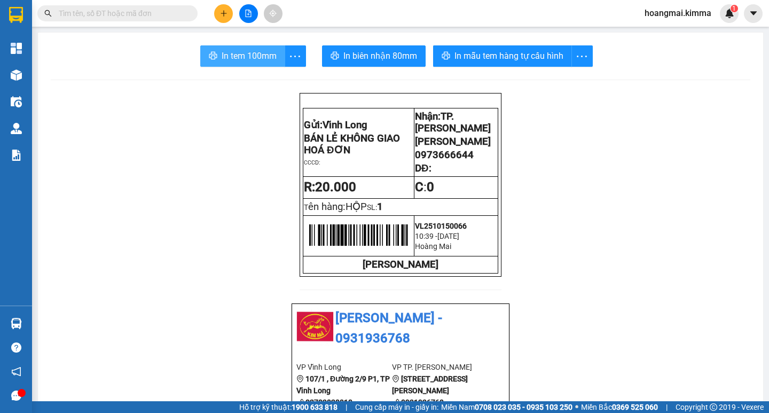
click at [239, 57] on span "In tem 100mm" at bounding box center [248, 55] width 55 height 13
click at [371, 166] on p "CCCD:" at bounding box center [358, 161] width 109 height 9
click at [248, 13] on icon "file-add" at bounding box center [249, 13] width 6 height 7
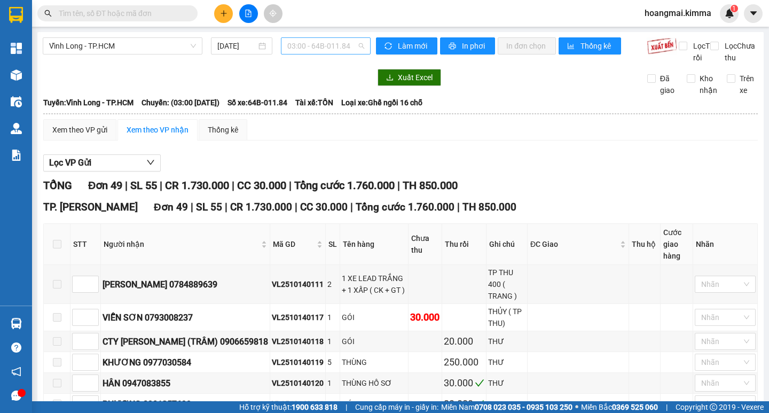
click at [307, 47] on span "03:00 - 64B-011.84" at bounding box center [325, 46] width 77 height 16
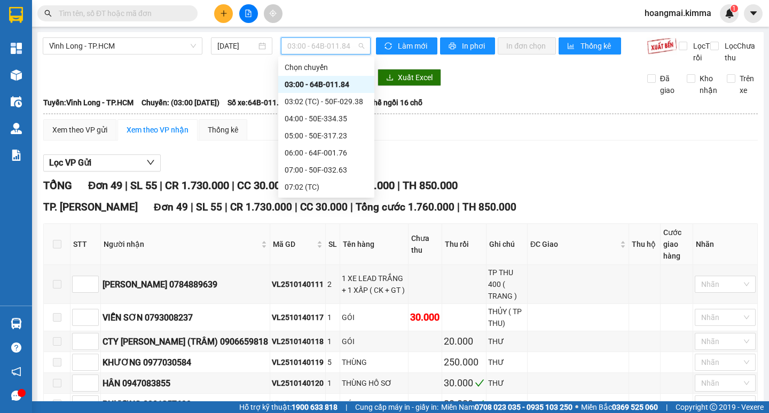
click at [330, 215] on div "09:00 - 64F-001.90" at bounding box center [325, 221] width 83 height 12
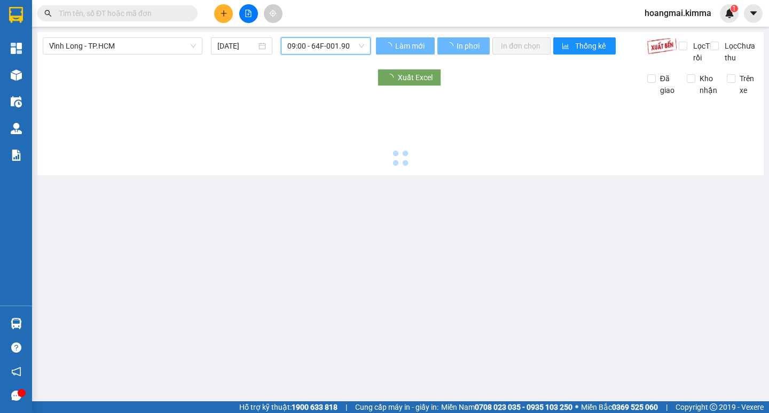
click at [317, 42] on span "09:00 - 64F-001.90" at bounding box center [325, 46] width 77 height 16
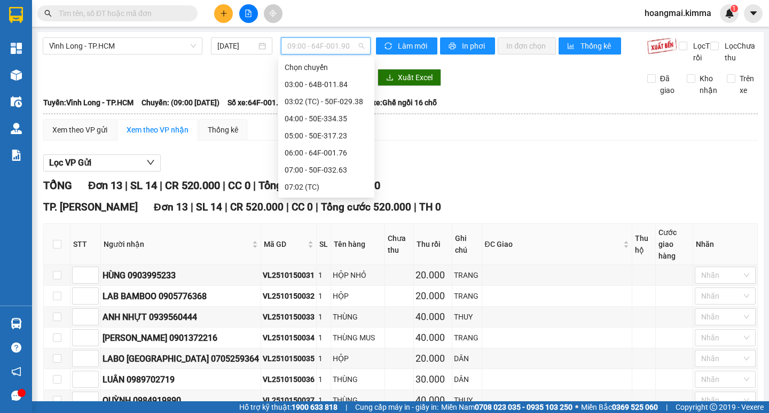
click at [311, 232] on div "10:00 - 64F-001.95" at bounding box center [325, 238] width 83 height 12
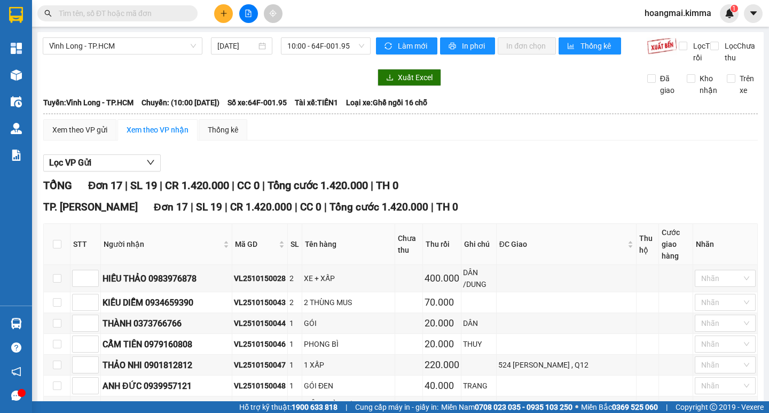
drag, startPoint x: 295, startPoint y: 230, endPoint x: 240, endPoint y: 227, distance: 55.0
click at [154, 10] on div "Click to sort ascending" at bounding box center [170, 12] width 83 height 18
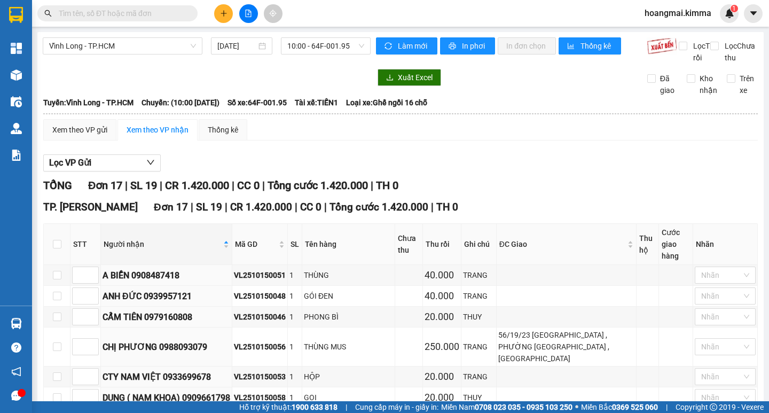
drag, startPoint x: 293, startPoint y: 325, endPoint x: 241, endPoint y: 324, distance: 52.3
click at [284, 311] on div "VL2510150046" at bounding box center [260, 317] width 52 height 12
drag, startPoint x: 294, startPoint y: 202, endPoint x: 232, endPoint y: 207, distance: 62.1
click at [232, 366] on tr "CTY NAM VIỆT 0933699678 VL2510150053 1 HỘP 20.000 TRANG Nhãn" at bounding box center [401, 376] width 714 height 21
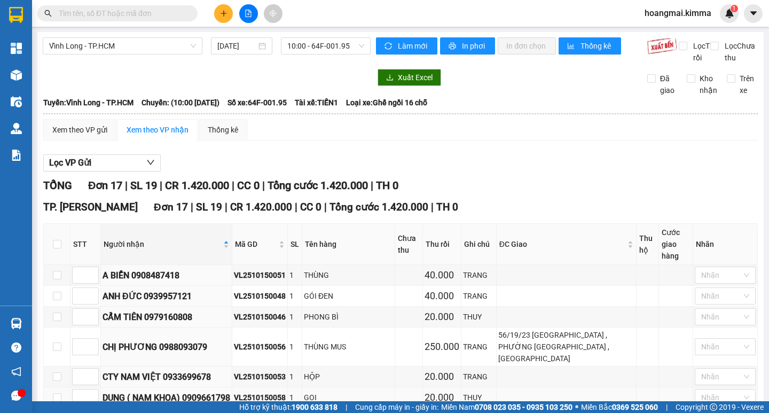
drag, startPoint x: 294, startPoint y: 222, endPoint x: 234, endPoint y: 221, distance: 59.8
click at [234, 387] on tr "DUNG ( NAM KHOA) 0909661798 VL2510150058 1 GOI 20.000 THUY Nhãn" at bounding box center [401, 397] width 714 height 21
click at [266, 391] on div "VL2510150058" at bounding box center [260, 397] width 52 height 12
drag, startPoint x: 294, startPoint y: 227, endPoint x: 244, endPoint y: 226, distance: 49.6
click at [243, 391] on div "VL2510150058" at bounding box center [260, 397] width 52 height 12
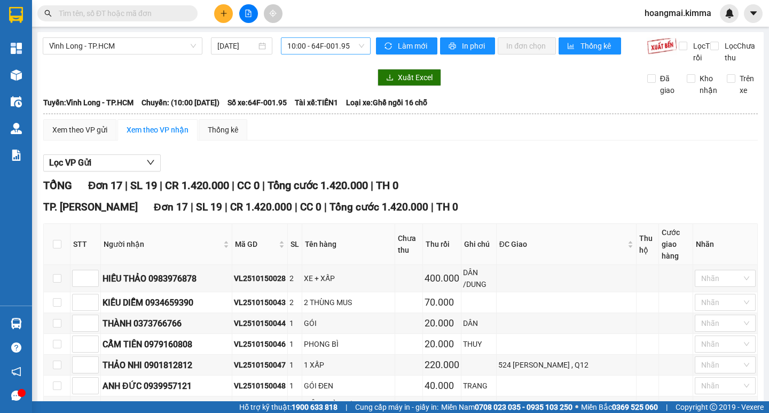
click at [304, 45] on span "10:00 - 64F-001.95" at bounding box center [325, 46] width 77 height 16
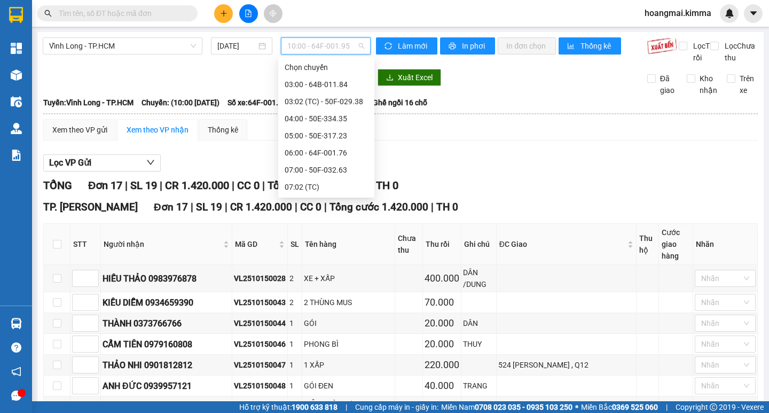
scroll to position [51, 0]
click at [461, 172] on div "Lọc VP Gửi" at bounding box center [400, 163] width 714 height 18
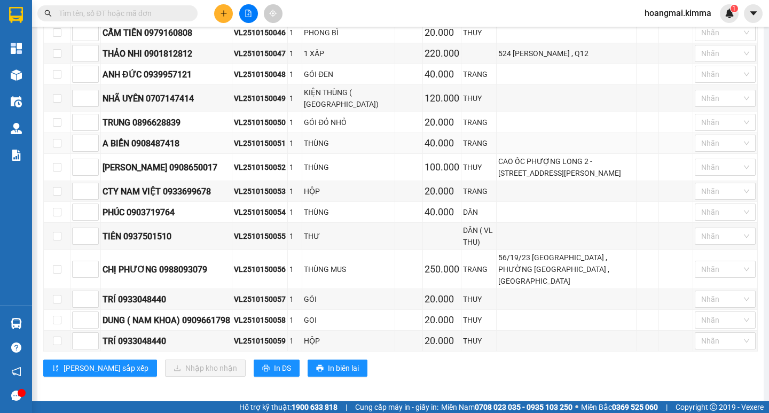
scroll to position [151, 0]
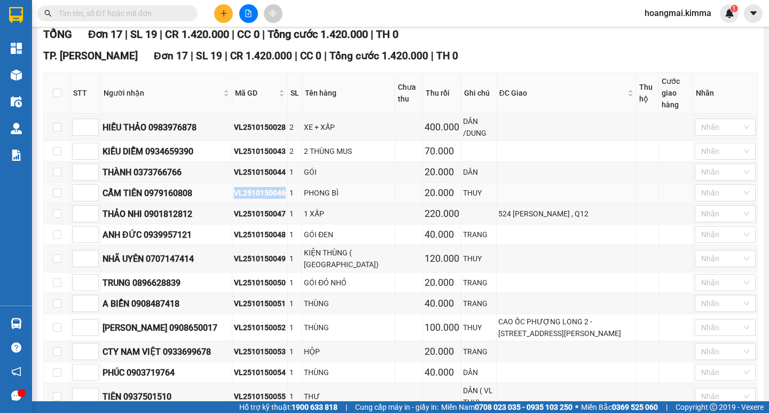
drag, startPoint x: 294, startPoint y: 198, endPoint x: 233, endPoint y: 198, distance: 60.3
click at [233, 198] on tr "CẨM TIÊN 0979160808 VL2510150046 1 PHONG BÌ 20.000 THUY Nhãn" at bounding box center [401, 193] width 714 height 21
copy tr "CẨM TIÊN 0979160808 VL2510150046"
click at [357, 219] on div "1 XẤP" at bounding box center [348, 214] width 89 height 12
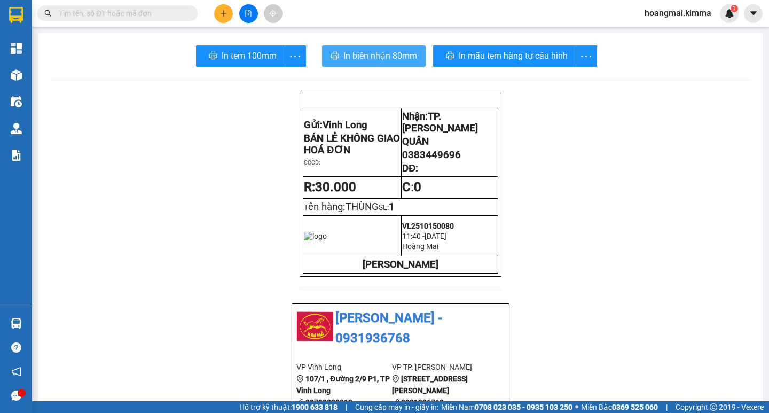
drag, startPoint x: 0, startPoint y: 0, endPoint x: 400, endPoint y: 59, distance: 404.1
click at [400, 59] on span "In biên nhận 80mm" at bounding box center [380, 55] width 74 height 13
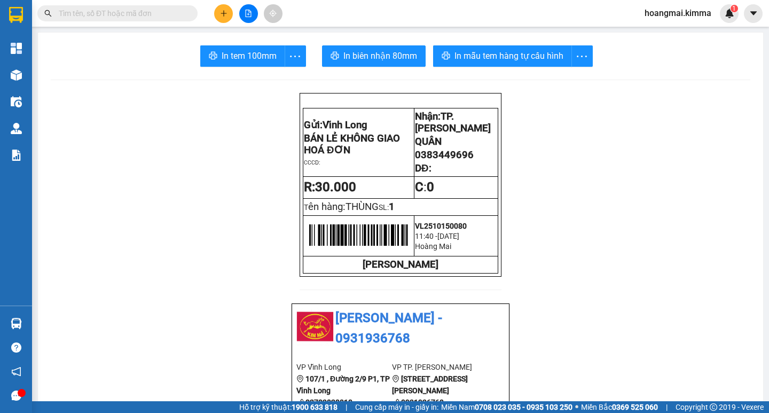
click at [161, 15] on input "text" at bounding box center [122, 13] width 126 height 12
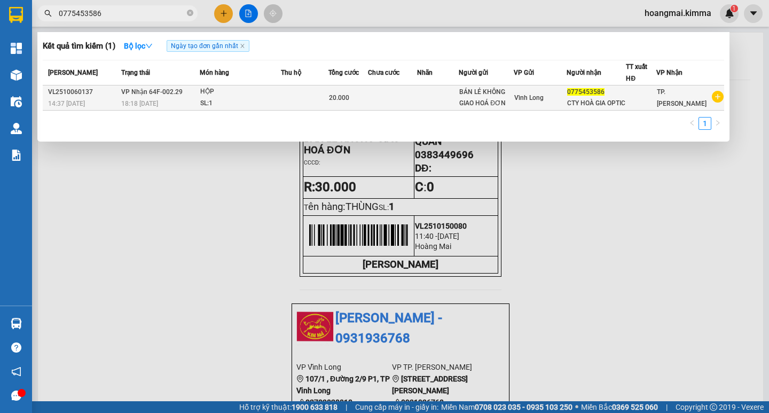
type input "0775453586"
click at [292, 101] on td at bounding box center [305, 97] width 48 height 25
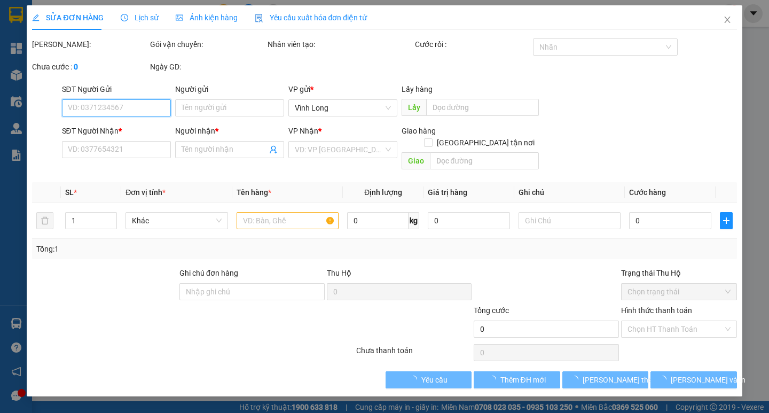
type input "BÁN LẺ KHÔNG GIAO HOÁ ĐƠN"
type input "0775453586"
type input "CTY HOÀ GIA OPTIC"
type input "20.000"
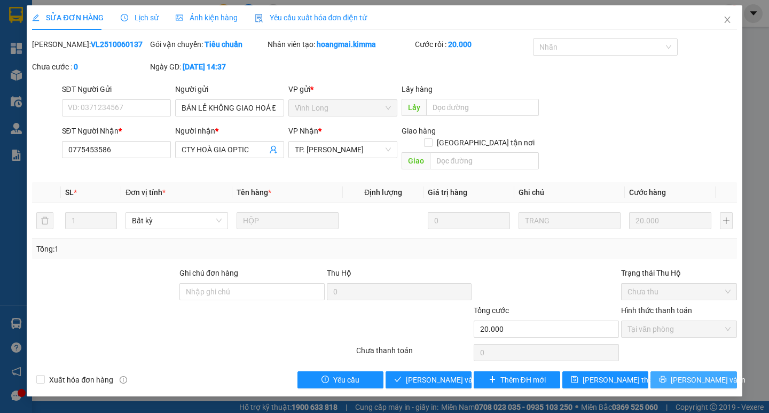
click at [699, 374] on span "[PERSON_NAME] và In" at bounding box center [707, 380] width 75 height 12
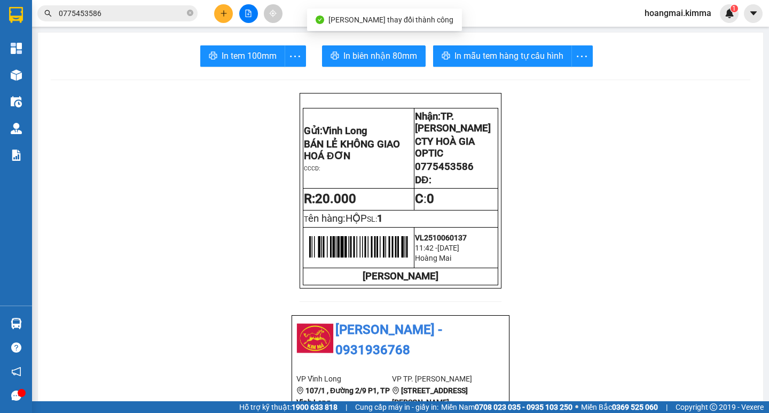
click at [378, 58] on span "In biên nhận 80mm" at bounding box center [380, 55] width 74 height 13
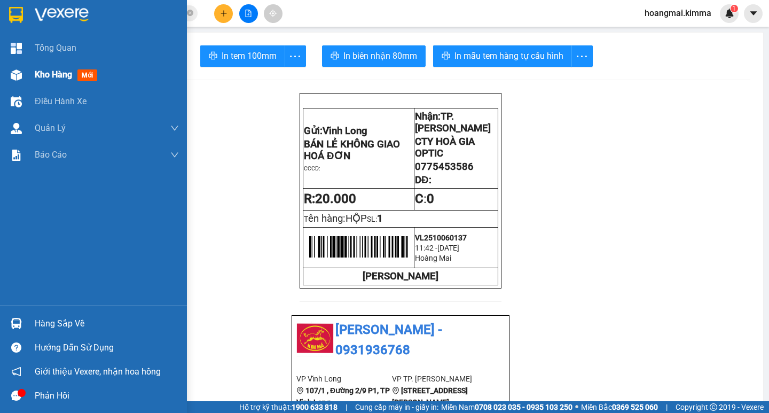
click at [53, 73] on span "Kho hàng" at bounding box center [53, 74] width 37 height 10
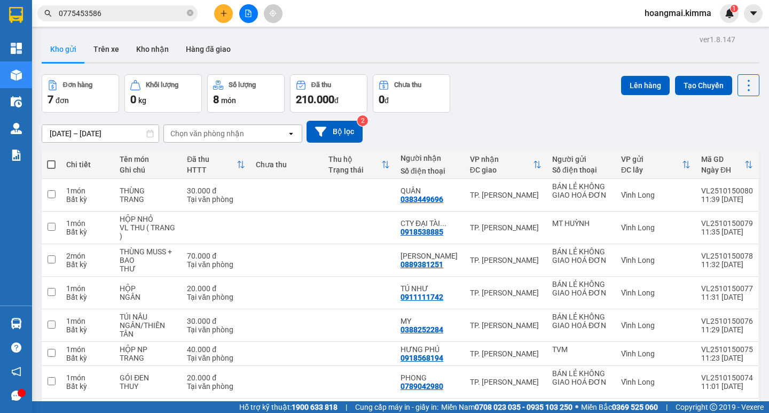
click at [167, 16] on input "0775453586" at bounding box center [122, 13] width 126 height 12
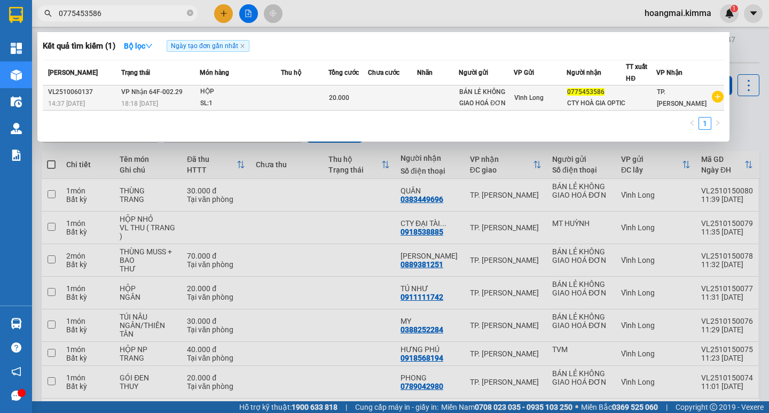
click at [189, 102] on div "18:18 [DATE]" at bounding box center [159, 104] width 77 height 12
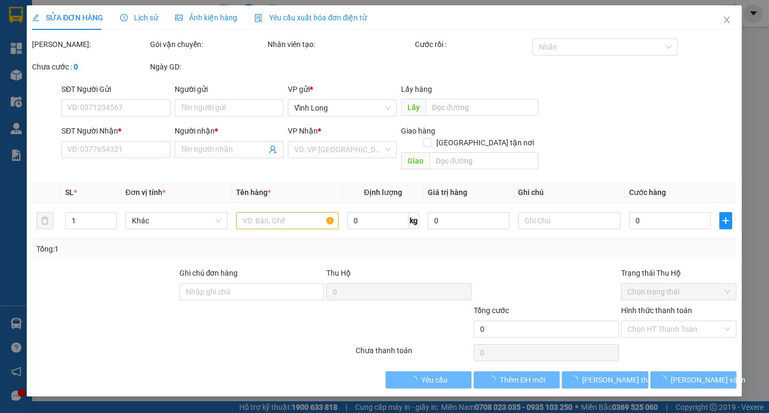
type input "BÁN LẺ KHÔNG GIAO HOÁ ĐƠN"
type input "0775453586"
type input "CTY HOÀ GIA OPTIC"
type input "20.000"
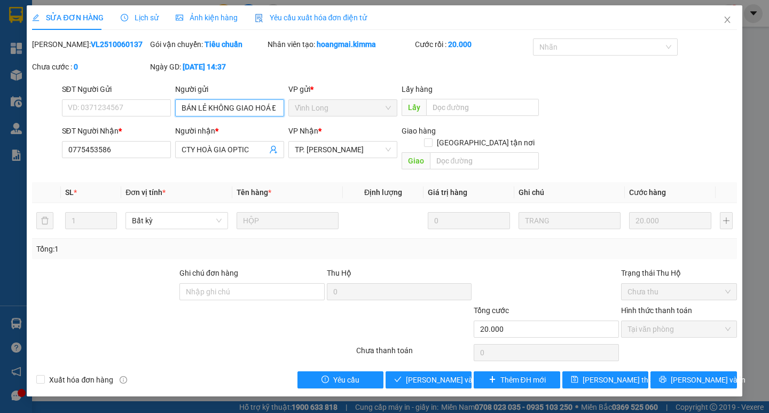
click at [223, 106] on input "BÁN LẺ KHÔNG GIAO HOÁ ĐƠN" at bounding box center [229, 107] width 109 height 17
click at [259, 145] on input "CTY HOÀ GIA OPTIC" at bounding box center [223, 150] width 85 height 12
click at [242, 145] on input "CTY HOÀ GIA OPTIC ( TỔNG )" at bounding box center [223, 150] width 85 height 12
click at [240, 145] on input "CTY HOÀ GIA OPTIC ( TỔNG )" at bounding box center [223, 150] width 85 height 12
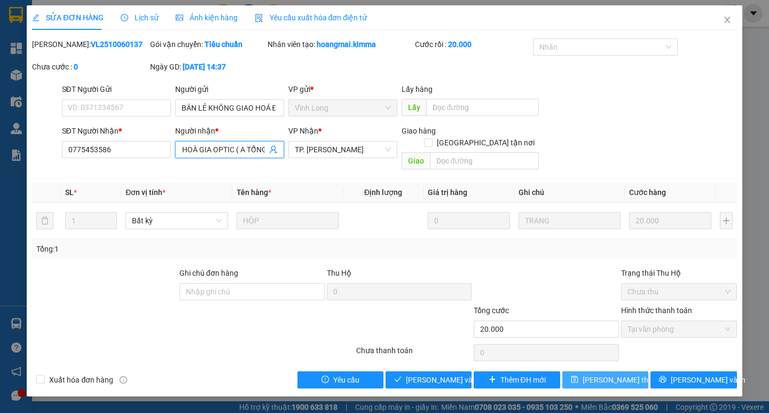
type input "CTY HOÀ GIA OPTIC ( A TỔNG )"
click at [615, 374] on span "[PERSON_NAME] thay đổi" at bounding box center [624, 380] width 85 height 12
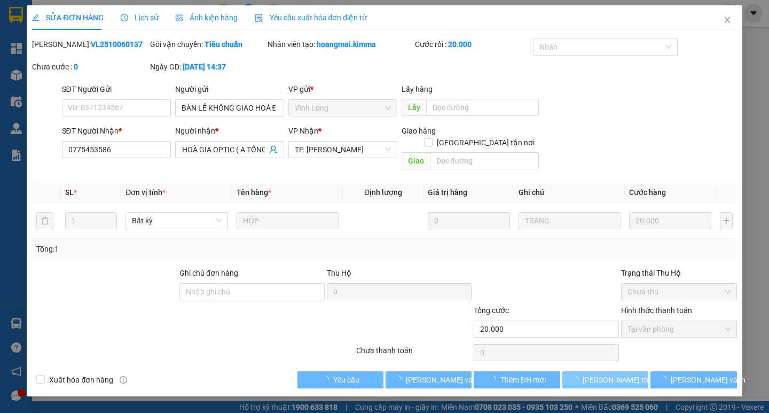
scroll to position [0, 0]
